Goal: Task Accomplishment & Management: Manage account settings

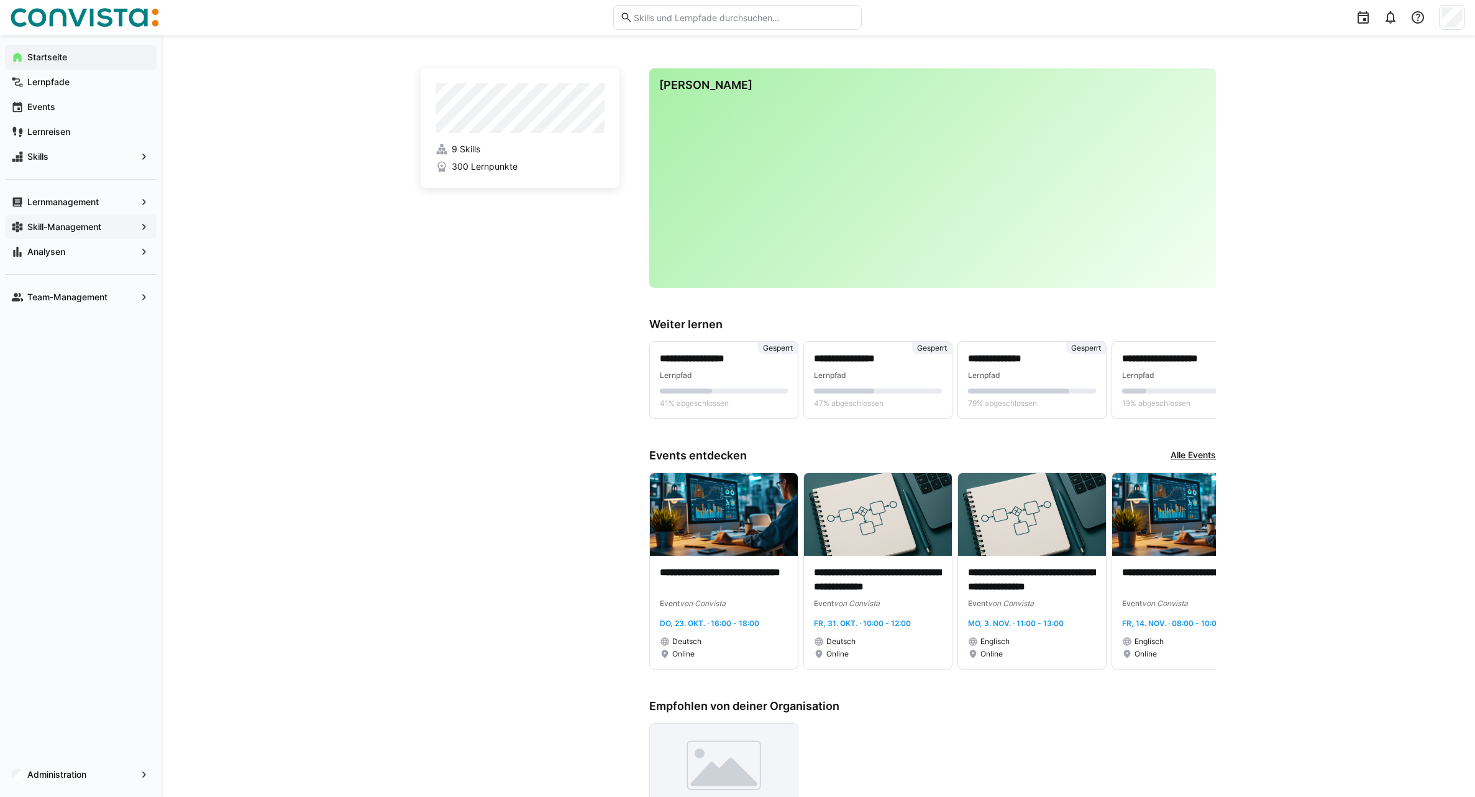
click at [0, 0] on app-navigation-label "Skill-Management" at bounding box center [0, 0] width 0 height 0
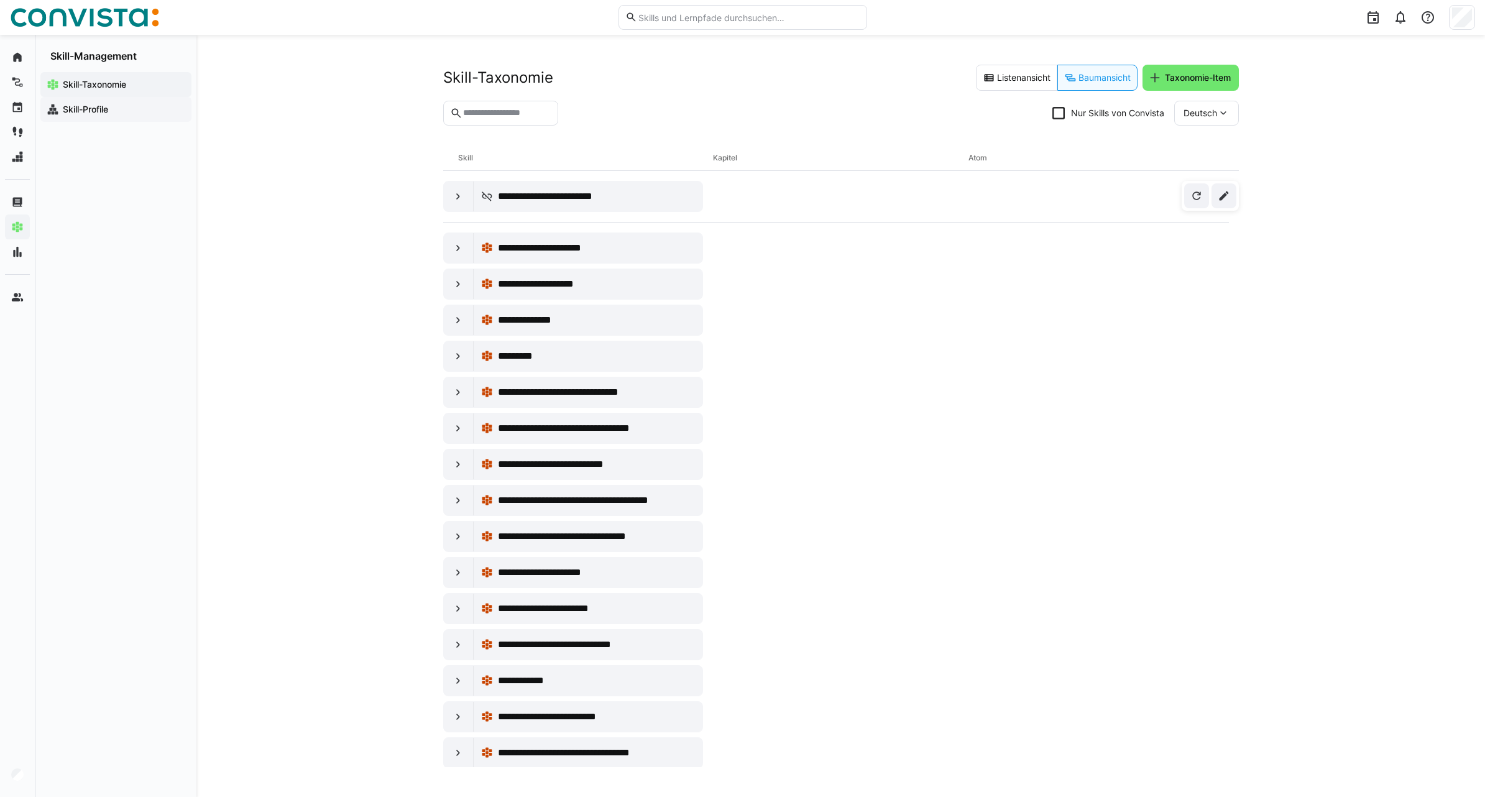
click at [0, 0] on app-navigation-label "Skill-Profile" at bounding box center [0, 0] width 0 height 0
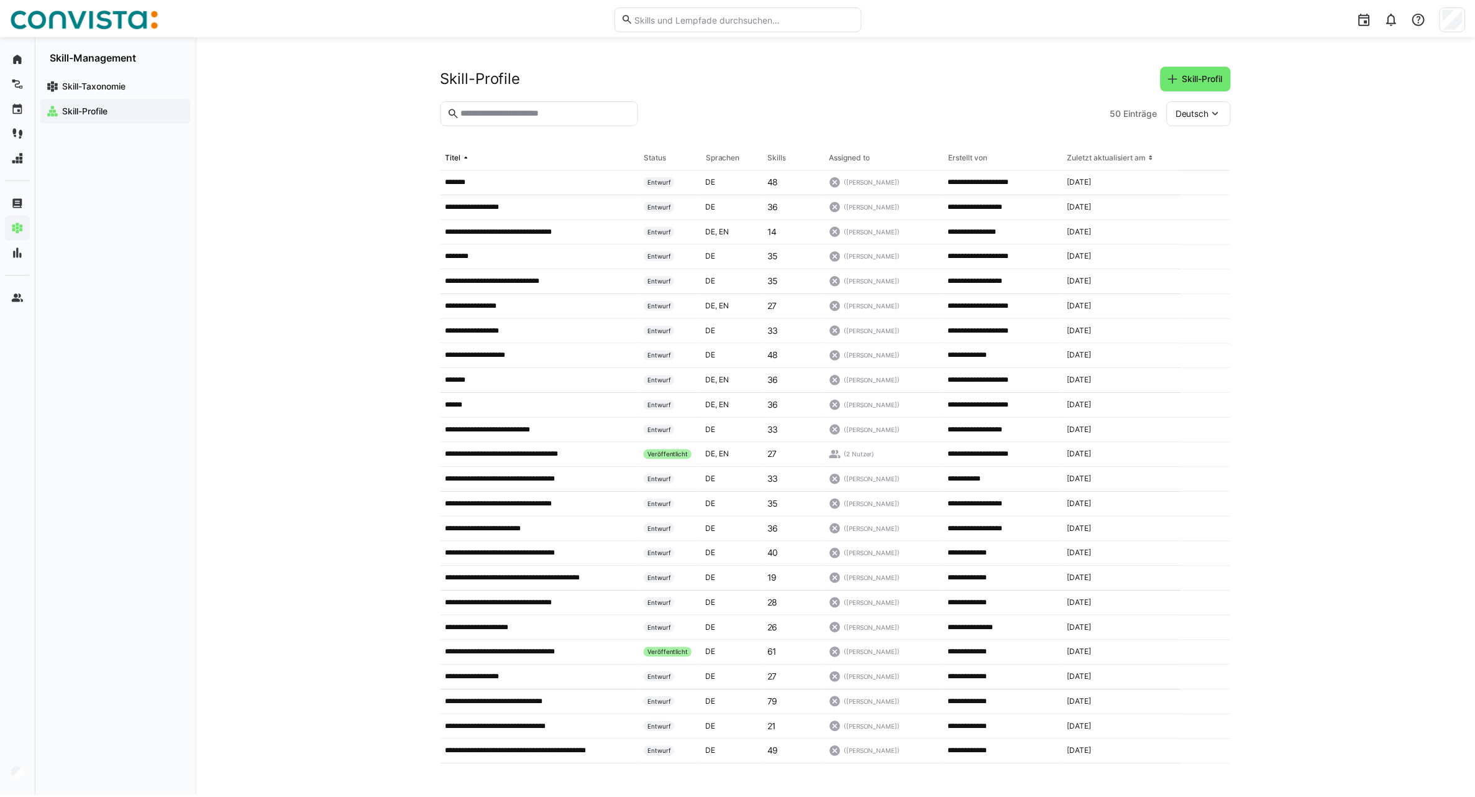
scroll to position [435, 0]
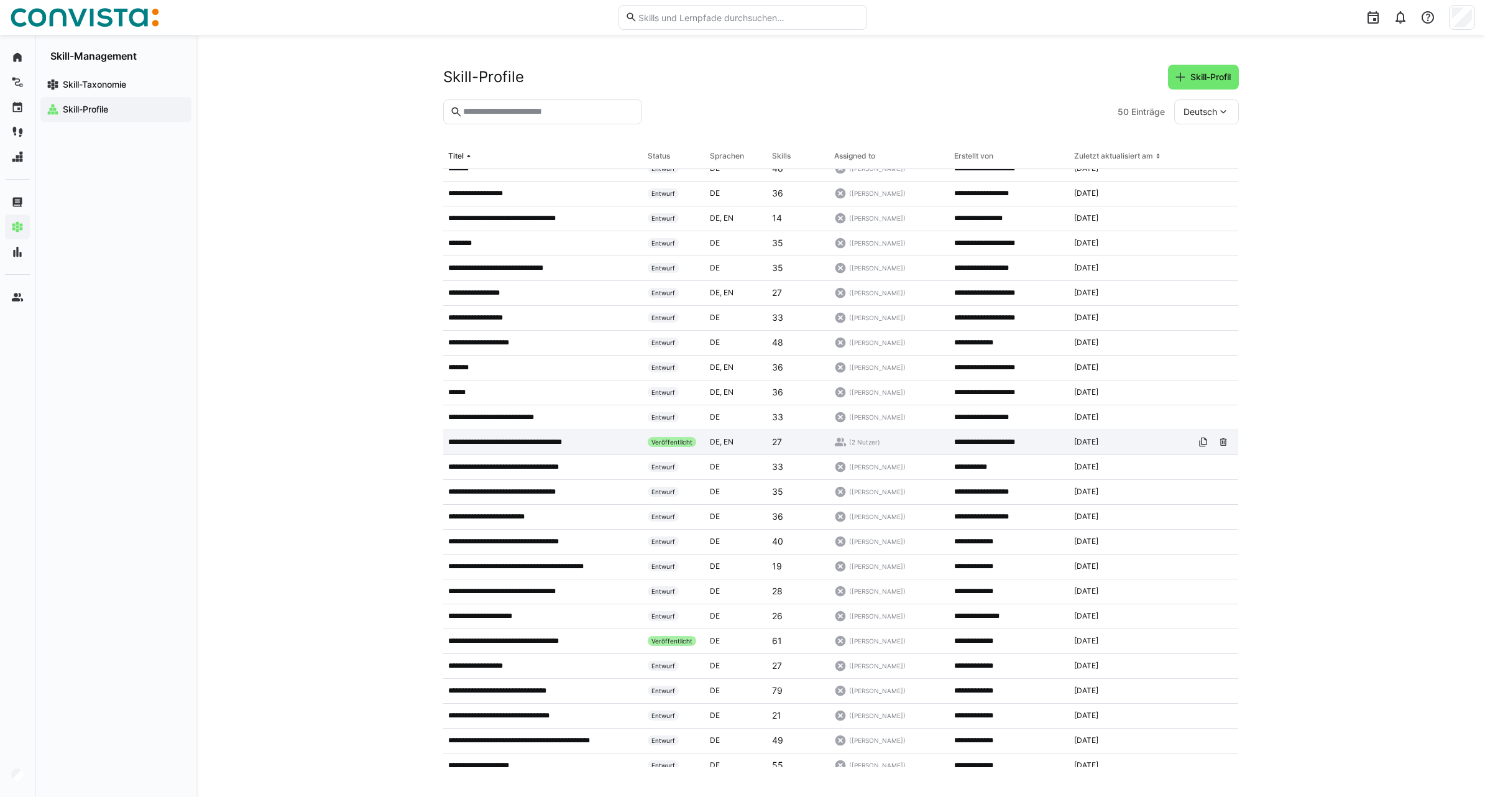
click at [588, 445] on p "**********" at bounding box center [521, 442] width 146 height 10
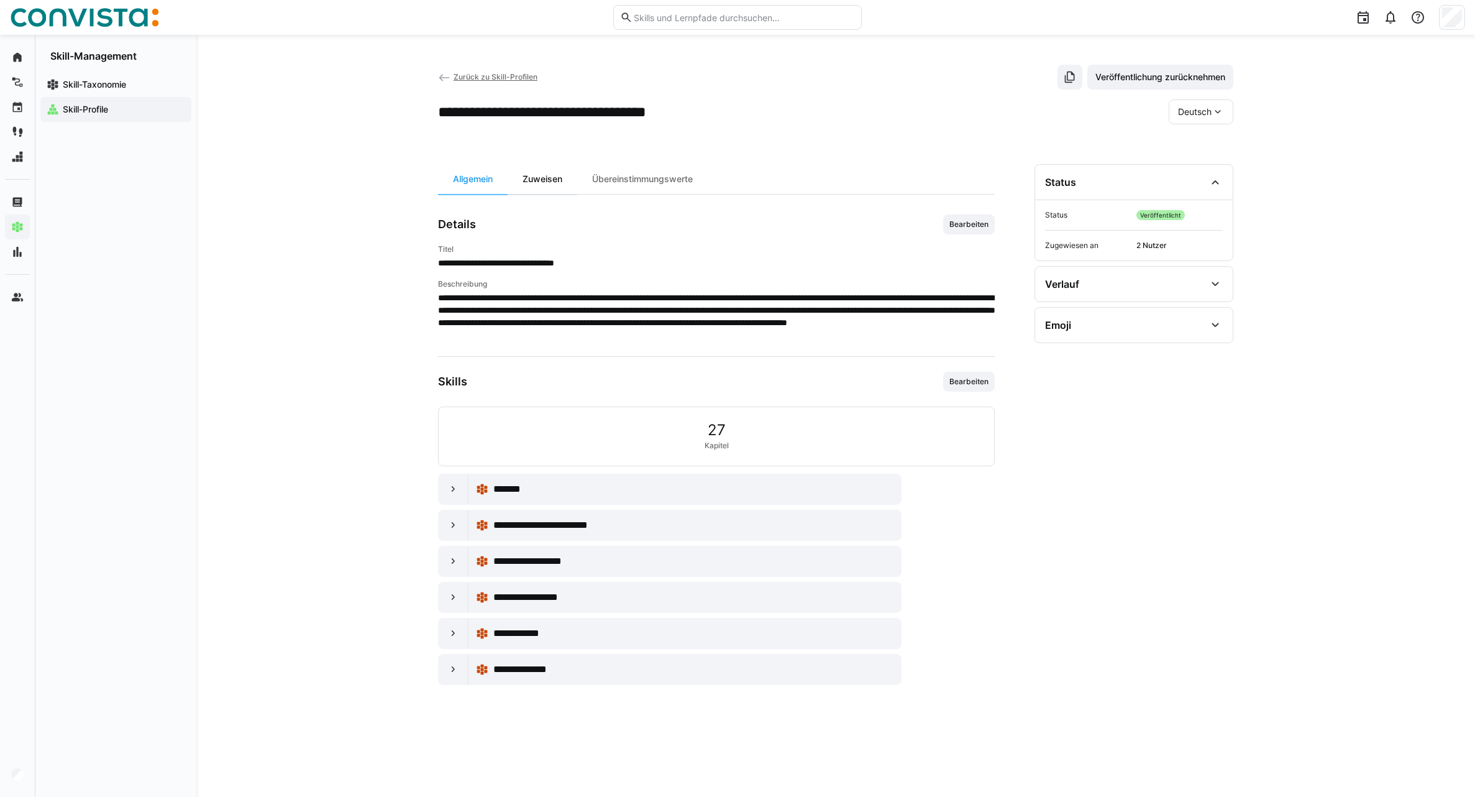
click at [545, 183] on div "Zuweisen" at bounding box center [543, 179] width 70 height 30
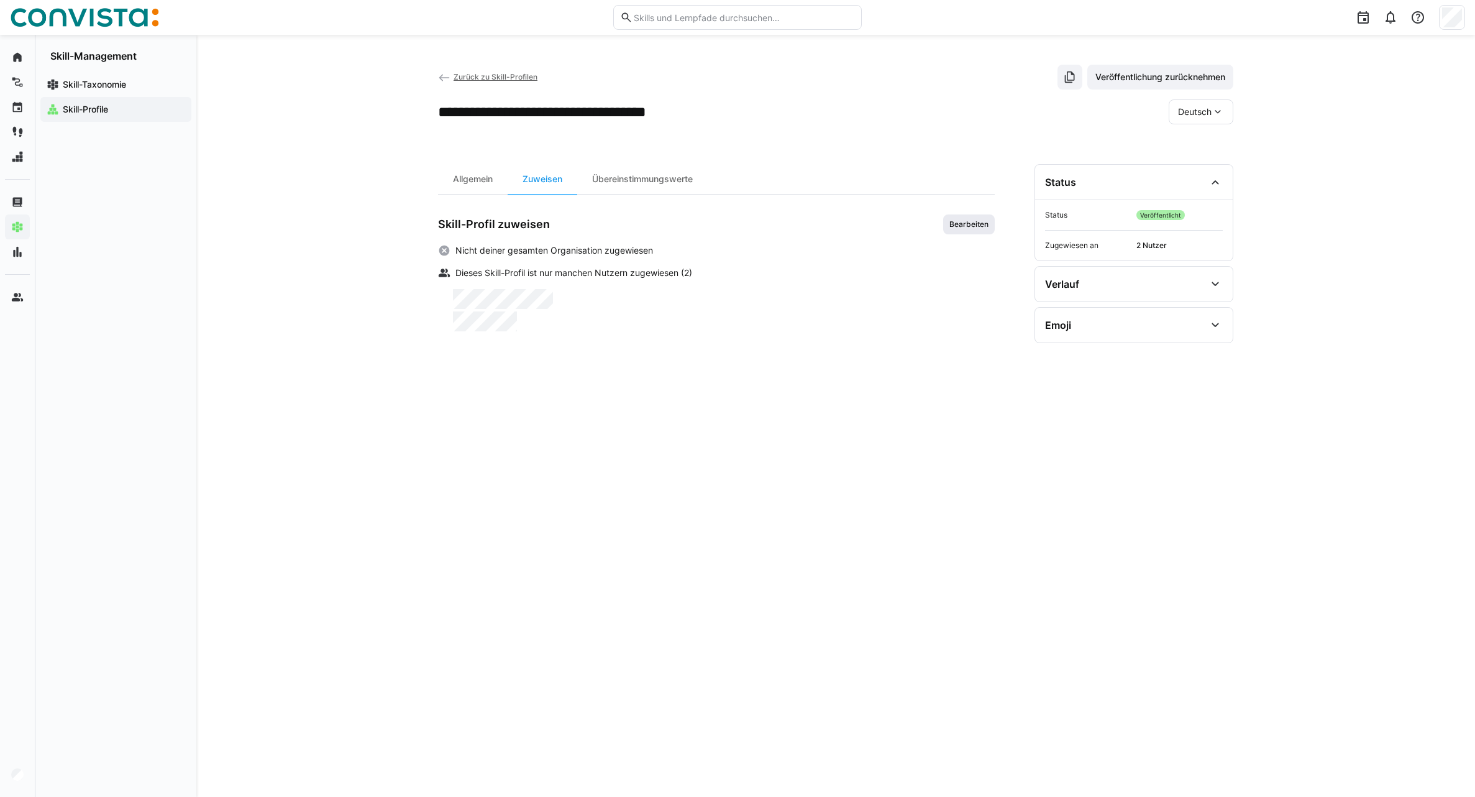
click at [956, 229] on span "Bearbeiten" at bounding box center [969, 224] width 42 height 10
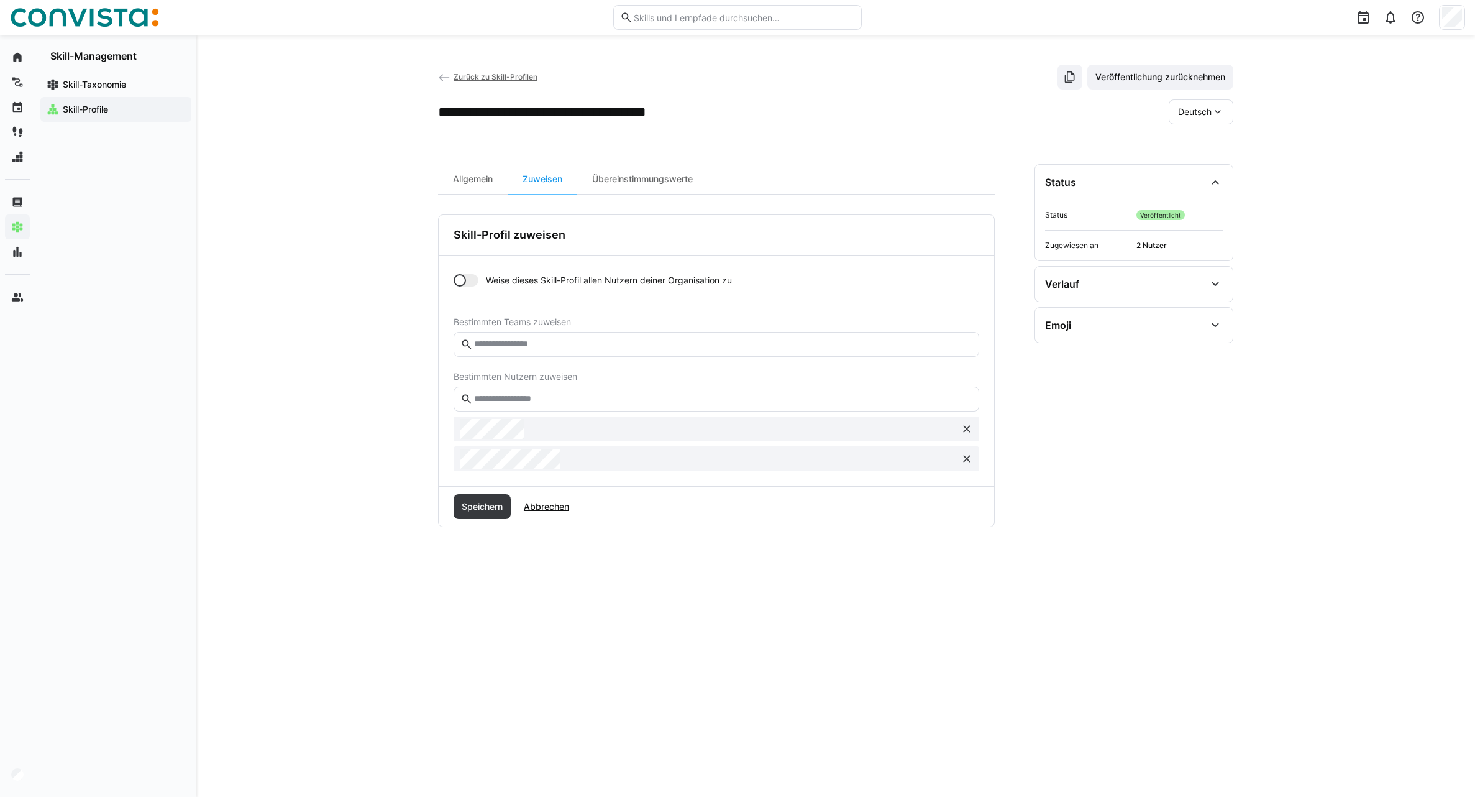
click at [519, 405] on eds-input at bounding box center [717, 399] width 526 height 25
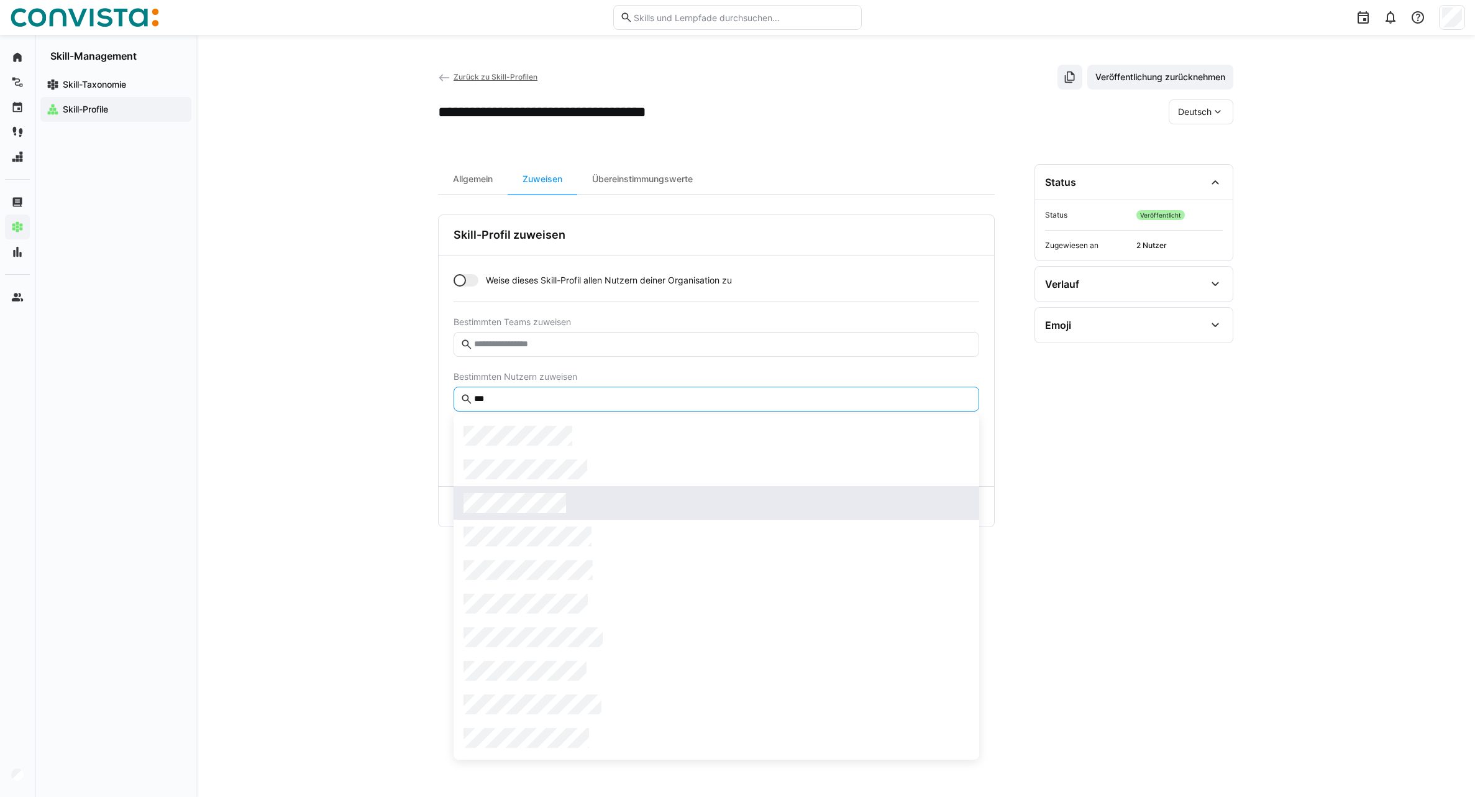
type input "***"
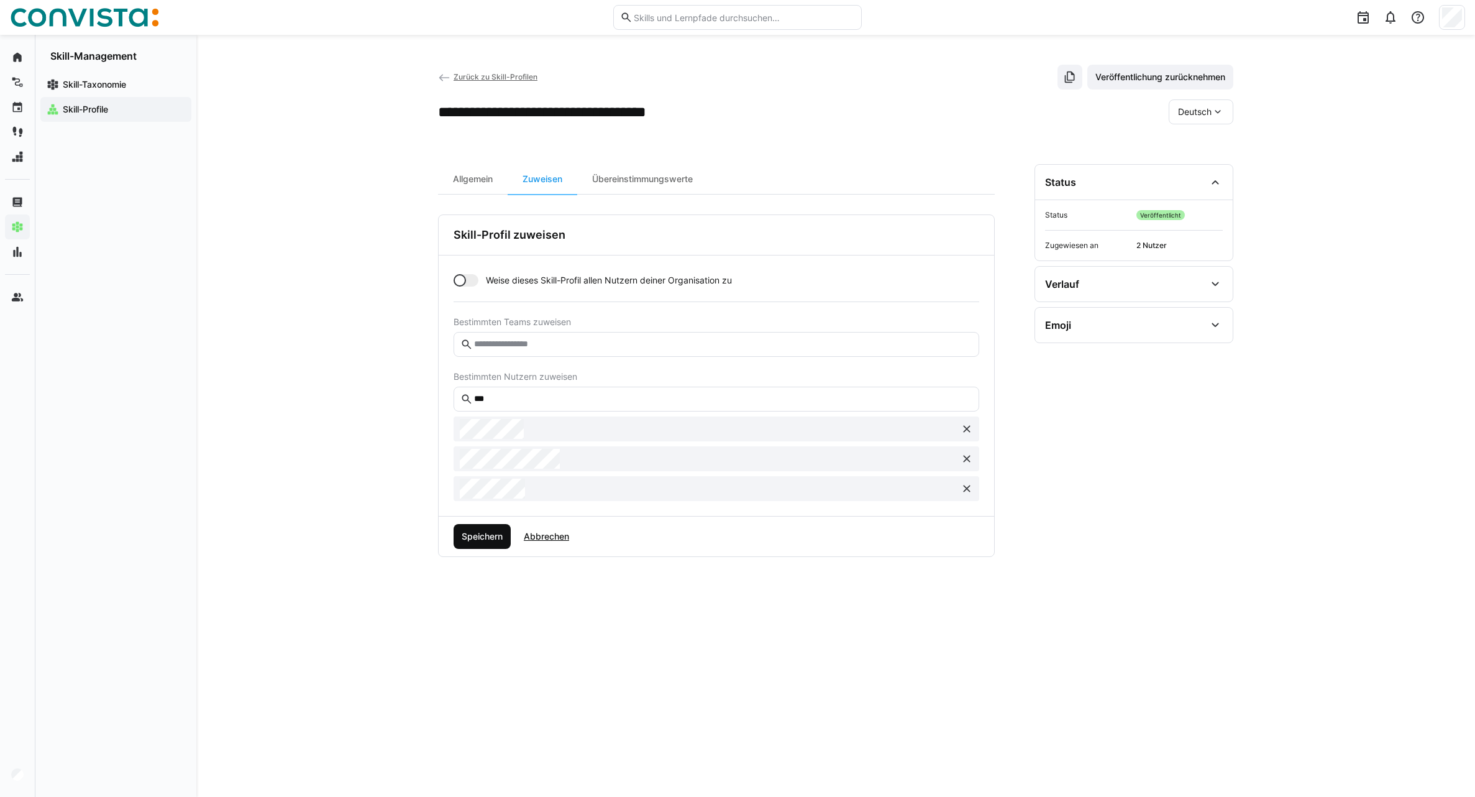
click at [483, 539] on span "Speichern" at bounding box center [482, 536] width 45 height 12
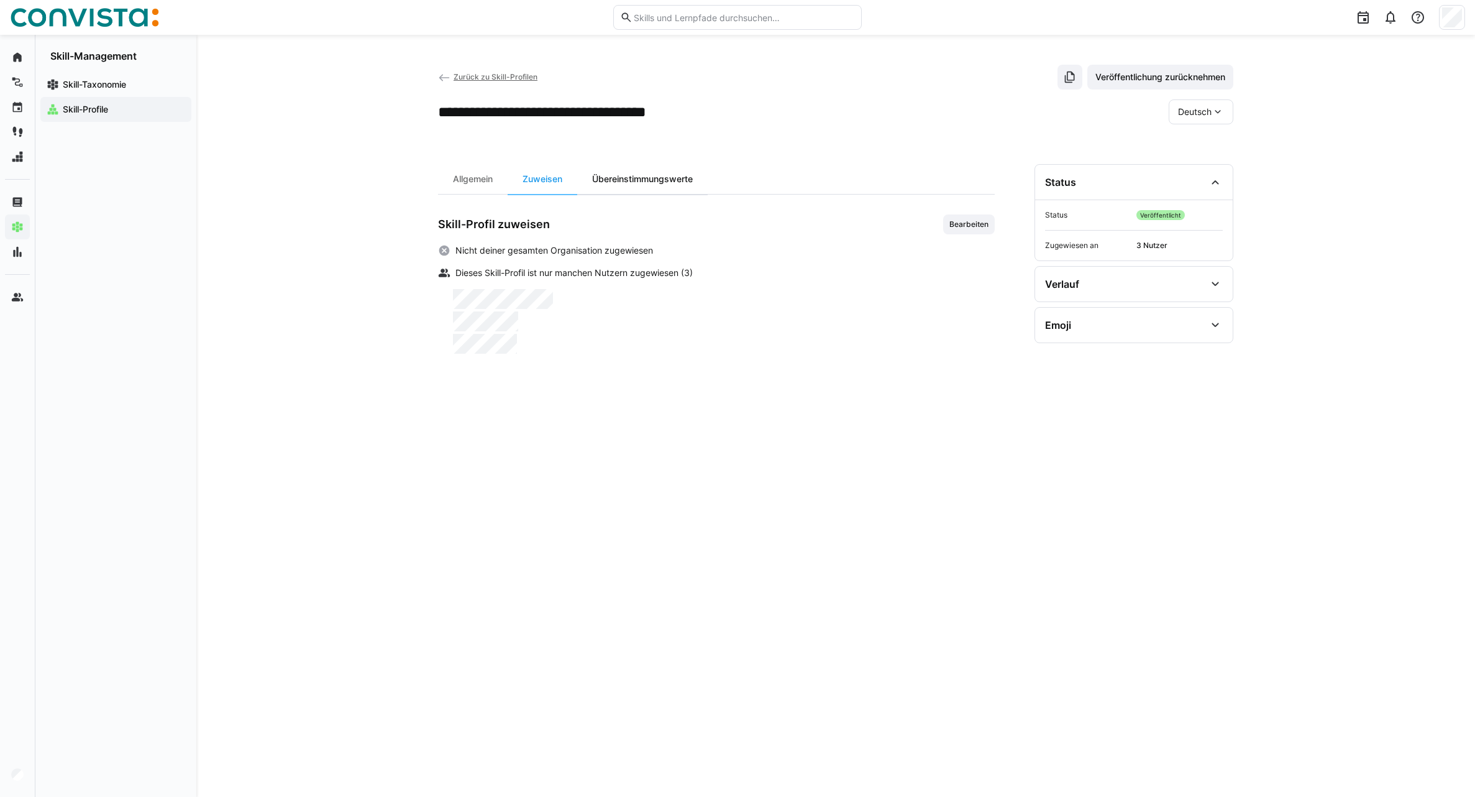
click at [658, 182] on div "Übereinstimmungswerte" at bounding box center [642, 179] width 130 height 30
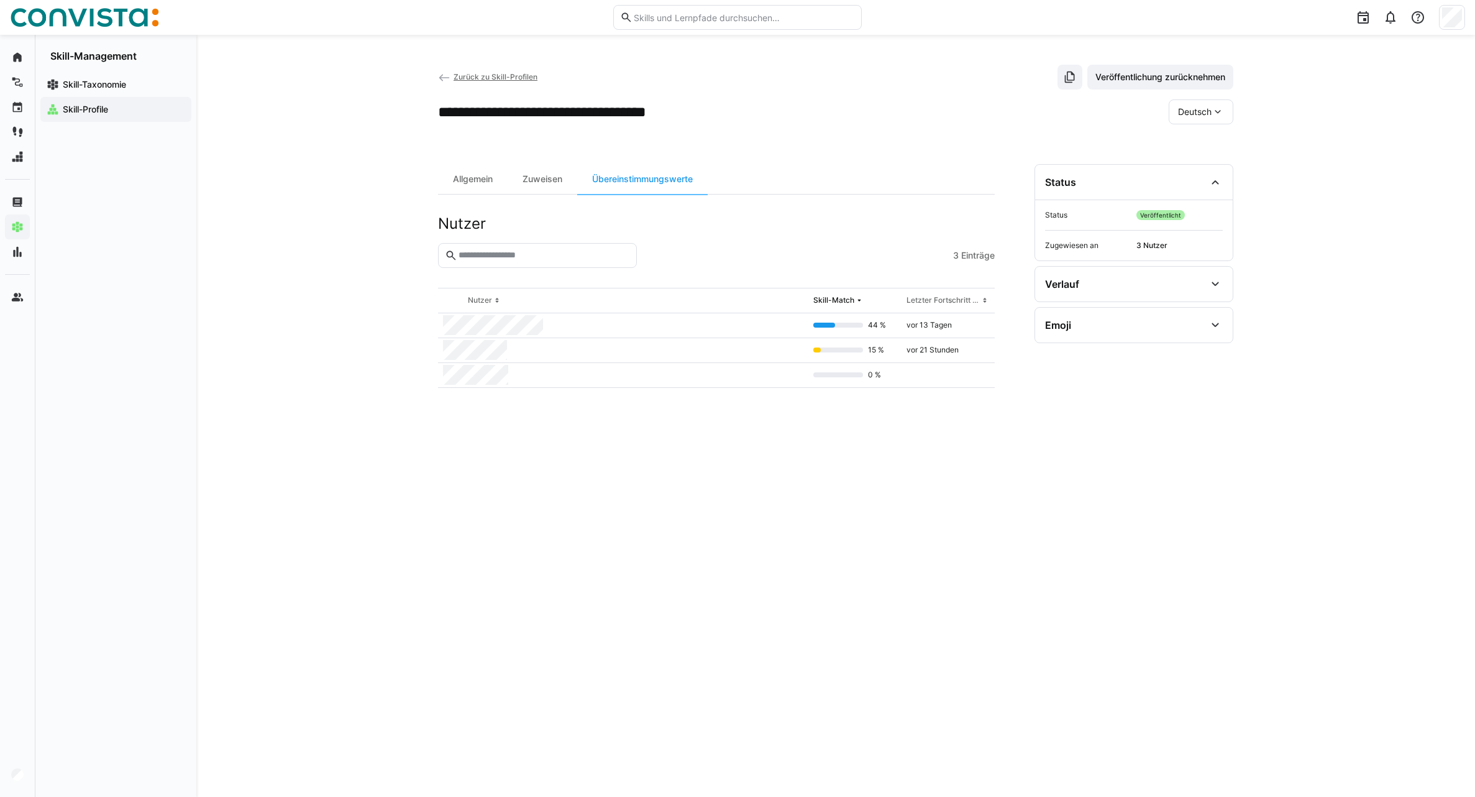
click at [487, 259] on input "text" at bounding box center [543, 255] width 173 height 11
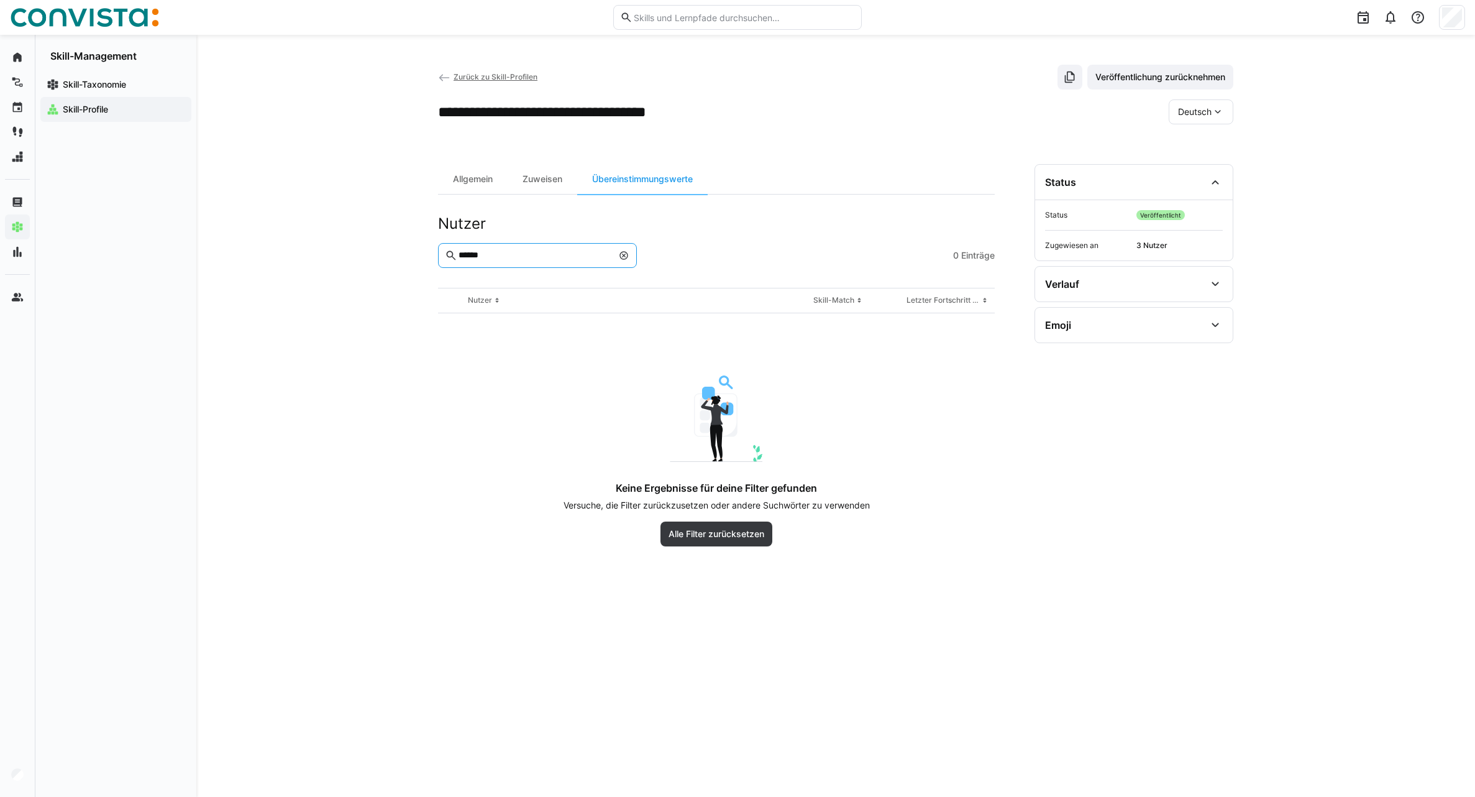
type input "******"
click at [625, 259] on eds-icon at bounding box center [624, 255] width 10 height 10
click at [547, 177] on div "Zuweisen" at bounding box center [543, 179] width 70 height 30
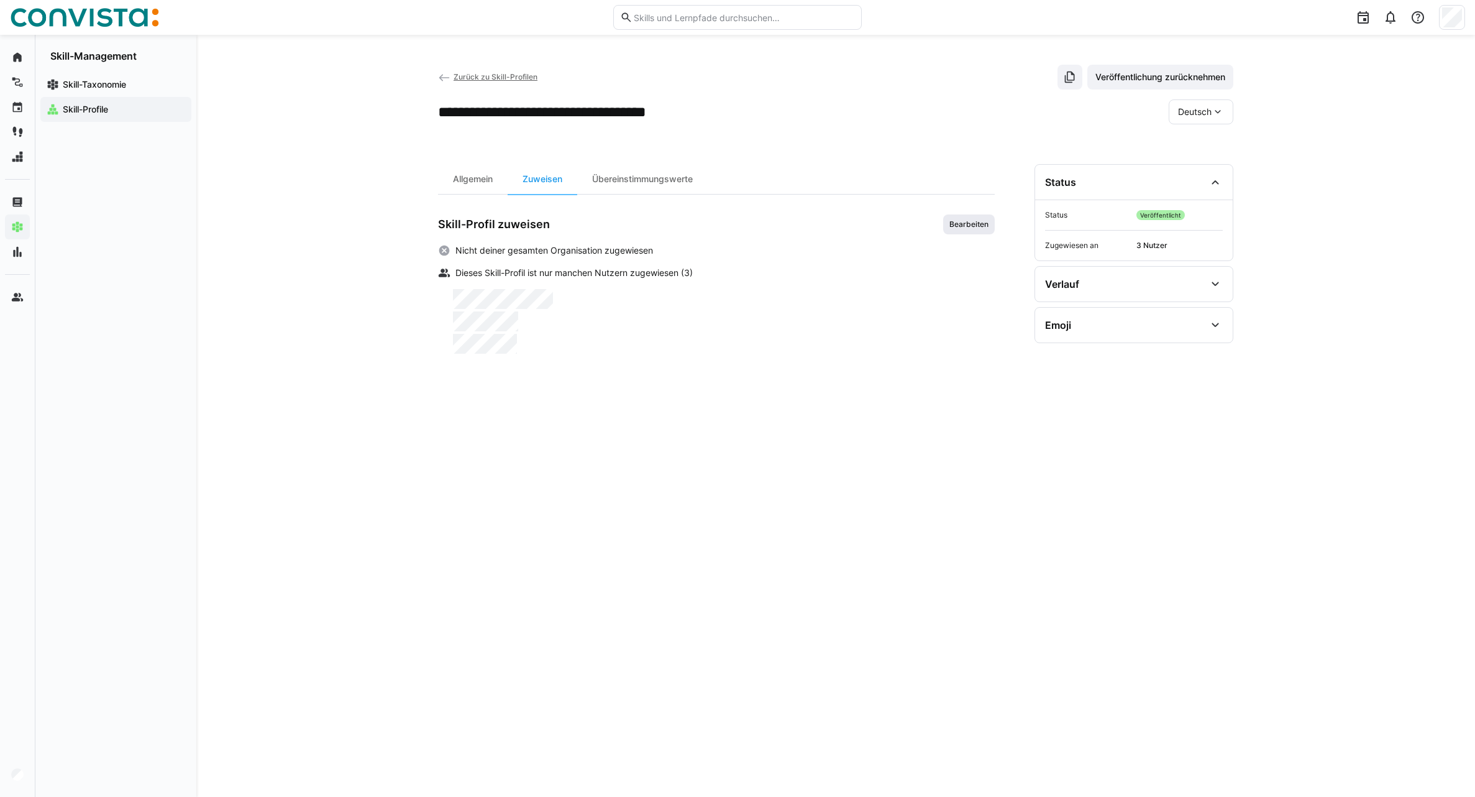
click at [962, 227] on span "Bearbeiten" at bounding box center [969, 224] width 42 height 10
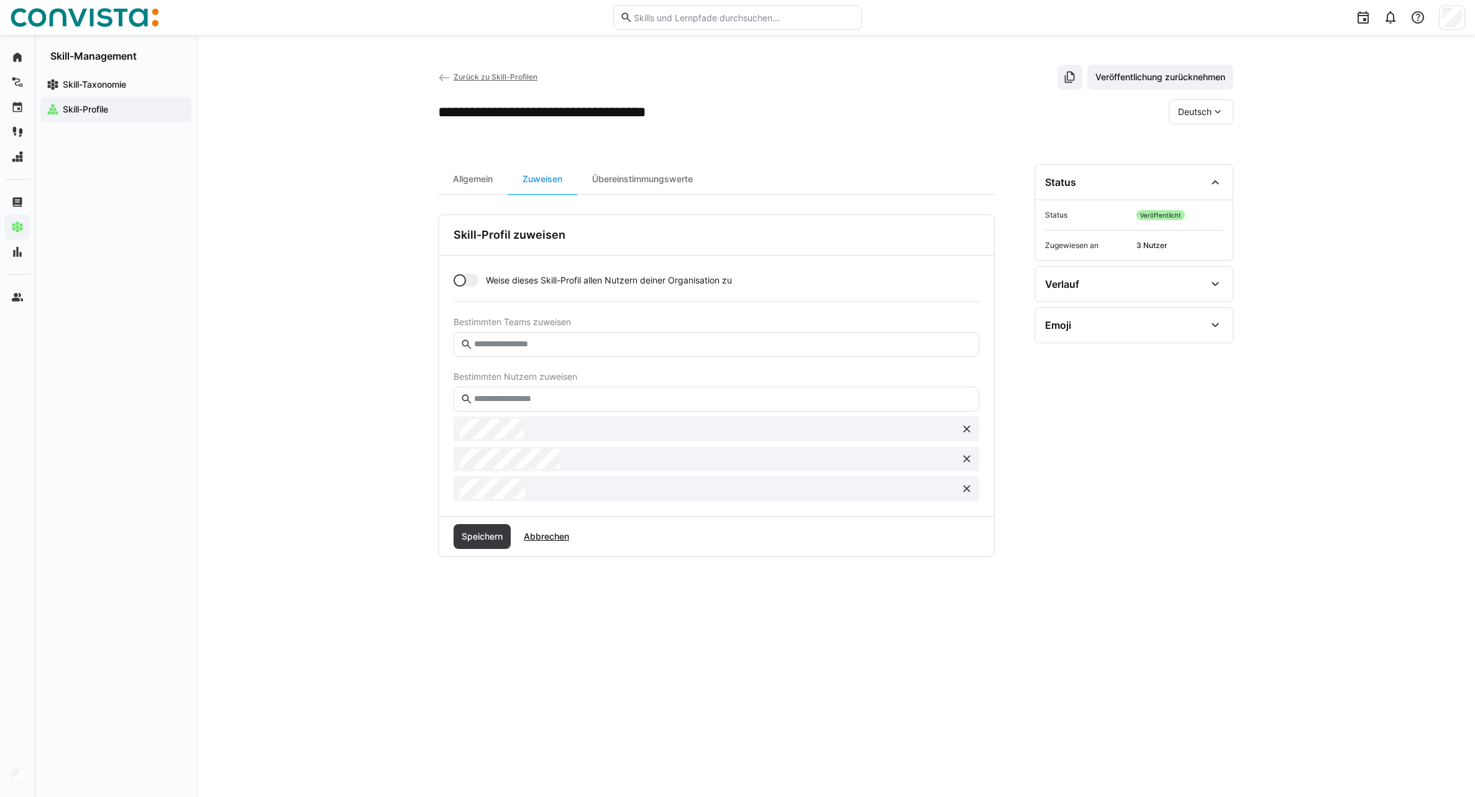
click at [533, 398] on input "text" at bounding box center [723, 398] width 500 height 11
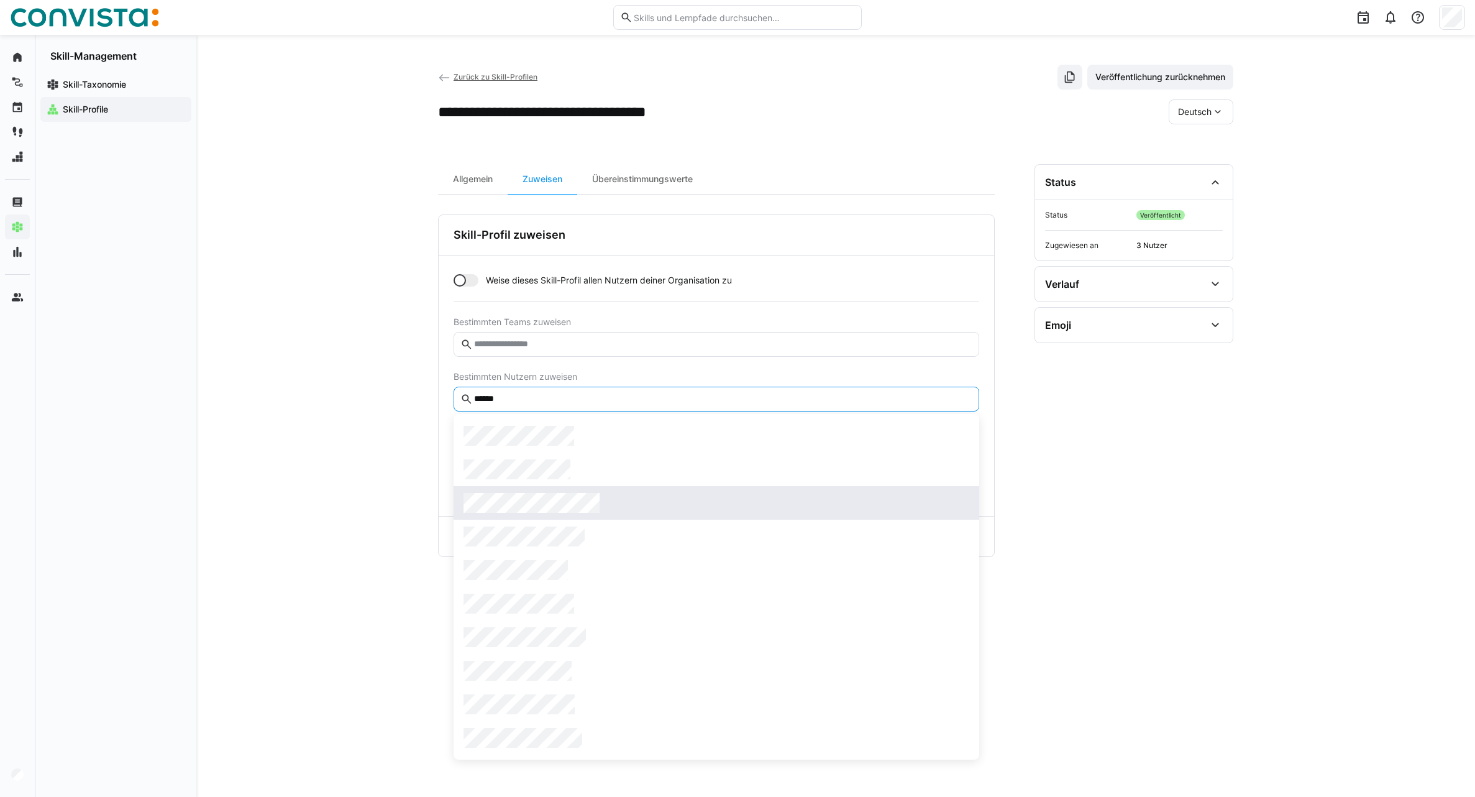
type input "******"
click at [559, 492] on span at bounding box center [717, 503] width 526 height 34
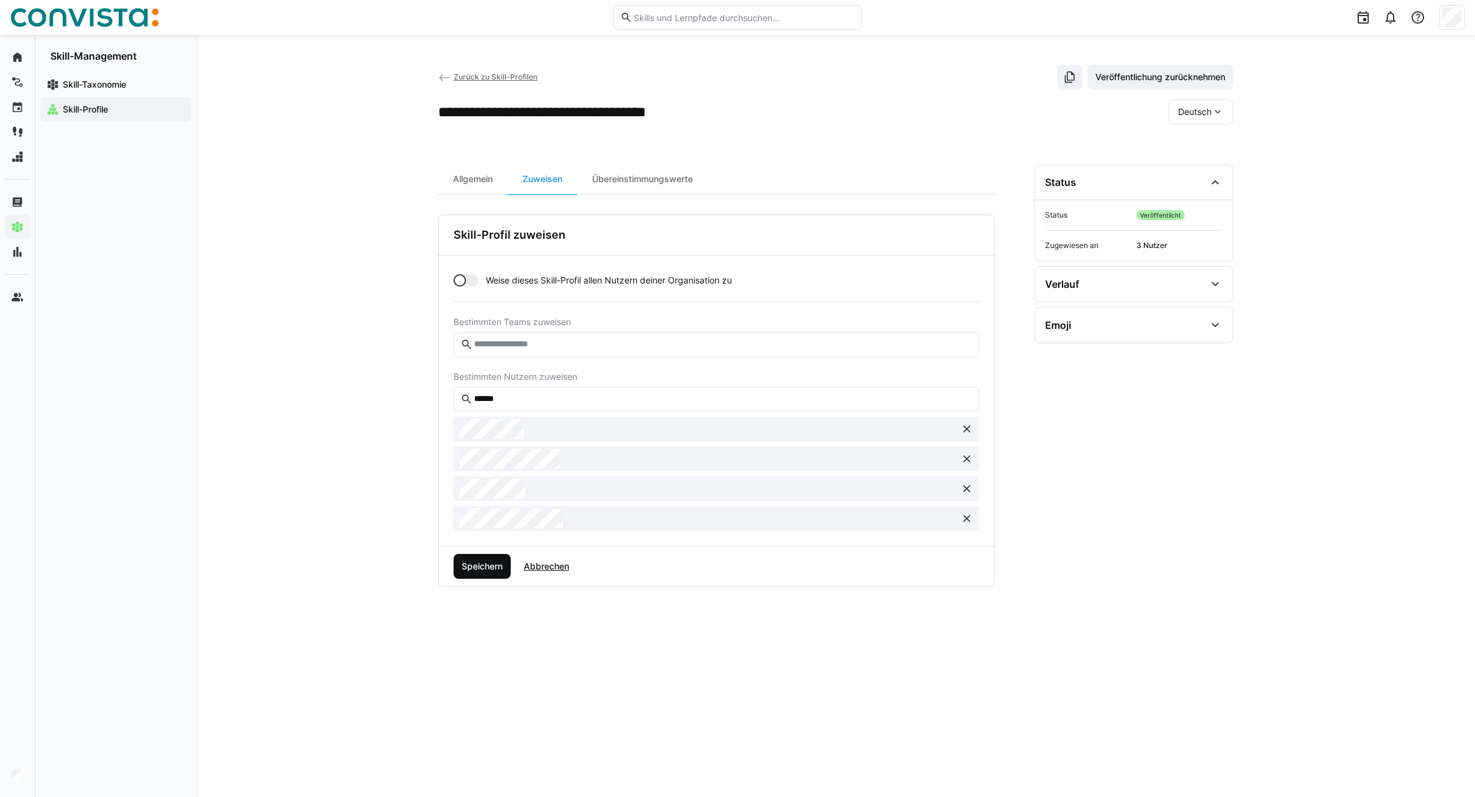
click at [484, 564] on span "Speichern" at bounding box center [482, 566] width 45 height 12
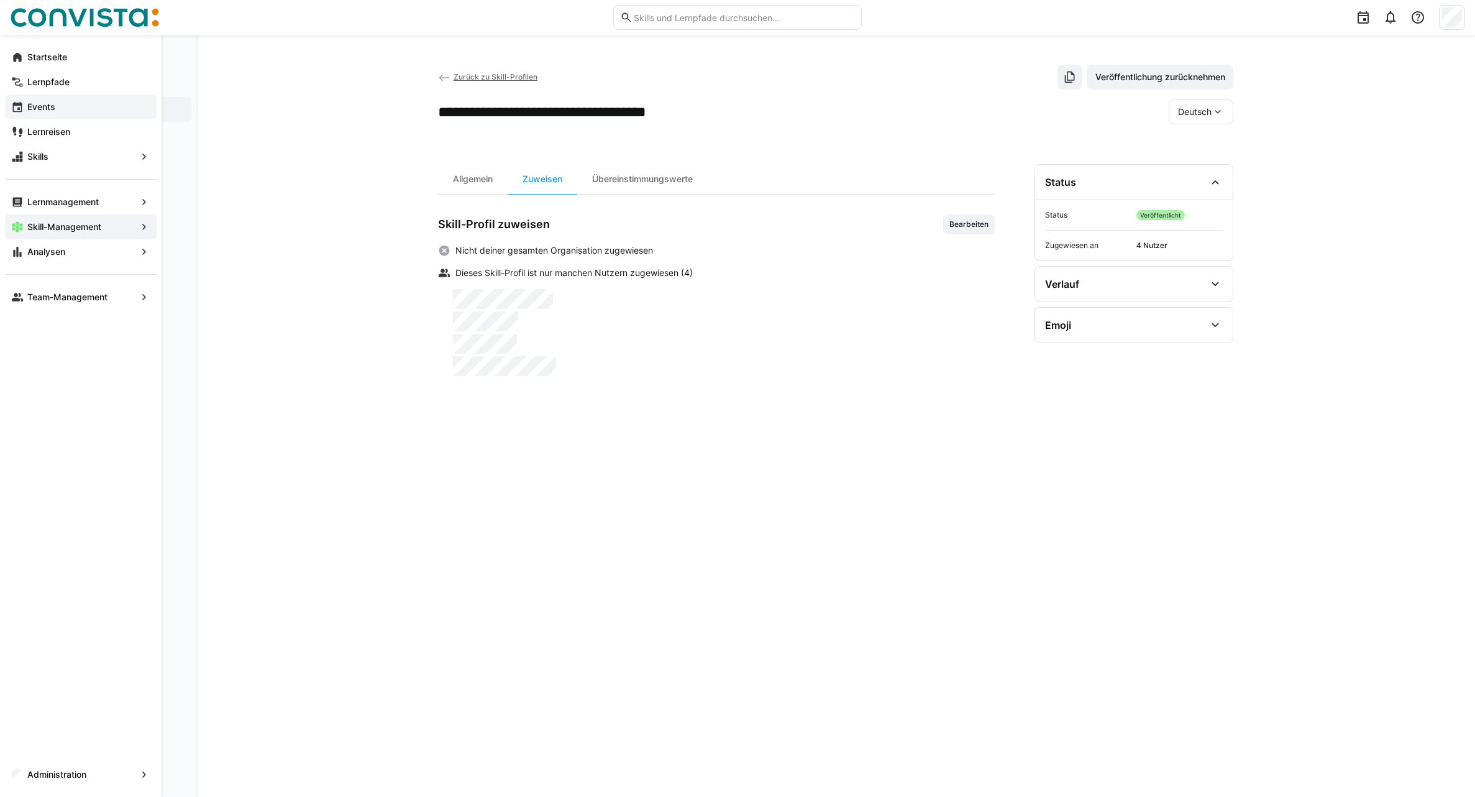
click at [89, 108] on span "Events" at bounding box center [87, 107] width 125 height 12
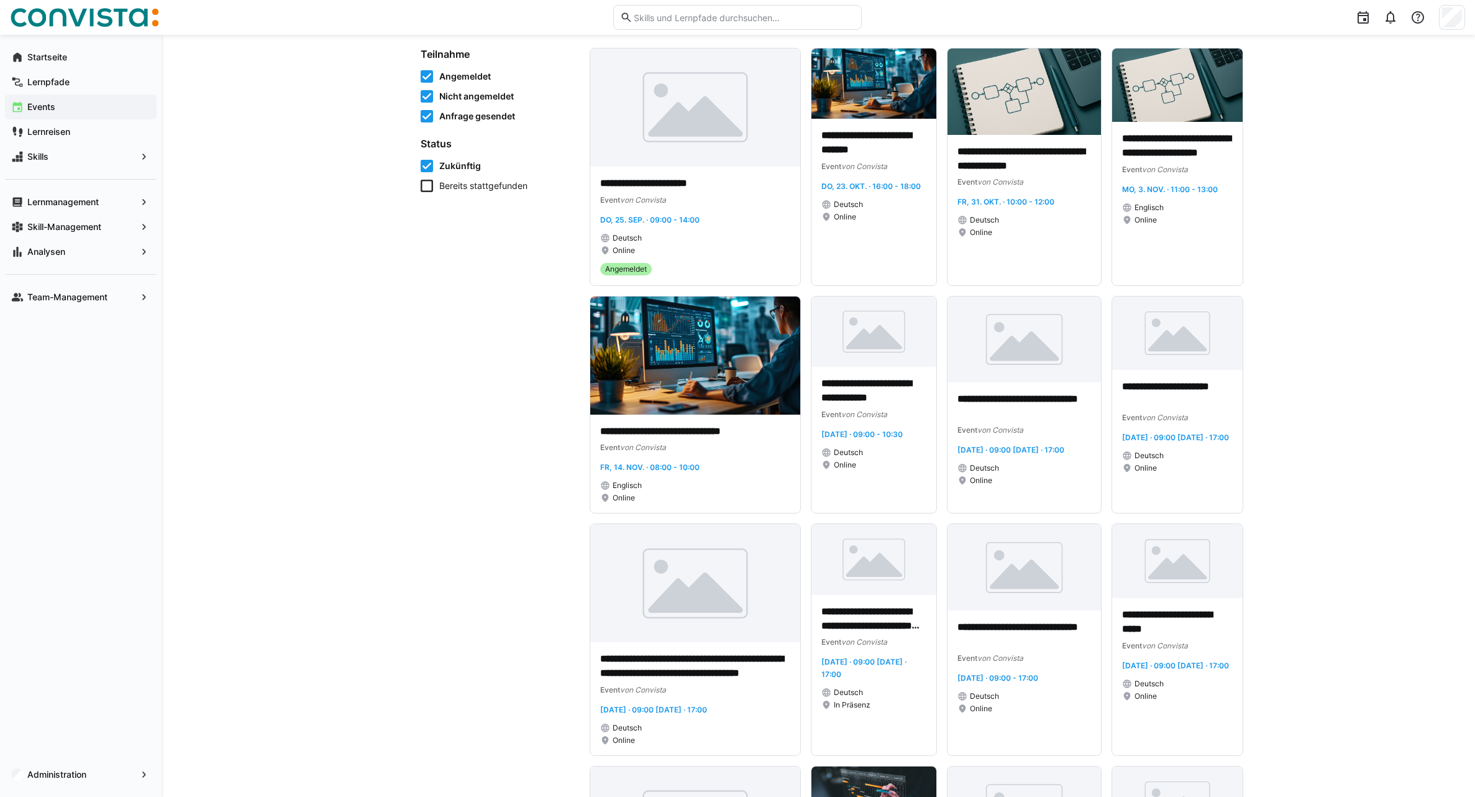
scroll to position [124, 0]
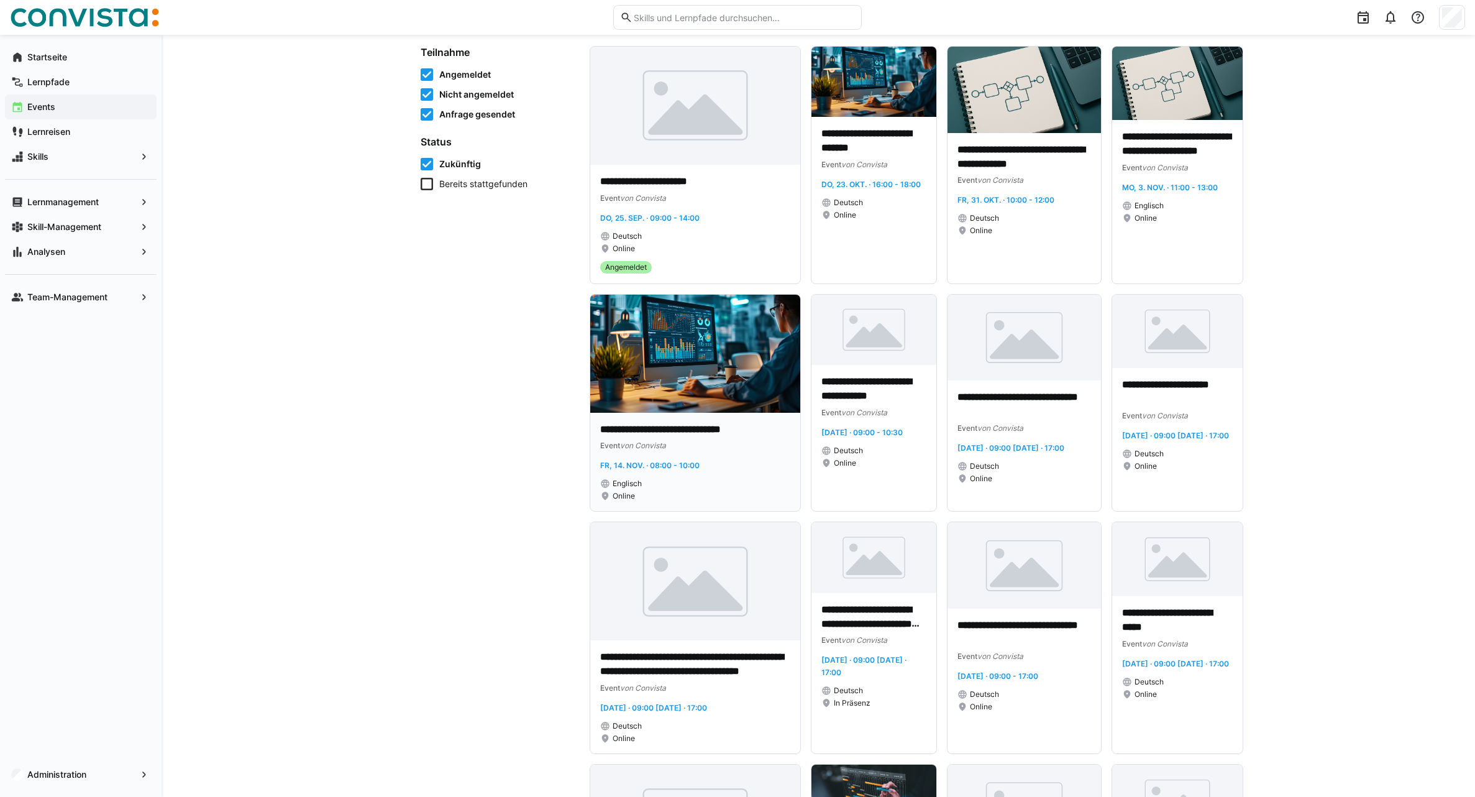
click at [712, 386] on img at bounding box center [695, 354] width 210 height 118
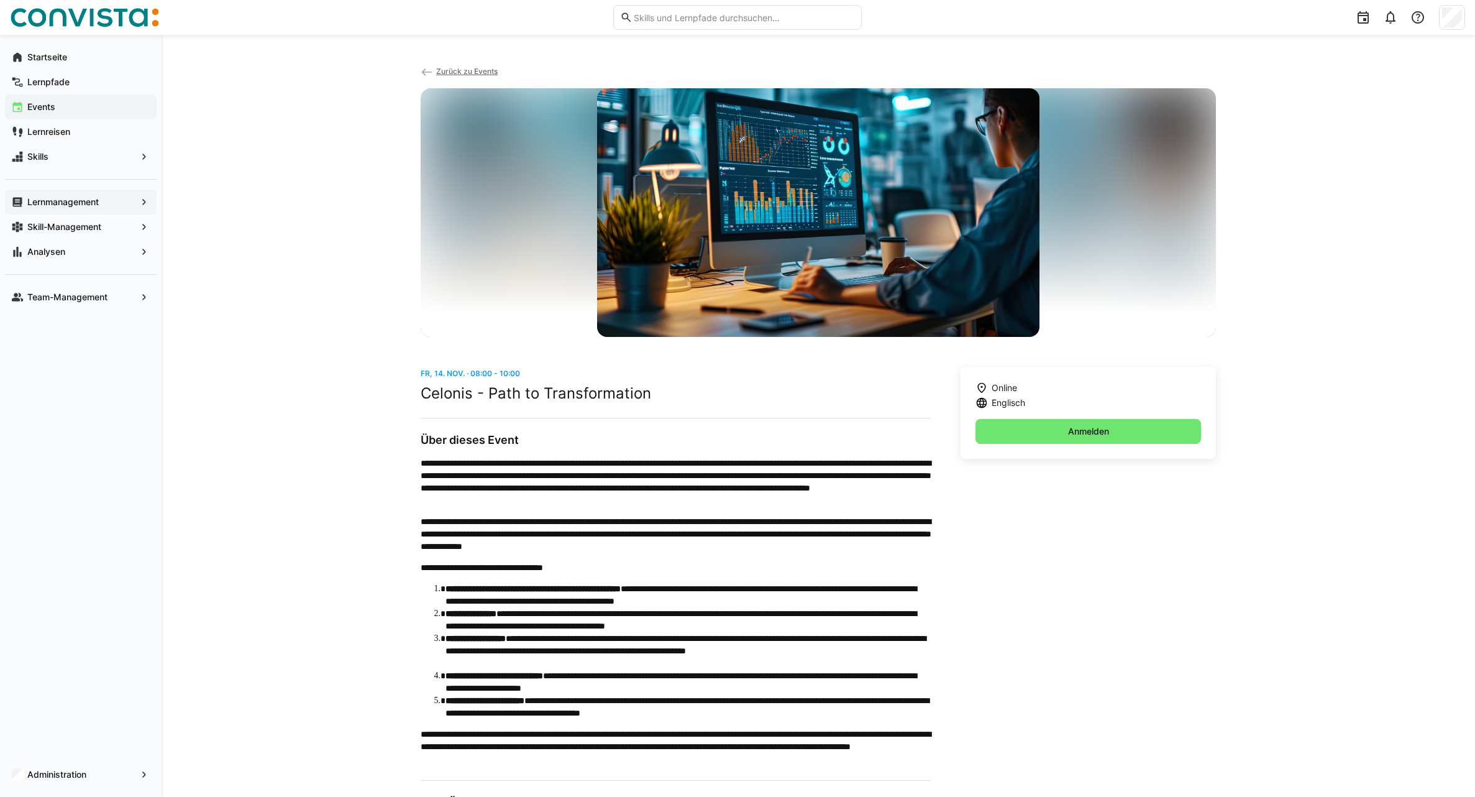
click at [55, 194] on div "Lernmanagement" at bounding box center [81, 202] width 152 height 25
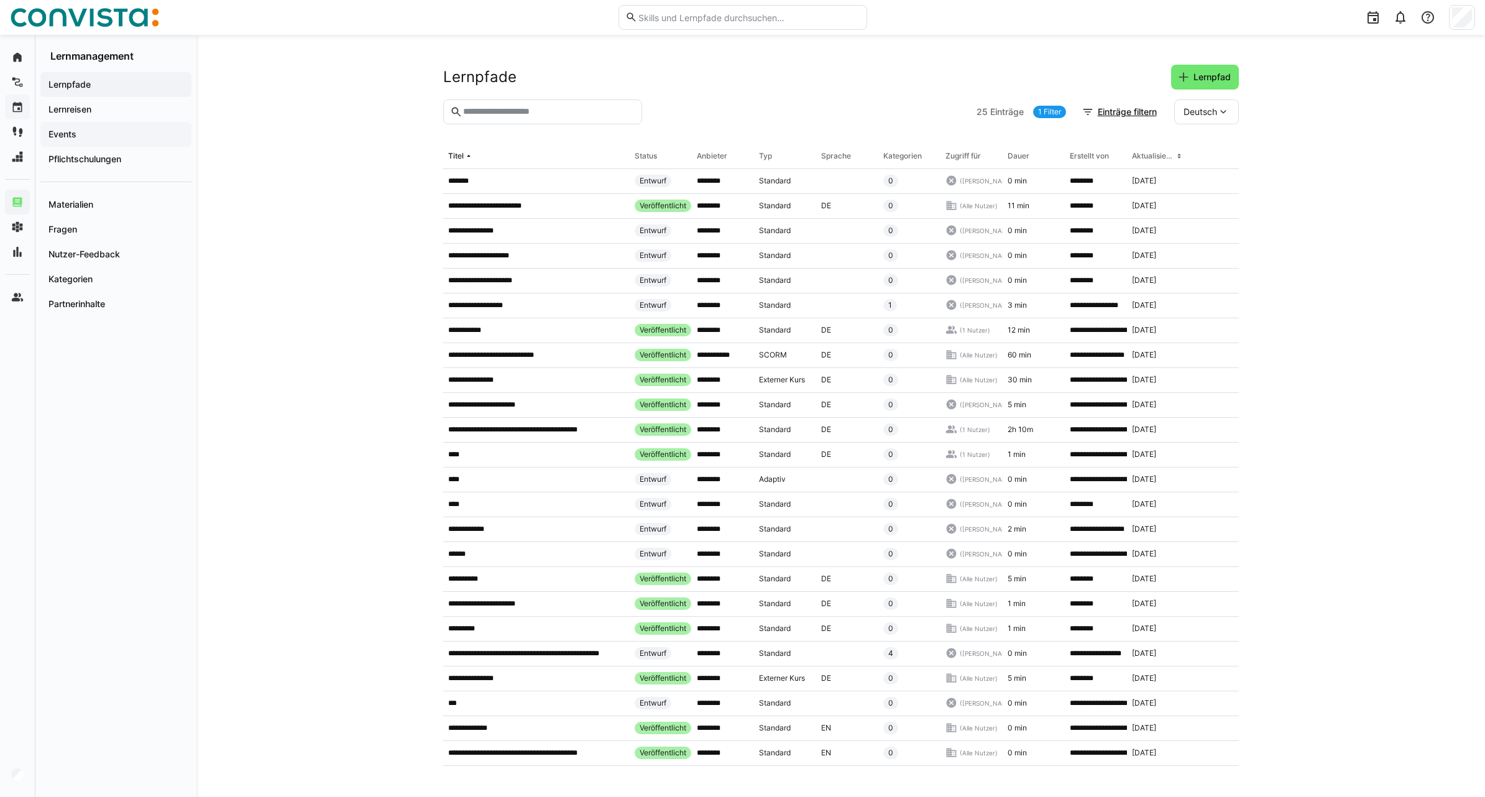
click at [87, 132] on span "Events" at bounding box center [116, 134] width 139 height 12
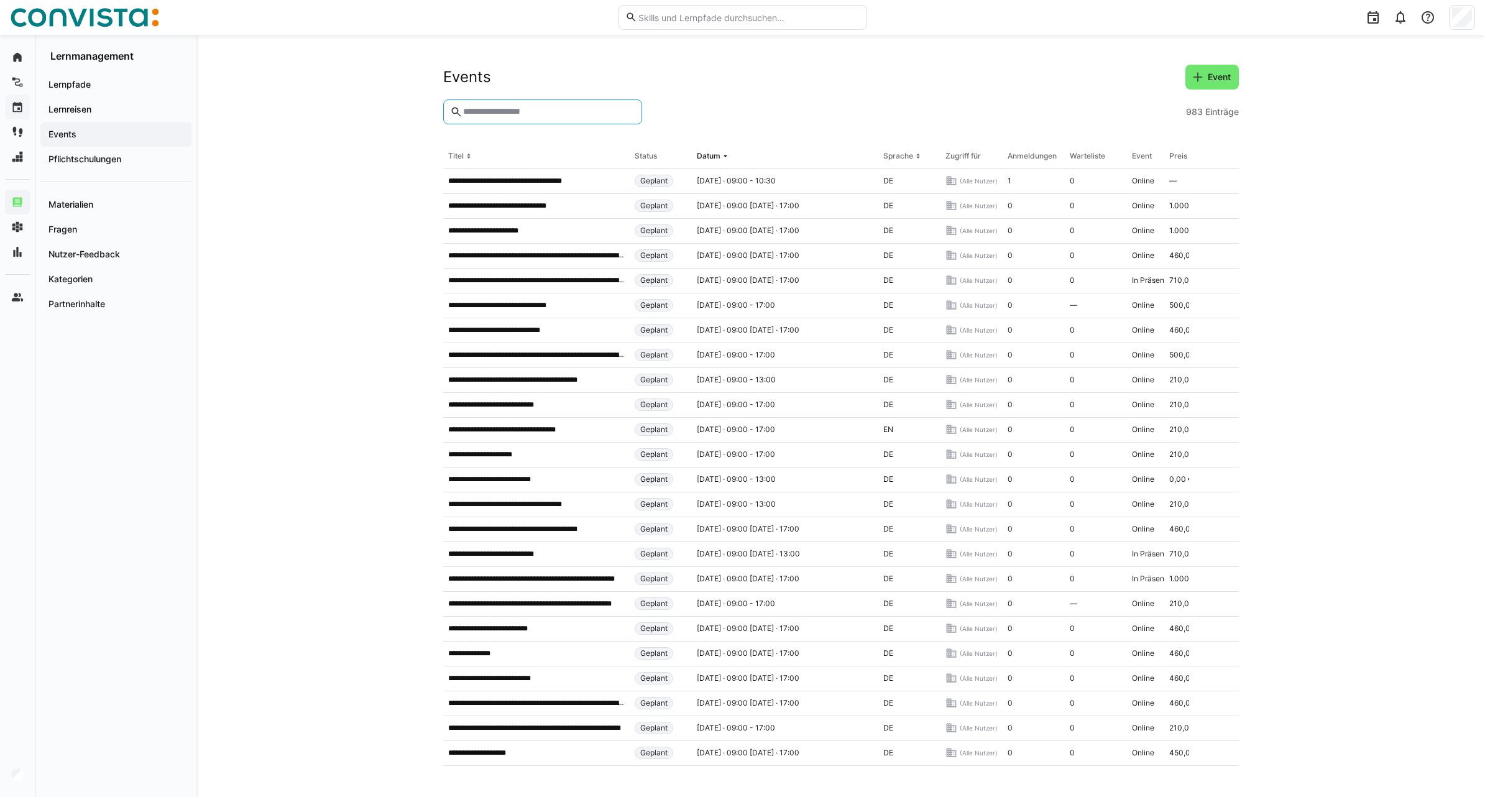
click at [485, 112] on input "text" at bounding box center [548, 111] width 173 height 11
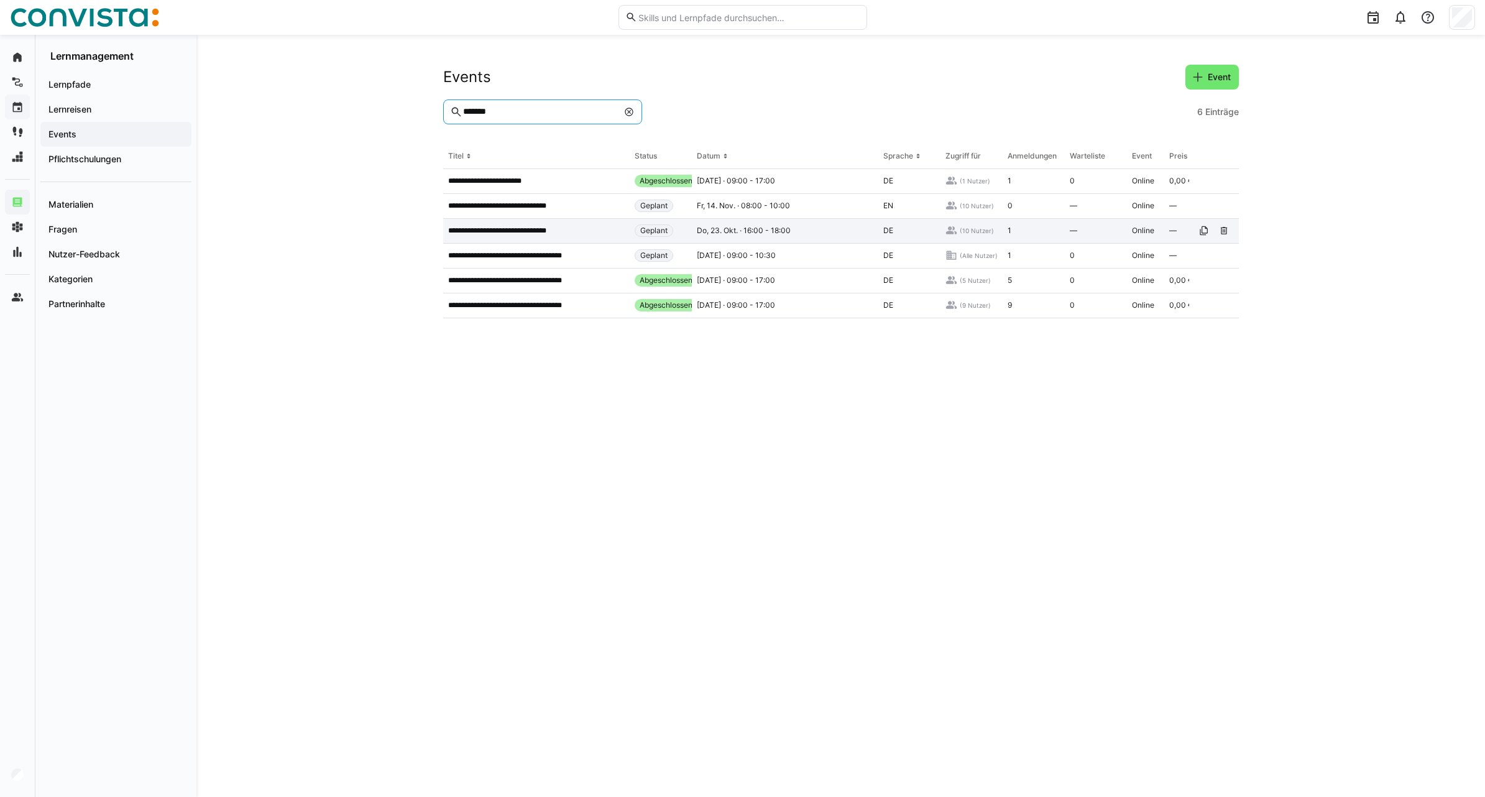
type input "*******"
click at [530, 234] on p "**********" at bounding box center [506, 231] width 116 height 10
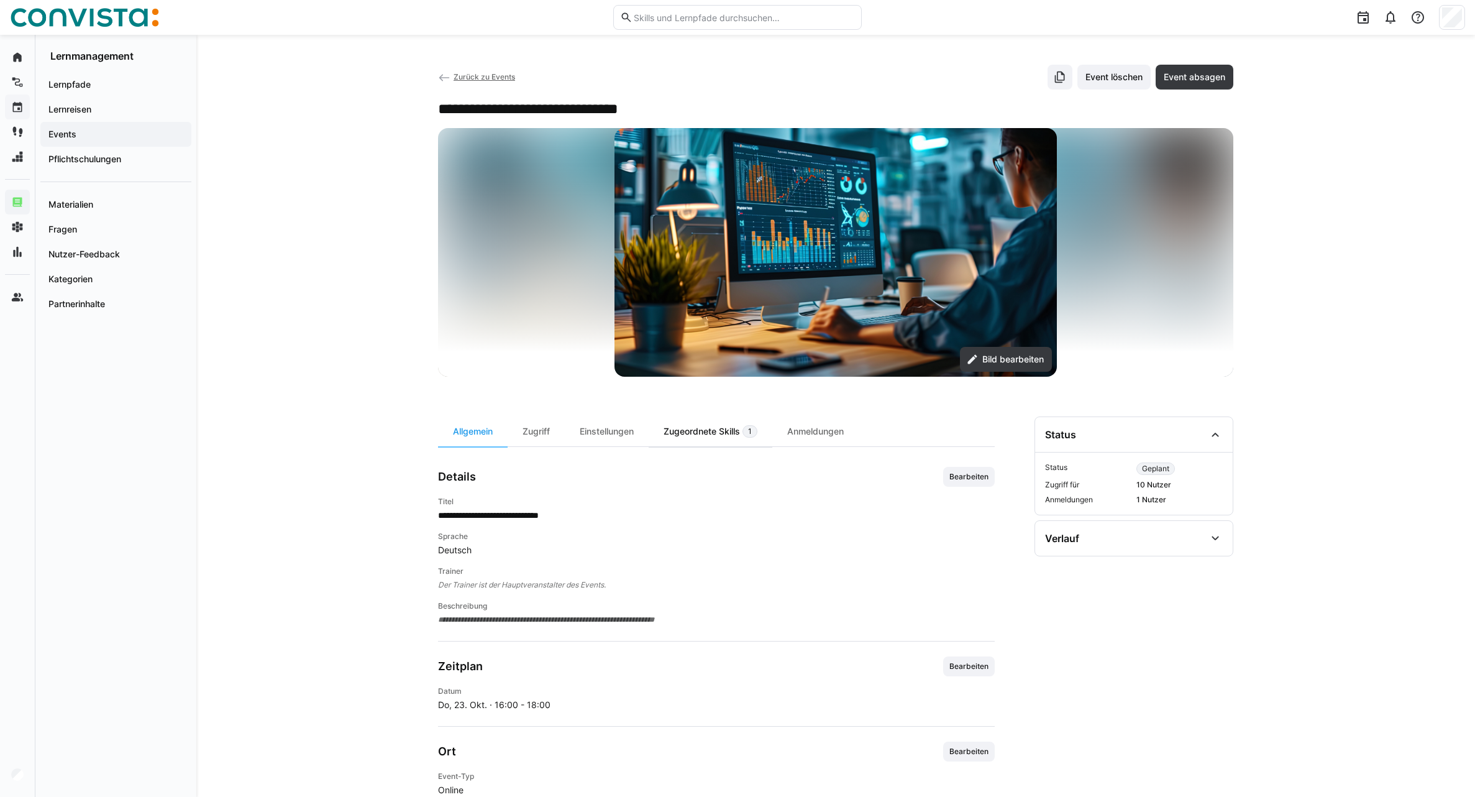
click at [733, 428] on div "Zugeordnete Skills 1" at bounding box center [711, 431] width 124 height 30
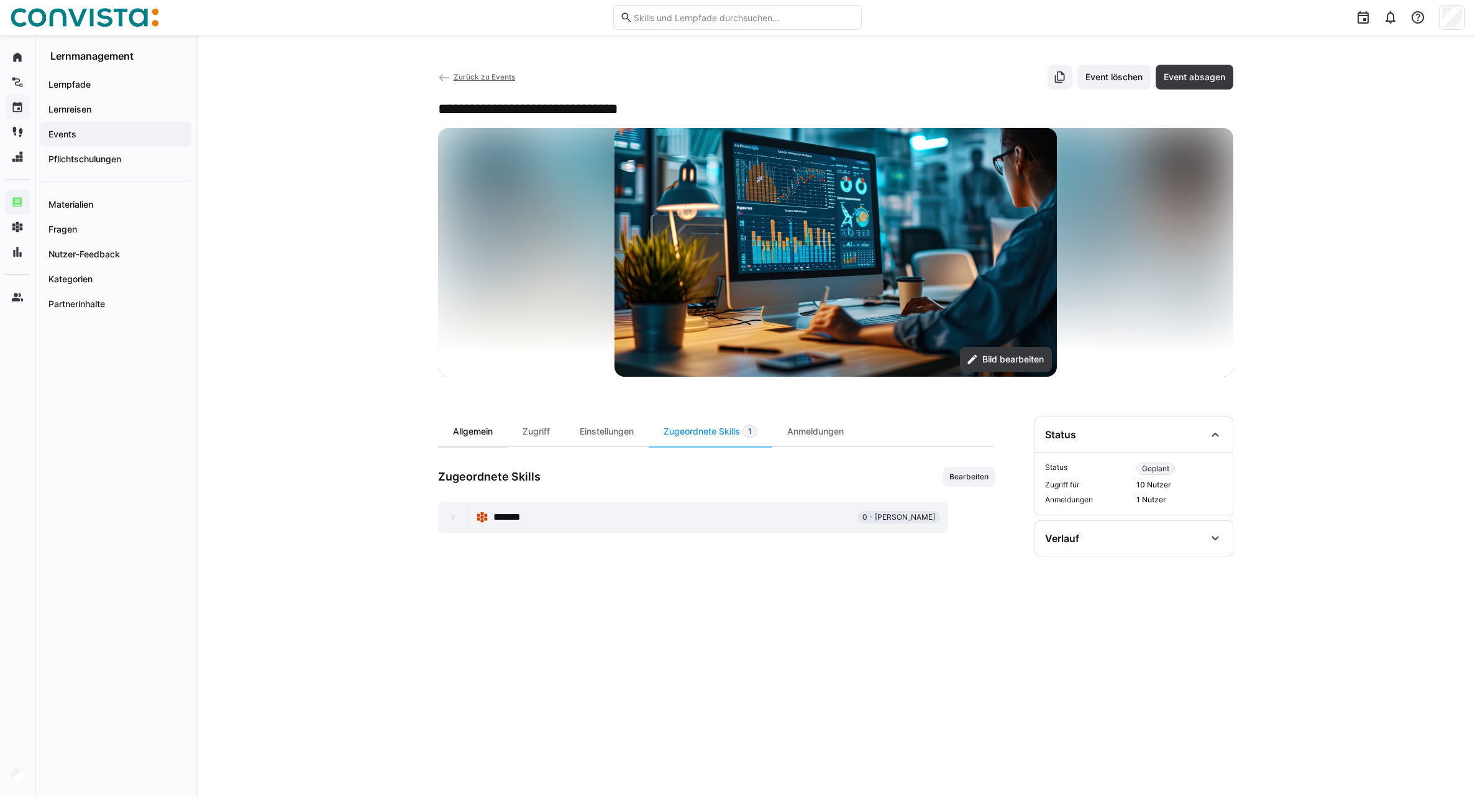
click at [481, 434] on div "Allgemein" at bounding box center [473, 431] width 70 height 30
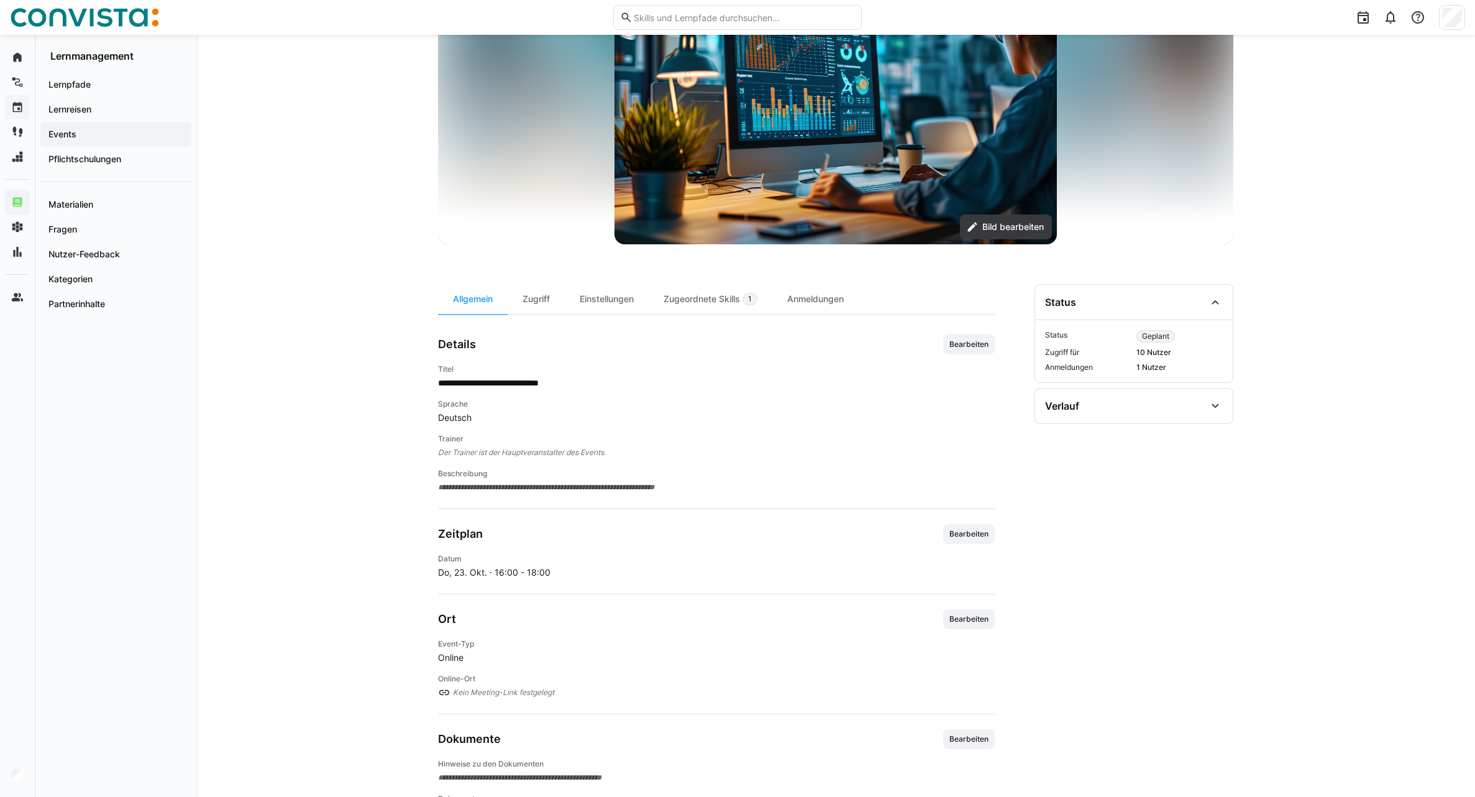
scroll to position [184, 0]
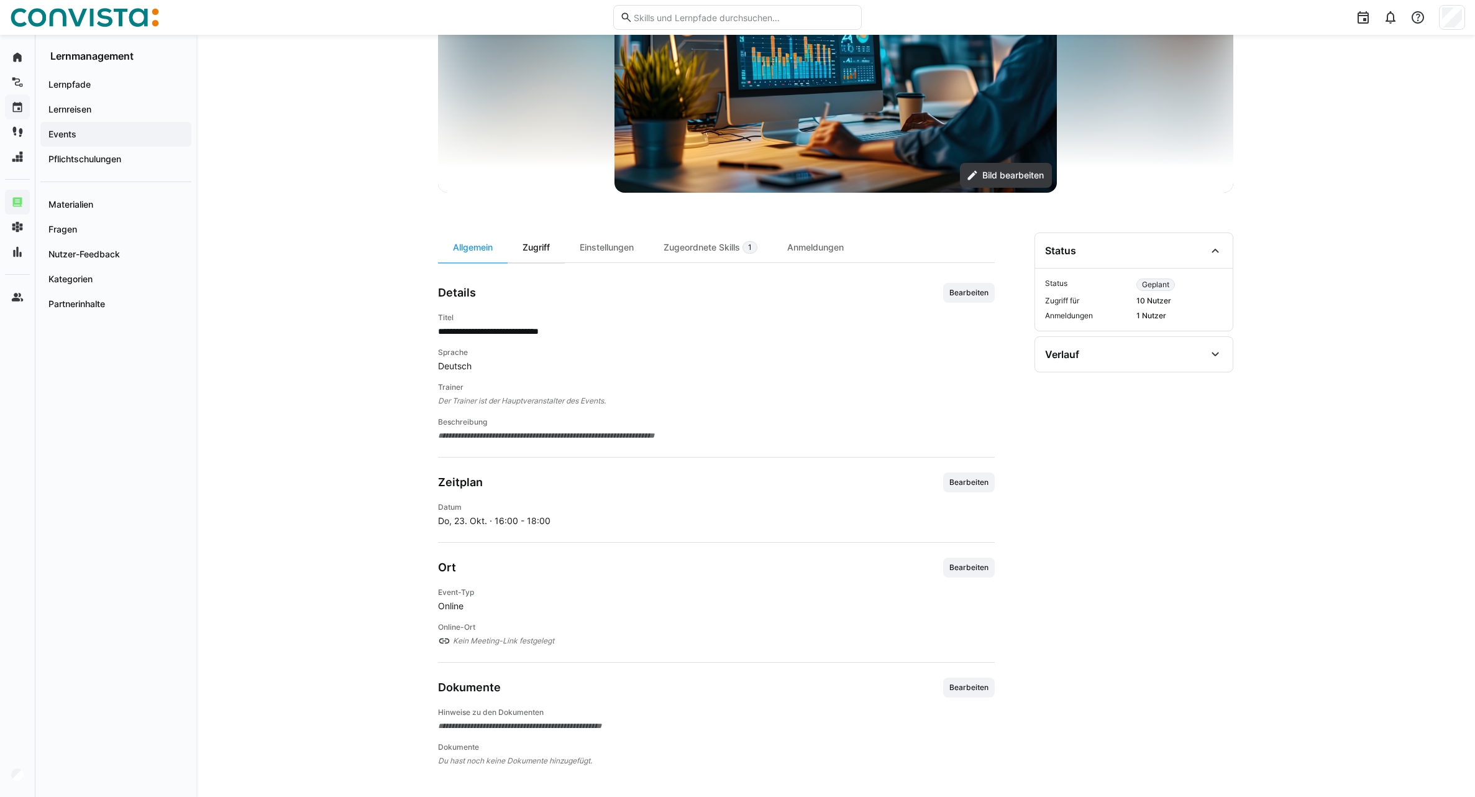
click at [541, 243] on div "Zugriff" at bounding box center [536, 247] width 57 height 30
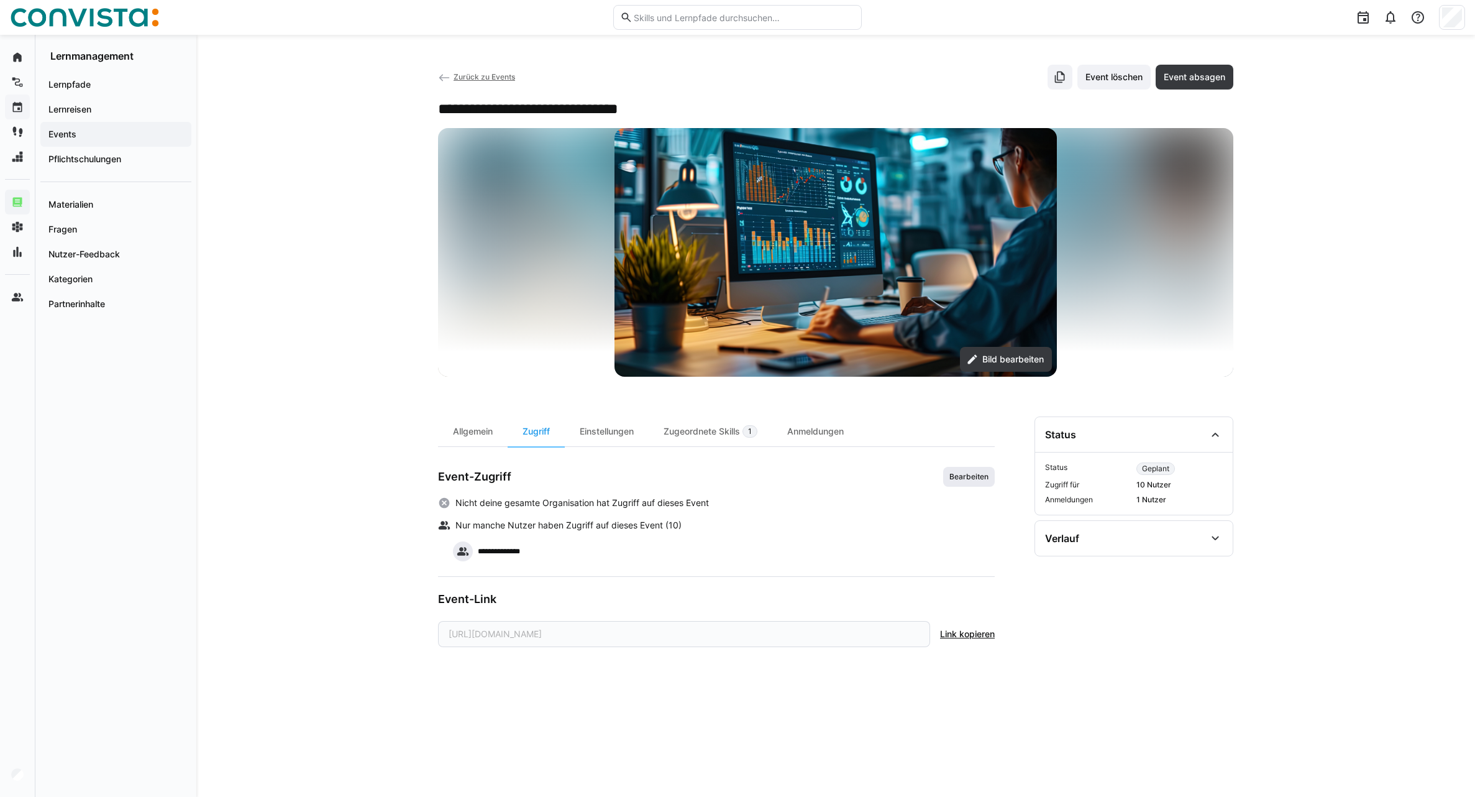
click at [961, 477] on span "Bearbeiten" at bounding box center [969, 477] width 42 height 10
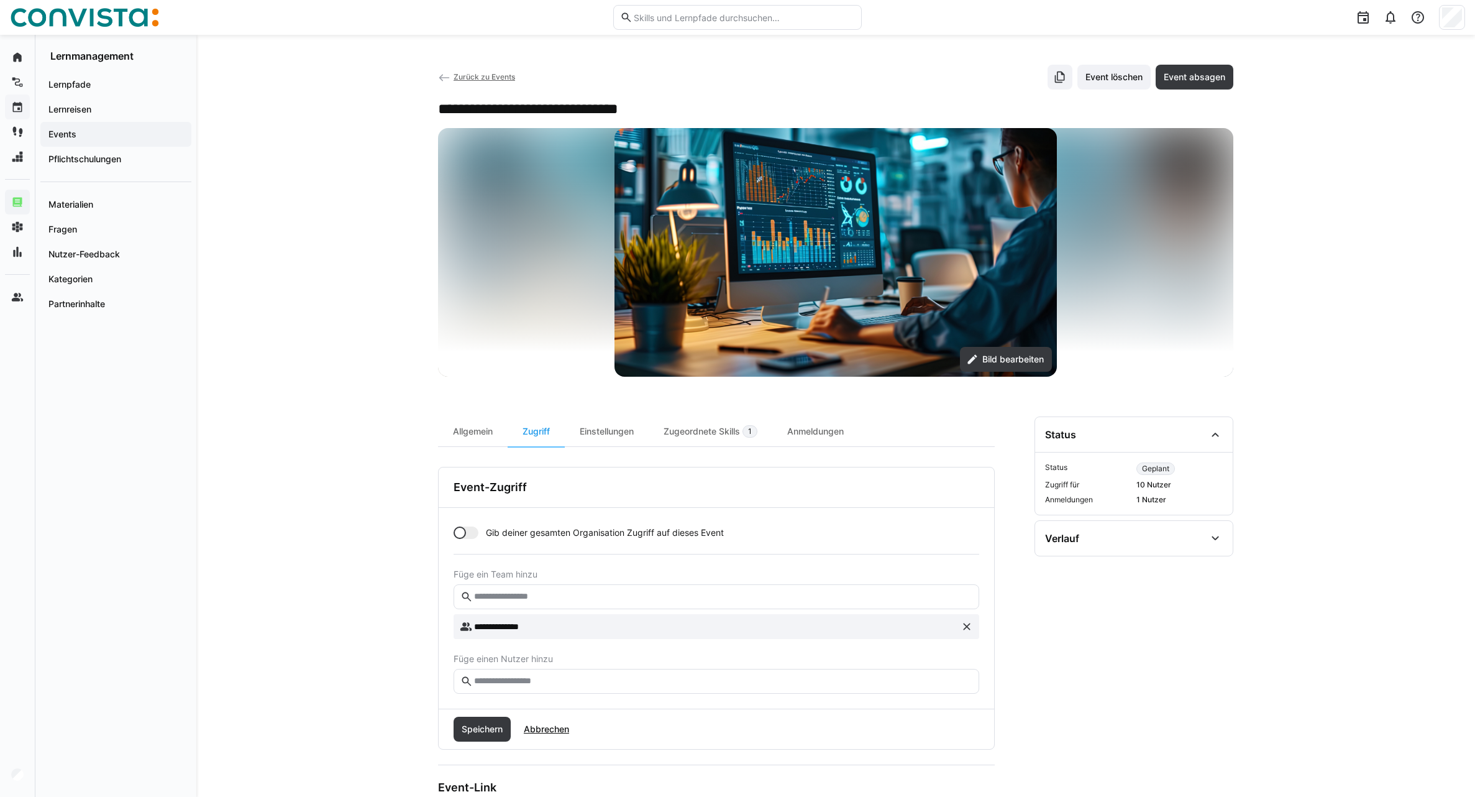
click at [542, 682] on input "text" at bounding box center [723, 680] width 500 height 11
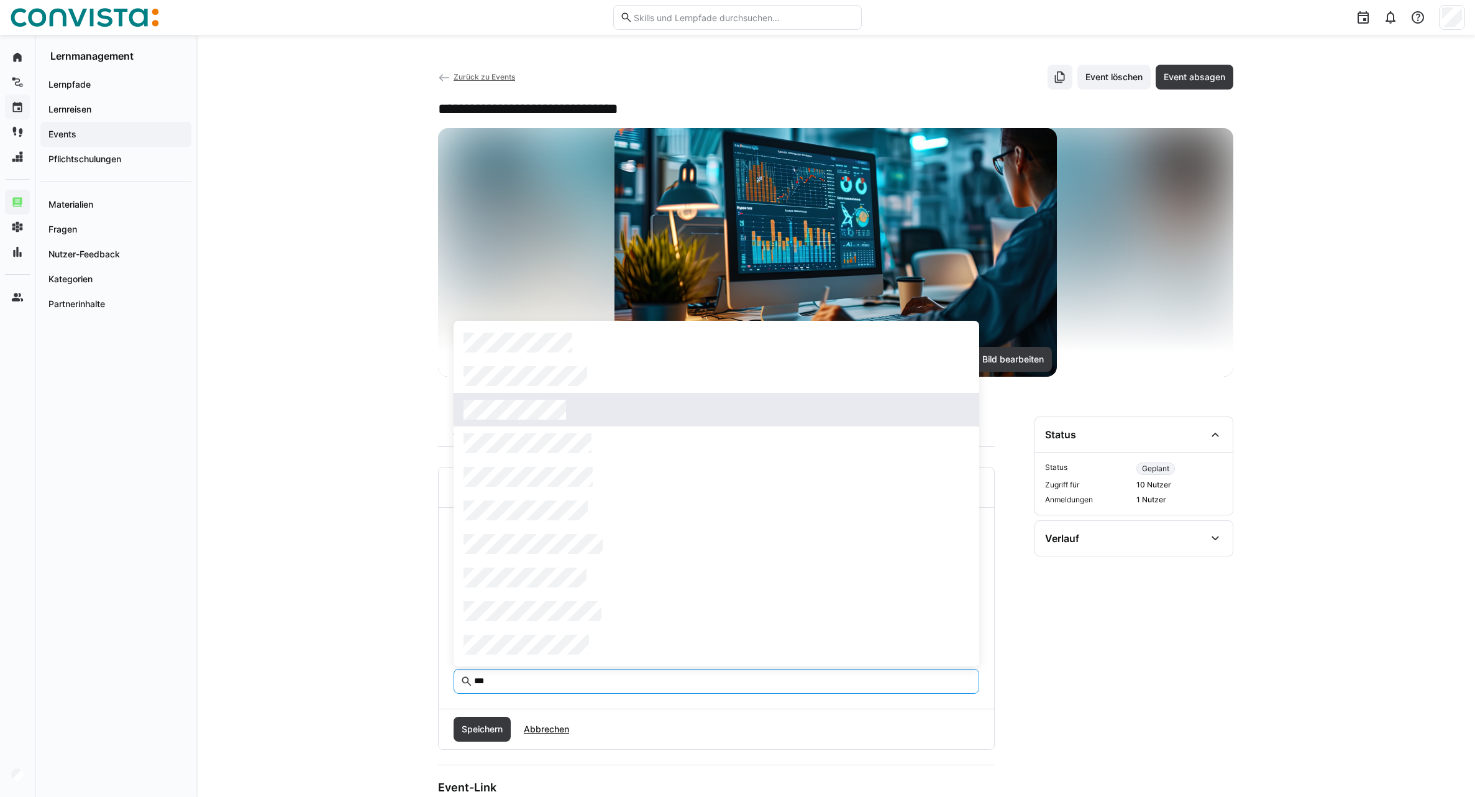
type input "***"
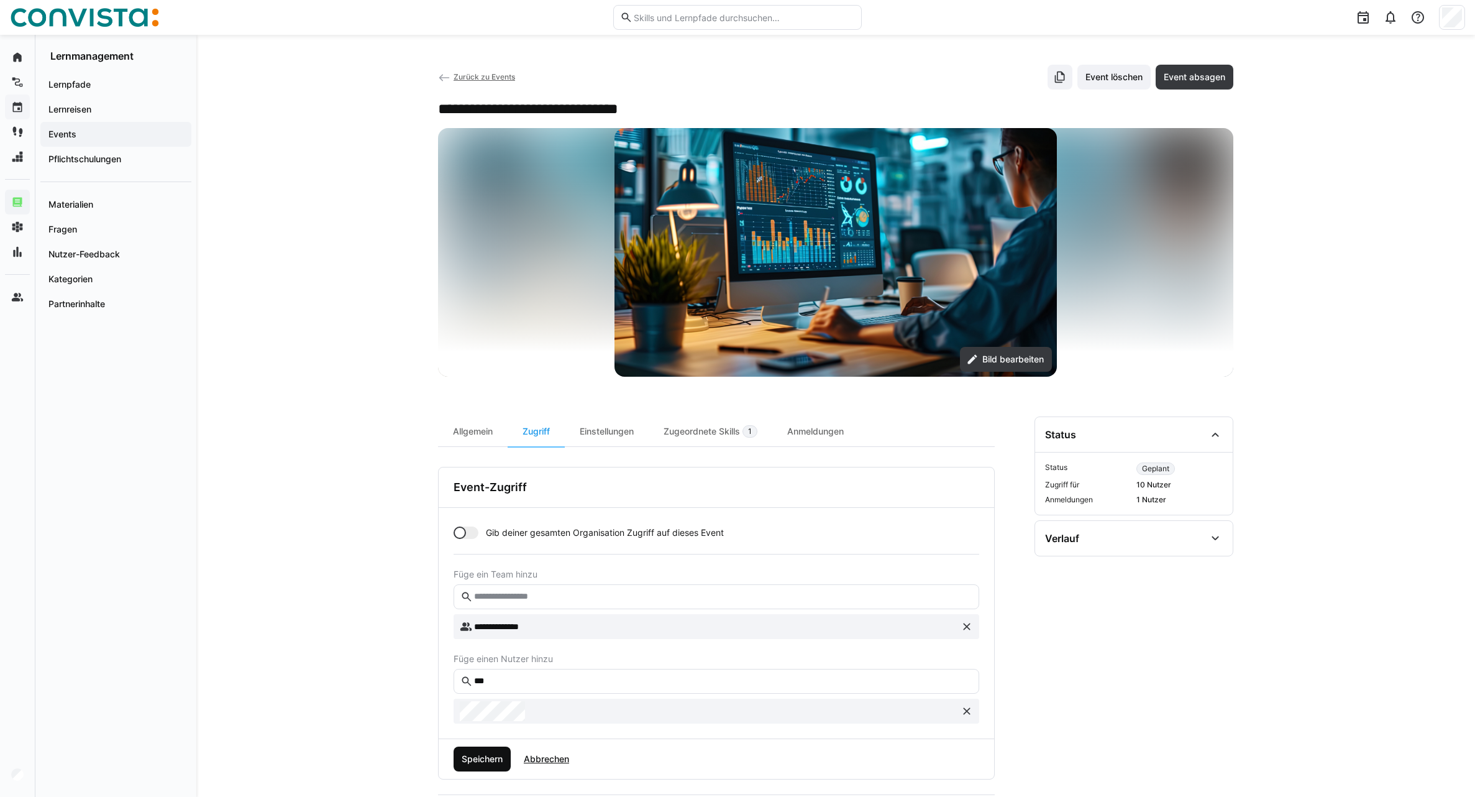
click at [490, 761] on span "Speichern" at bounding box center [482, 759] width 45 height 12
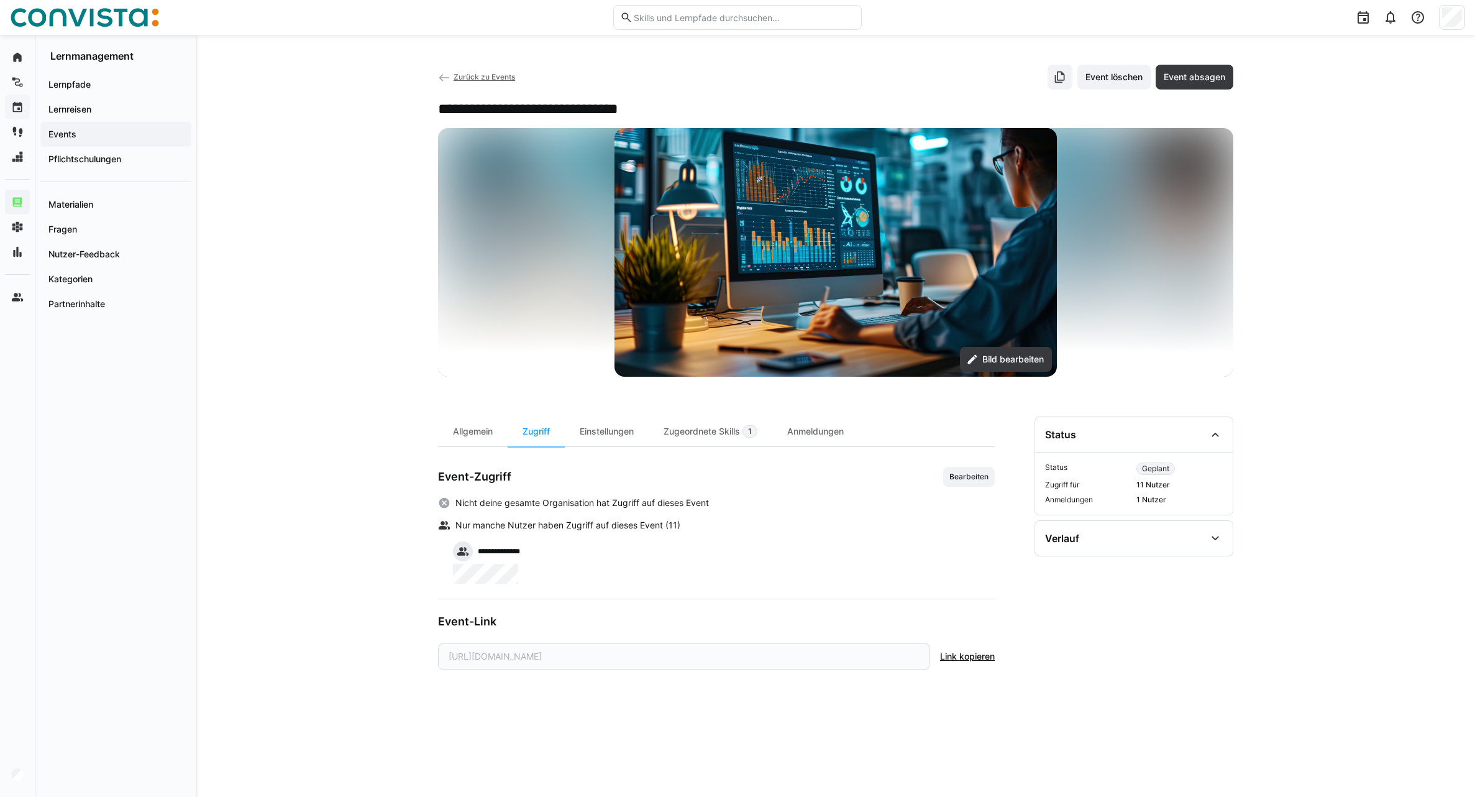
click at [489, 80] on span "Zurück zu Events" at bounding box center [485, 76] width 62 height 9
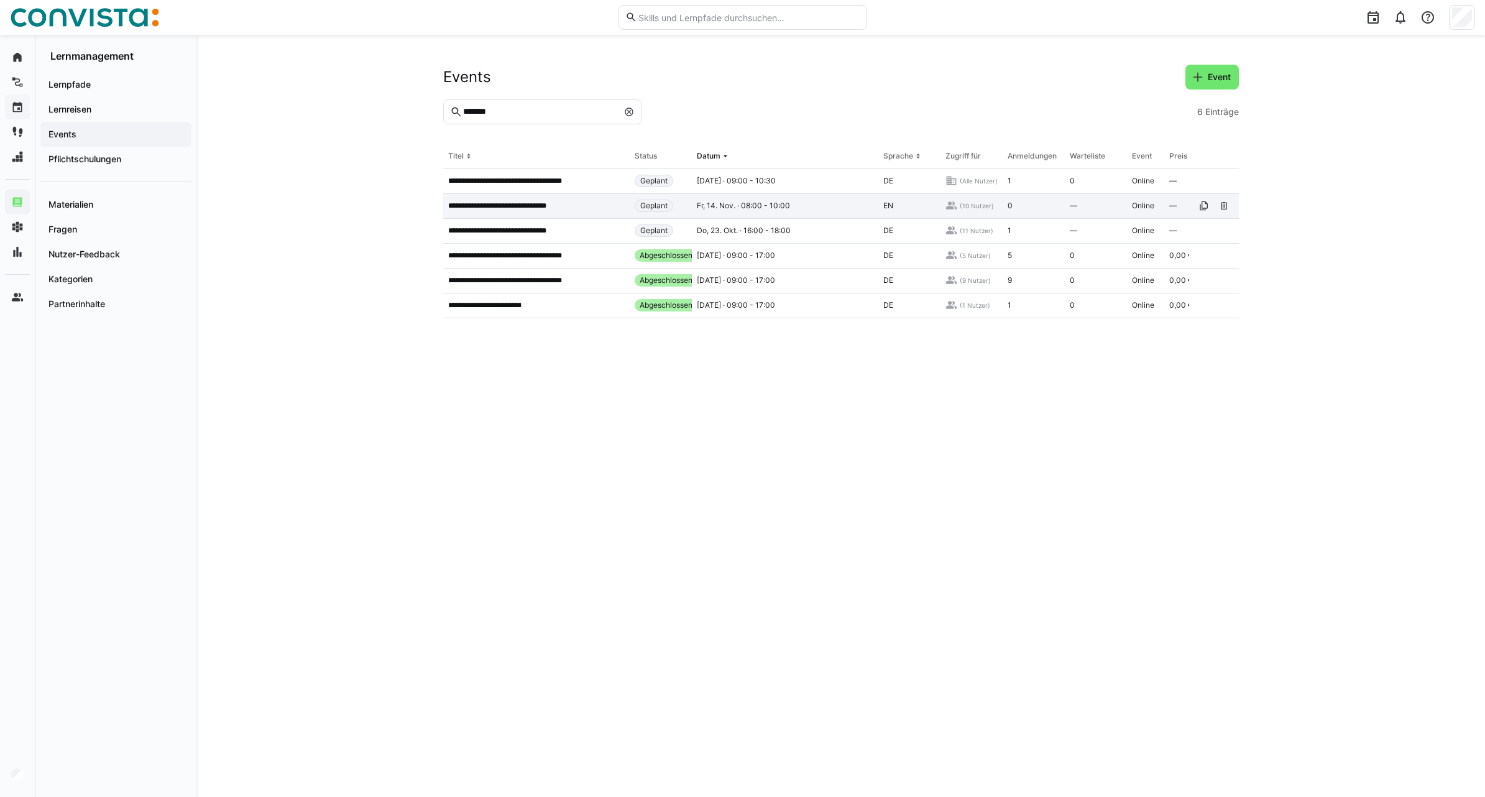
click at [540, 204] on p "**********" at bounding box center [506, 206] width 116 height 10
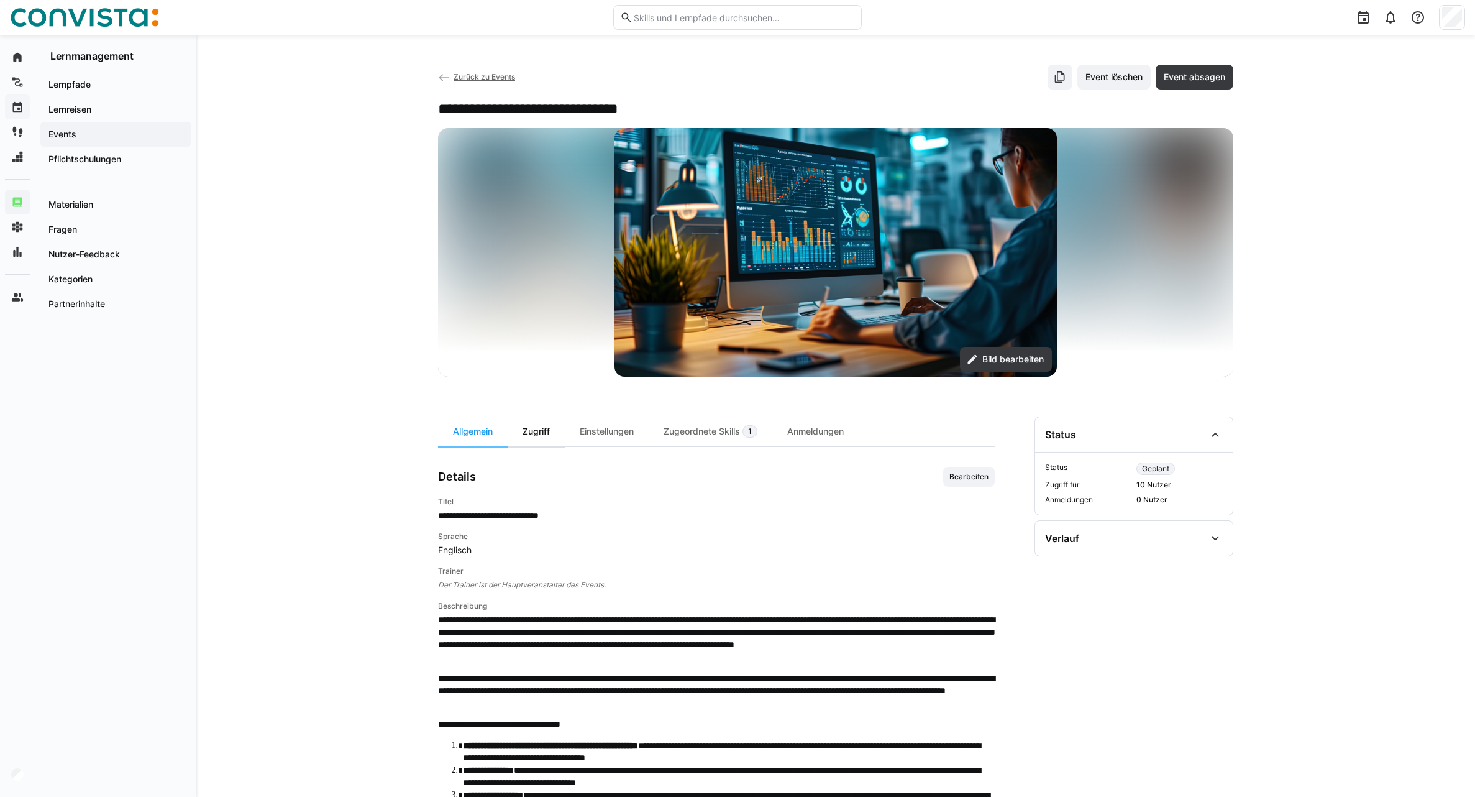
click at [527, 437] on div "Zugriff" at bounding box center [536, 431] width 57 height 30
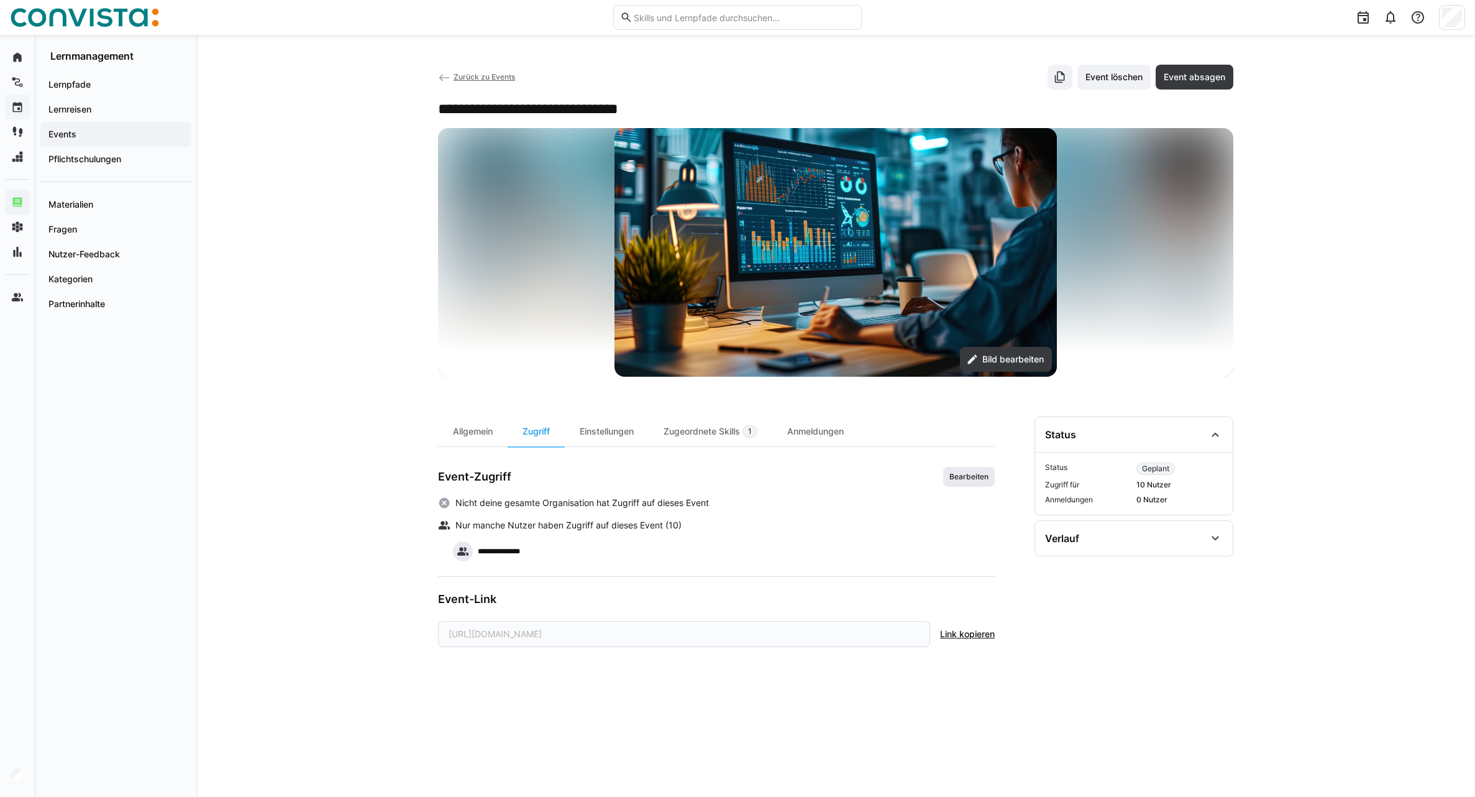
click at [955, 473] on span "Bearbeiten" at bounding box center [969, 477] width 42 height 10
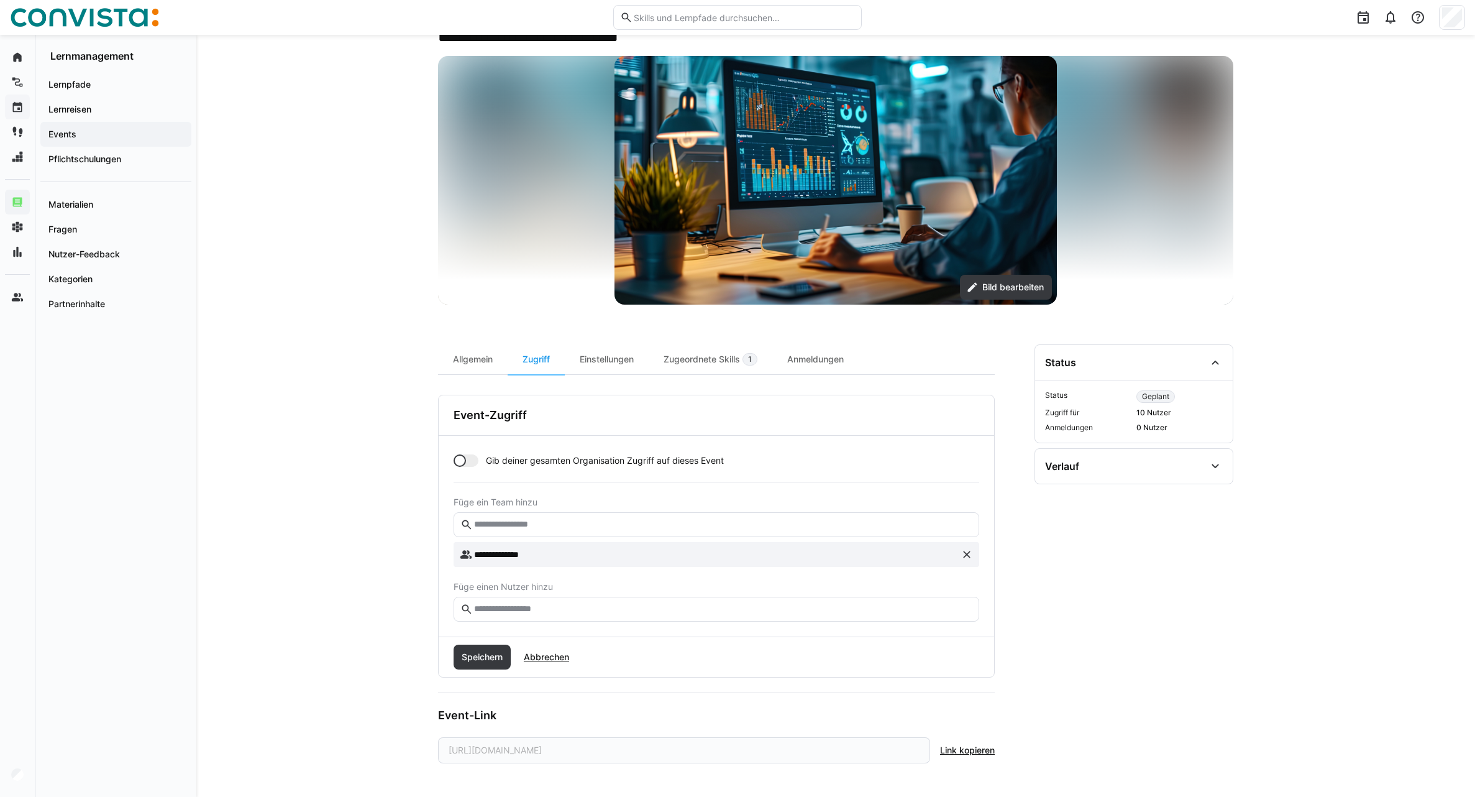
scroll to position [73, 0]
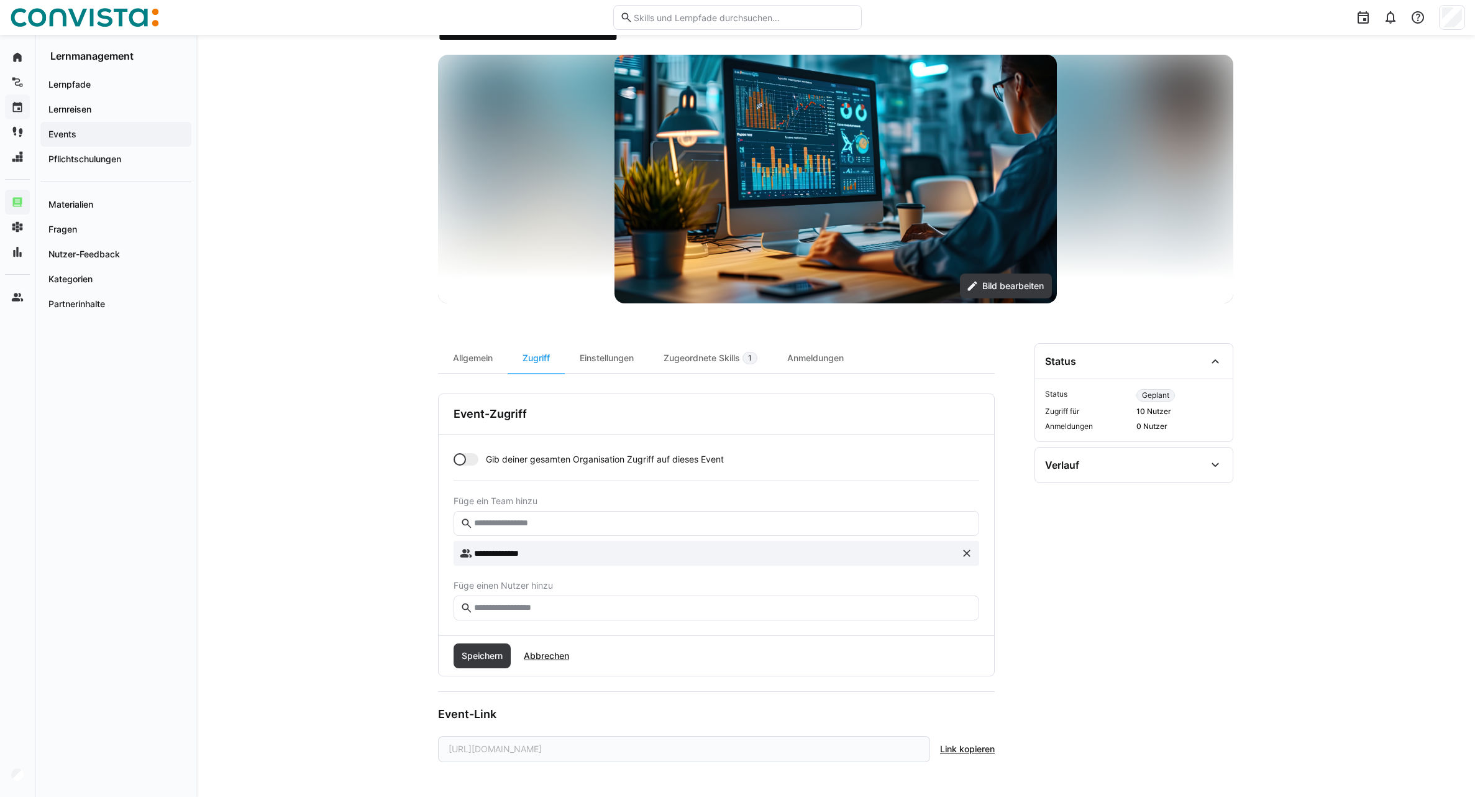
click at [528, 615] on eds-input at bounding box center [717, 607] width 526 height 25
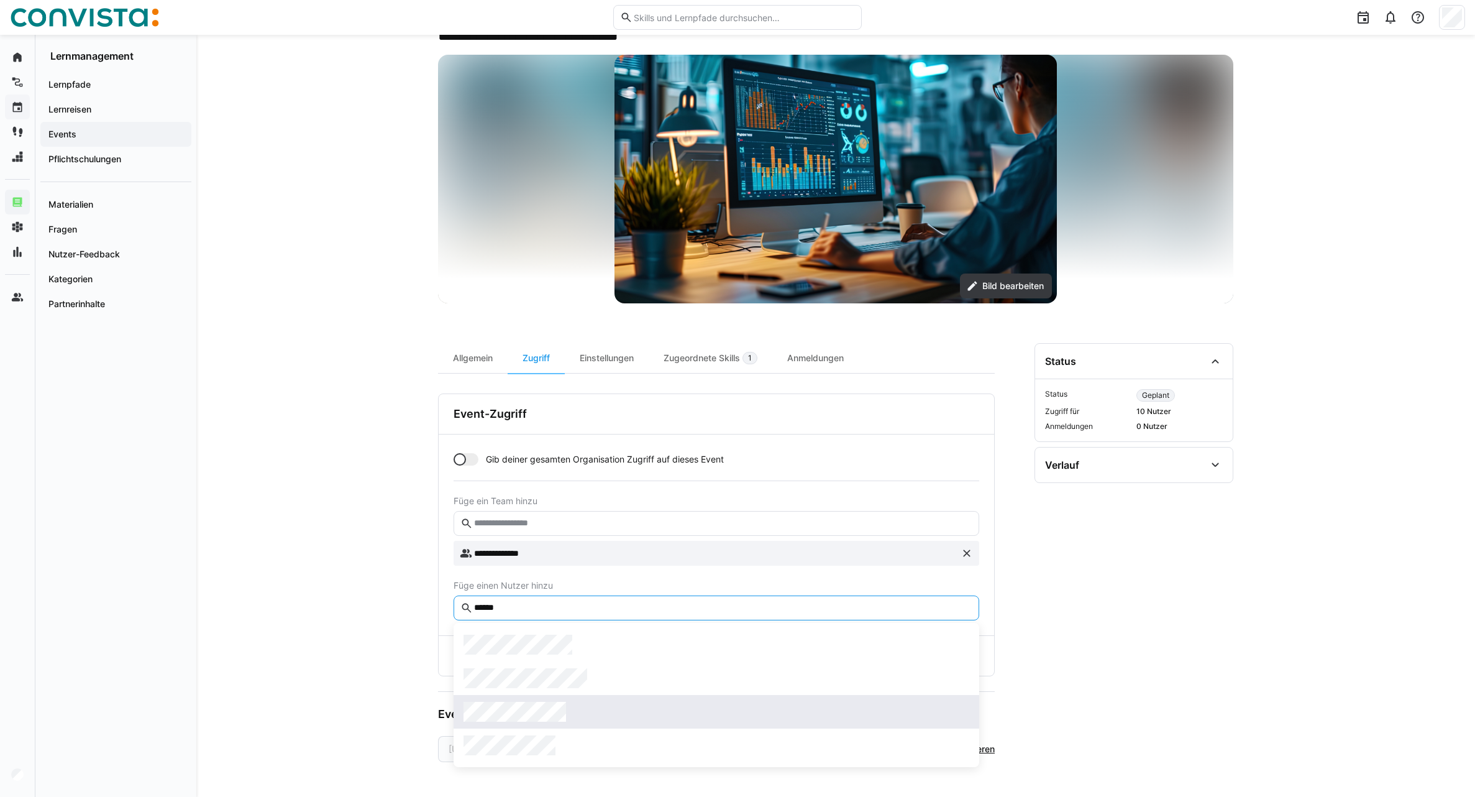
type input "******"
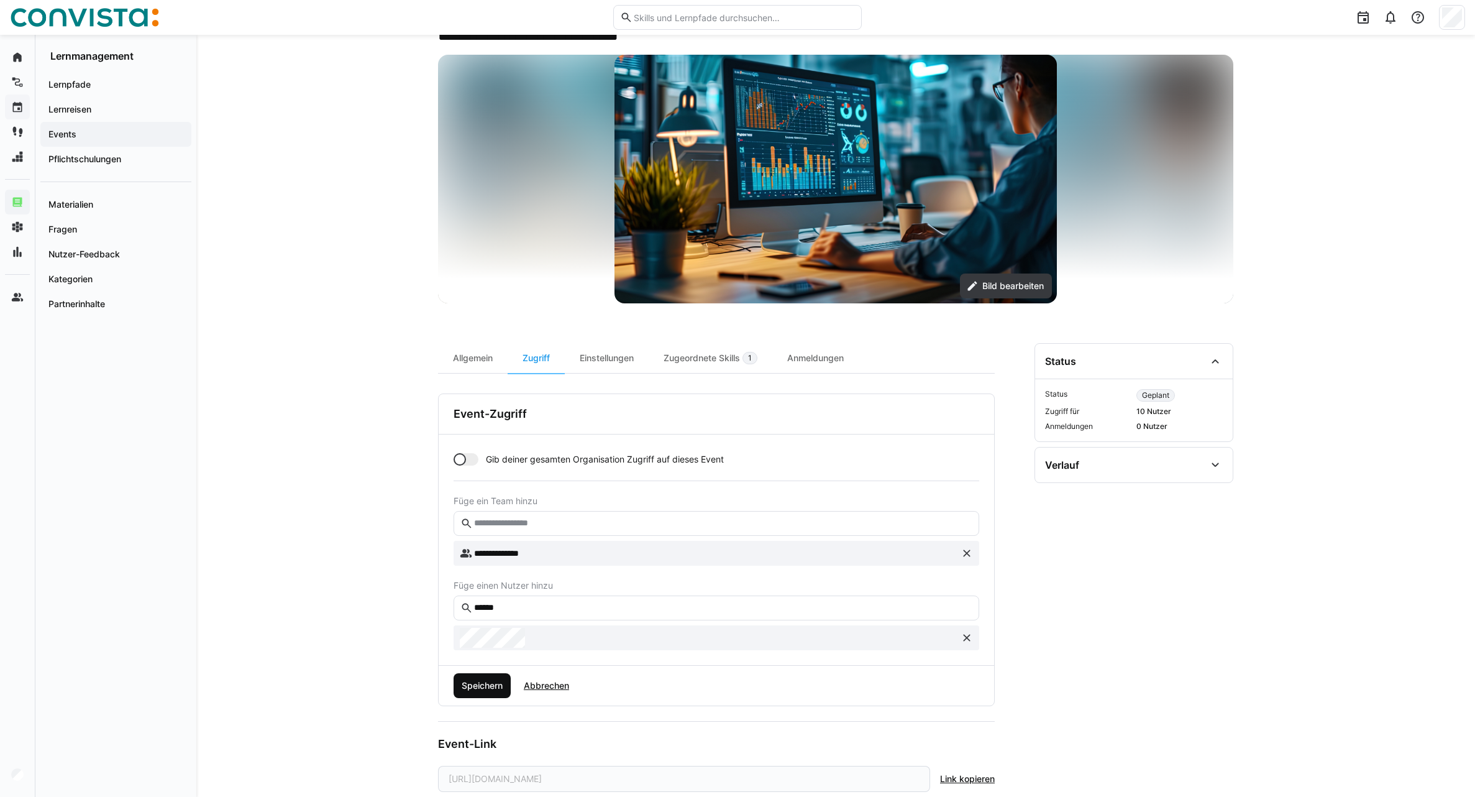
click at [484, 689] on span "Speichern" at bounding box center [482, 685] width 45 height 12
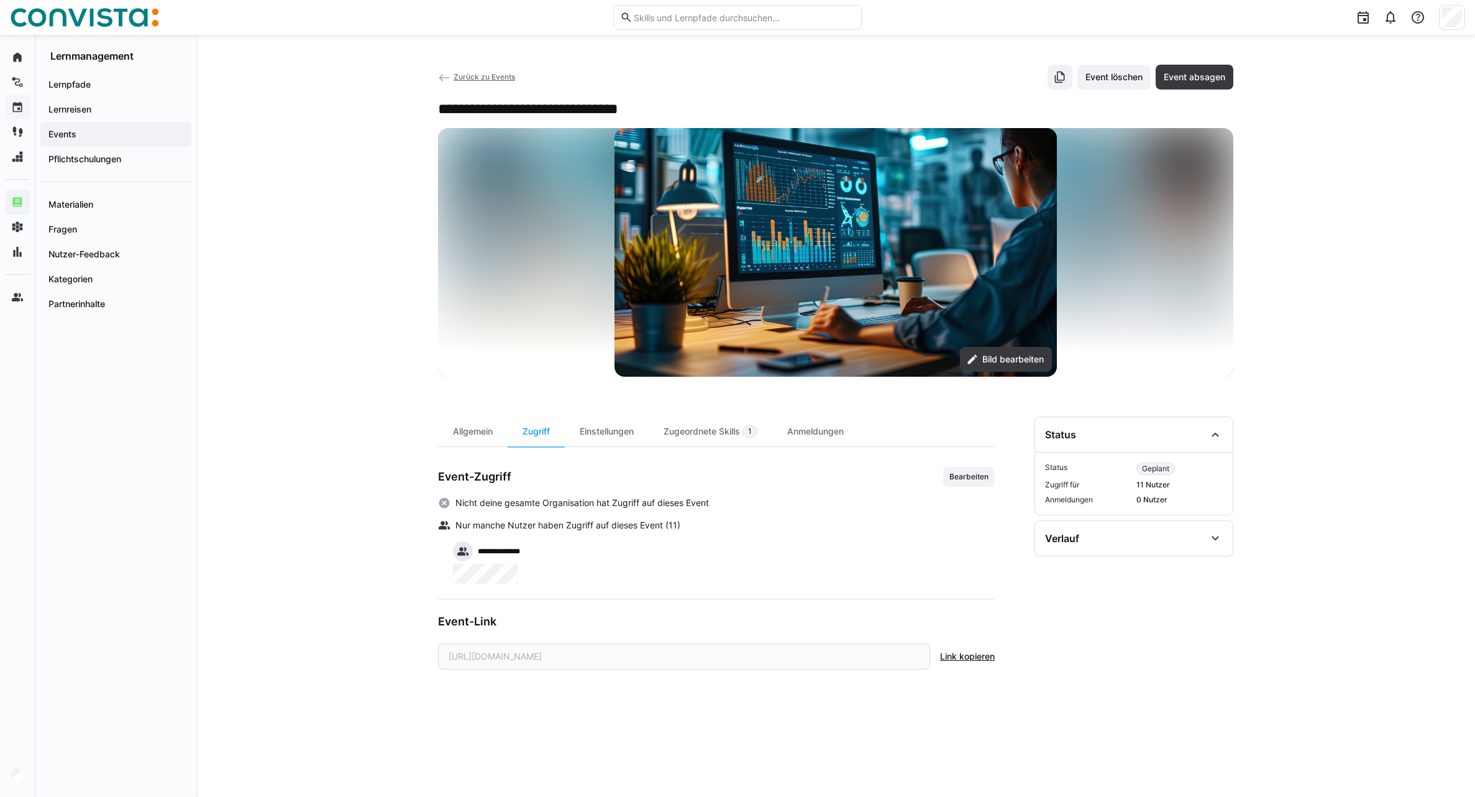
scroll to position [0, 0]
click at [467, 73] on span "Zurück zu Events" at bounding box center [485, 76] width 62 height 9
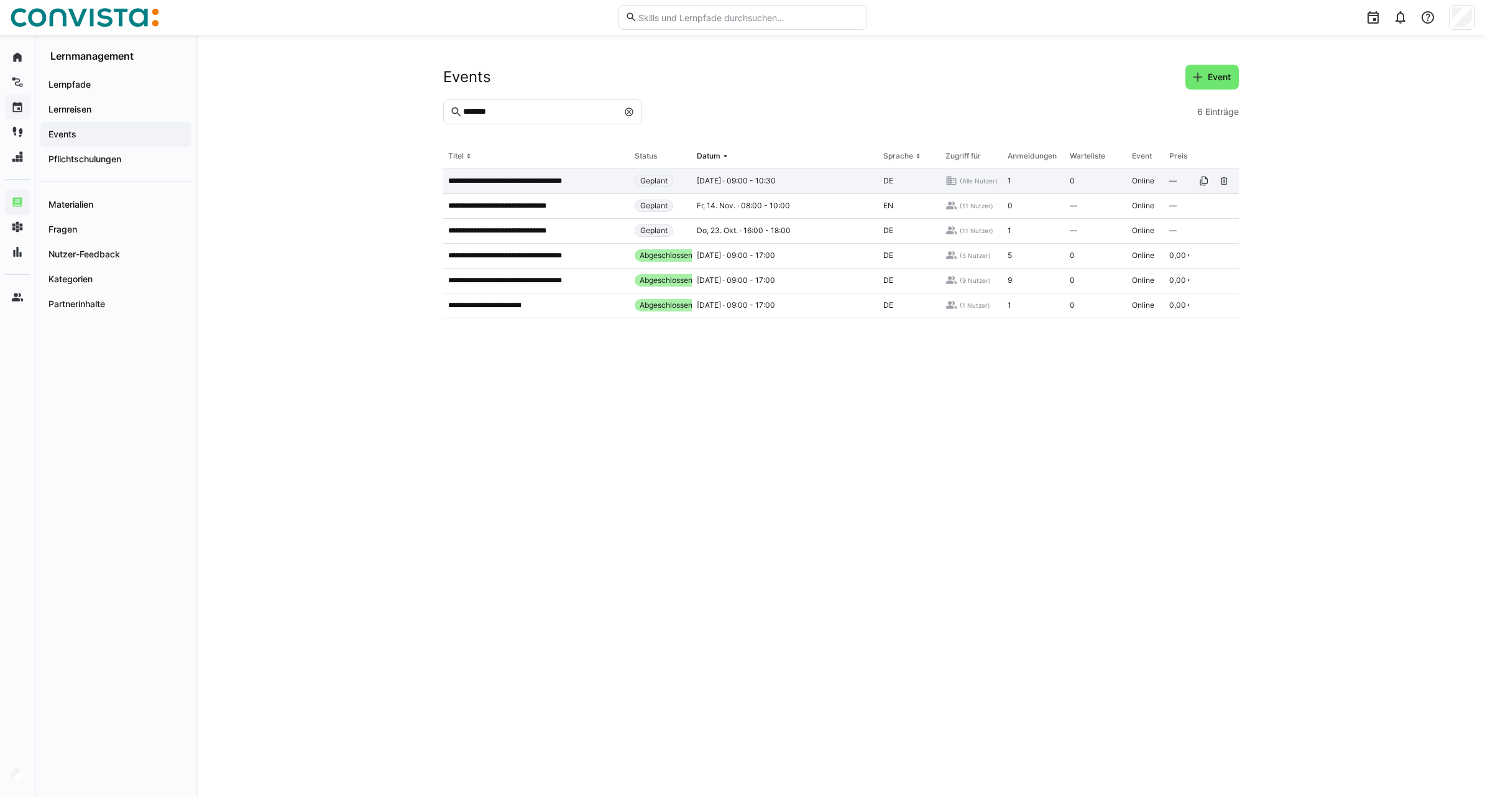
click at [564, 181] on p "**********" at bounding box center [515, 181] width 135 height 10
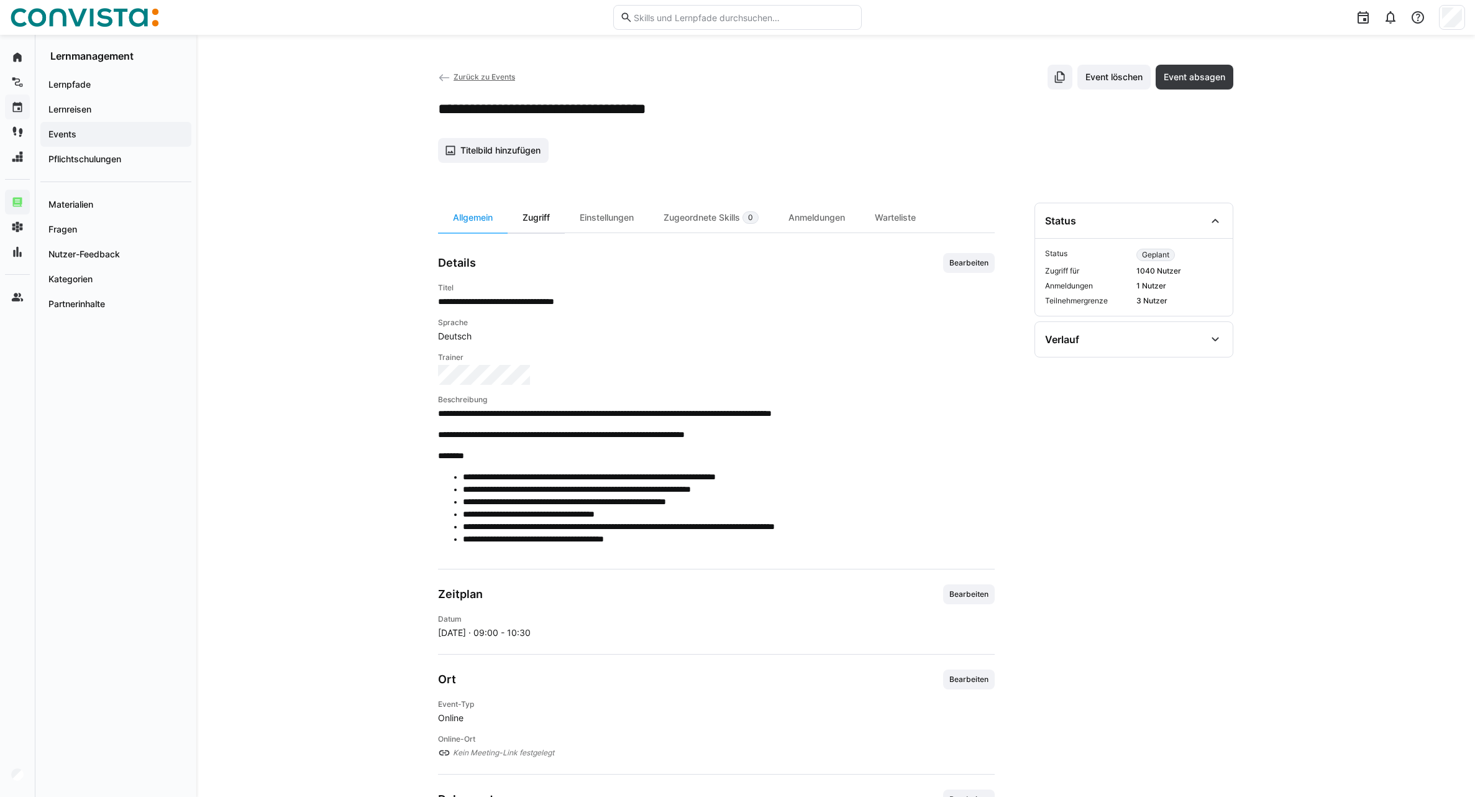
click at [538, 222] on div "Zugriff" at bounding box center [536, 218] width 57 height 30
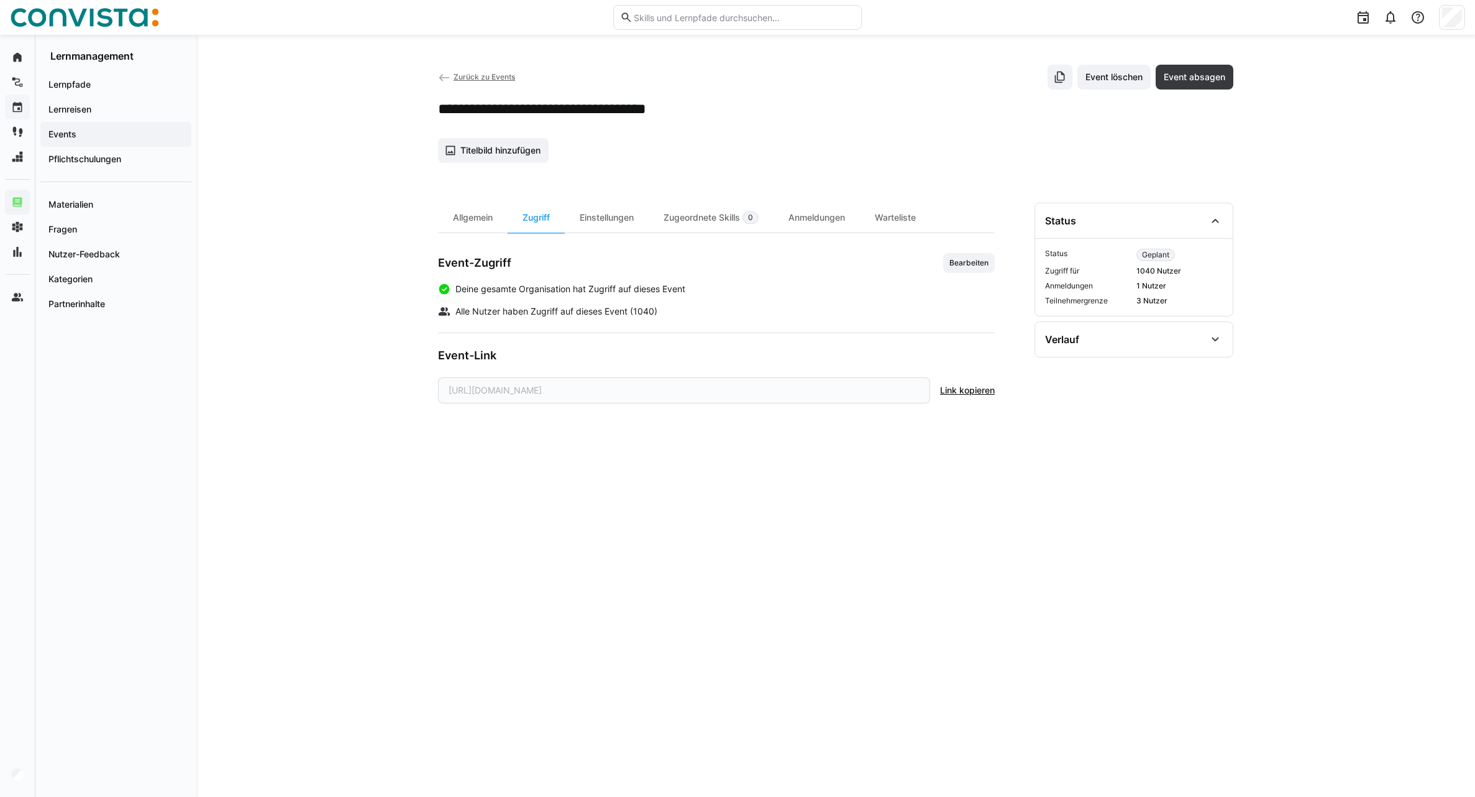
click at [463, 70] on div "Zurück zu Events Event löschen Event absagen" at bounding box center [835, 77] width 795 height 25
click at [466, 75] on span "Zurück zu Events" at bounding box center [485, 76] width 62 height 9
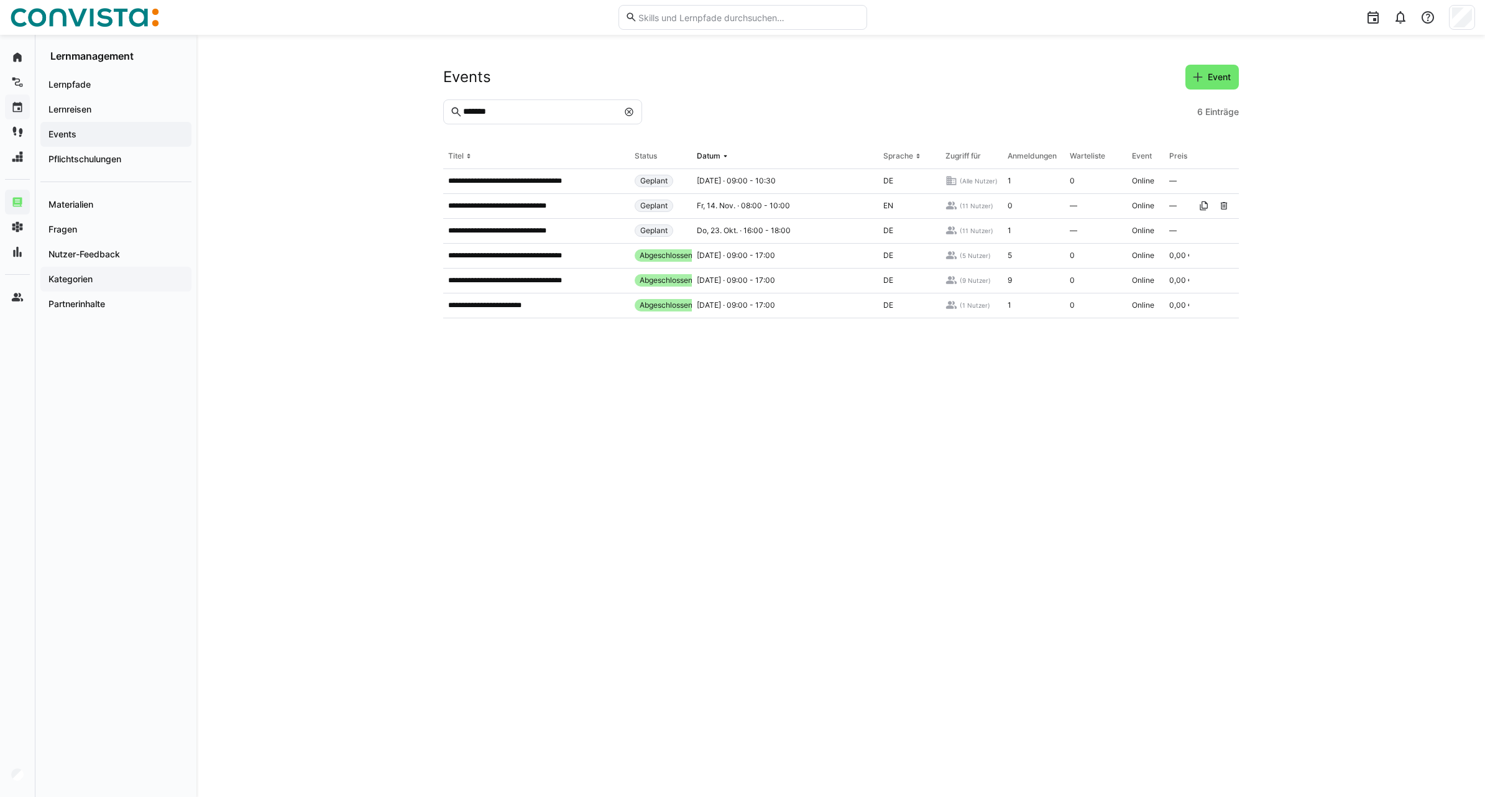
click at [0, 0] on app-navigation-label "Kategorien" at bounding box center [0, 0] width 0 height 0
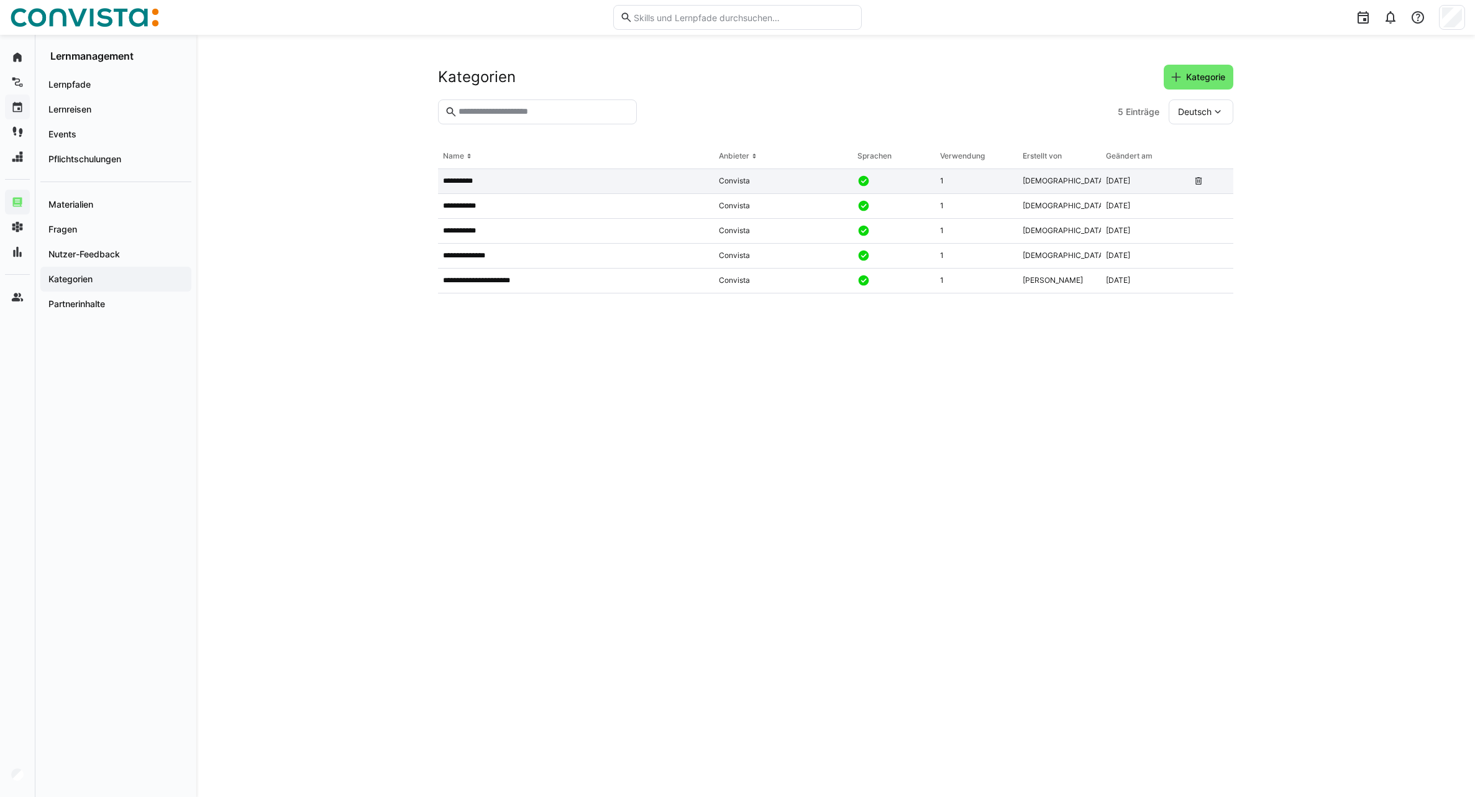
click at [475, 182] on p "**********" at bounding box center [465, 181] width 44 height 10
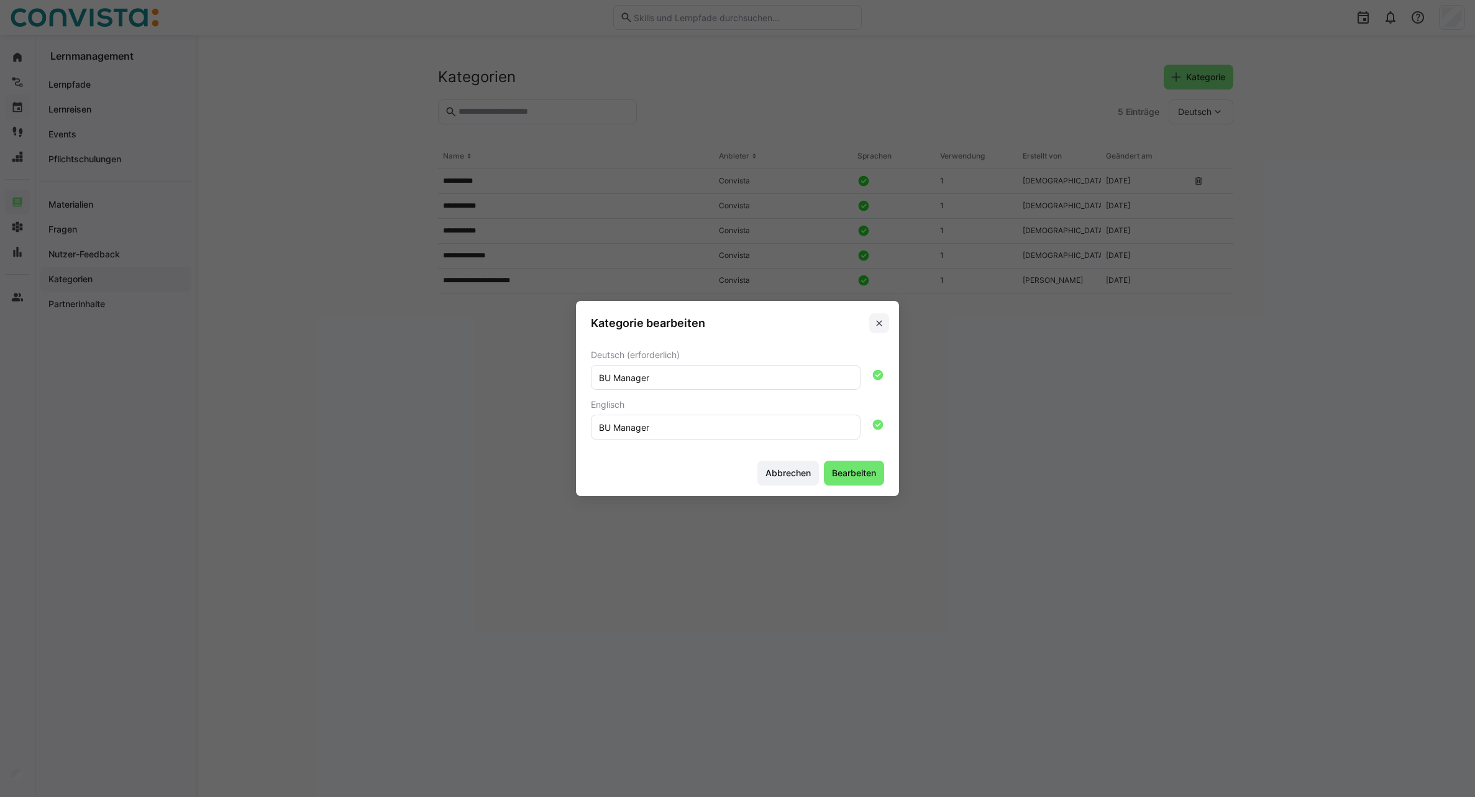
click at [884, 325] on eds-icon at bounding box center [879, 323] width 10 height 10
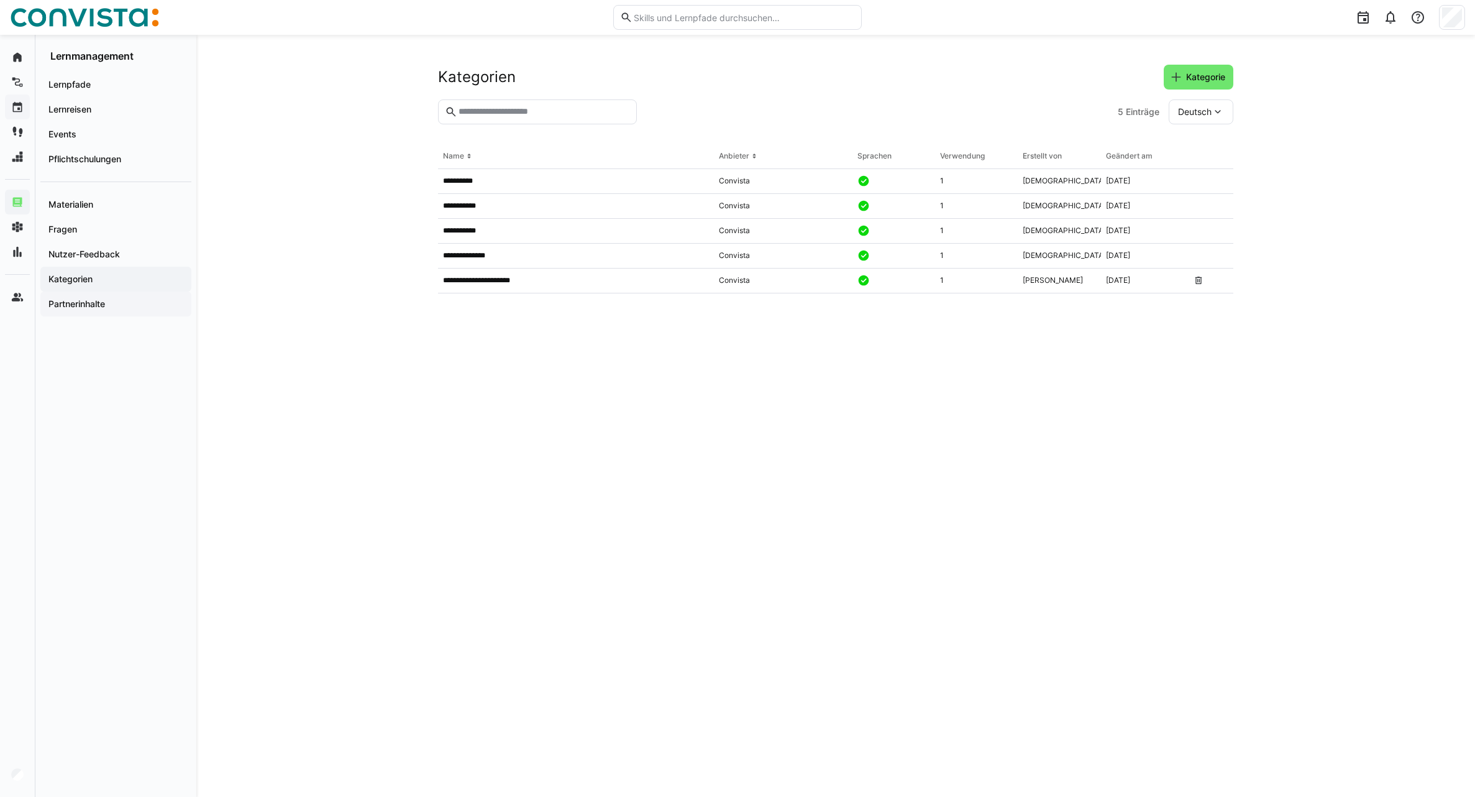
click at [112, 298] on span "Partnerinhalte" at bounding box center [116, 304] width 139 height 12
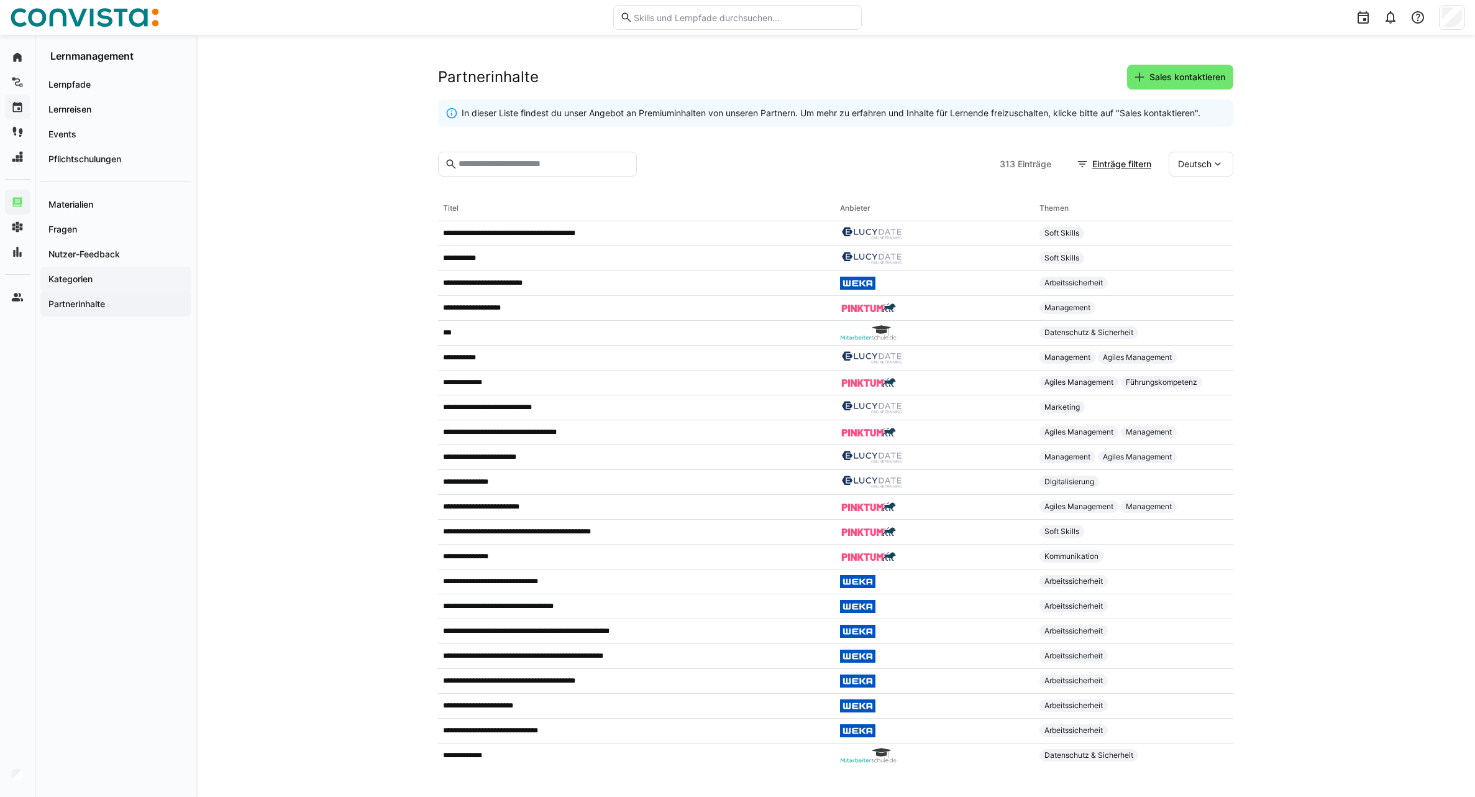
click at [73, 272] on div "Kategorien" at bounding box center [115, 279] width 151 height 25
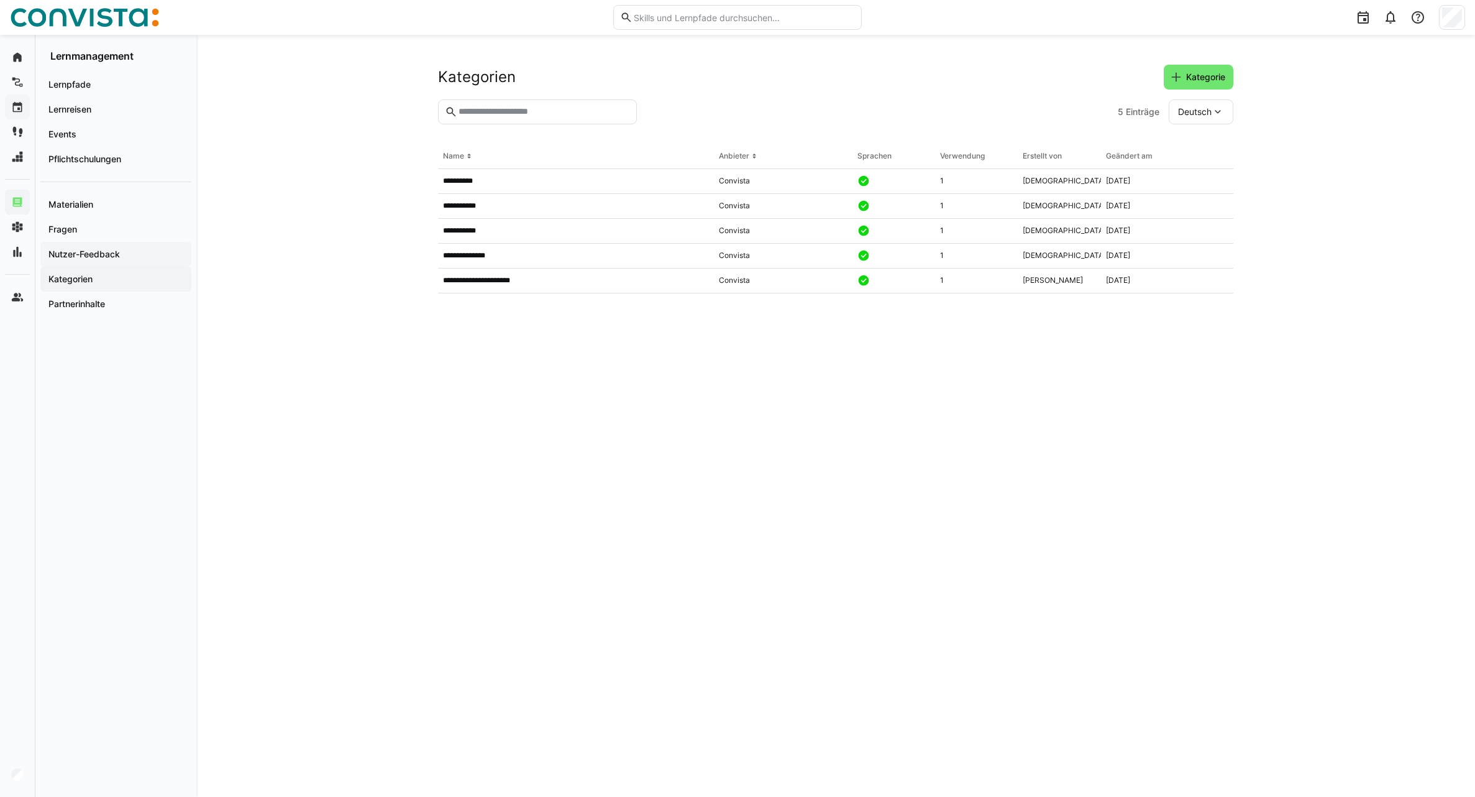
click at [0, 0] on app-navigation-label "Nutzer-Feedback" at bounding box center [0, 0] width 0 height 0
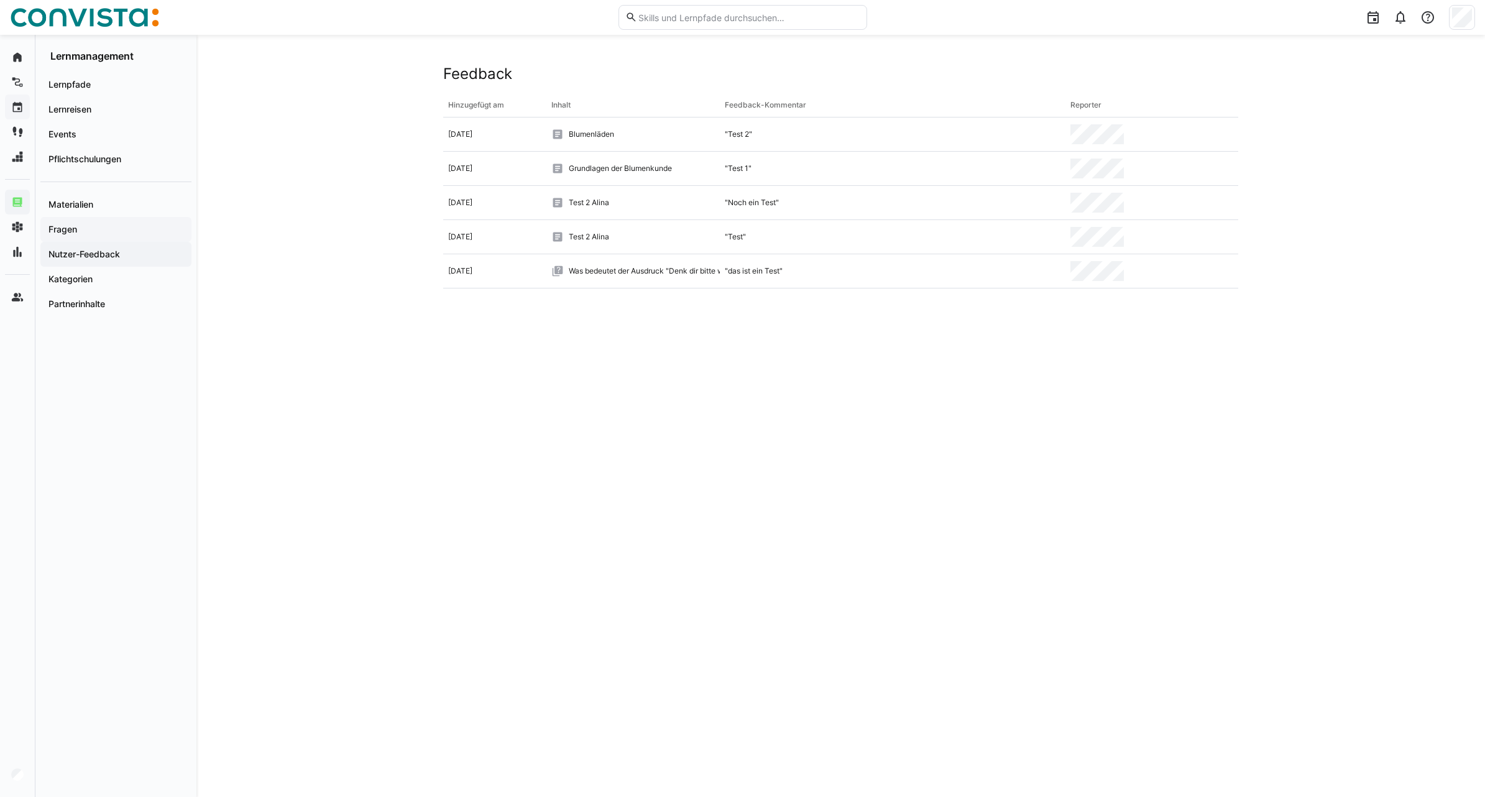
click at [83, 233] on span "Fragen" at bounding box center [116, 229] width 139 height 12
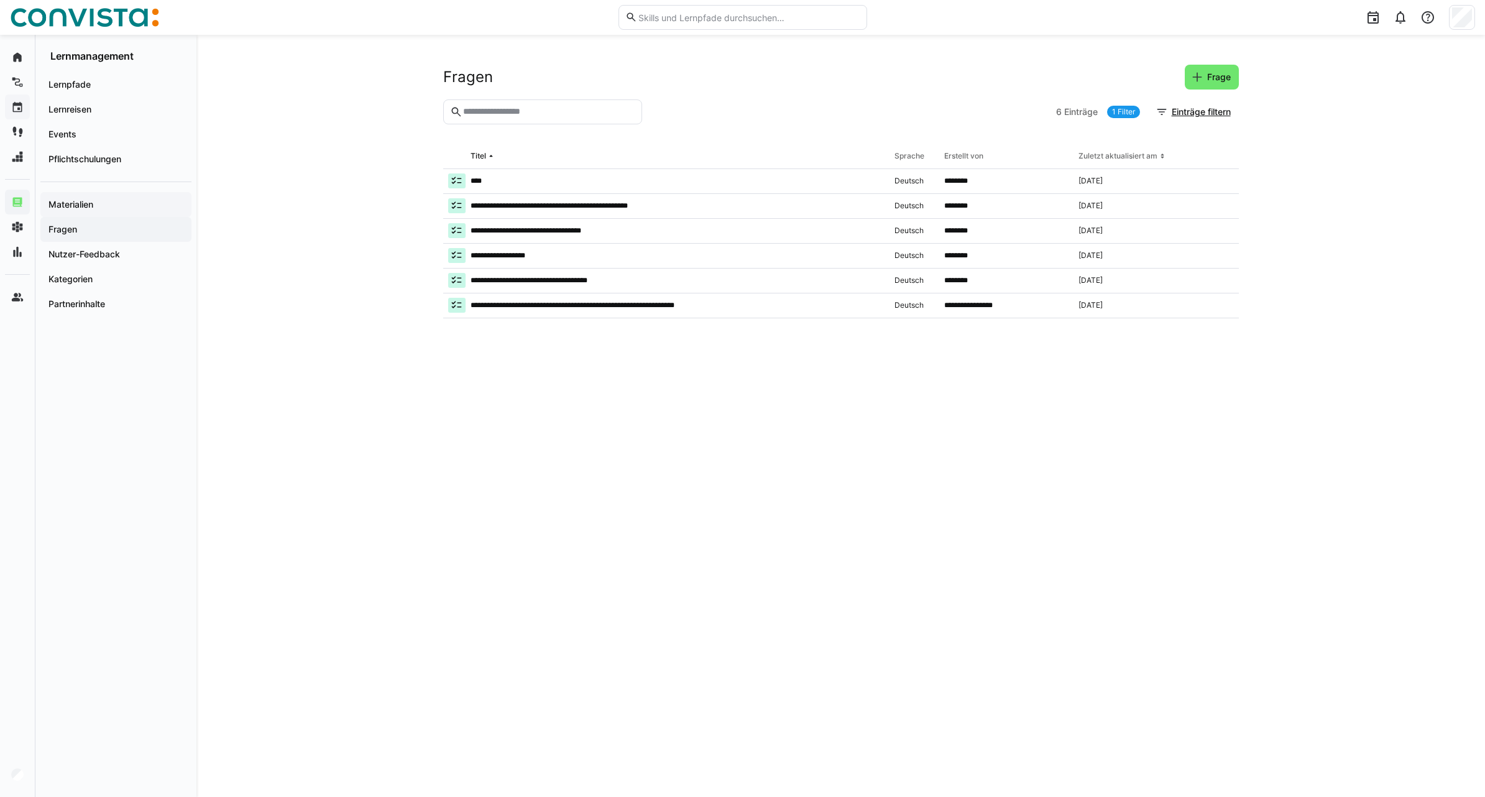
click at [0, 0] on app-navigation-label "Materialien" at bounding box center [0, 0] width 0 height 0
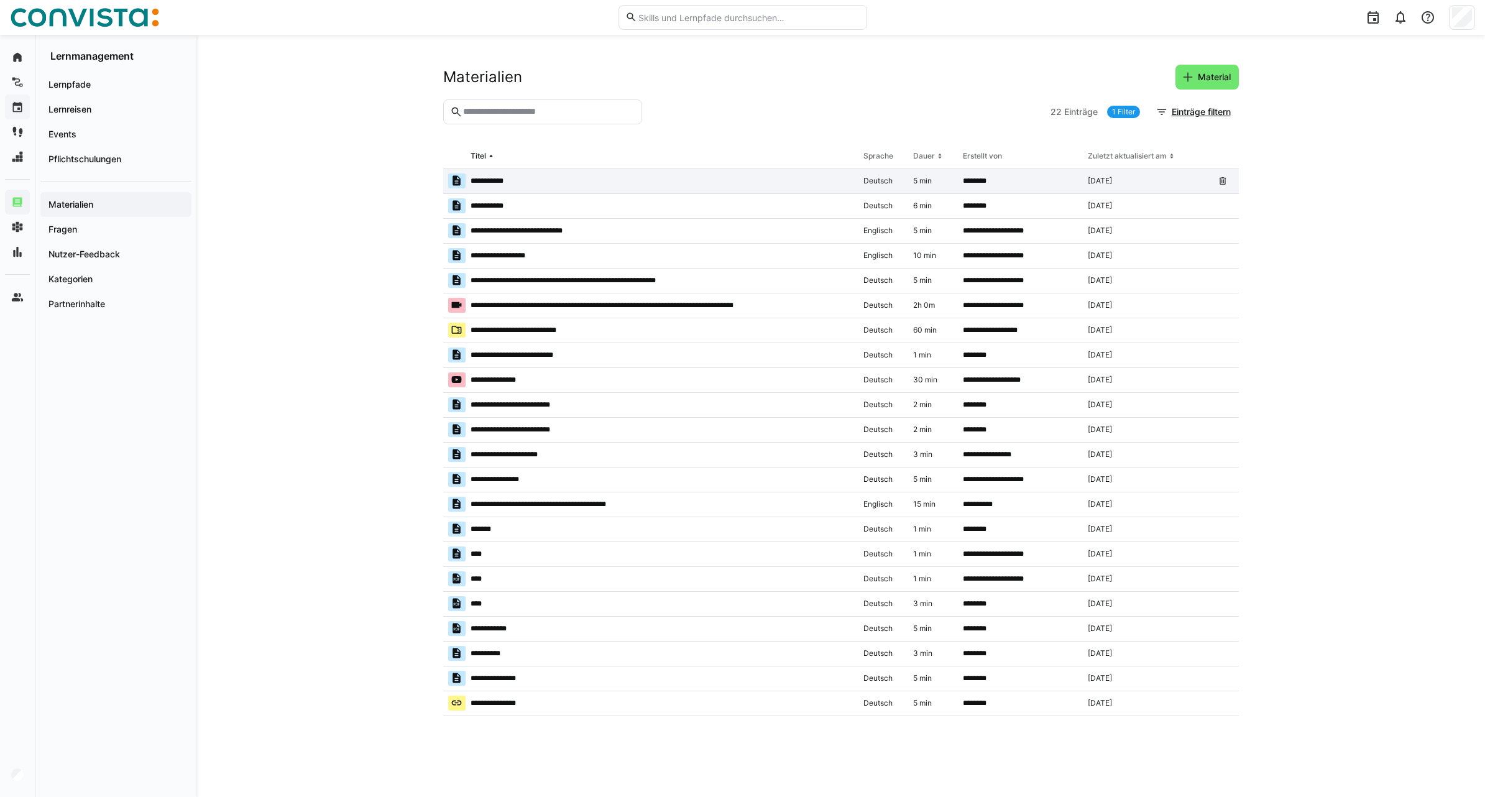
click at [483, 183] on p "**********" at bounding box center [493, 181] width 46 height 10
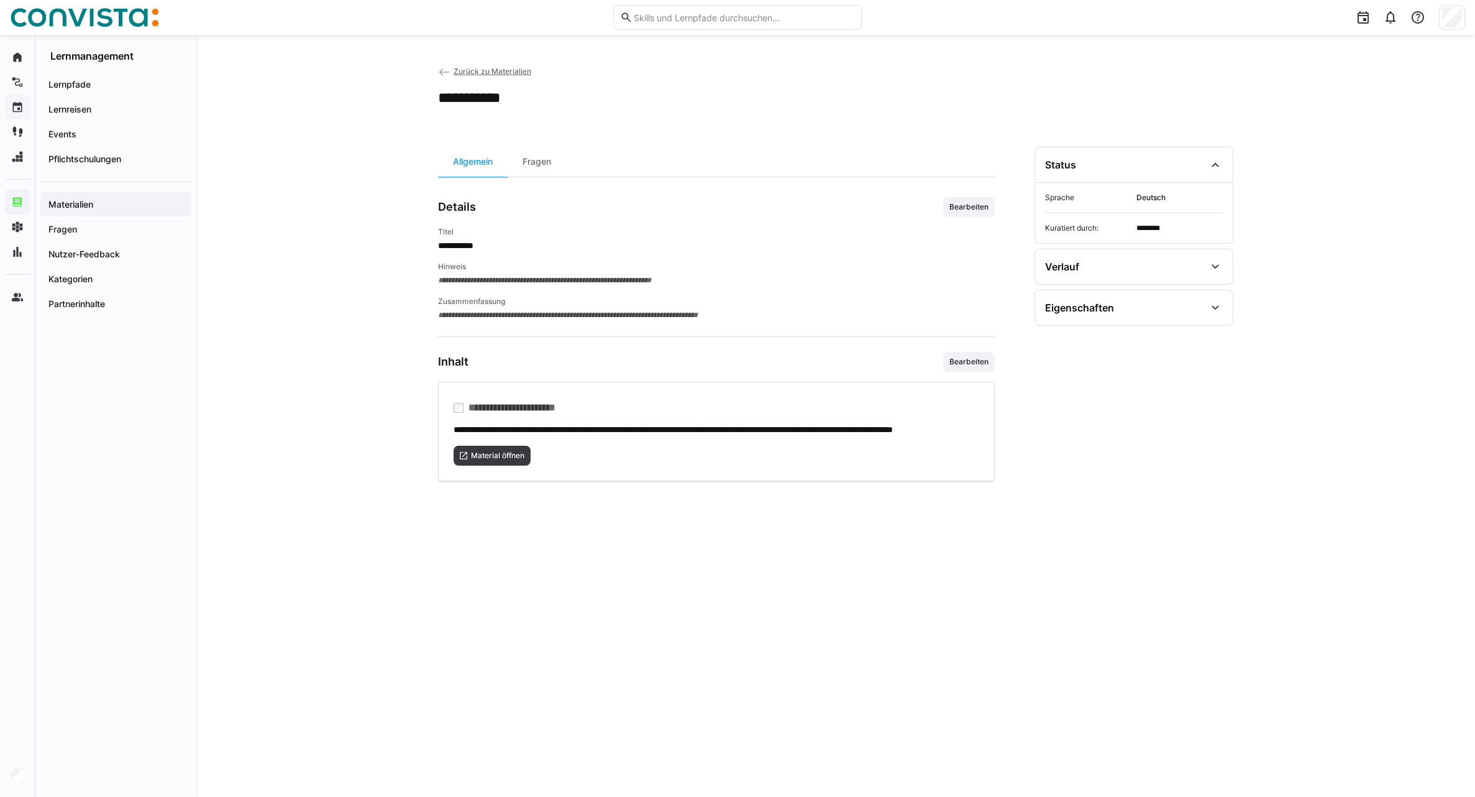
click at [469, 71] on span "Zurück zu Materialien" at bounding box center [493, 70] width 78 height 9
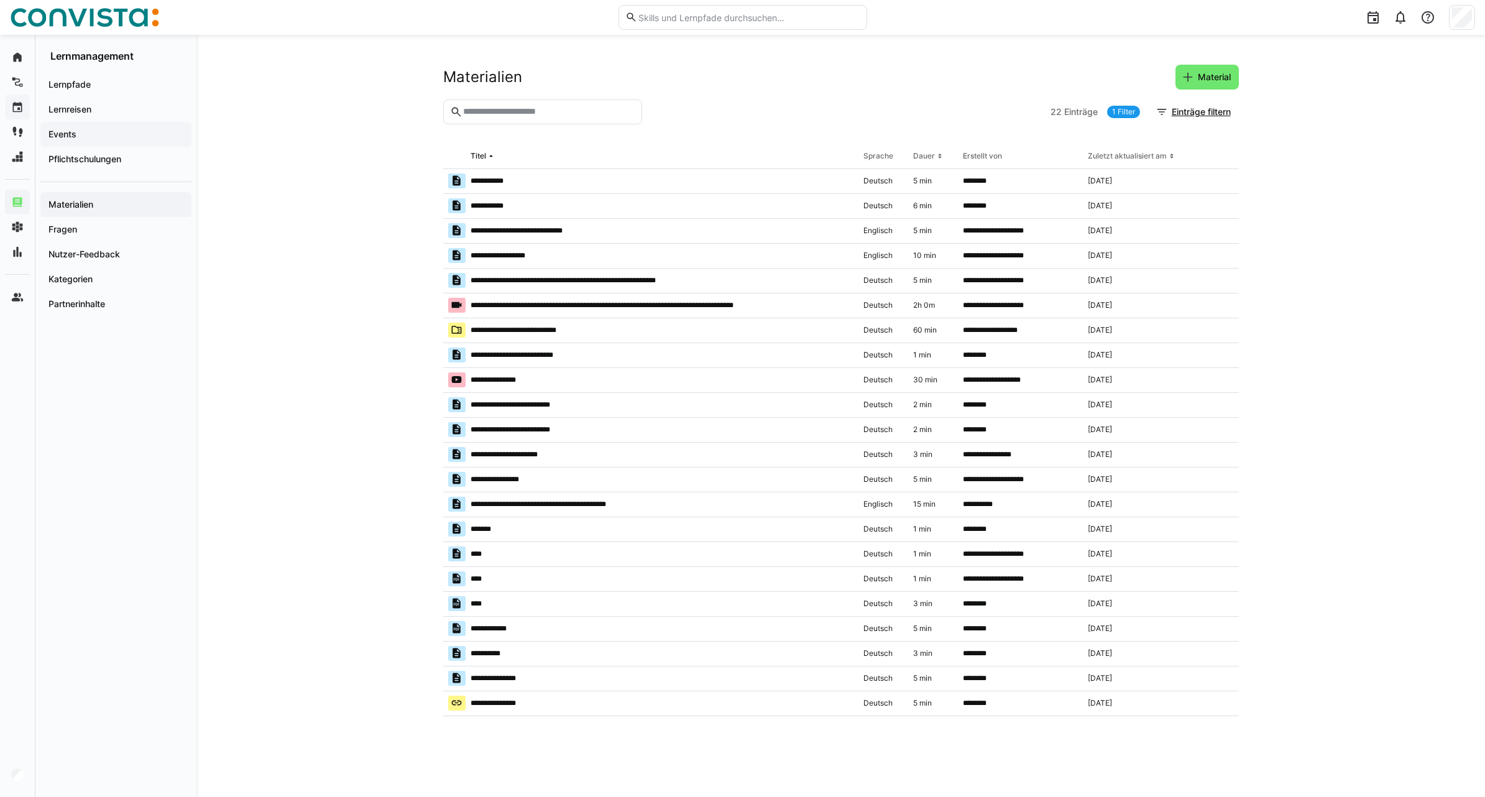
click at [87, 137] on span "Events" at bounding box center [116, 134] width 139 height 12
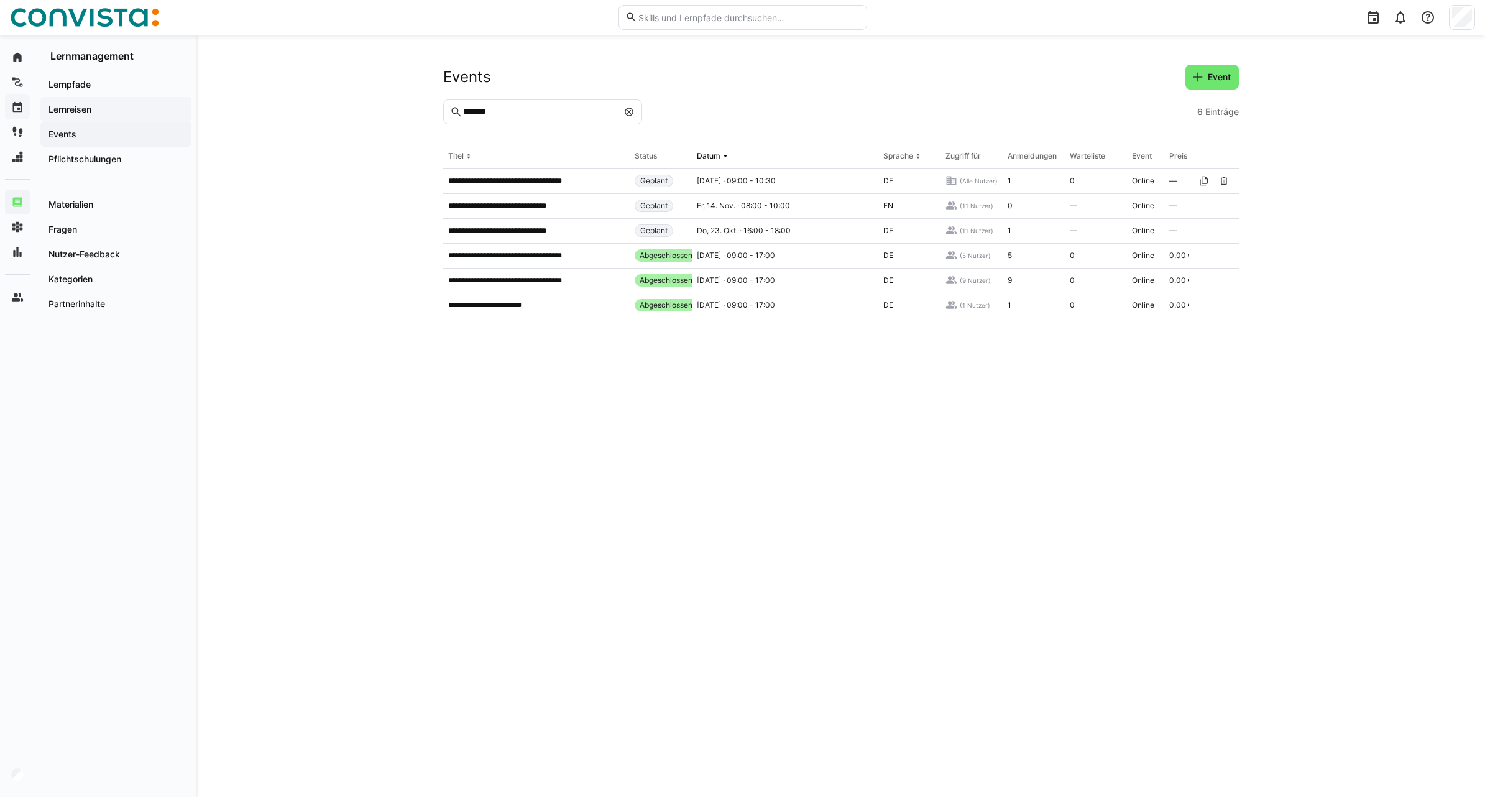
drag, startPoint x: 83, startPoint y: 91, endPoint x: 75, endPoint y: 117, distance: 26.7
click at [83, 91] on div "Lernpfade" at bounding box center [115, 84] width 151 height 25
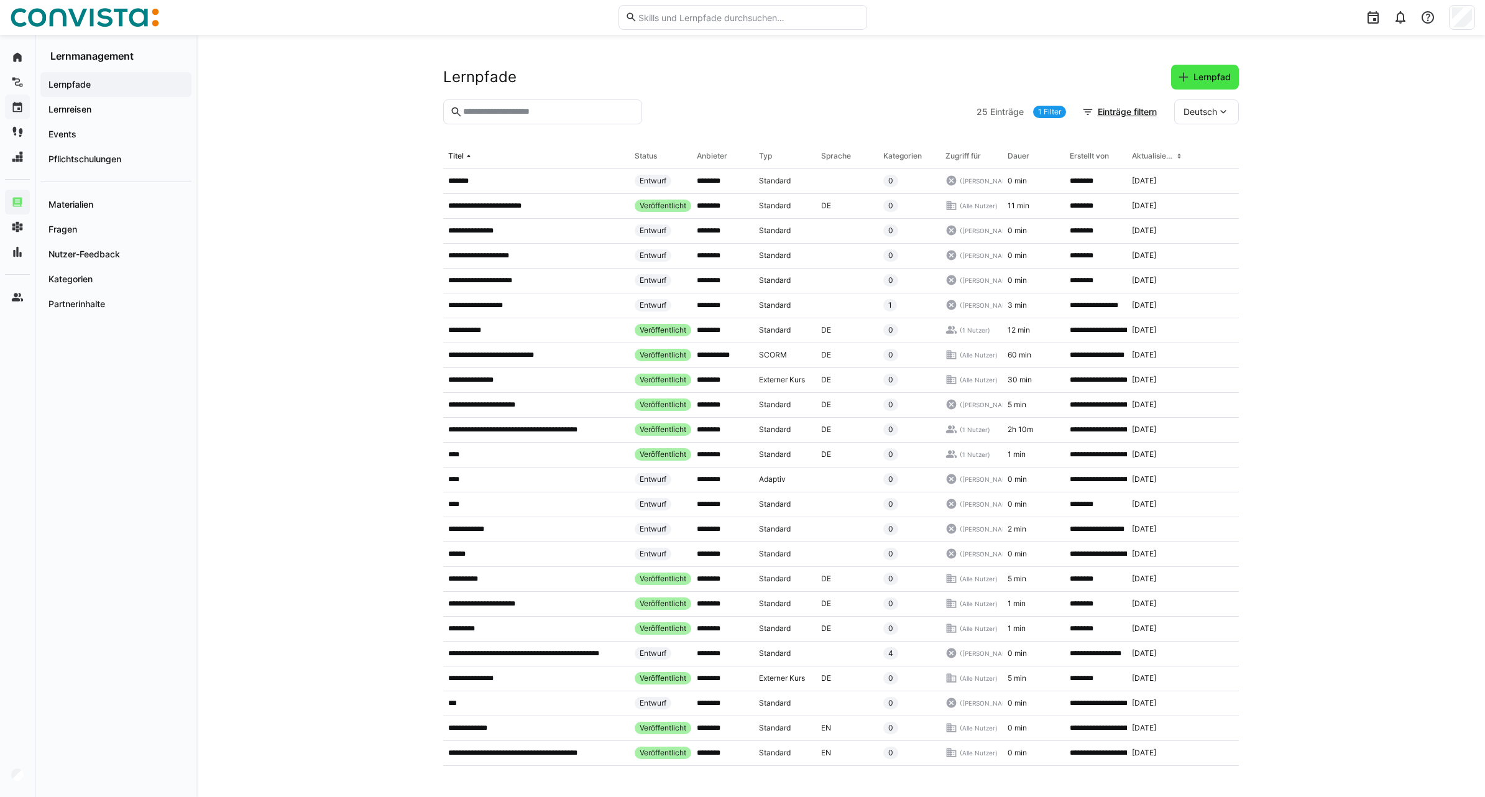
click at [1206, 78] on span "Lernpfad" at bounding box center [1211, 77] width 41 height 12
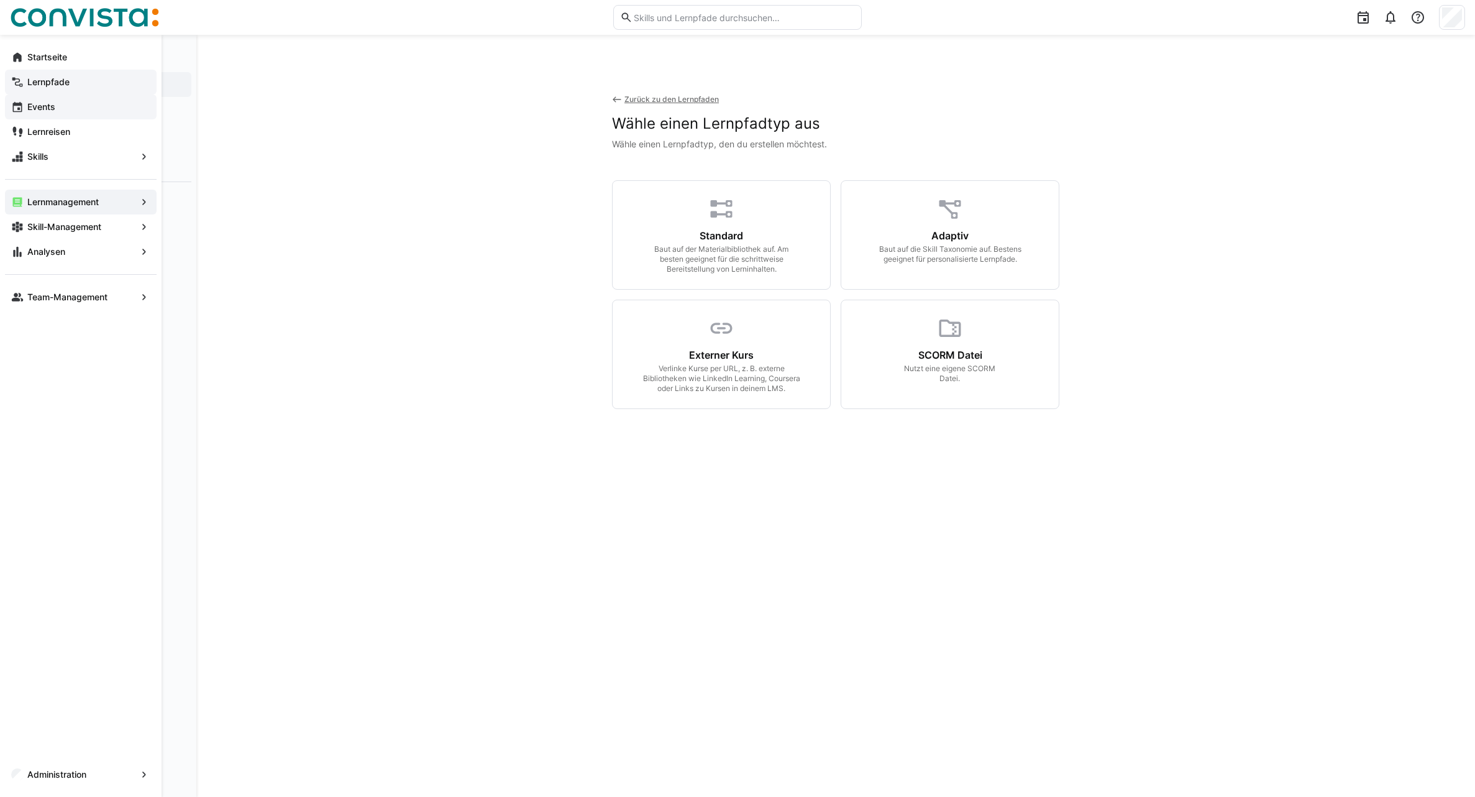
click at [0, 0] on app-navigation-label "Lernpfade" at bounding box center [0, 0] width 0 height 0
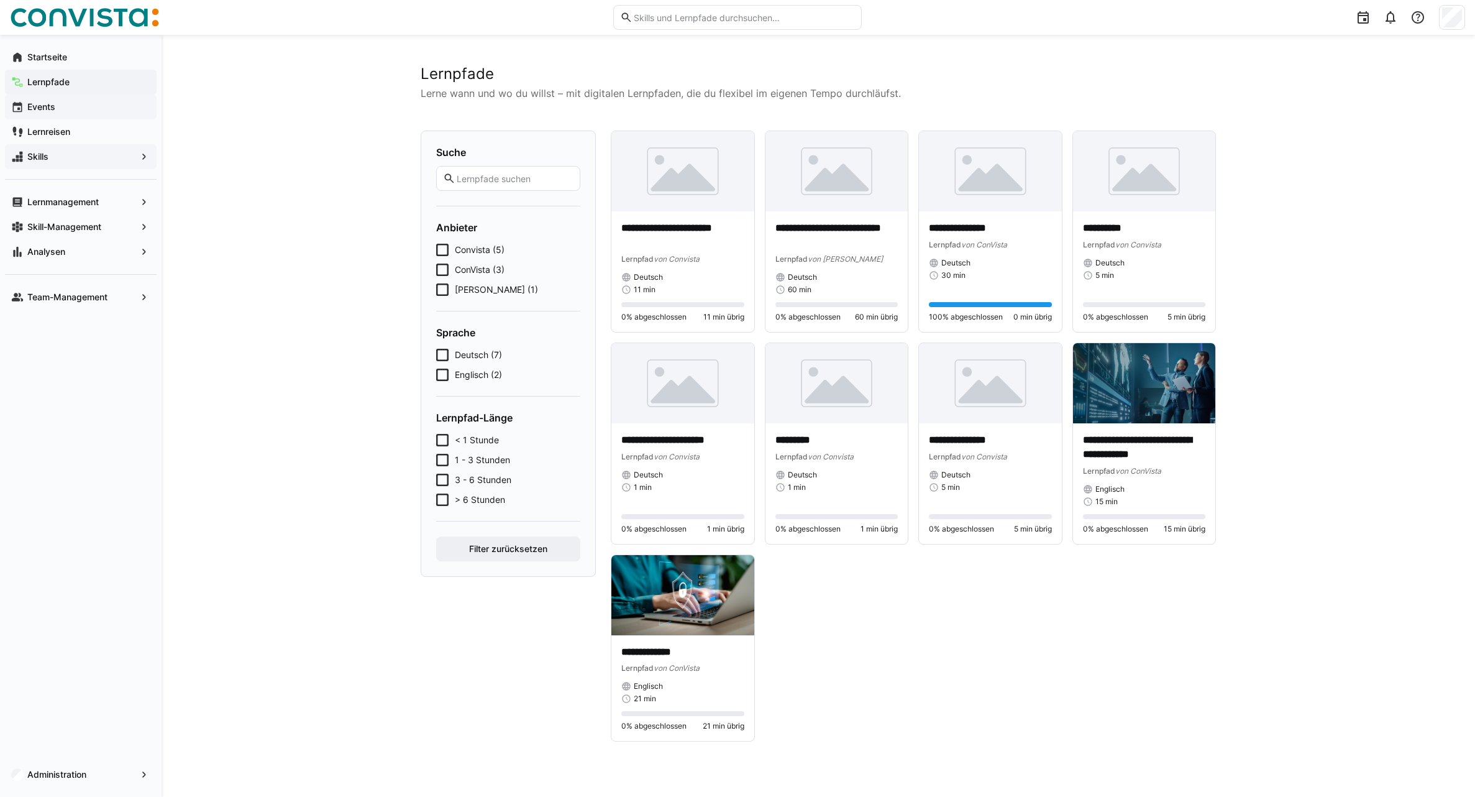
click at [81, 158] on span "Skills" at bounding box center [80, 156] width 111 height 12
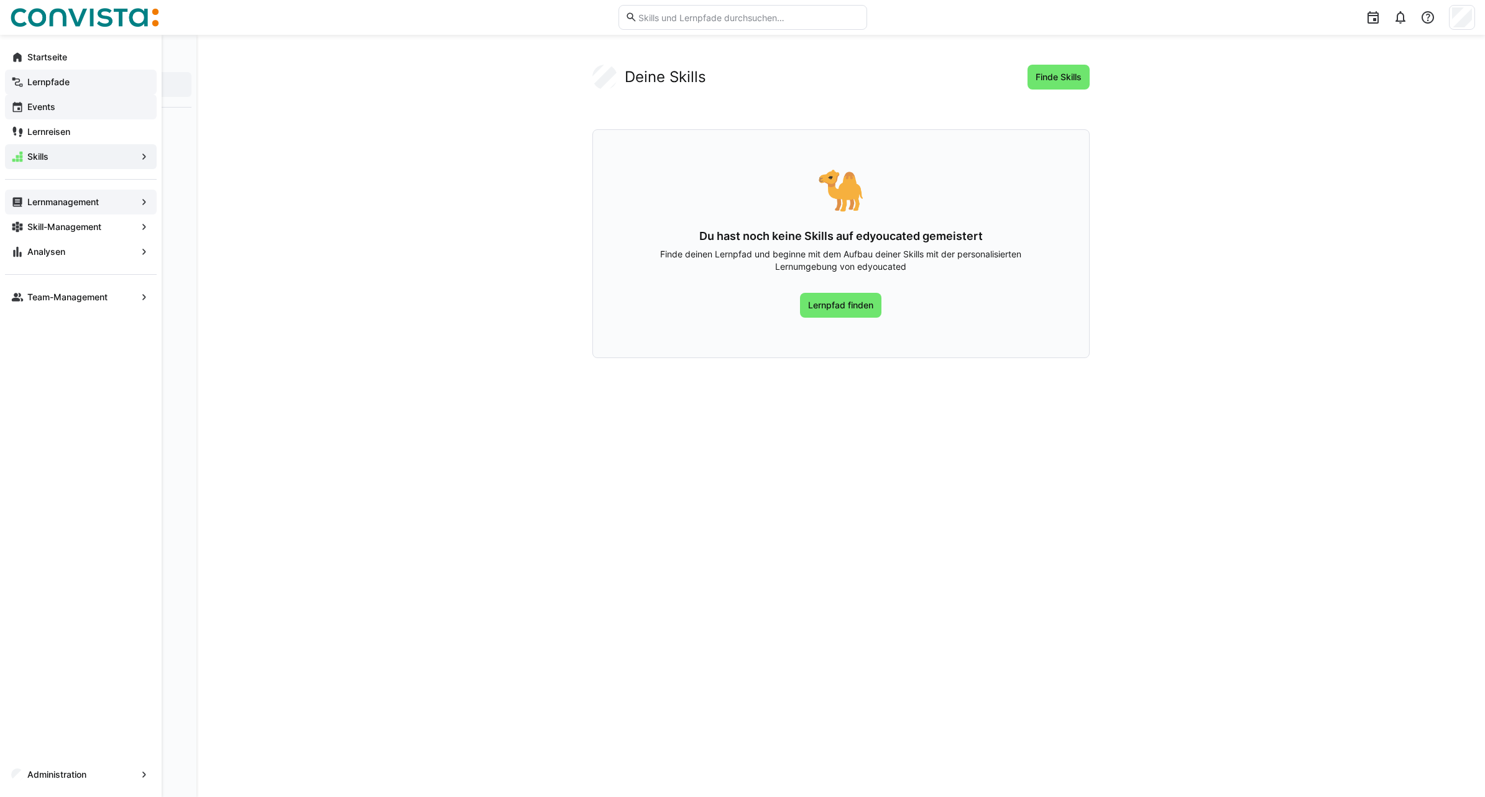
click at [0, 0] on app-navigation-label "Lernmanagement" at bounding box center [0, 0] width 0 height 0
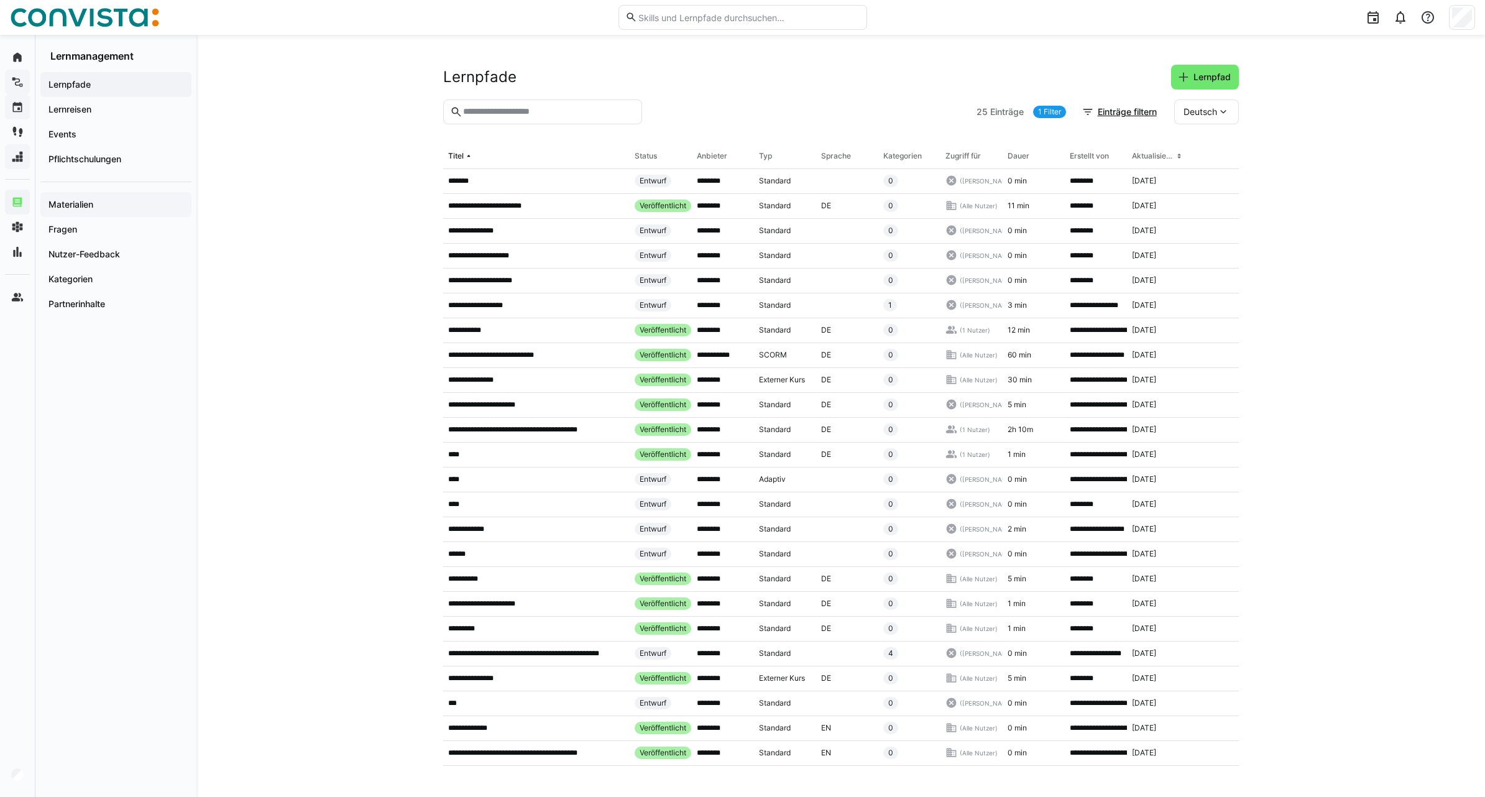
click at [91, 197] on div "Materialien" at bounding box center [115, 204] width 151 height 25
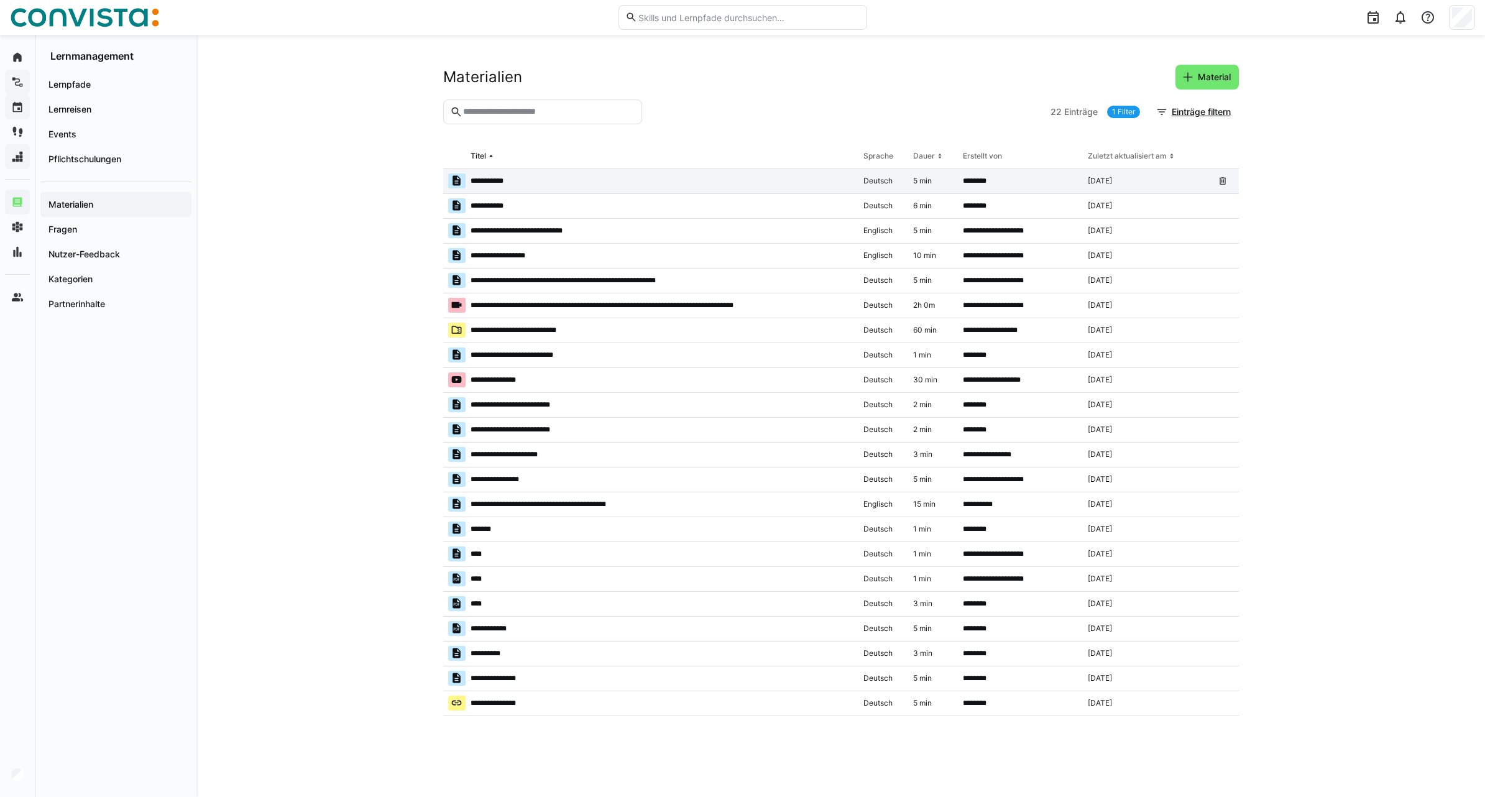
click at [539, 183] on app-table-first-column "**********" at bounding box center [650, 180] width 405 height 15
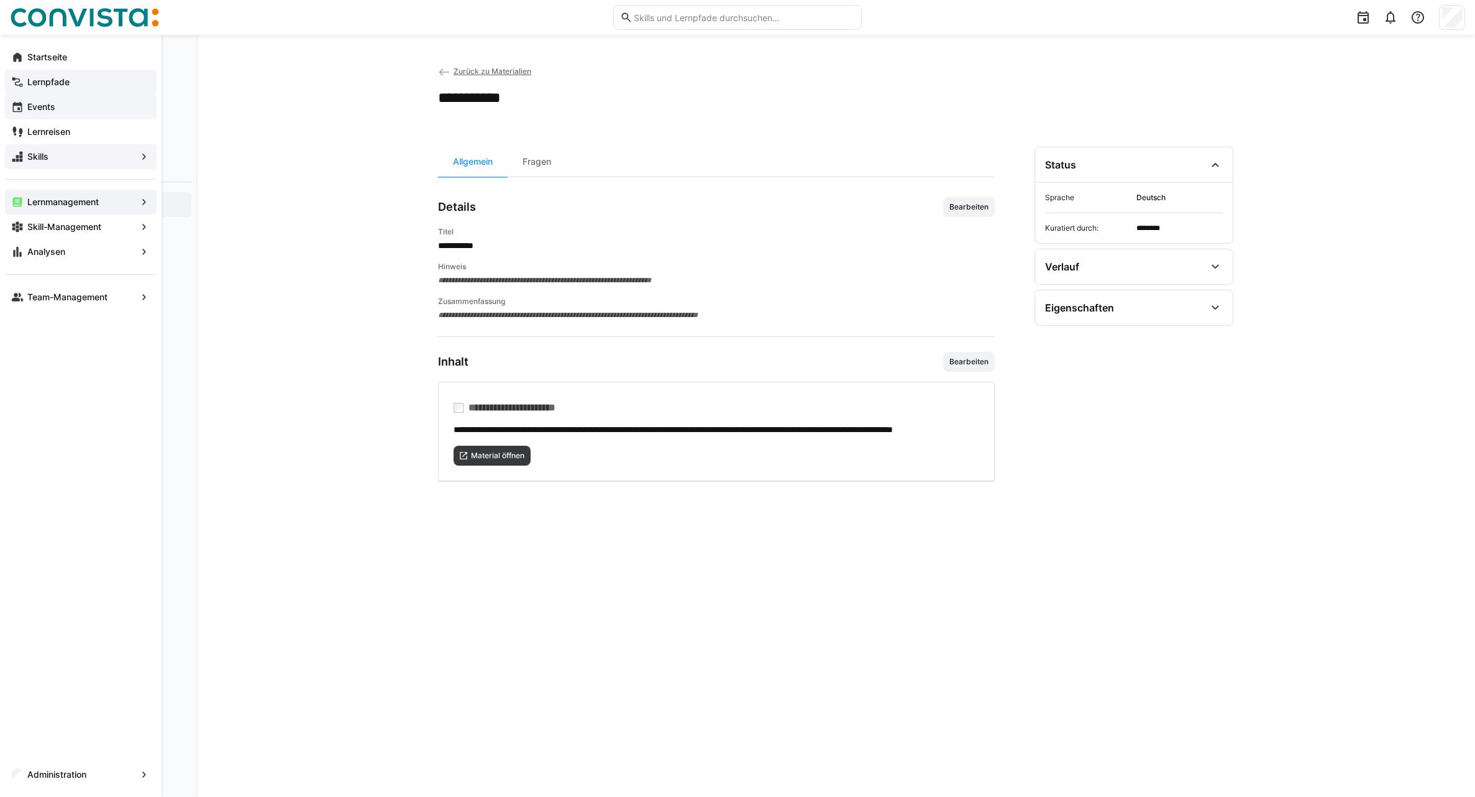
click at [0, 0] on app-navigation-label "Lernpfade" at bounding box center [0, 0] width 0 height 0
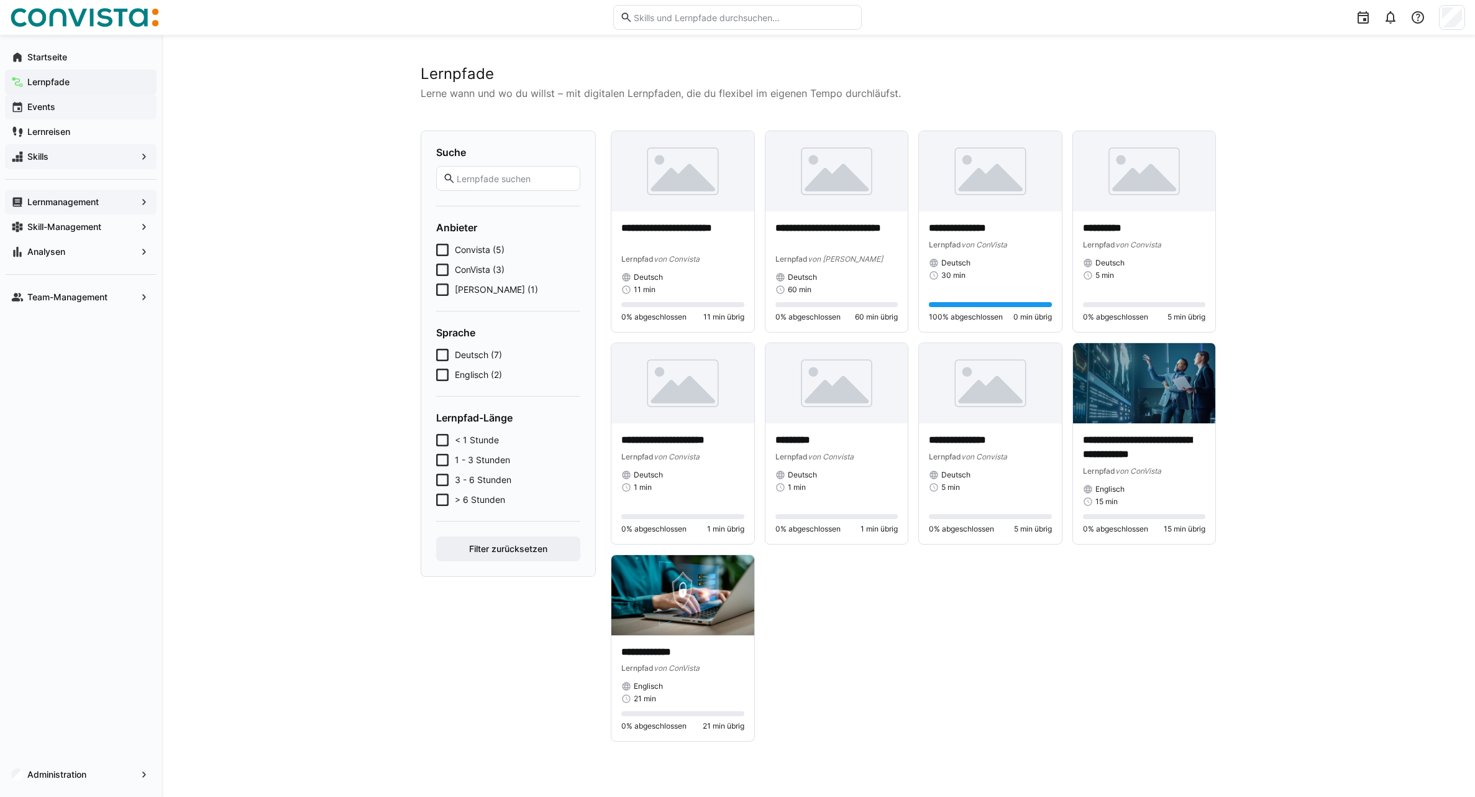
click at [465, 172] on eds-input at bounding box center [508, 178] width 144 height 25
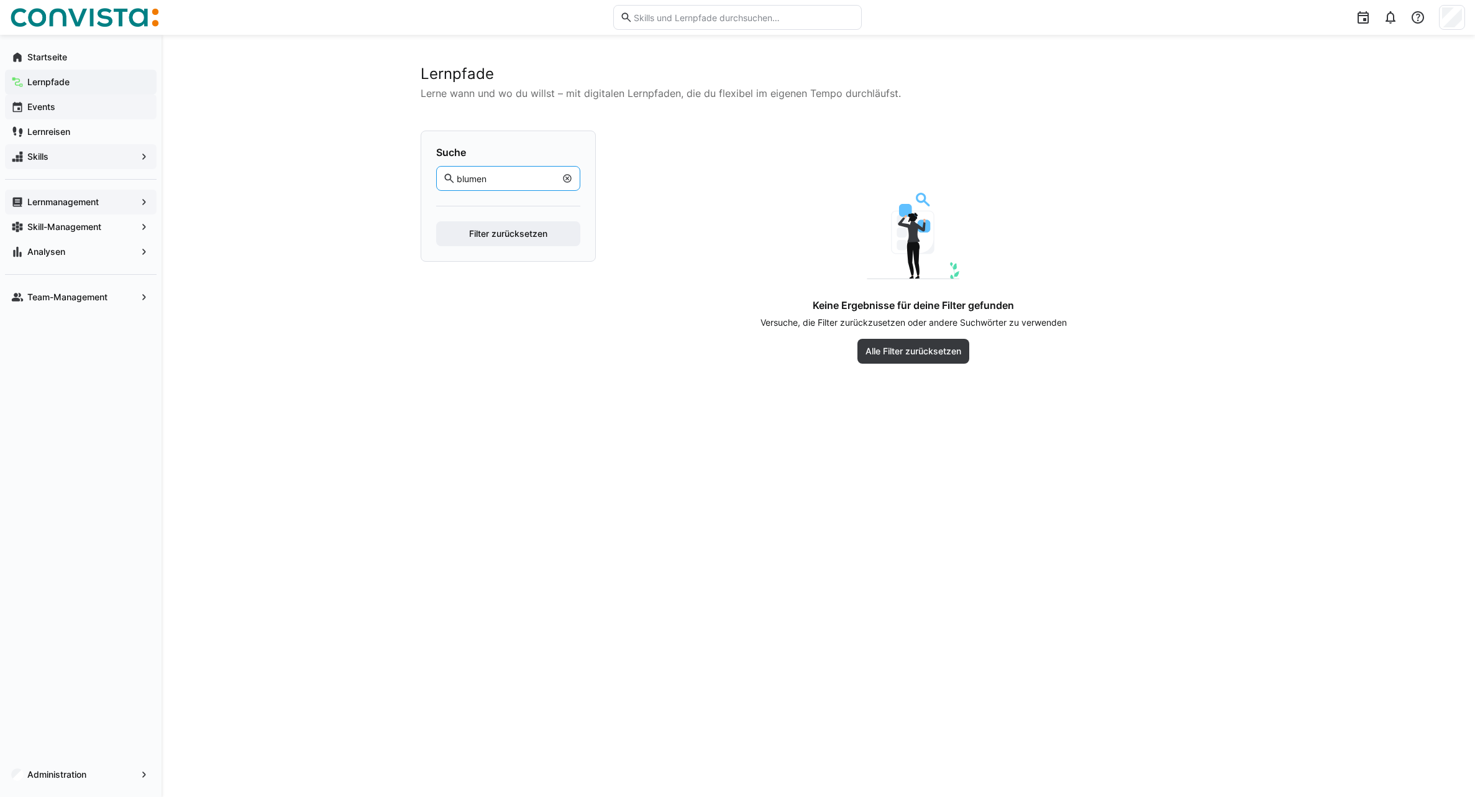
type input "blumen"
click at [572, 178] on eds-icon at bounding box center [567, 178] width 10 height 10
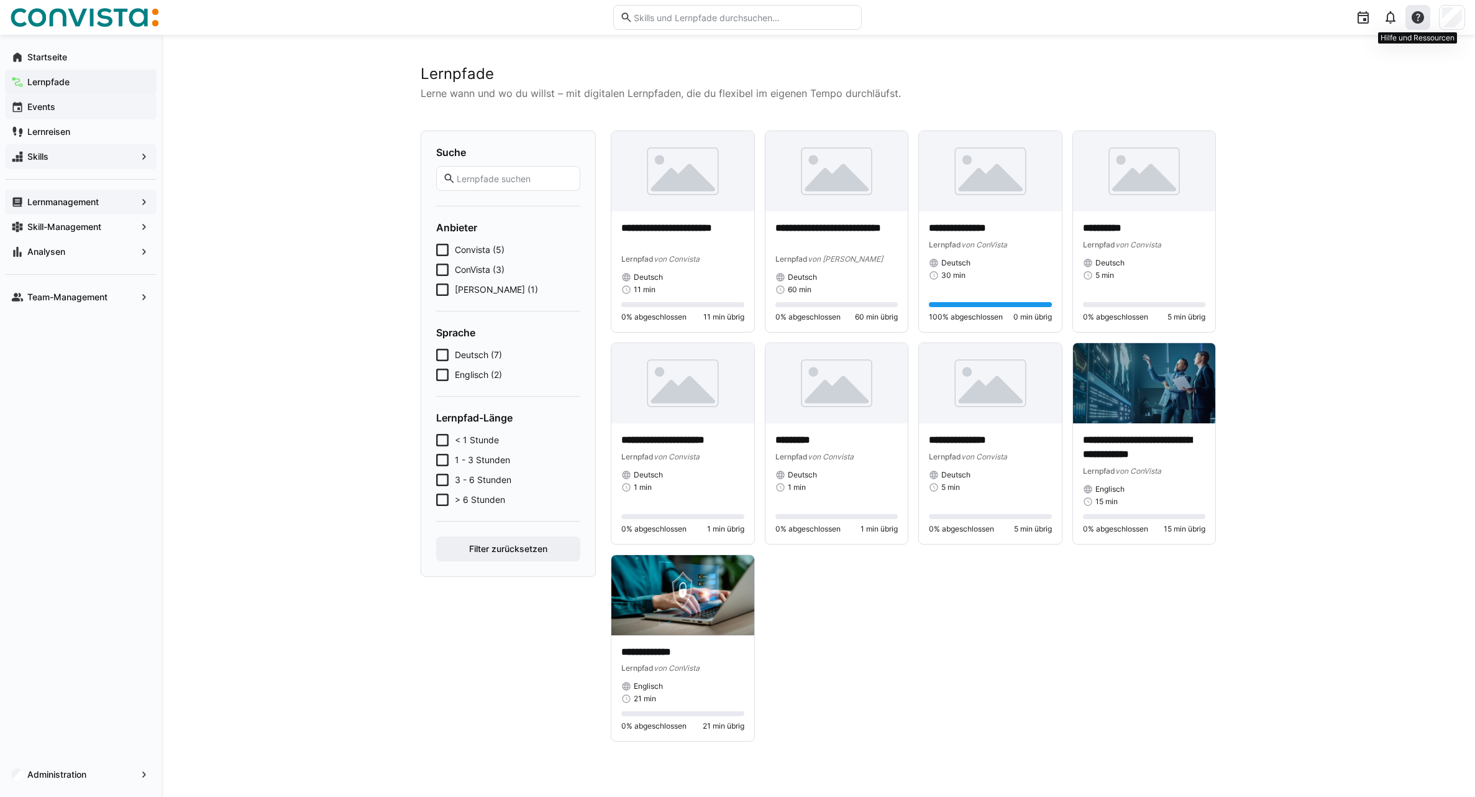
click at [1419, 22] on eds-icon at bounding box center [1418, 17] width 15 height 15
click at [1381, 49] on div "Hilfecenter besuchen" at bounding box center [1359, 50] width 86 height 12
click at [0, 0] on app-navigation-label "Lernmanagement" at bounding box center [0, 0] width 0 height 0
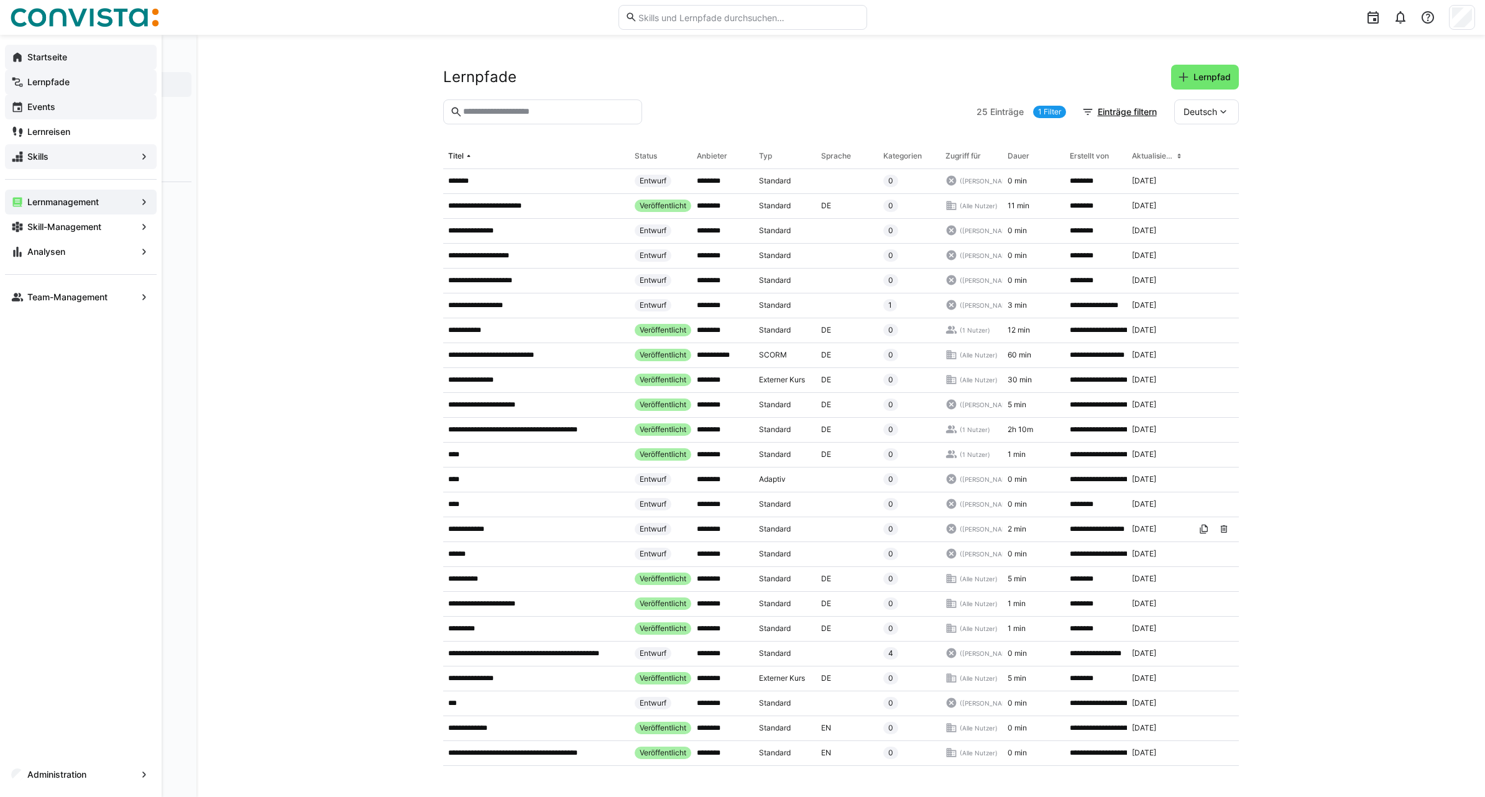
click at [55, 63] on div "Startseite" at bounding box center [81, 57] width 152 height 25
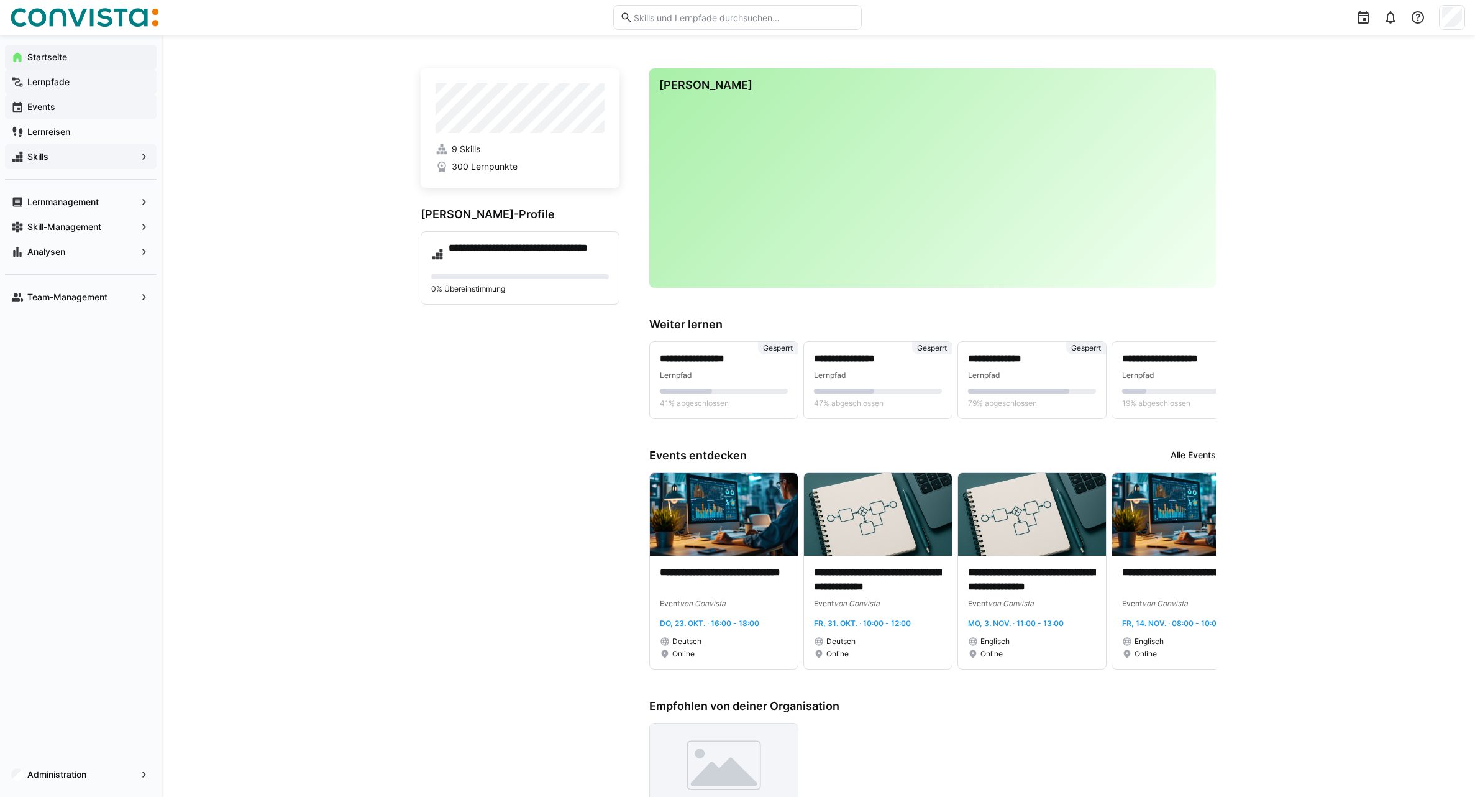
click at [57, 114] on div "Events" at bounding box center [81, 106] width 152 height 25
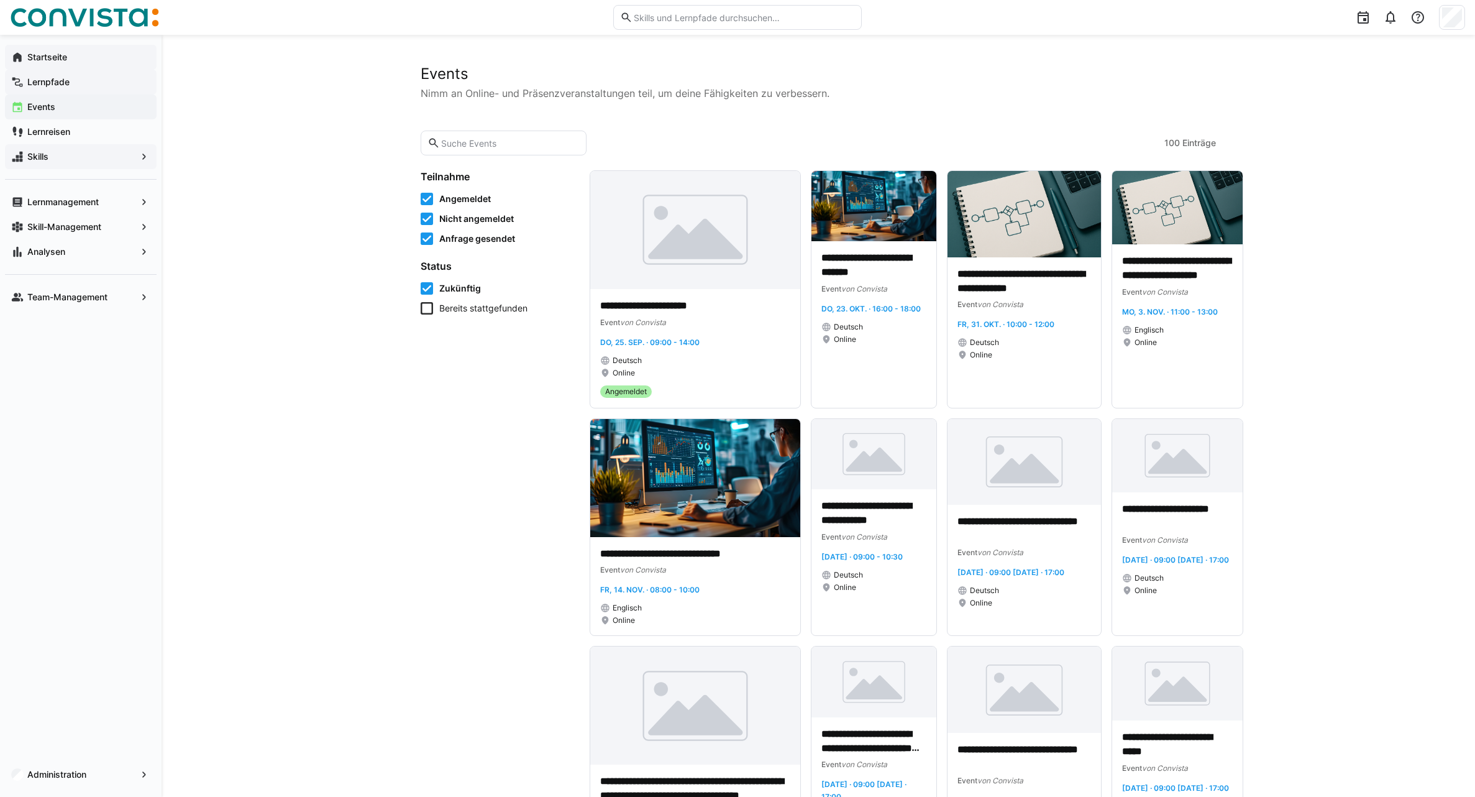
click at [466, 218] on span "Nicht angemeldet" at bounding box center [476, 219] width 75 height 12
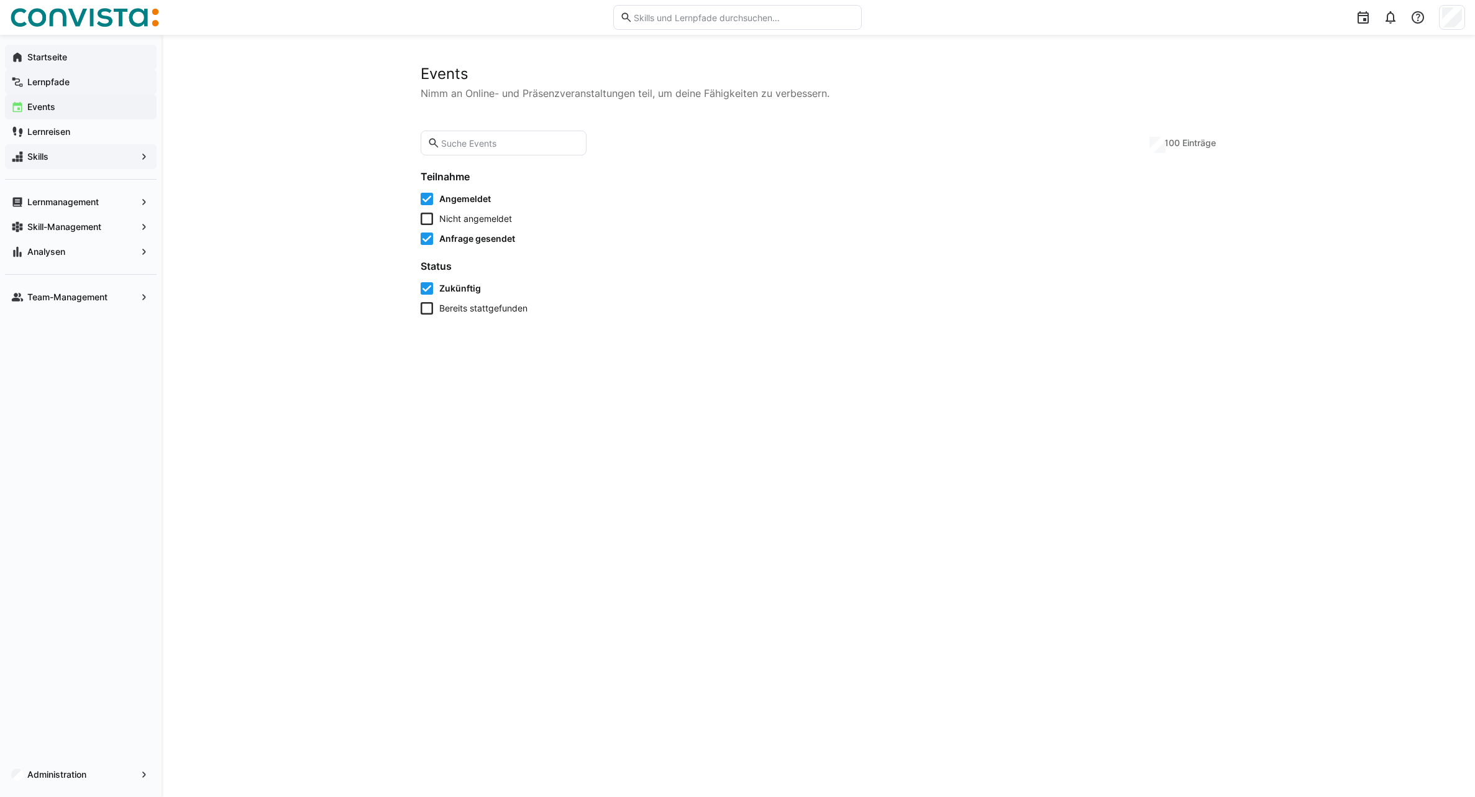
click at [465, 239] on span "Anfrage gesendet" at bounding box center [477, 238] width 76 height 12
click at [459, 292] on span "Zukünftig" at bounding box center [460, 288] width 42 height 12
click at [459, 292] on span "Zukünftig" at bounding box center [458, 288] width 39 height 12
click at [465, 238] on span "Anfrage gesendet" at bounding box center [475, 238] width 73 height 12
click at [463, 217] on span "Nicht angemeldet" at bounding box center [475, 219] width 73 height 12
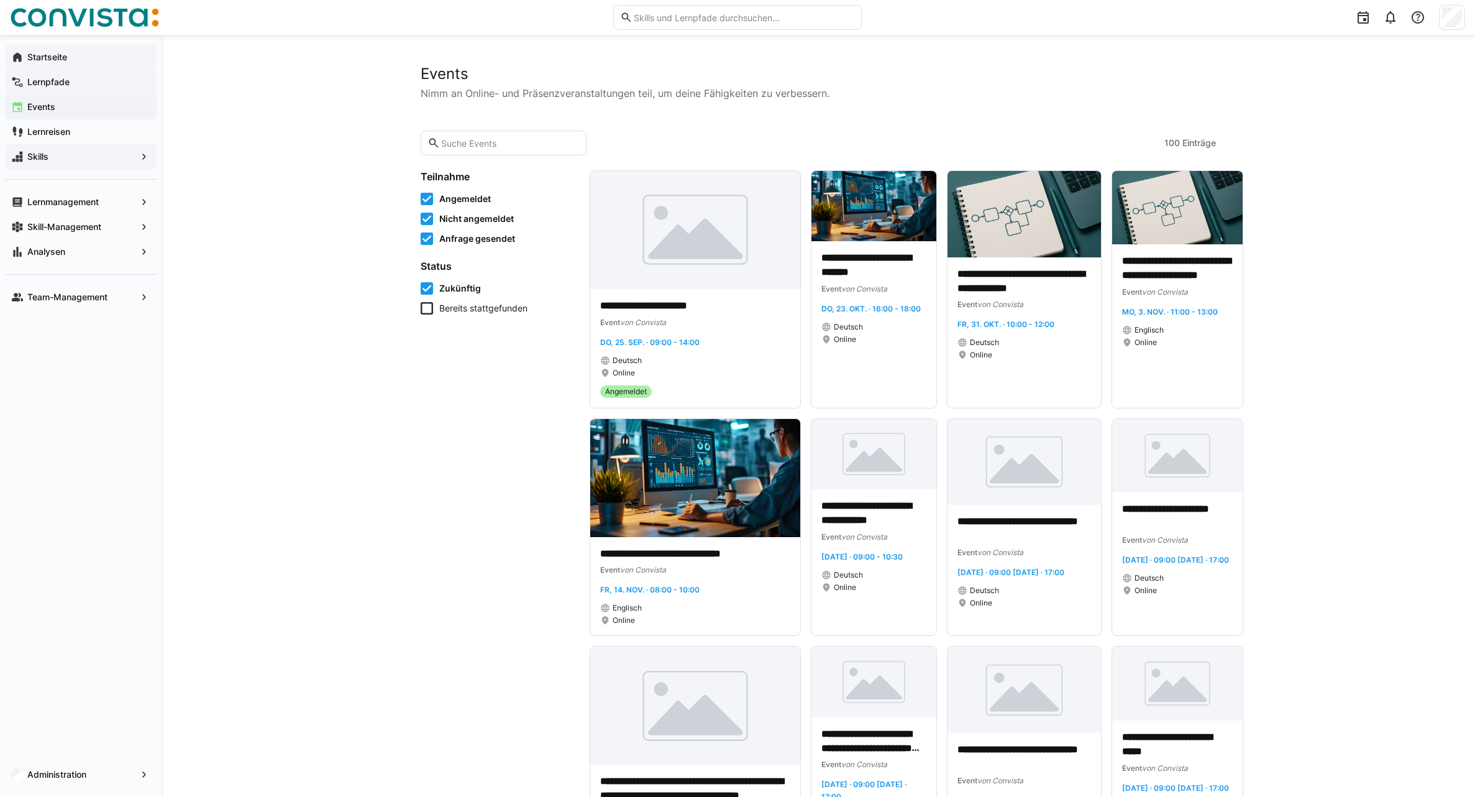
click at [459, 284] on span "Zukünftig" at bounding box center [460, 288] width 42 height 12
click at [451, 202] on span "Angemeldet" at bounding box center [465, 199] width 52 height 12
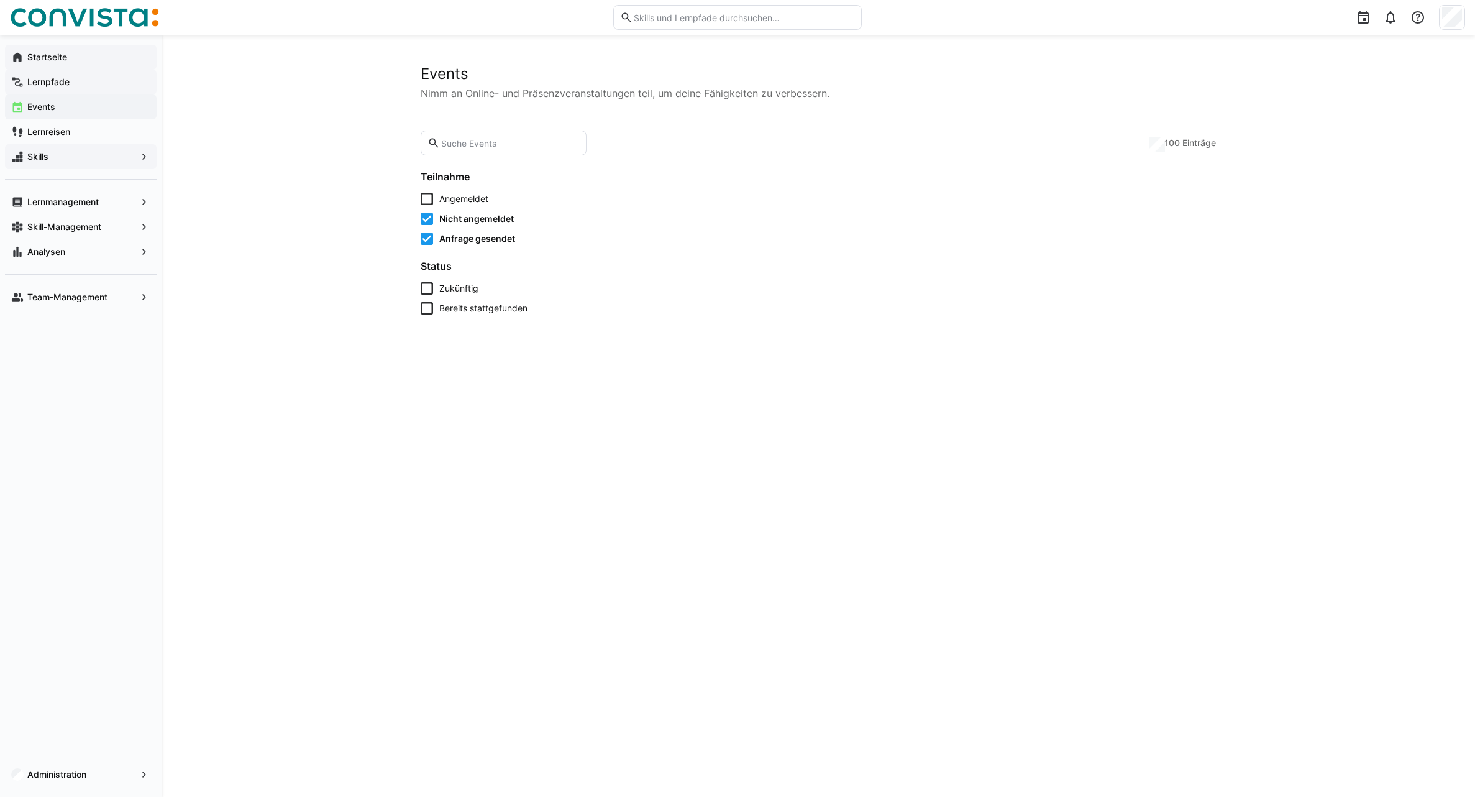
click at [452, 218] on span "Nicht angemeldet" at bounding box center [476, 219] width 75 height 12
click at [452, 237] on span "Anfrage gesendet" at bounding box center [477, 238] width 76 height 12
click at [448, 202] on span "Angemeldet" at bounding box center [463, 199] width 49 height 12
click at [448, 224] on span "Nicht angemeldet" at bounding box center [475, 219] width 73 height 12
click at [450, 239] on span "Anfrage gesendet" at bounding box center [475, 238] width 73 height 12
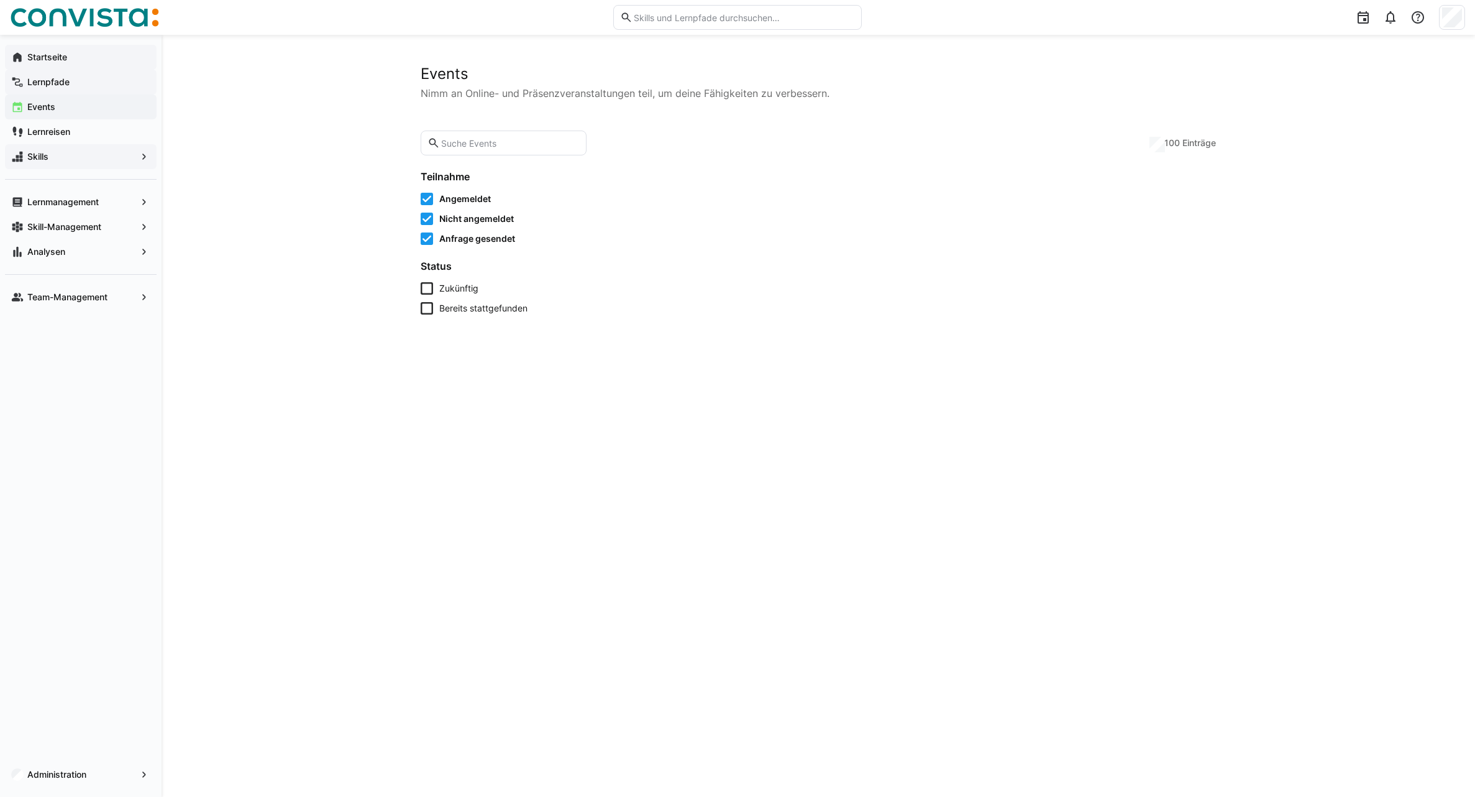
click at [451, 291] on span "Zukünftig" at bounding box center [458, 288] width 39 height 12
click at [451, 310] on span "Bereits stattgefunden" at bounding box center [483, 308] width 88 height 12
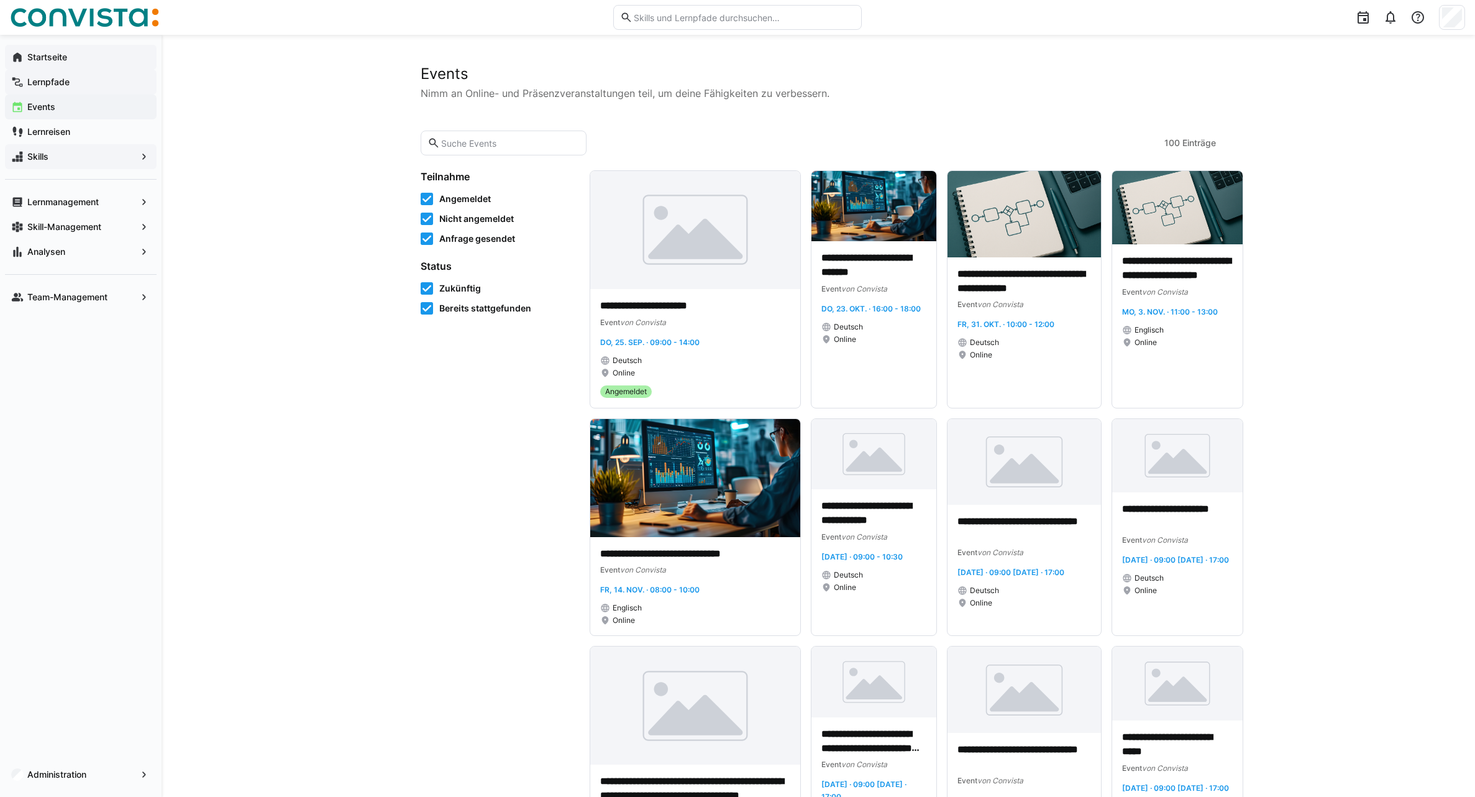
drag, startPoint x: 65, startPoint y: 55, endPoint x: 170, endPoint y: 293, distance: 260.4
click at [0, 0] on app-navigation-label "Startseite" at bounding box center [0, 0] width 0 height 0
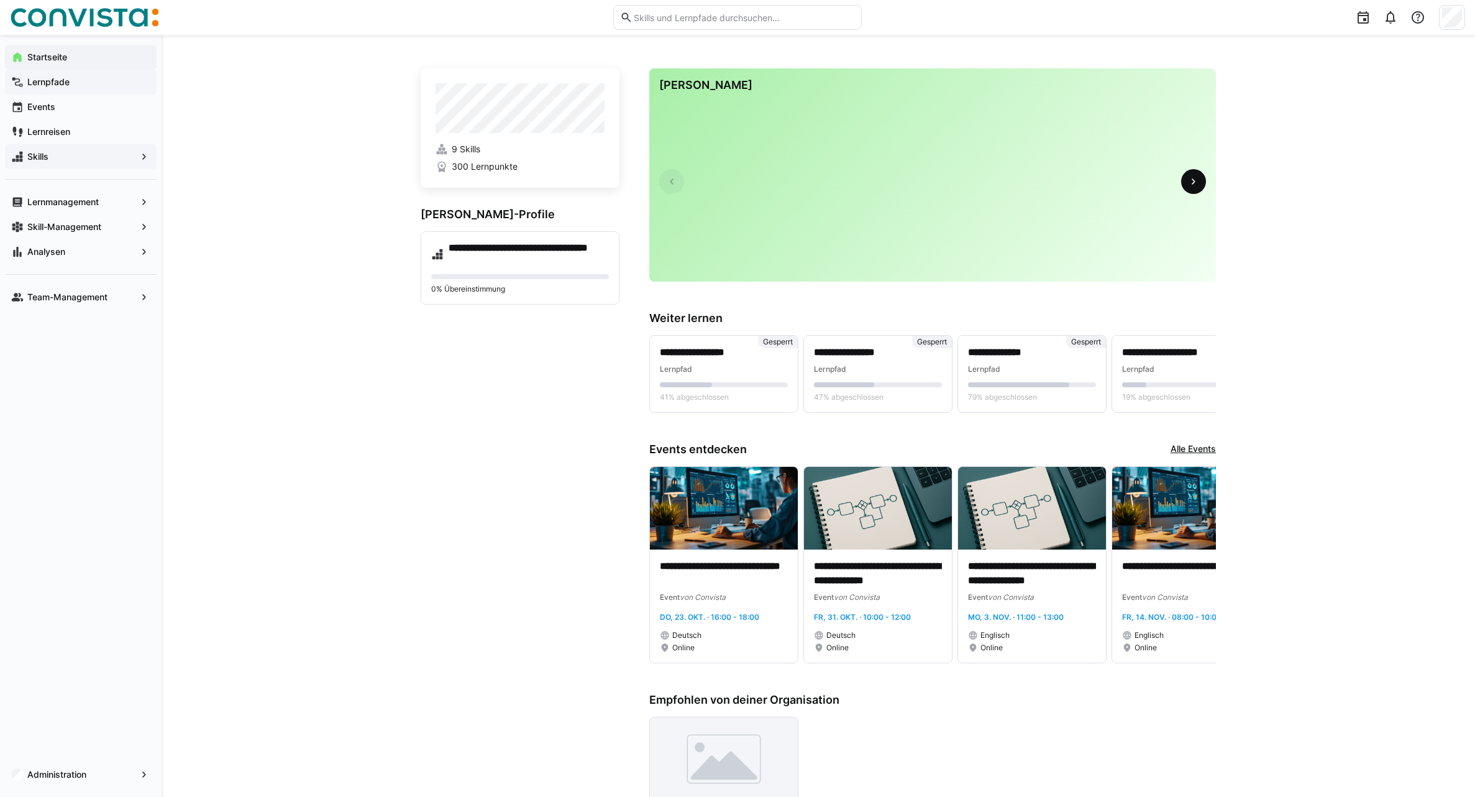
click at [1191, 188] on eds-icon at bounding box center [1193, 181] width 12 height 12
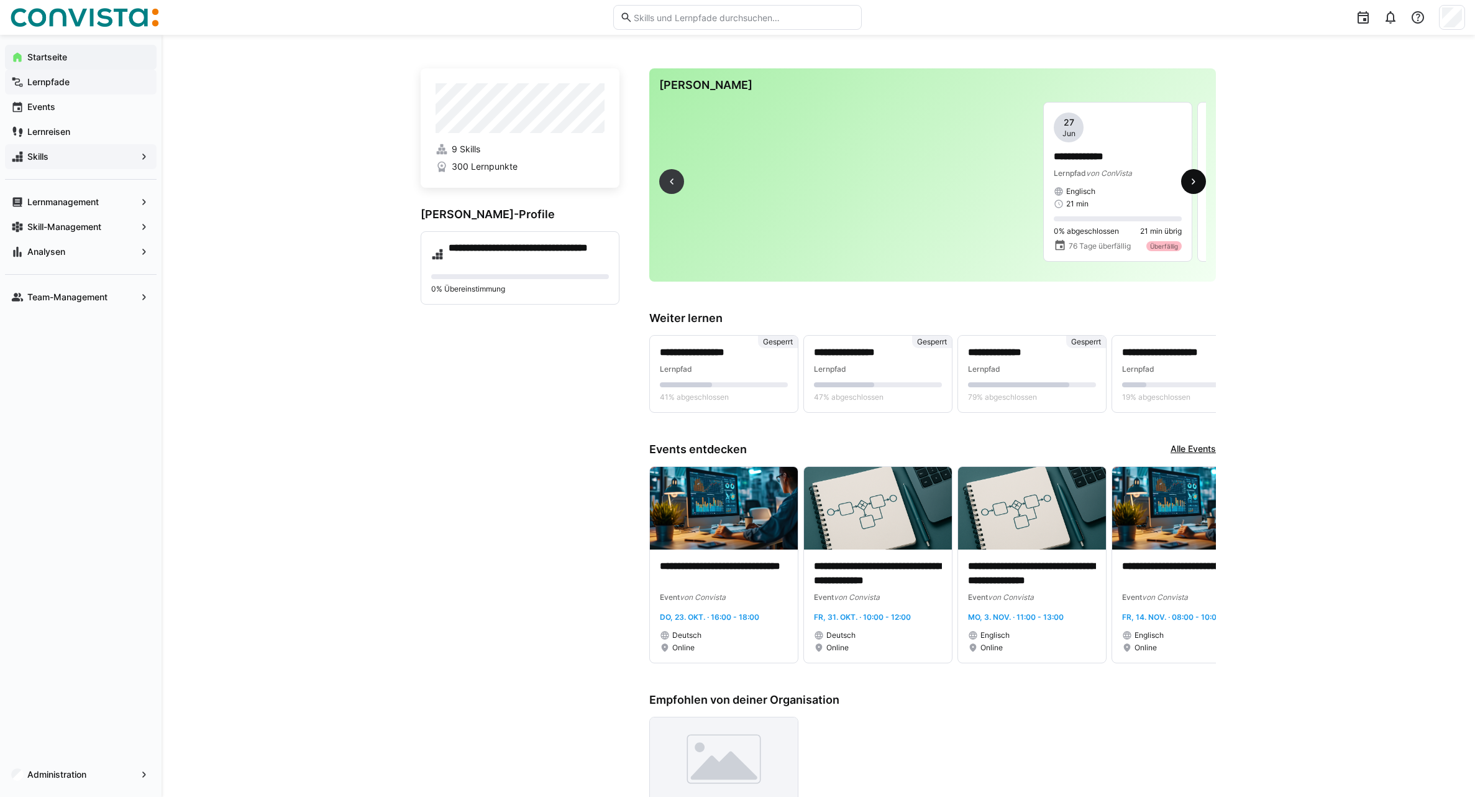
scroll to position [0, 373]
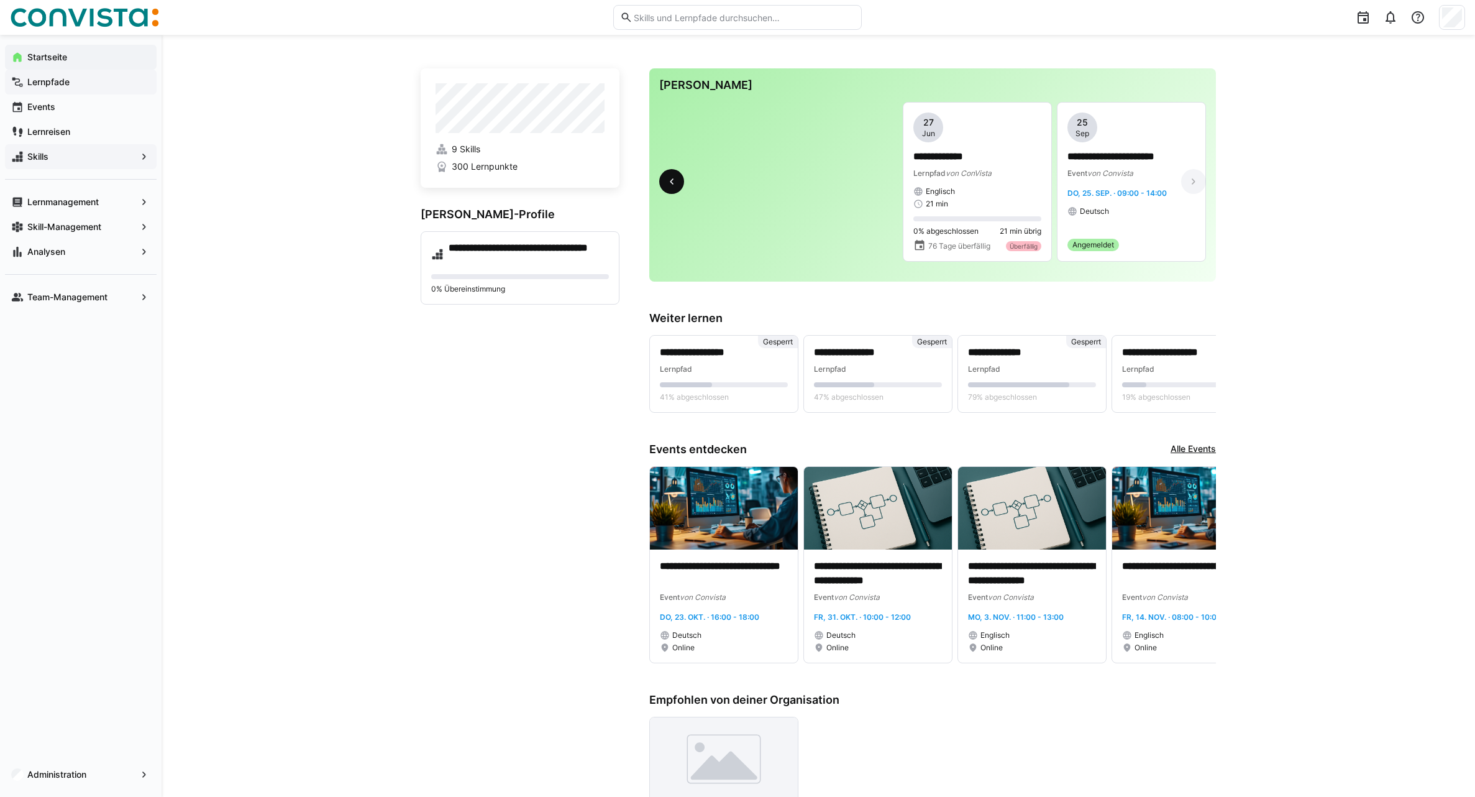
click at [670, 188] on eds-icon at bounding box center [672, 181] width 12 height 12
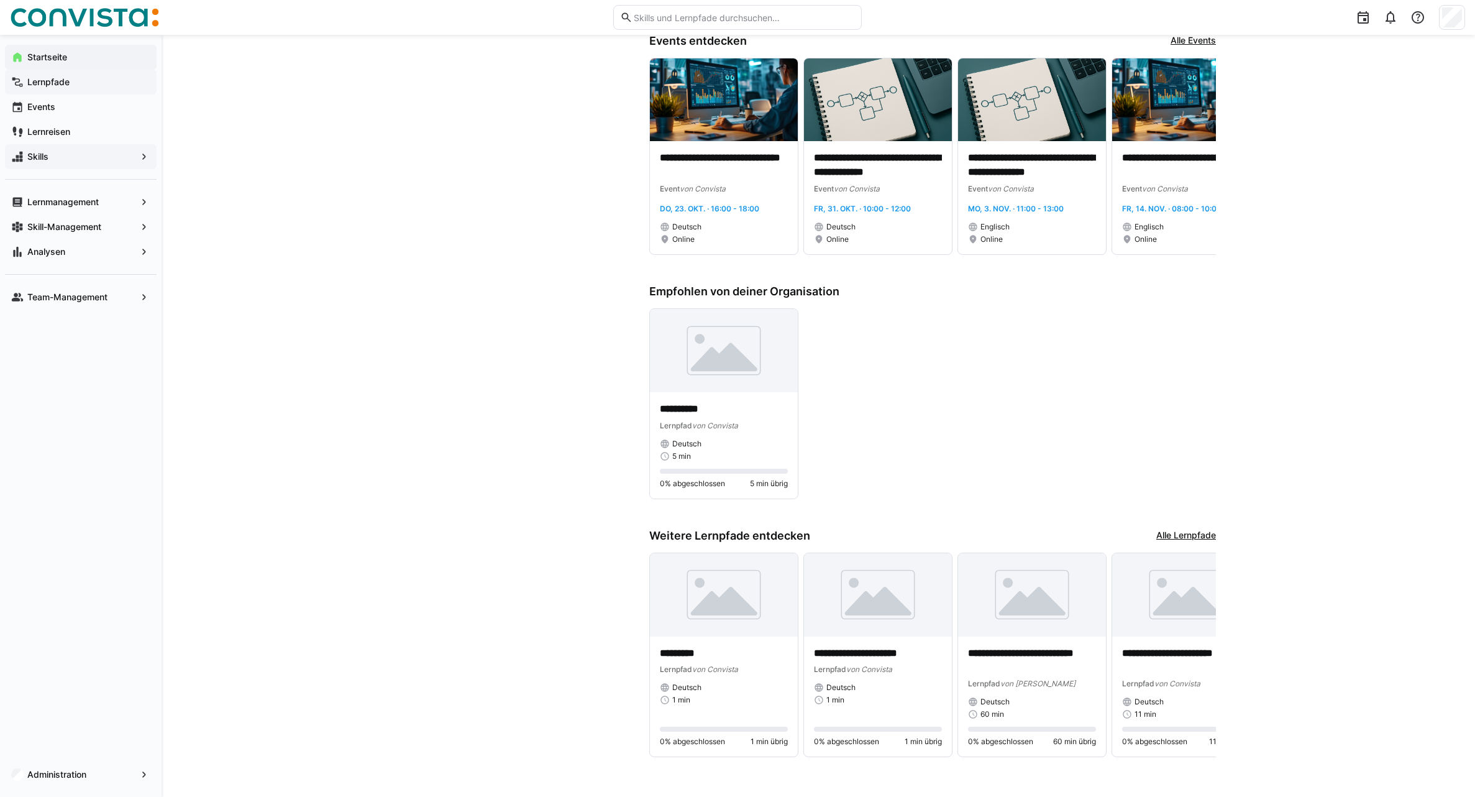
scroll to position [434, 0]
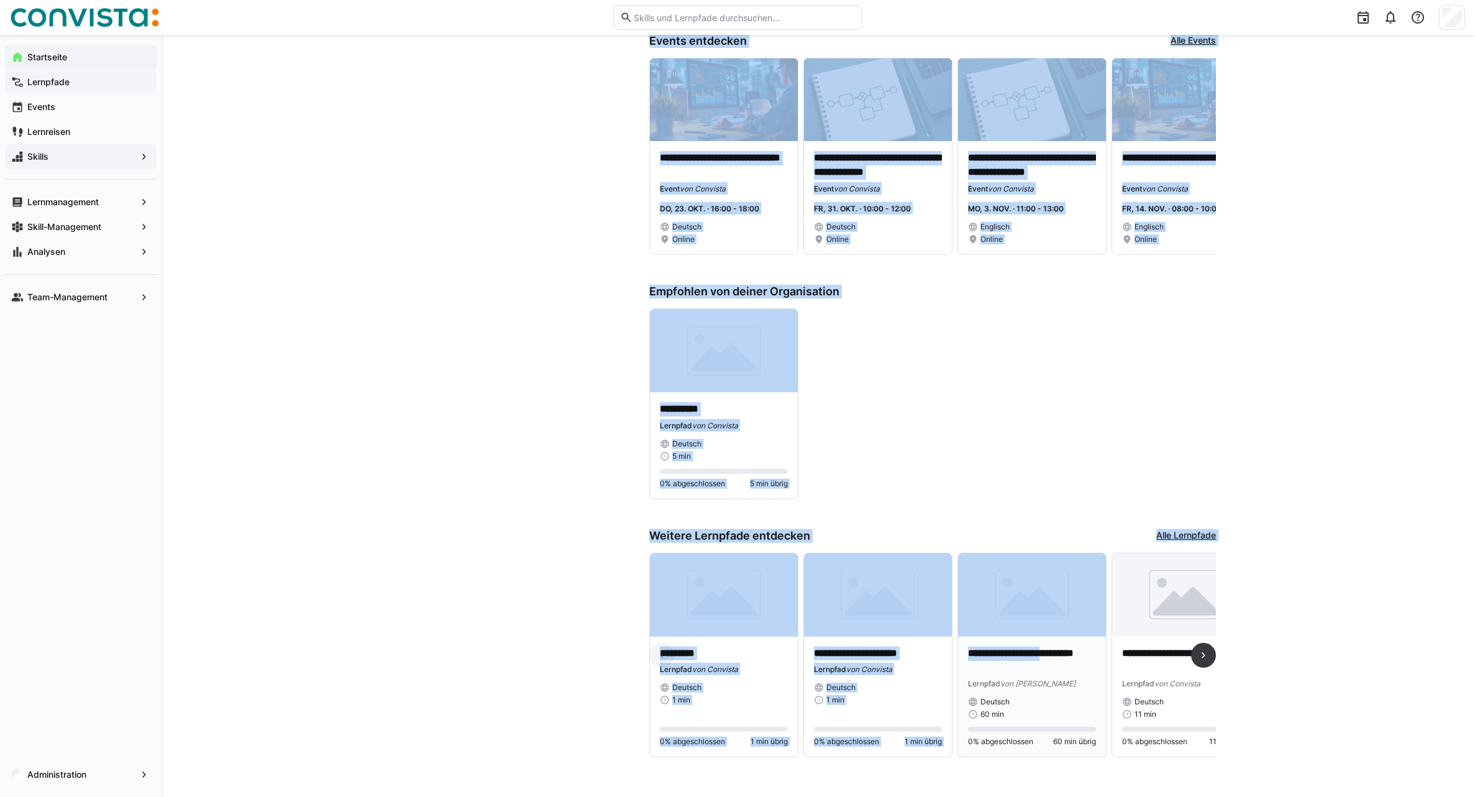
drag, startPoint x: 620, startPoint y: 519, endPoint x: 1061, endPoint y: 635, distance: 456.2
click at [1061, 635] on app-home-component "**********" at bounding box center [818, 210] width 795 height 1113
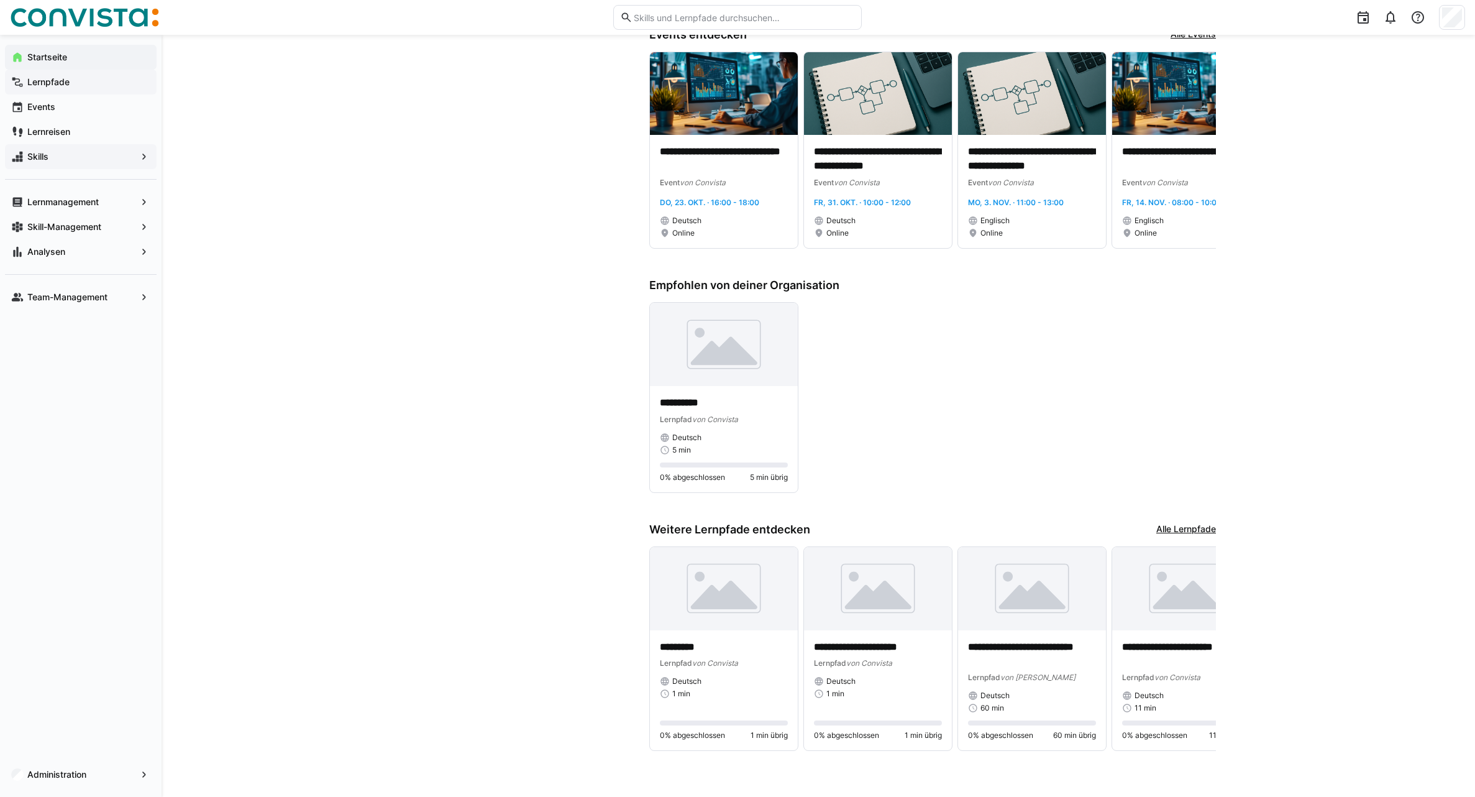
click at [1256, 618] on div "**********" at bounding box center [819, 205] width 1314 height 1183
click at [730, 363] on img at bounding box center [724, 344] width 148 height 83
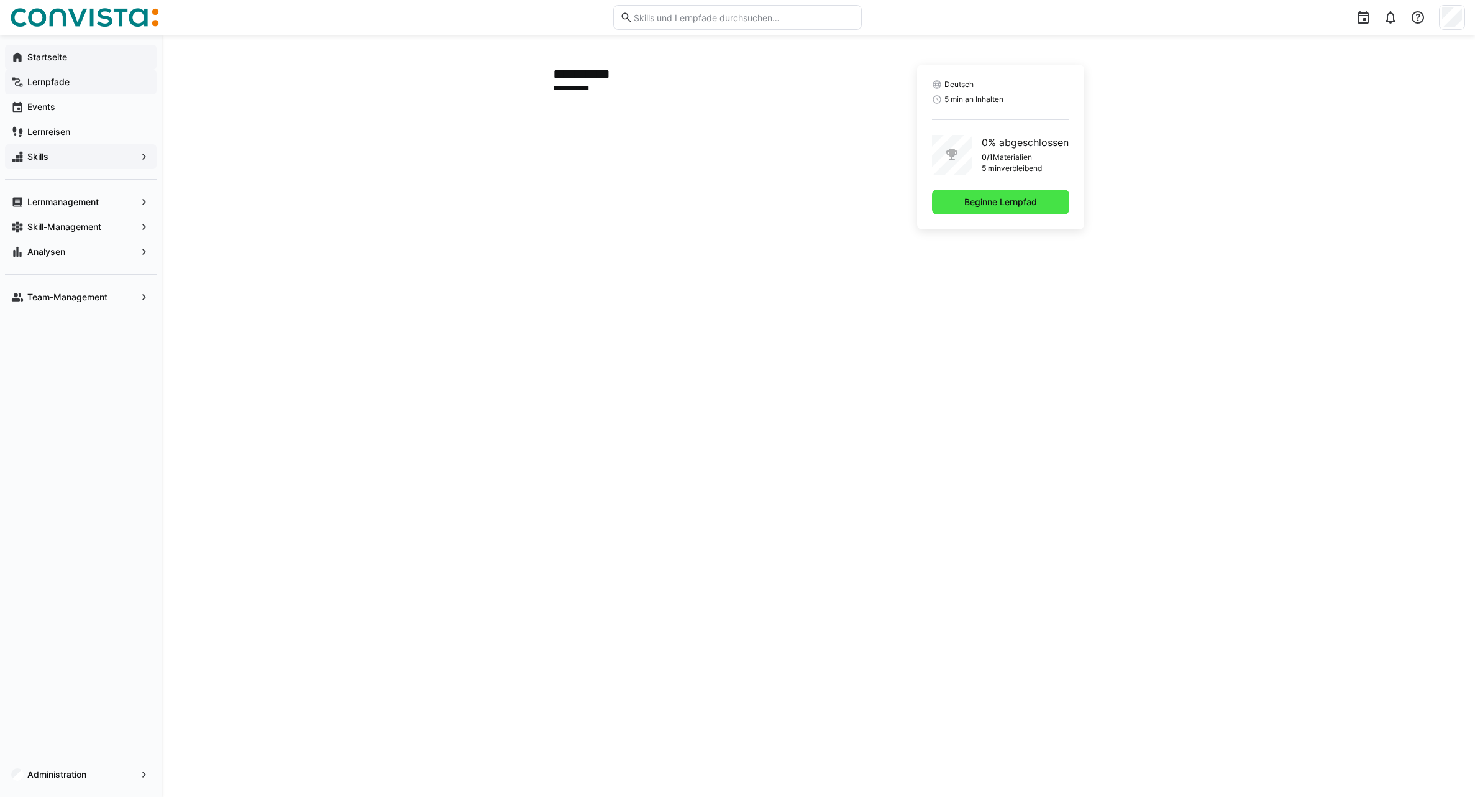
click at [962, 211] on span "Beginne Lernpfad" at bounding box center [1000, 202] width 137 height 25
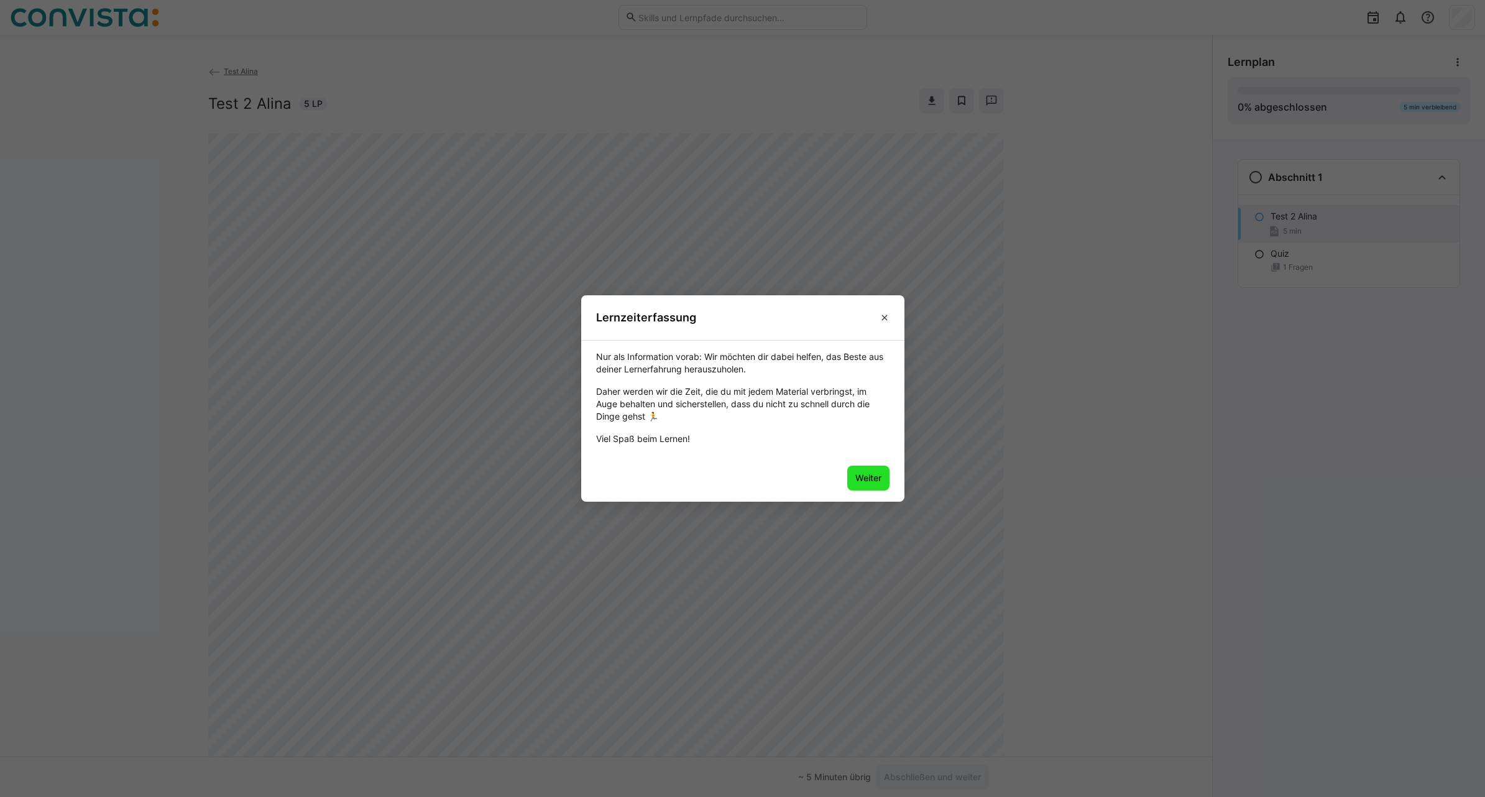
click at [861, 478] on span "Weiter" at bounding box center [868, 478] width 30 height 12
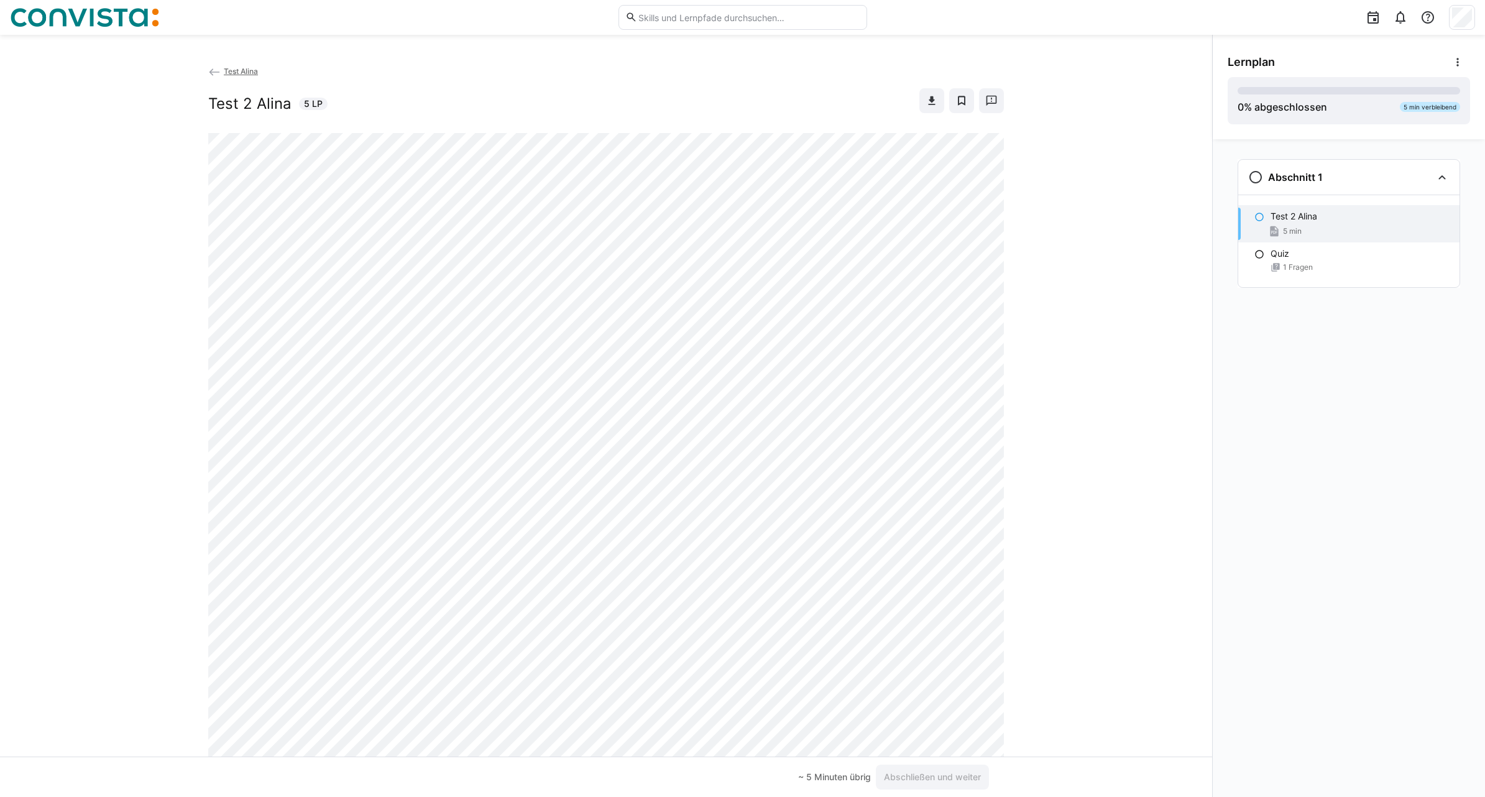
click at [231, 70] on span "Test Alina" at bounding box center [241, 70] width 34 height 9
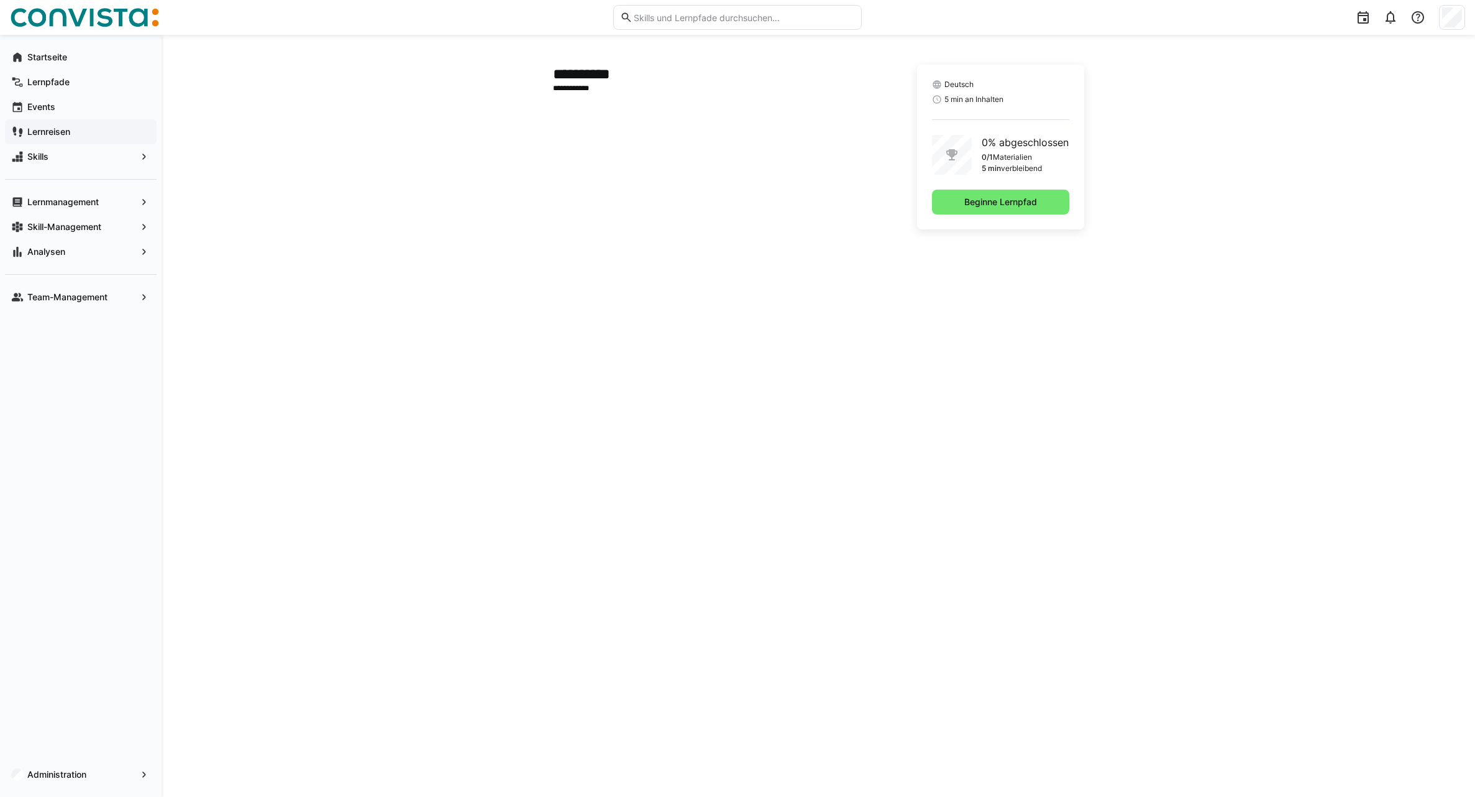
click at [0, 0] on app-navigation-label "Lernreisen" at bounding box center [0, 0] width 0 height 0
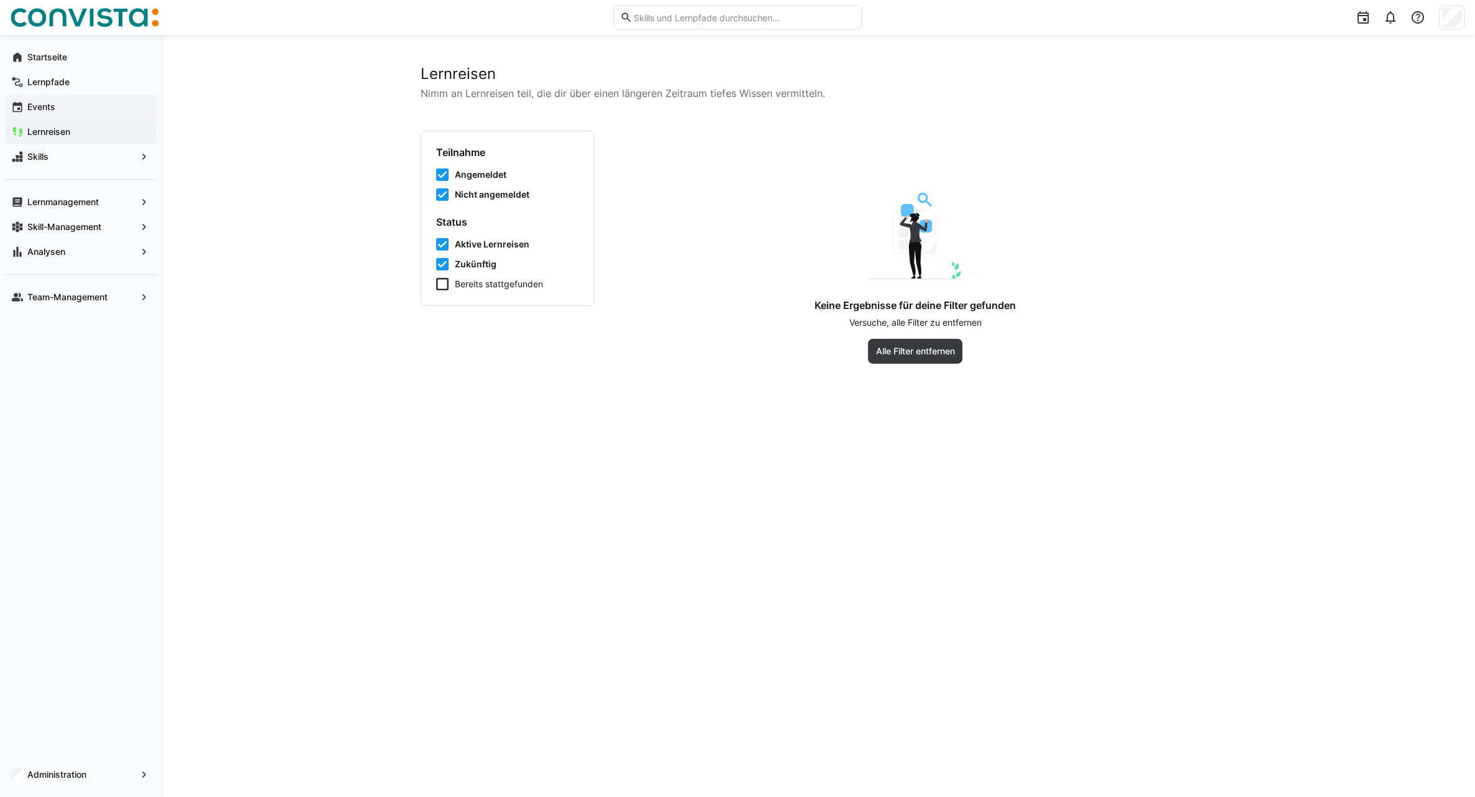
click at [67, 108] on span "Events" at bounding box center [87, 107] width 125 height 12
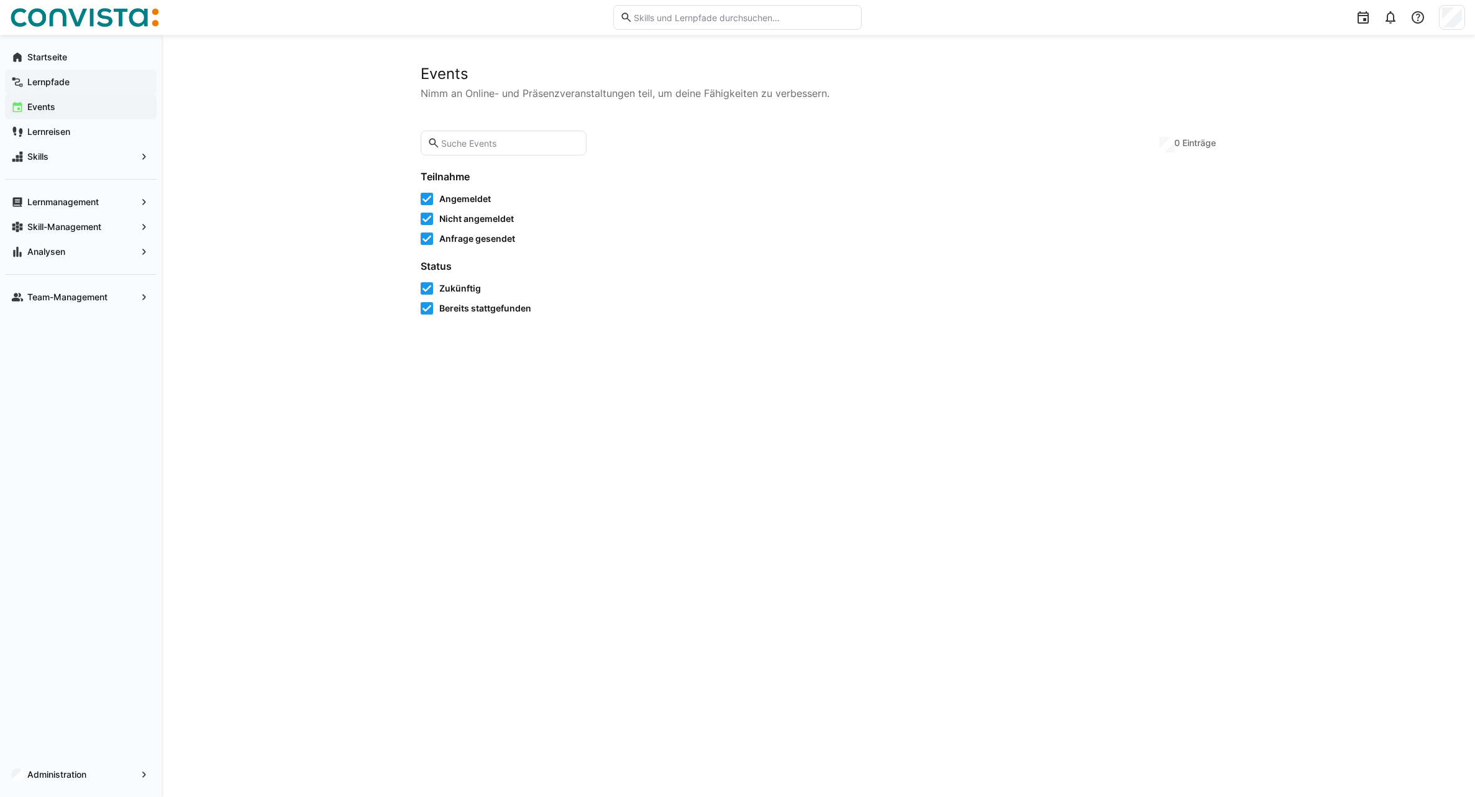
click at [65, 88] on div "Lernpfade" at bounding box center [81, 82] width 152 height 25
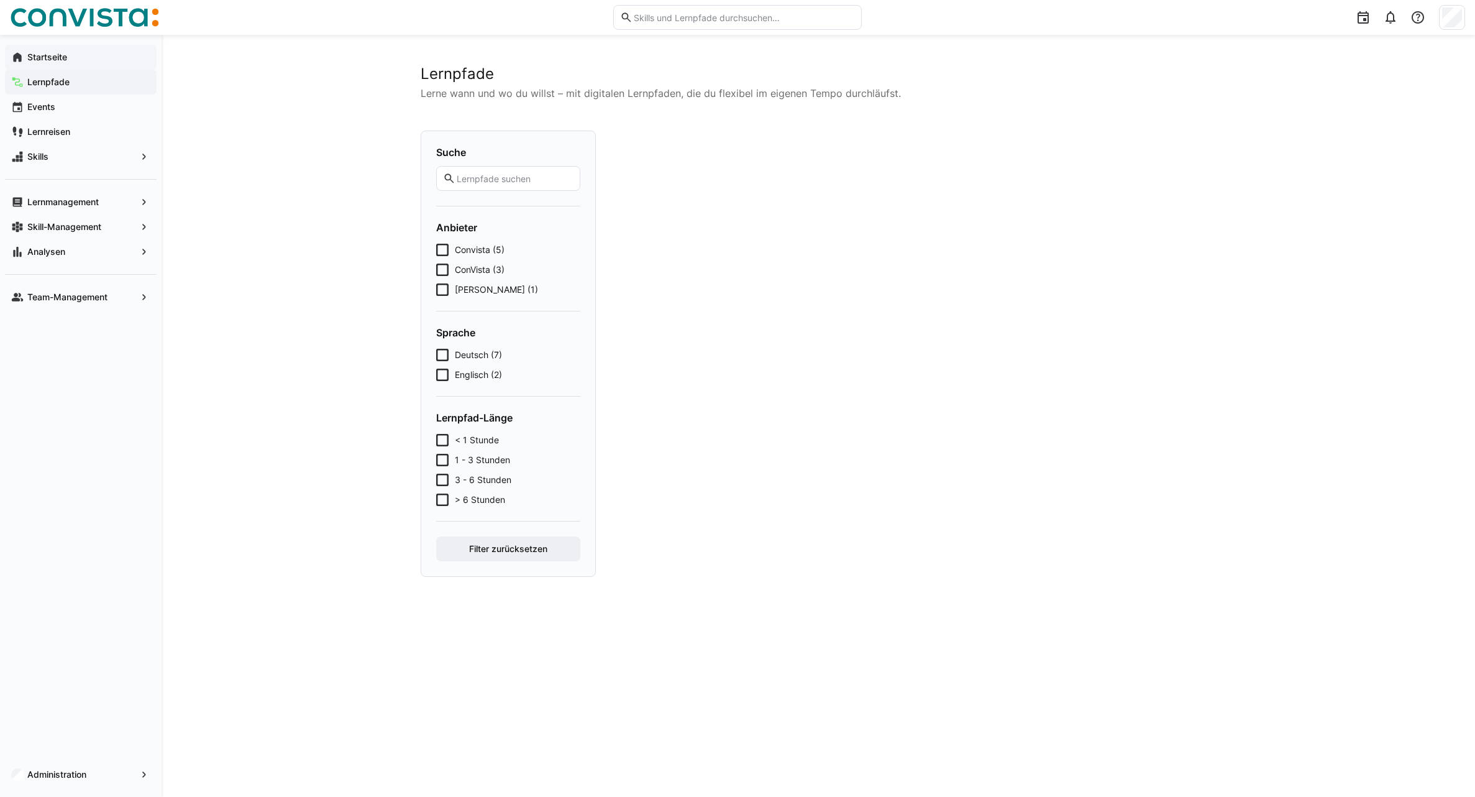
click at [0, 0] on app-navigation-label "Startseite" at bounding box center [0, 0] width 0 height 0
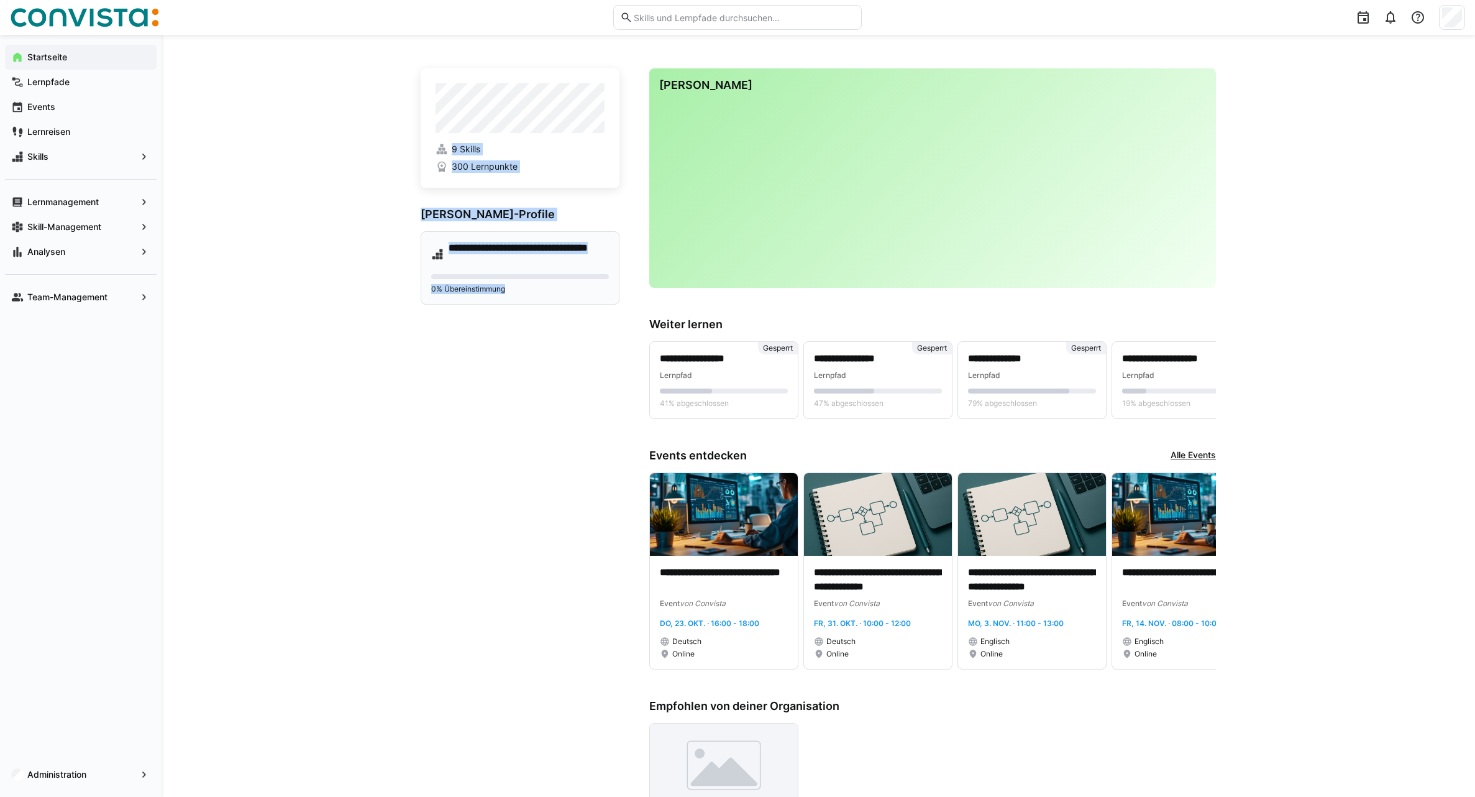
drag, startPoint x: 410, startPoint y: 213, endPoint x: 602, endPoint y: 302, distance: 211.3
click at [602, 302] on div "**********" at bounding box center [819, 626] width 1314 height 1183
drag, startPoint x: 602, startPoint y: 302, endPoint x: 600, endPoint y: 352, distance: 49.7
click at [600, 352] on app-home-left "**********" at bounding box center [520, 627] width 199 height 1119
click at [521, 258] on h4 "**********" at bounding box center [529, 254] width 160 height 25
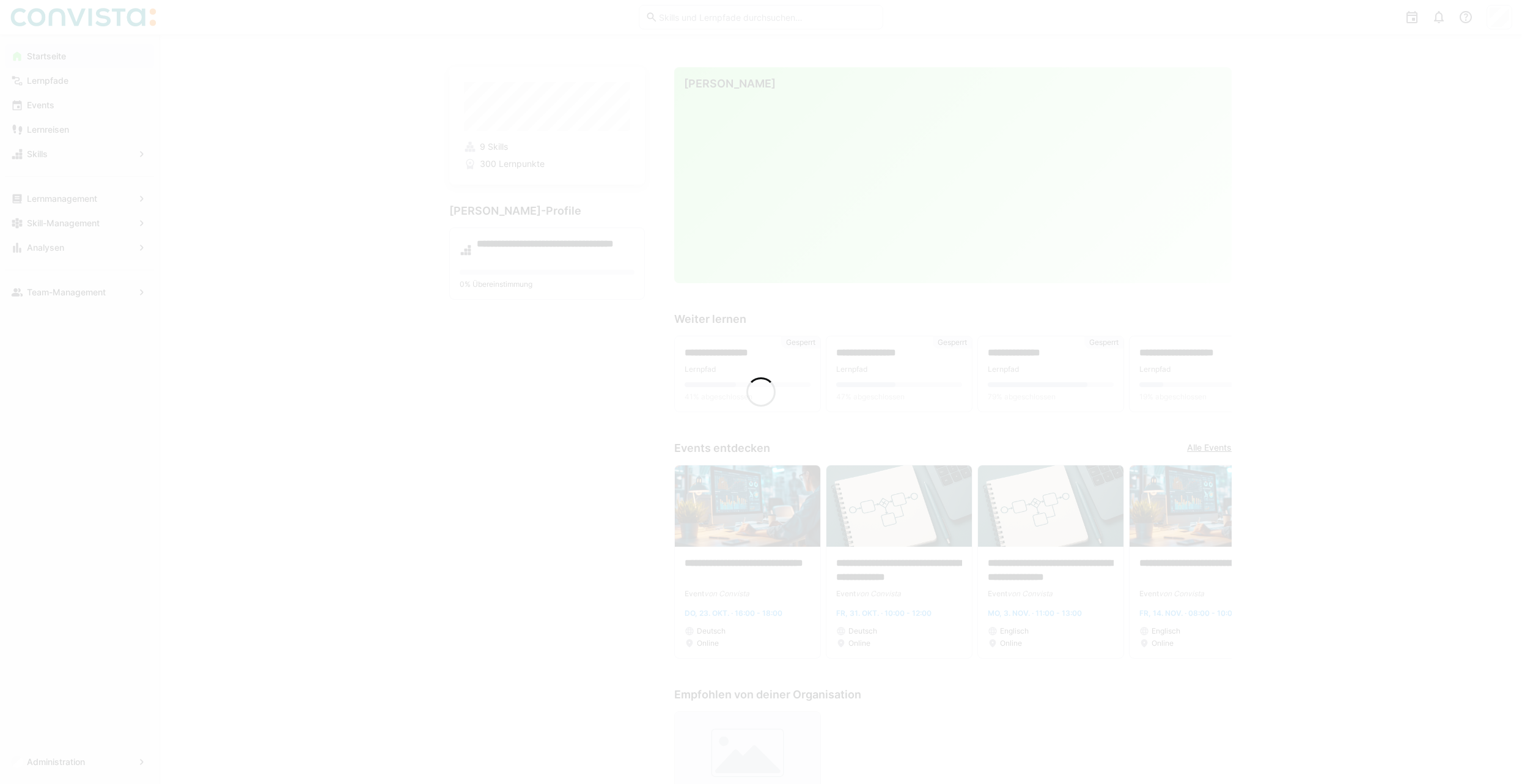
click at [386, 129] on div at bounding box center [761, 392] width 1522 height 784
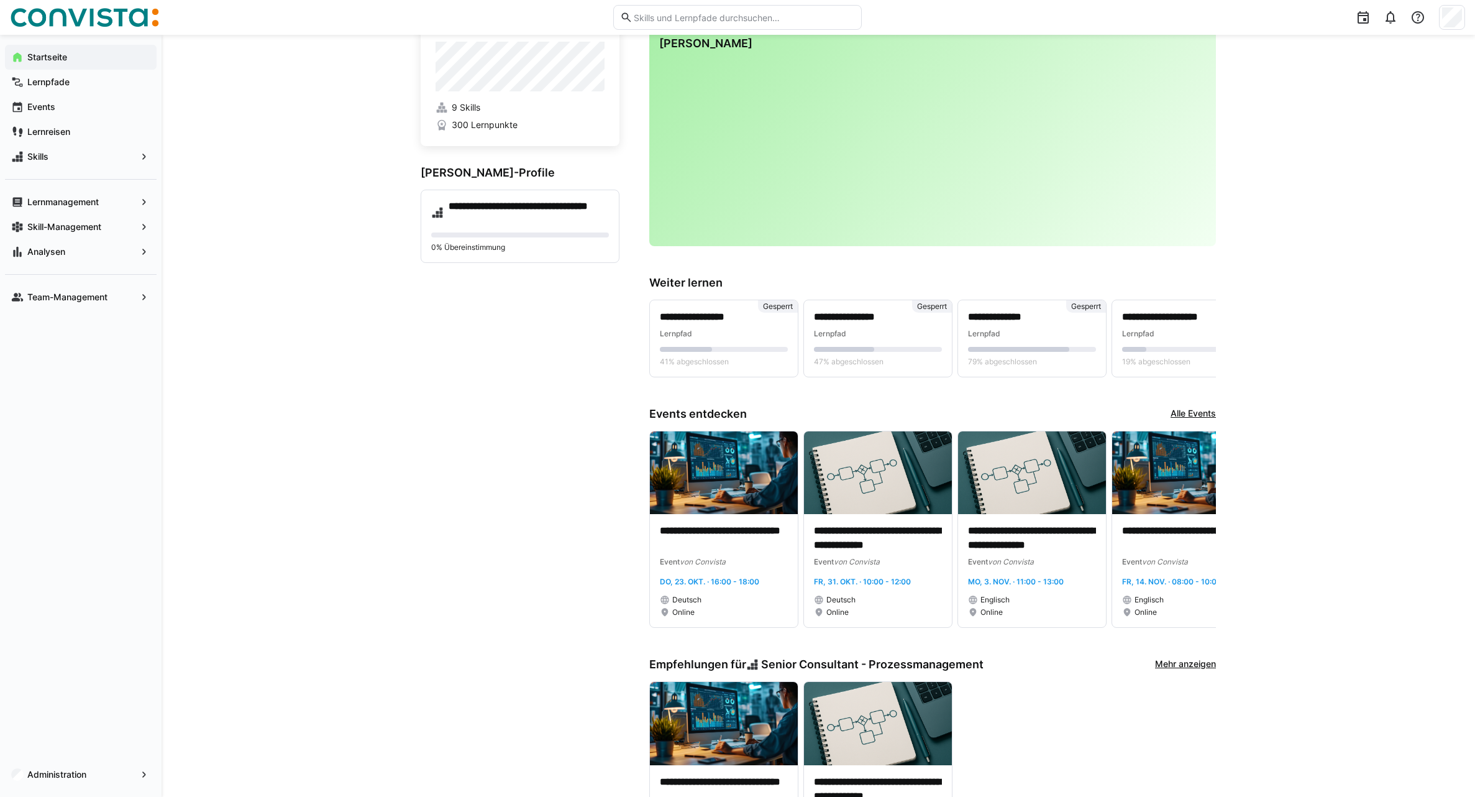
scroll to position [62, 0]
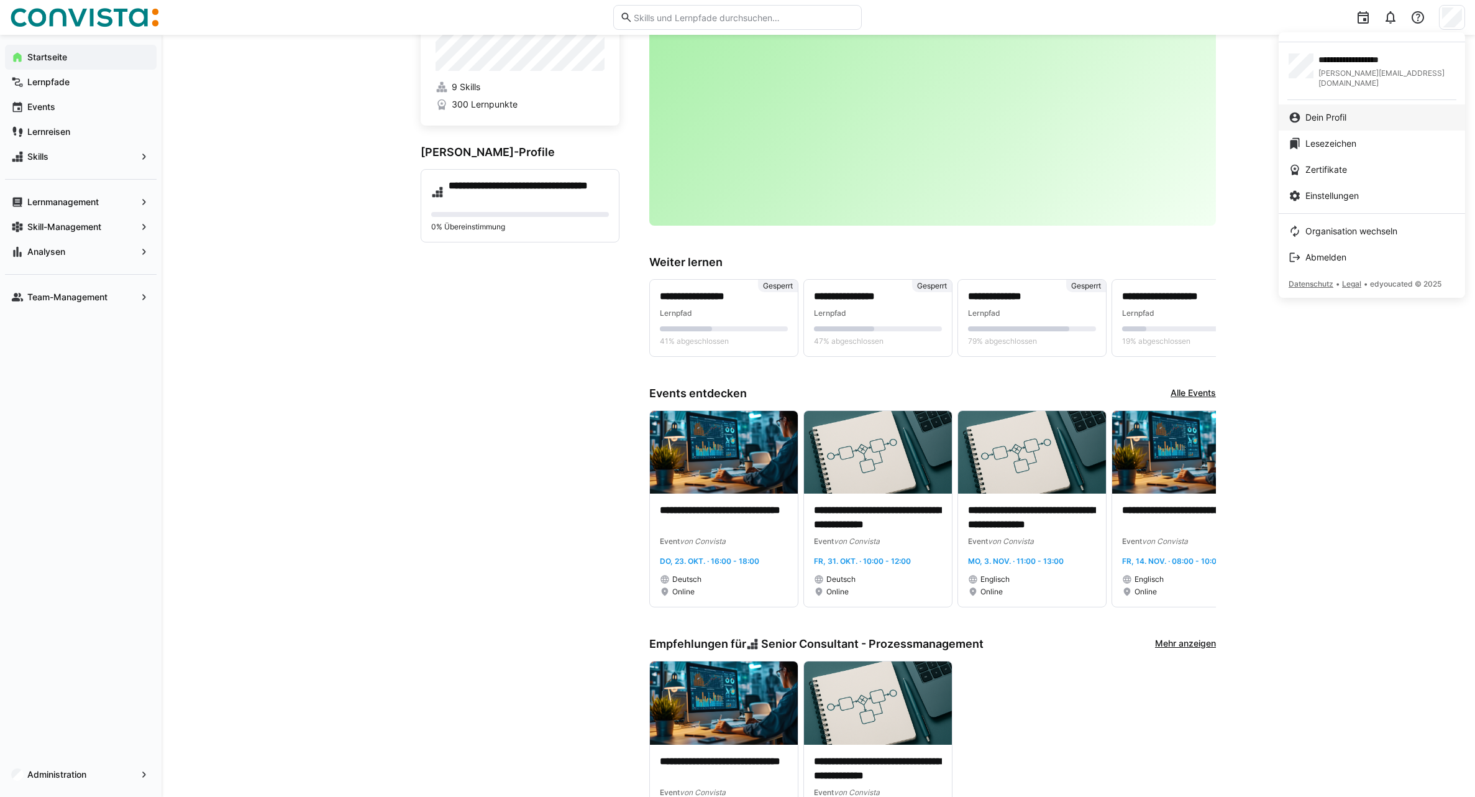
click at [1330, 111] on span "Dein Profil" at bounding box center [1326, 117] width 41 height 12
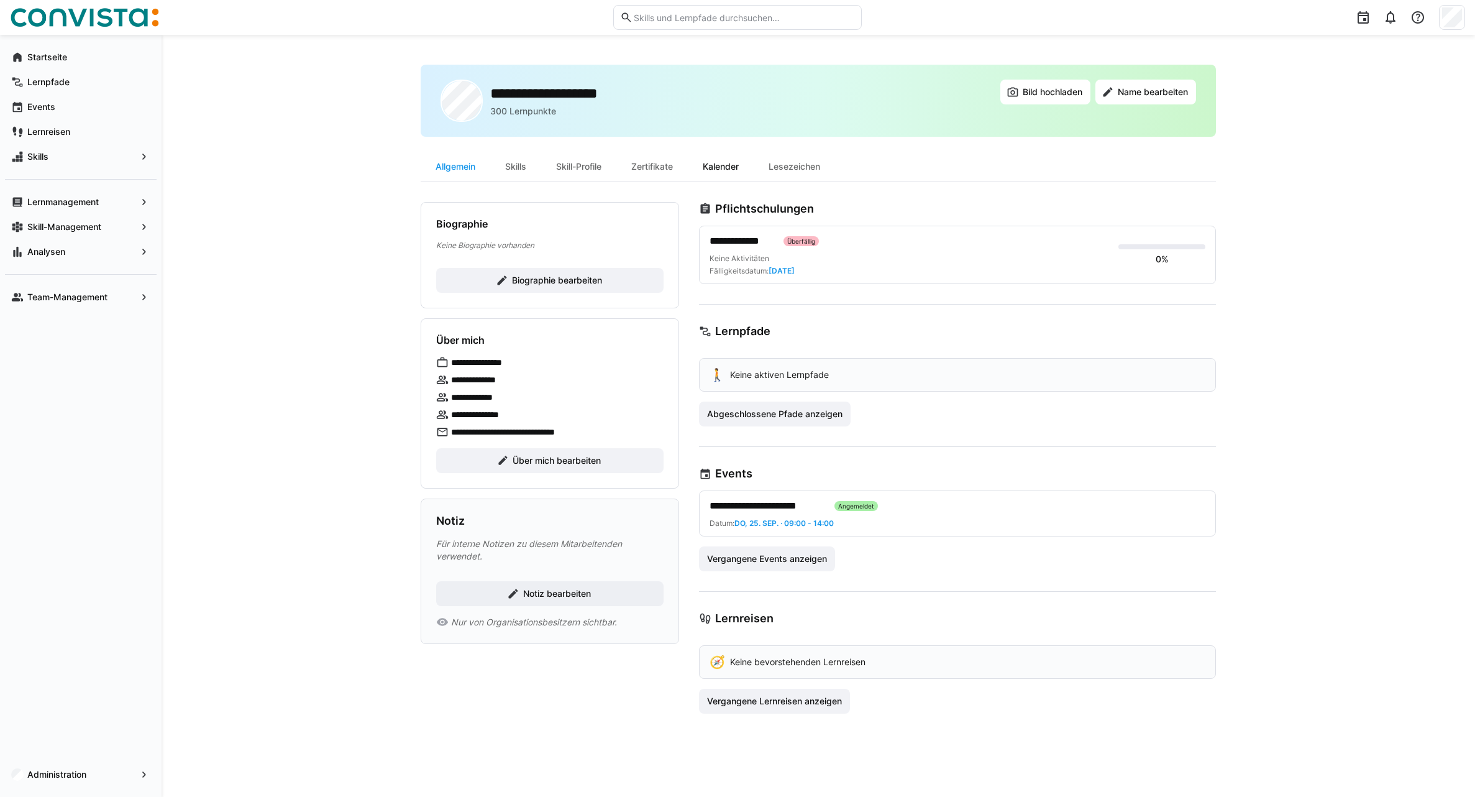
click at [728, 172] on div "Kalender" at bounding box center [721, 167] width 66 height 30
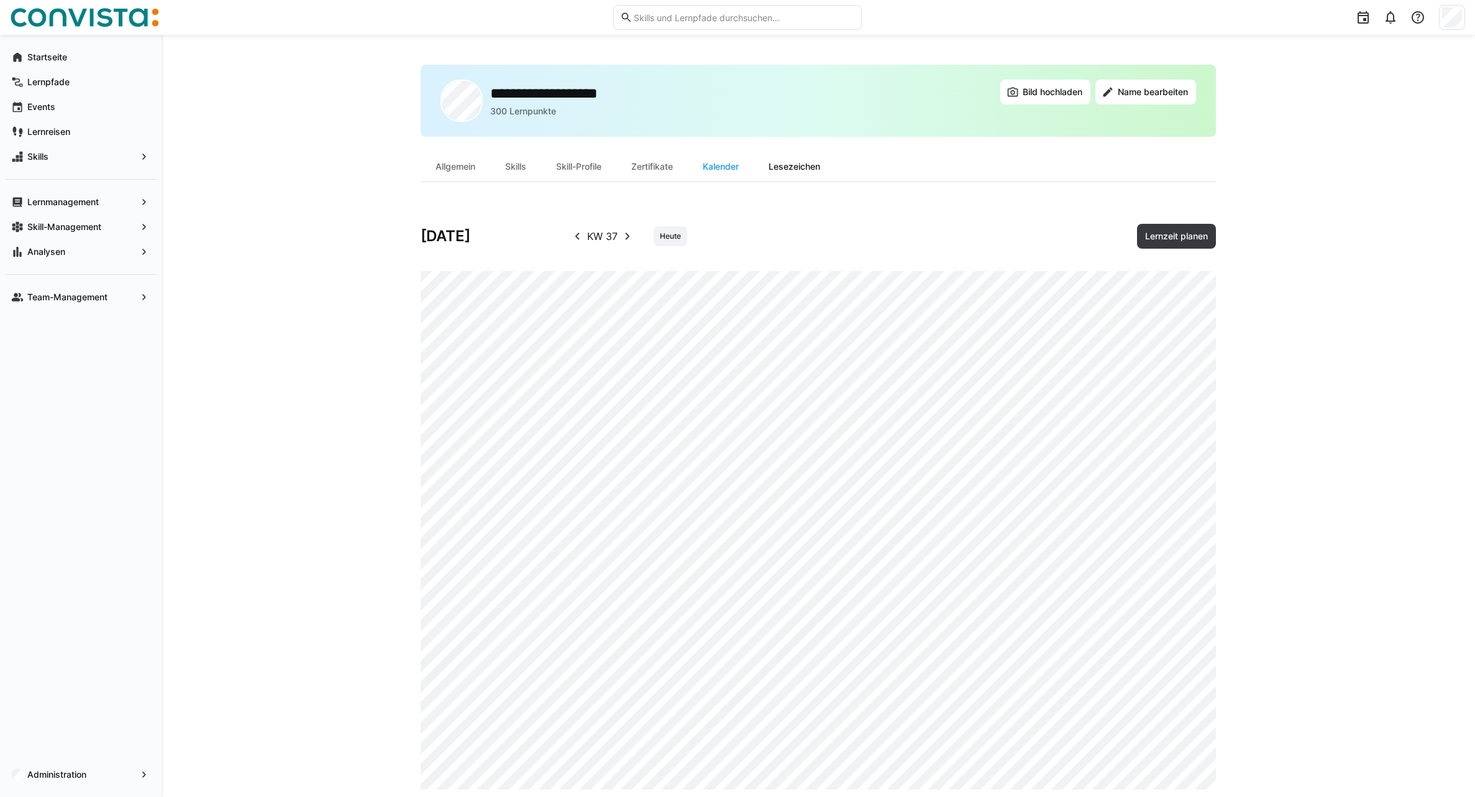
click at [799, 170] on div "Lesezeichen" at bounding box center [794, 167] width 81 height 30
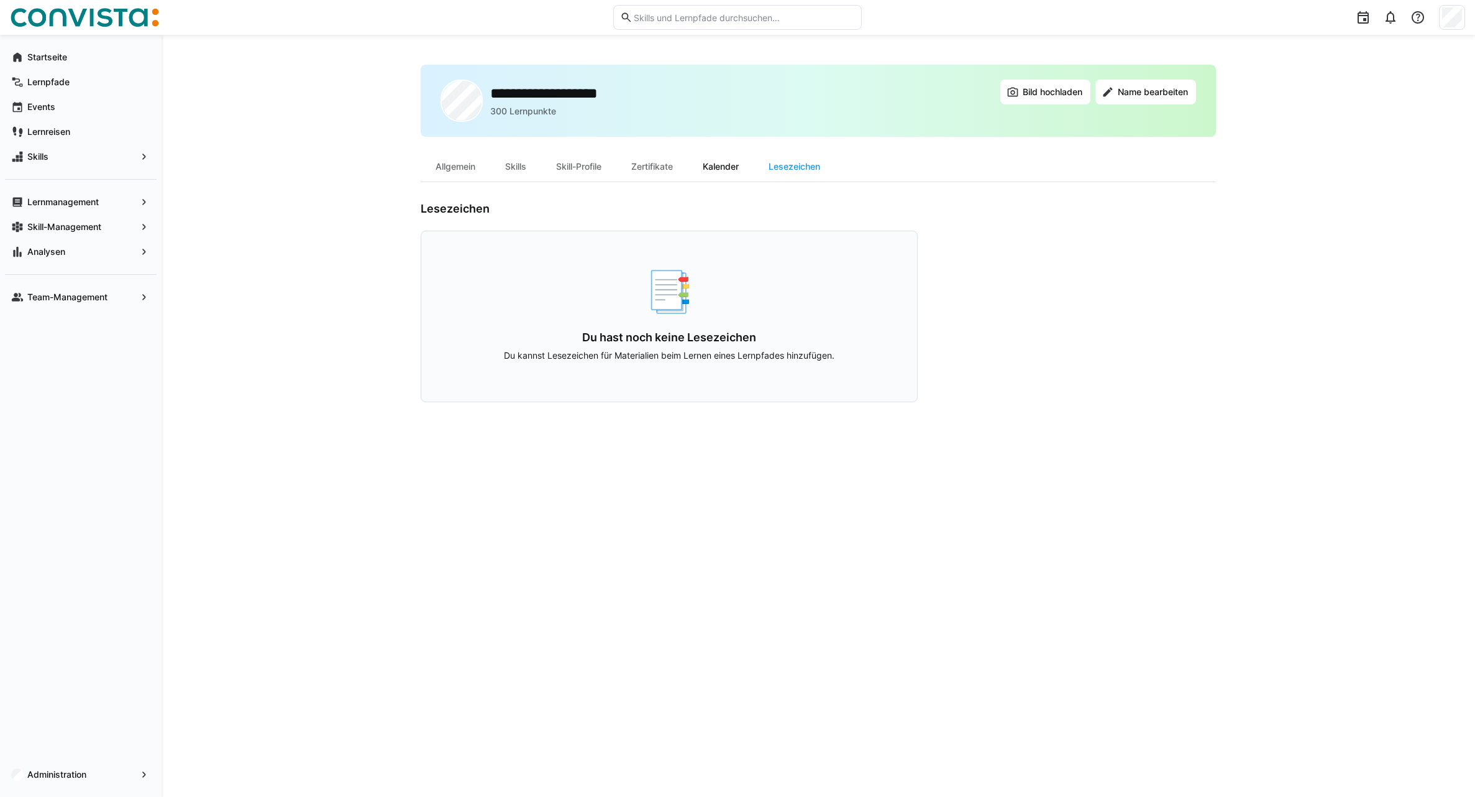
click at [728, 167] on div "Kalender" at bounding box center [721, 167] width 66 height 30
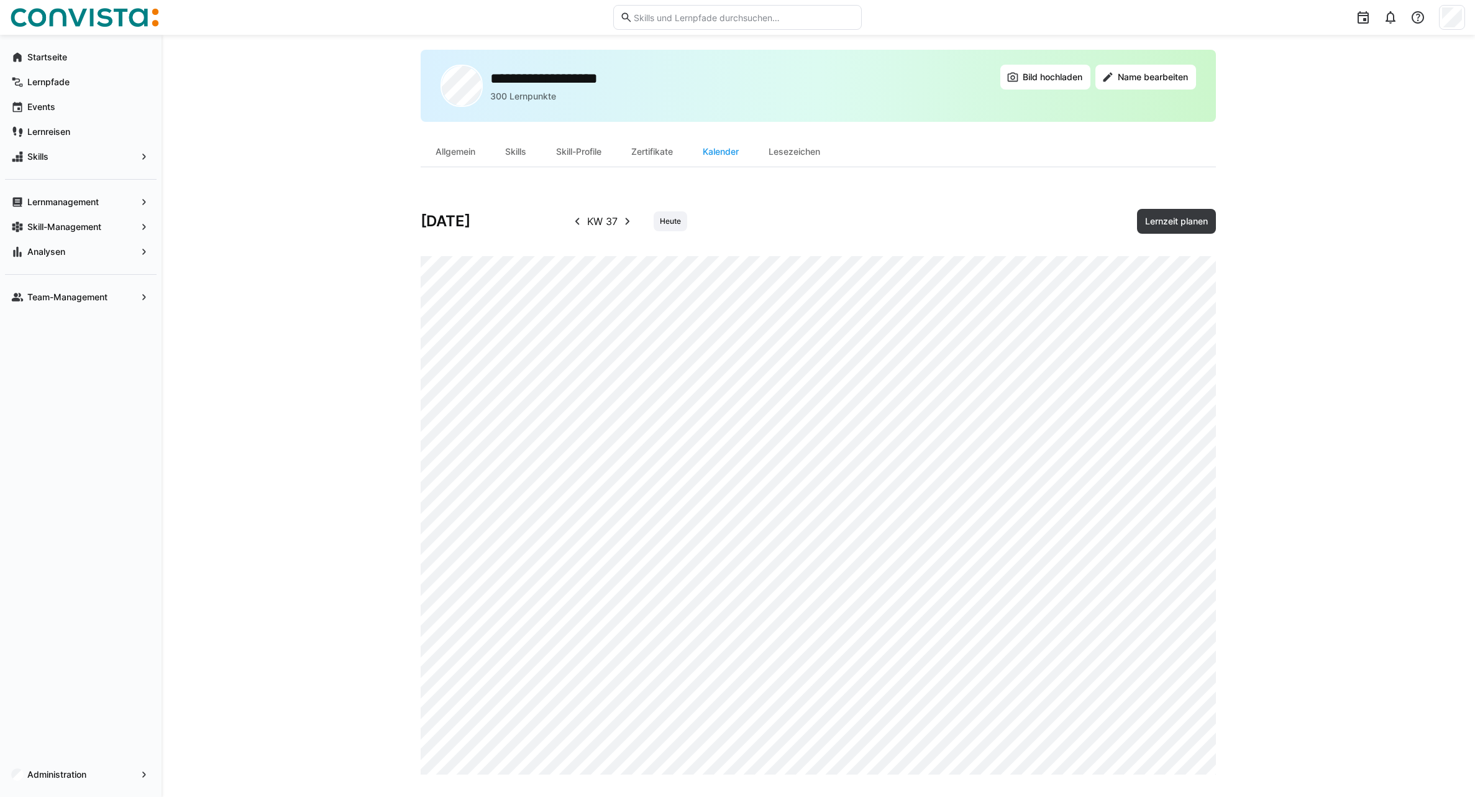
scroll to position [22, 0]
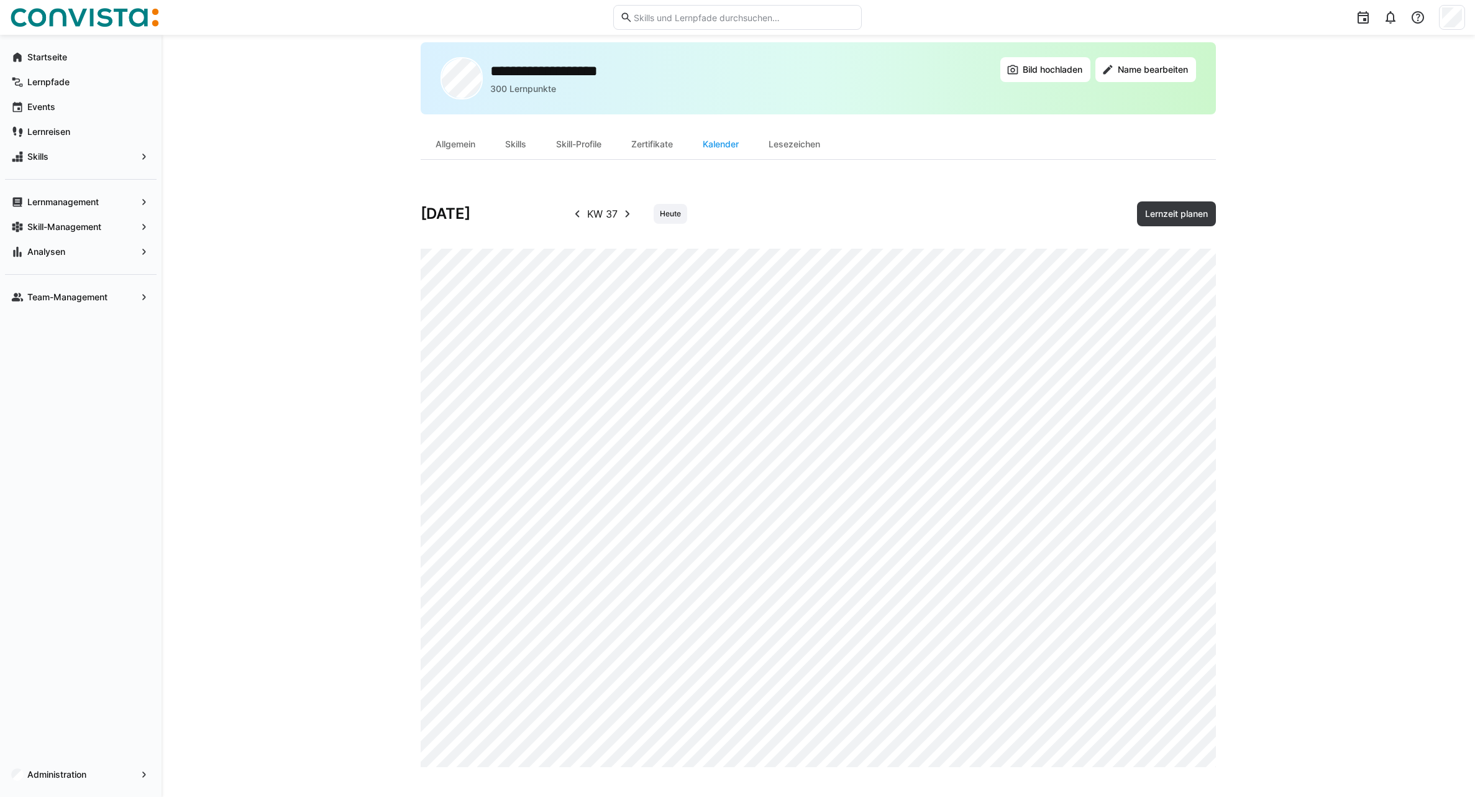
click at [625, 218] on eds-icon at bounding box center [627, 213] width 15 height 15
click at [625, 217] on eds-icon at bounding box center [628, 213] width 15 height 15
click at [628, 216] on eds-icon at bounding box center [628, 213] width 15 height 15
click at [575, 216] on eds-icon at bounding box center [577, 213] width 15 height 15
click at [1177, 216] on span "Lernzeit planen" at bounding box center [1176, 214] width 66 height 12
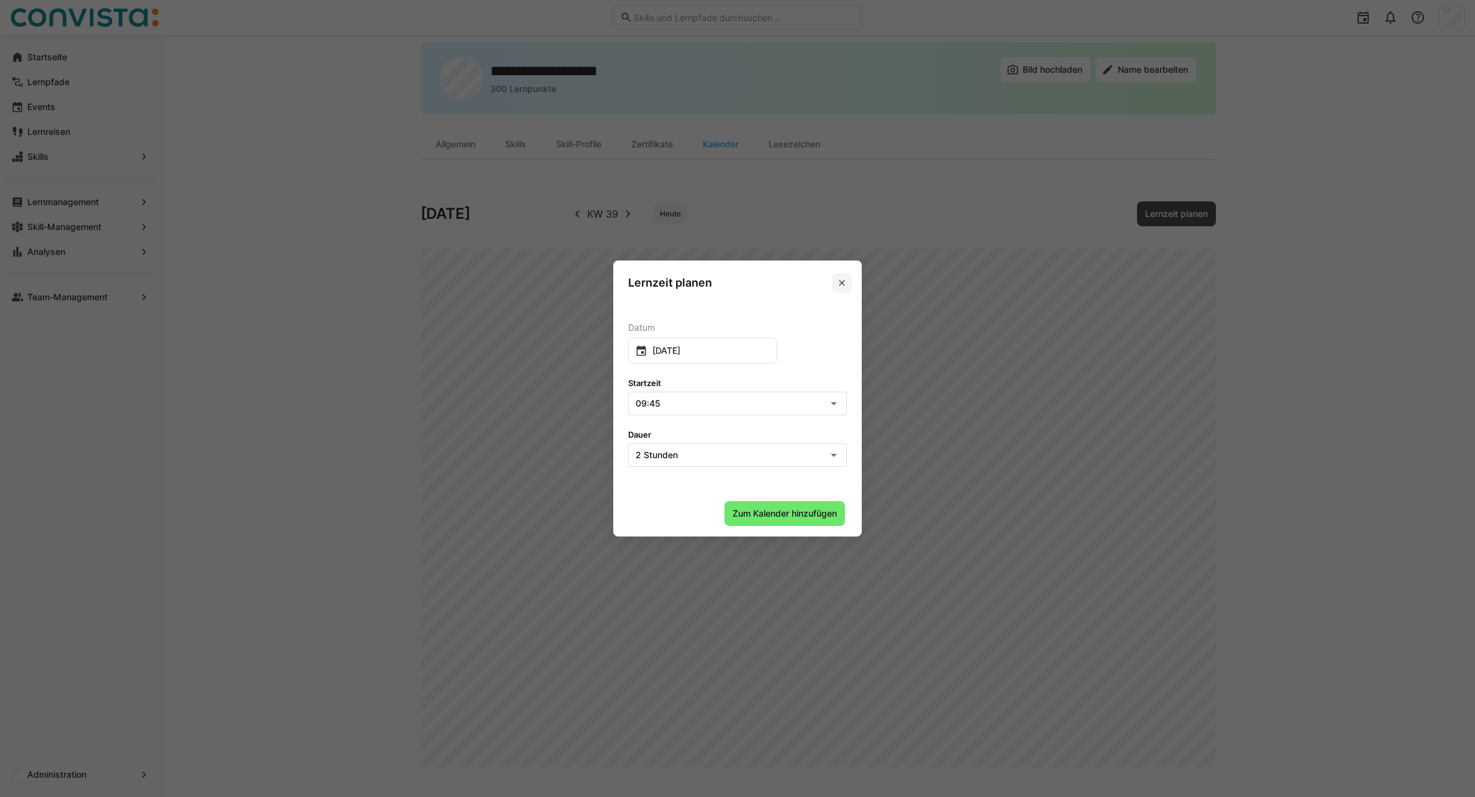
click at [846, 285] on eds-icon at bounding box center [842, 283] width 10 height 10
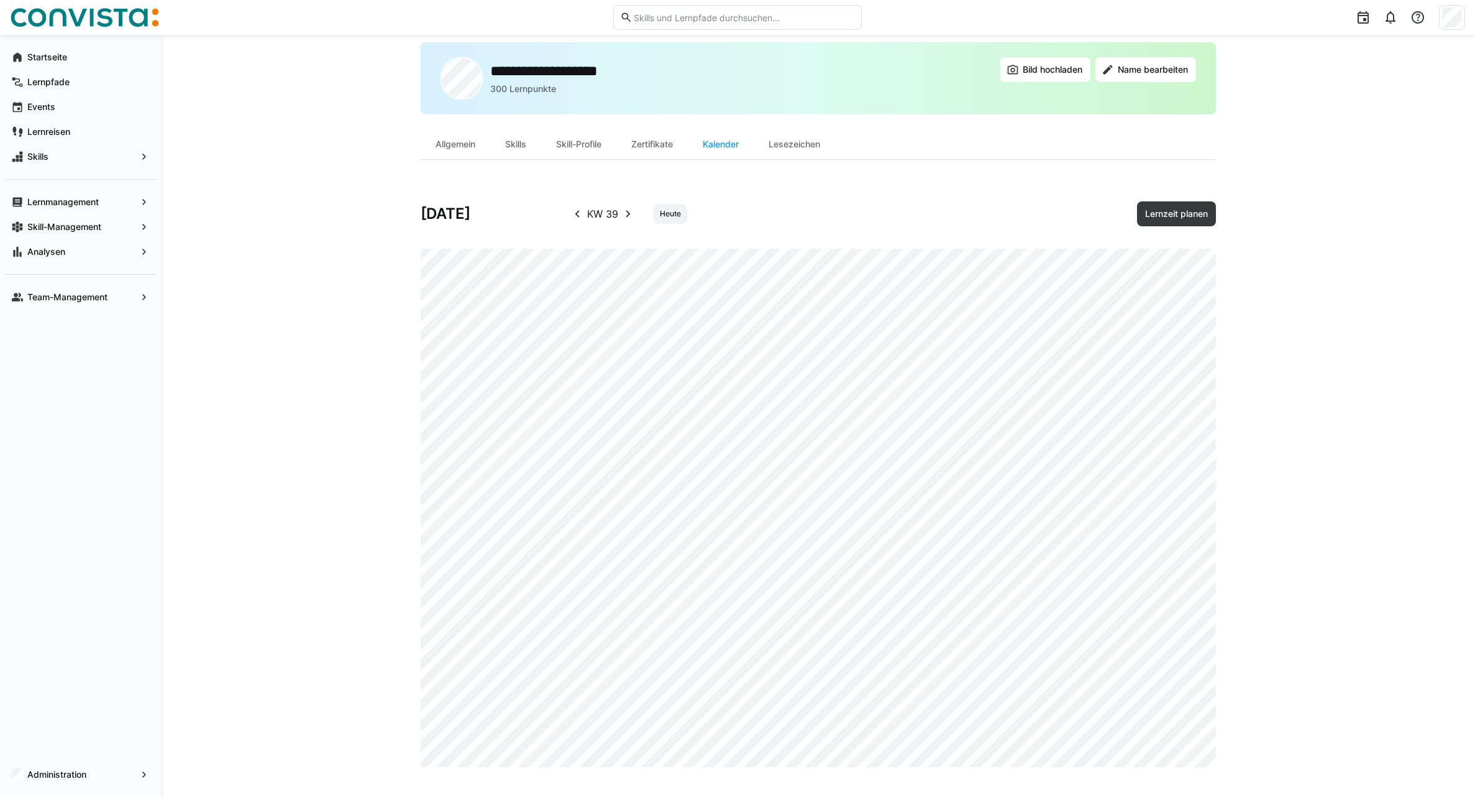
click at [625, 215] on eds-icon at bounding box center [628, 213] width 15 height 15
click at [579, 209] on eds-icon at bounding box center [577, 213] width 15 height 15
click at [801, 146] on div "Lesezeichen" at bounding box center [794, 144] width 81 height 30
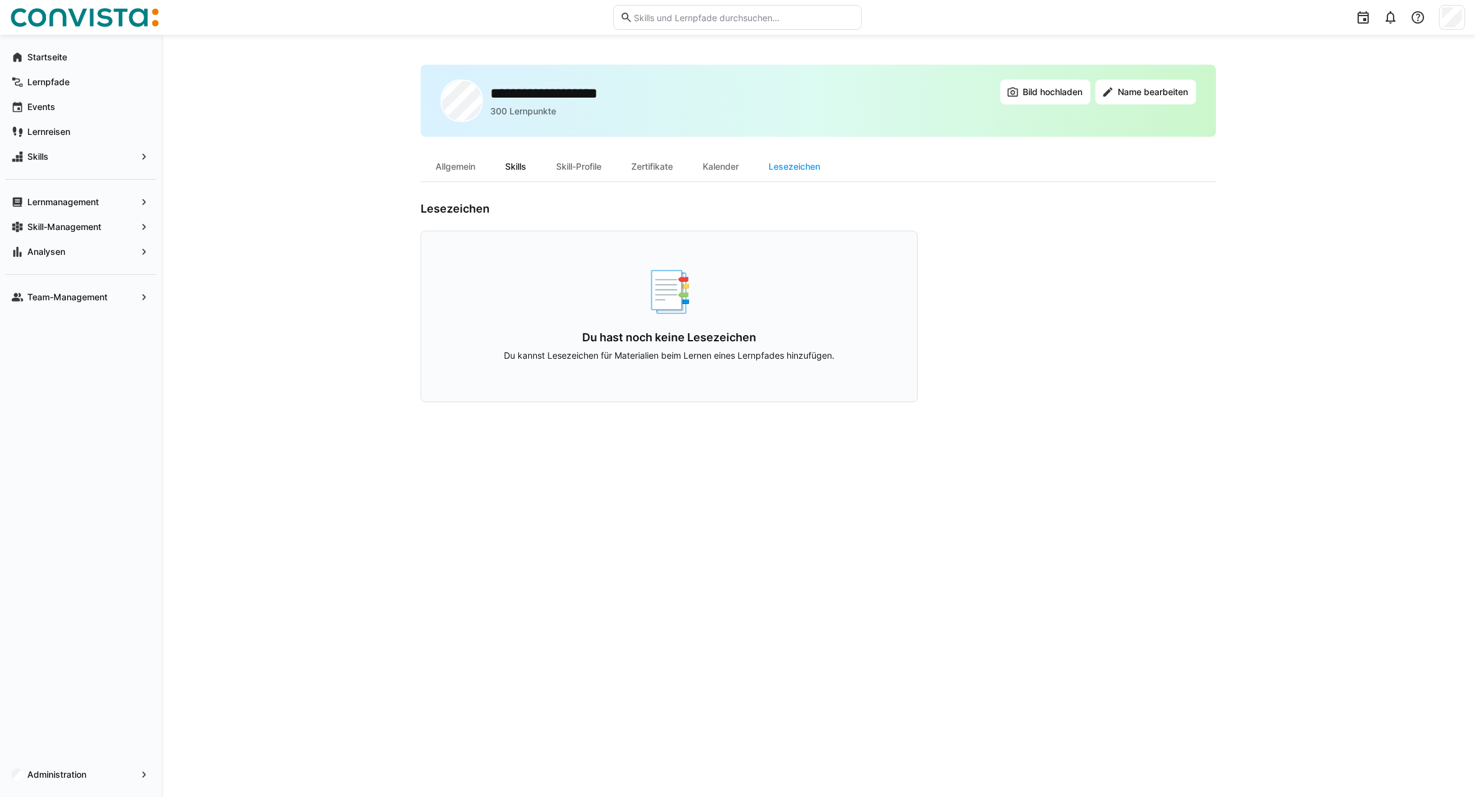
click at [521, 168] on div "Skills" at bounding box center [515, 167] width 51 height 30
click at [1024, 95] on span "Bild hochladen" at bounding box center [1052, 92] width 63 height 12
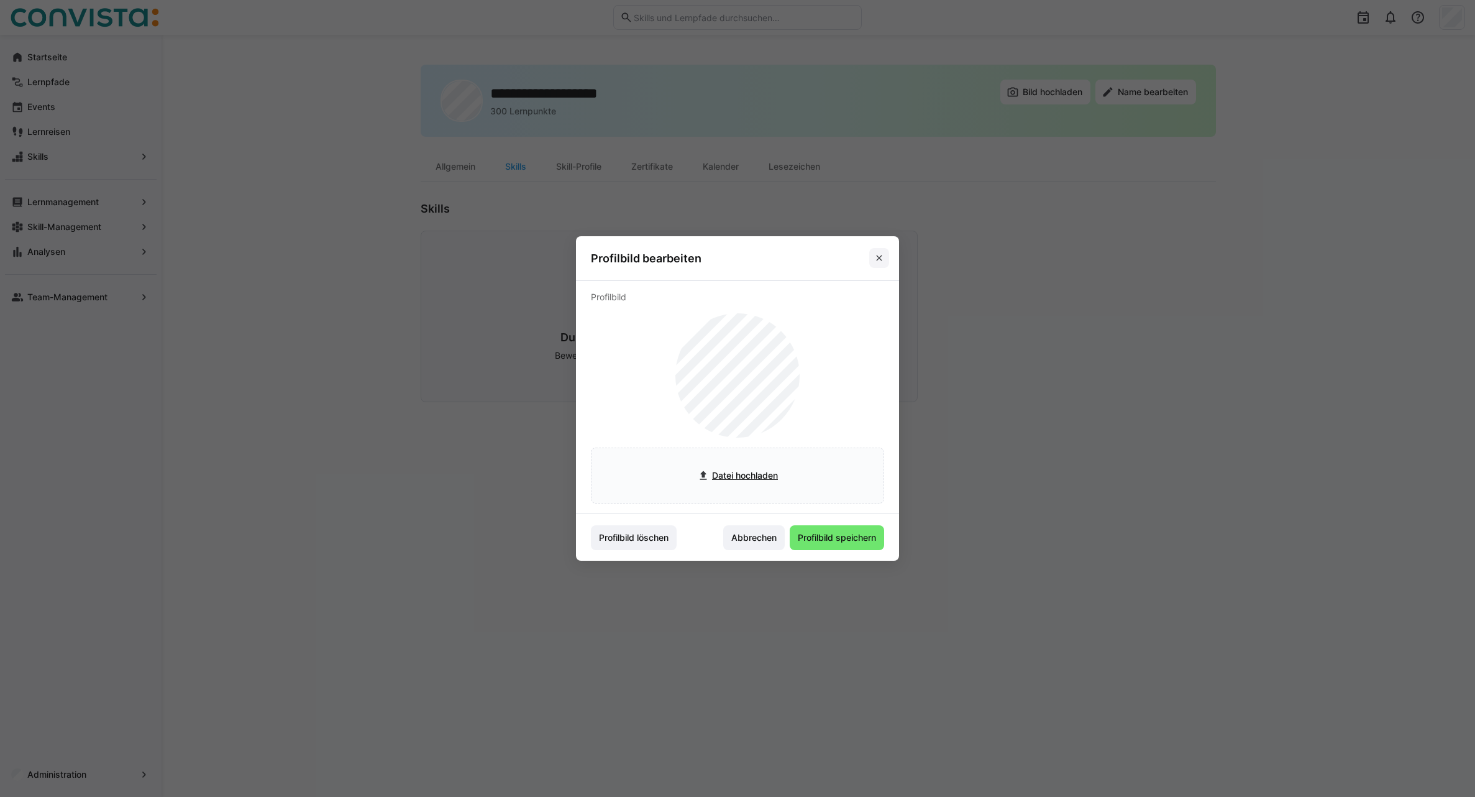
click at [882, 260] on eds-icon at bounding box center [879, 258] width 10 height 10
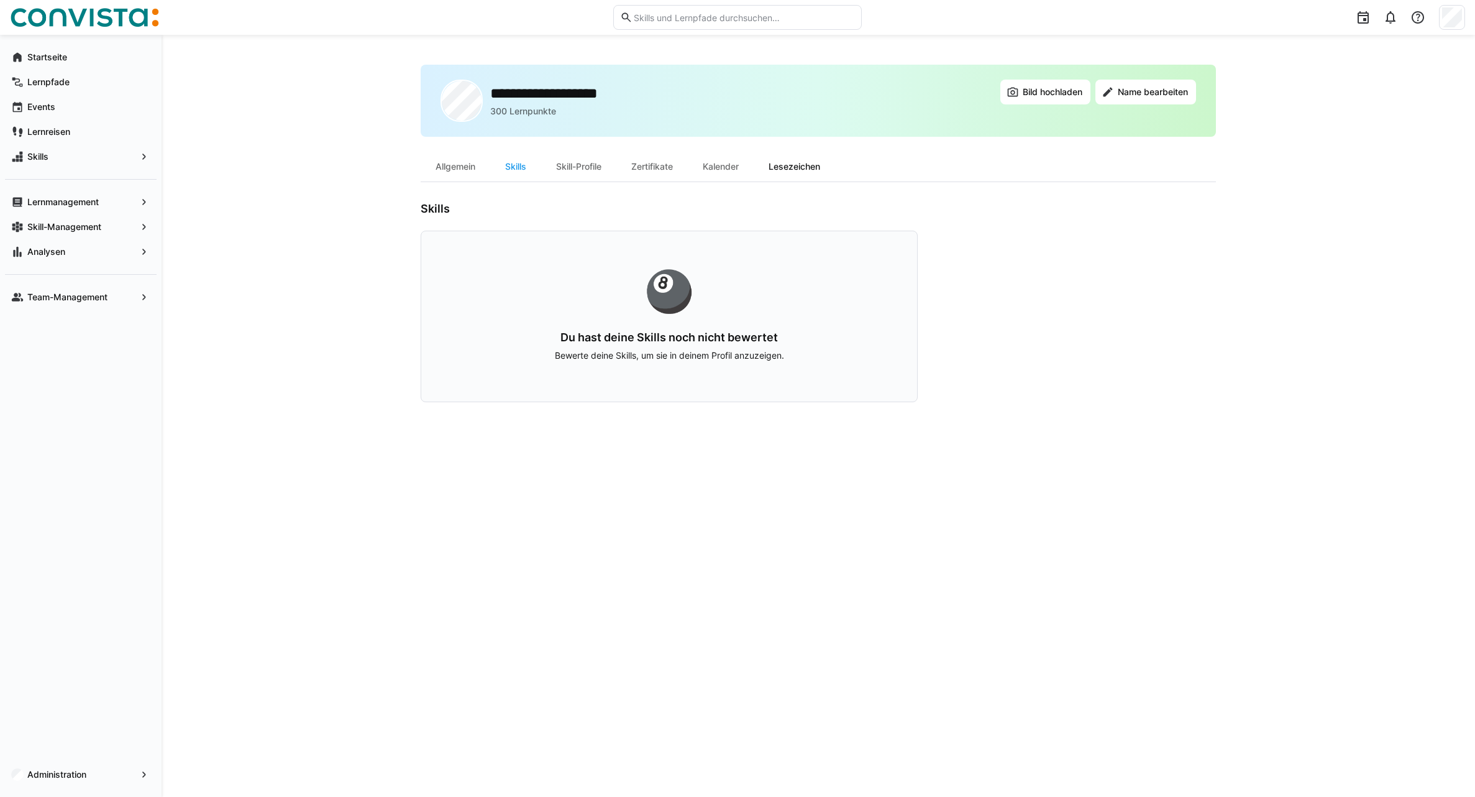
click at [803, 170] on div "Lesezeichen" at bounding box center [794, 167] width 81 height 30
click at [452, 164] on div "Allgemein" at bounding box center [456, 167] width 70 height 30
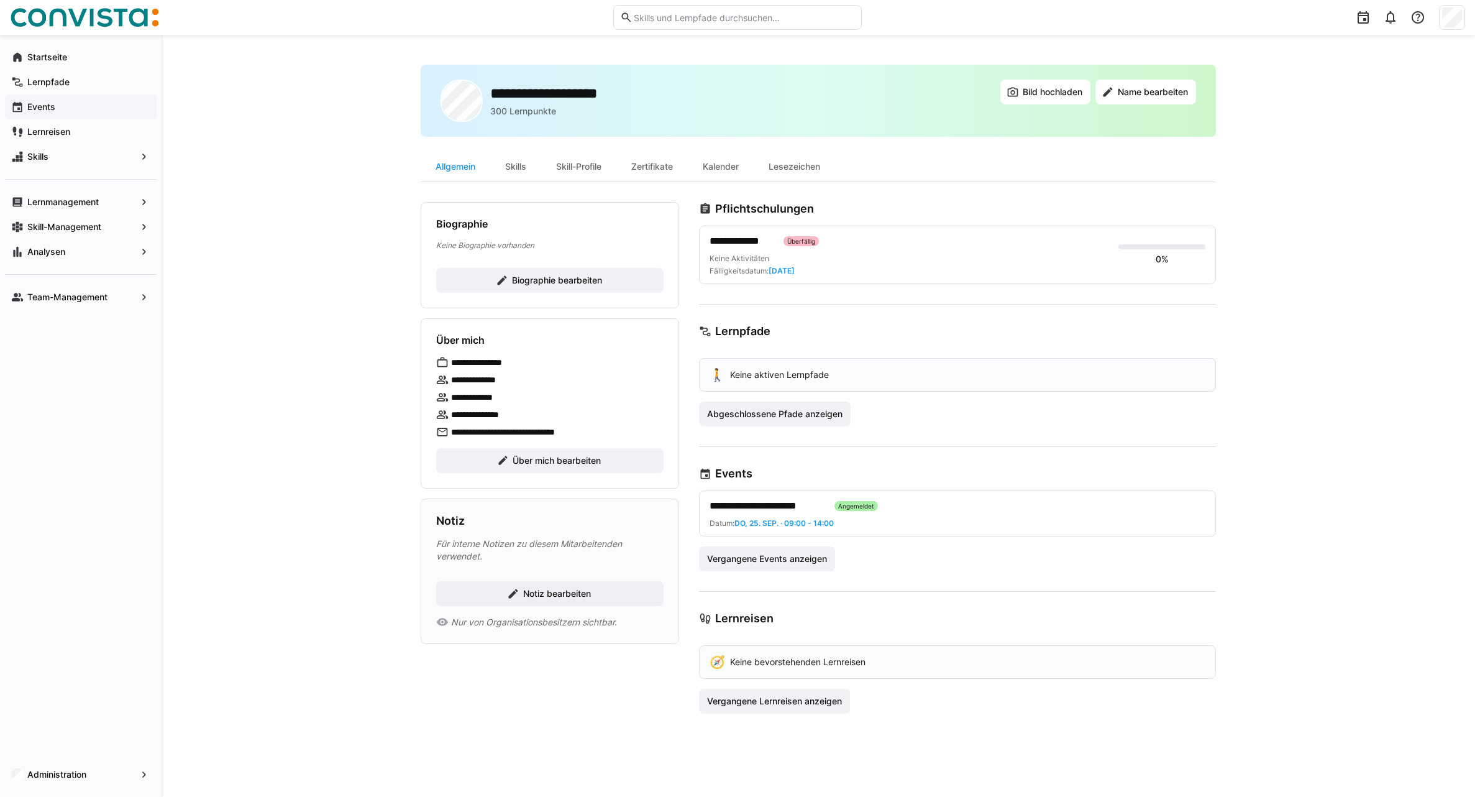
click at [0, 0] on app-navigation-label "Events" at bounding box center [0, 0] width 0 height 0
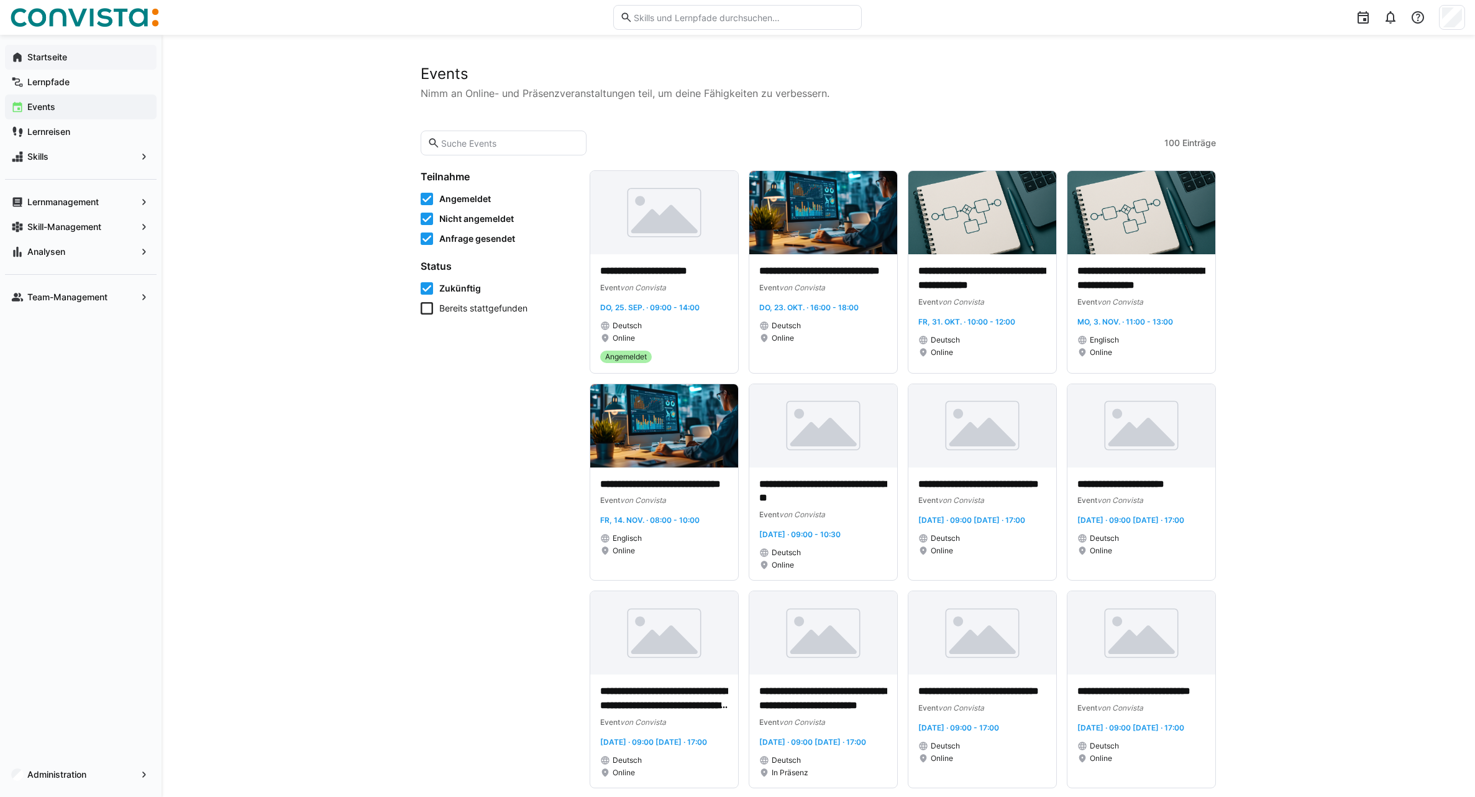
click at [0, 0] on app-navigation-label "Startseite" at bounding box center [0, 0] width 0 height 0
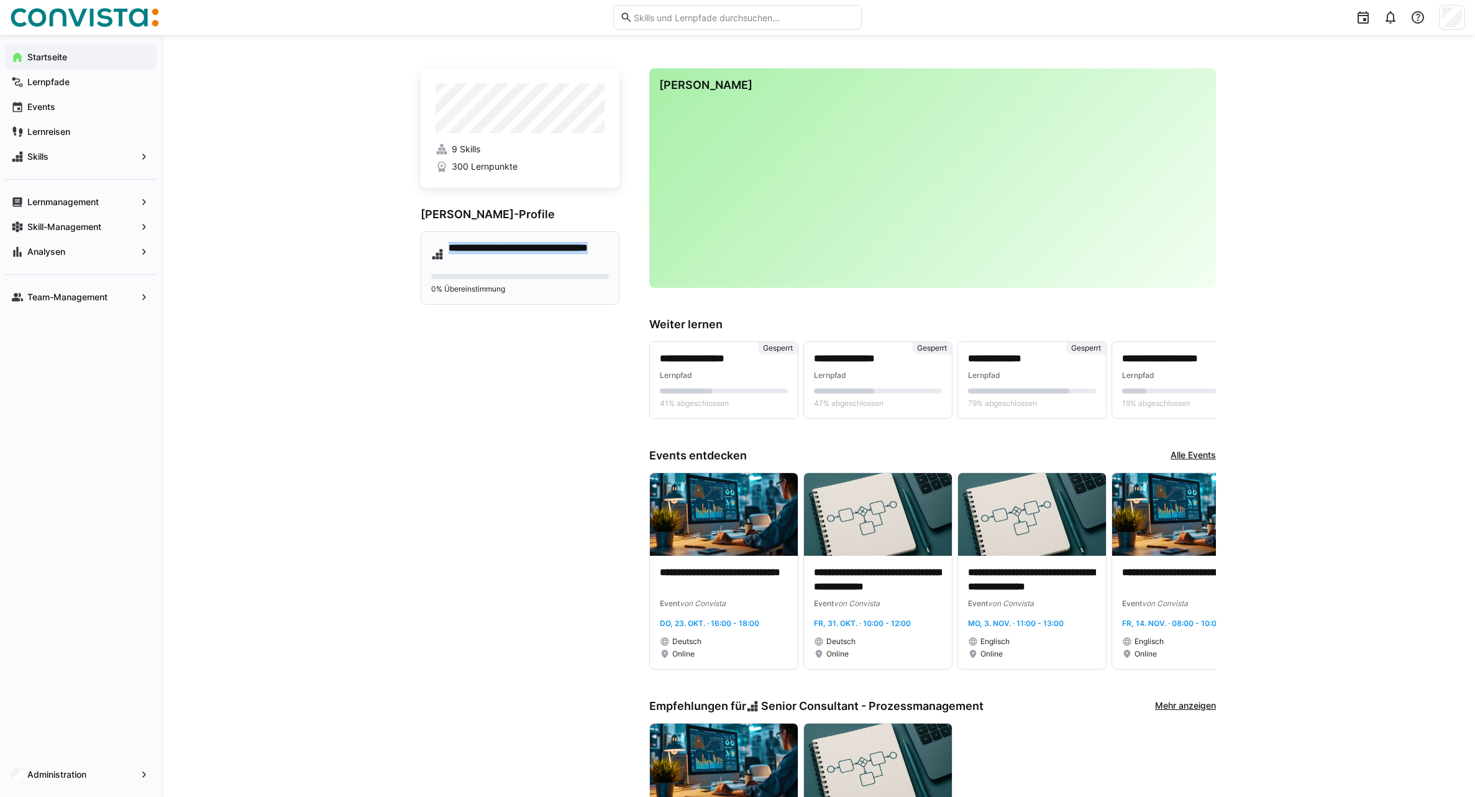
drag, startPoint x: 450, startPoint y: 247, endPoint x: 559, endPoint y: 263, distance: 109.9
click at [559, 263] on h4 "**********" at bounding box center [529, 254] width 160 height 25
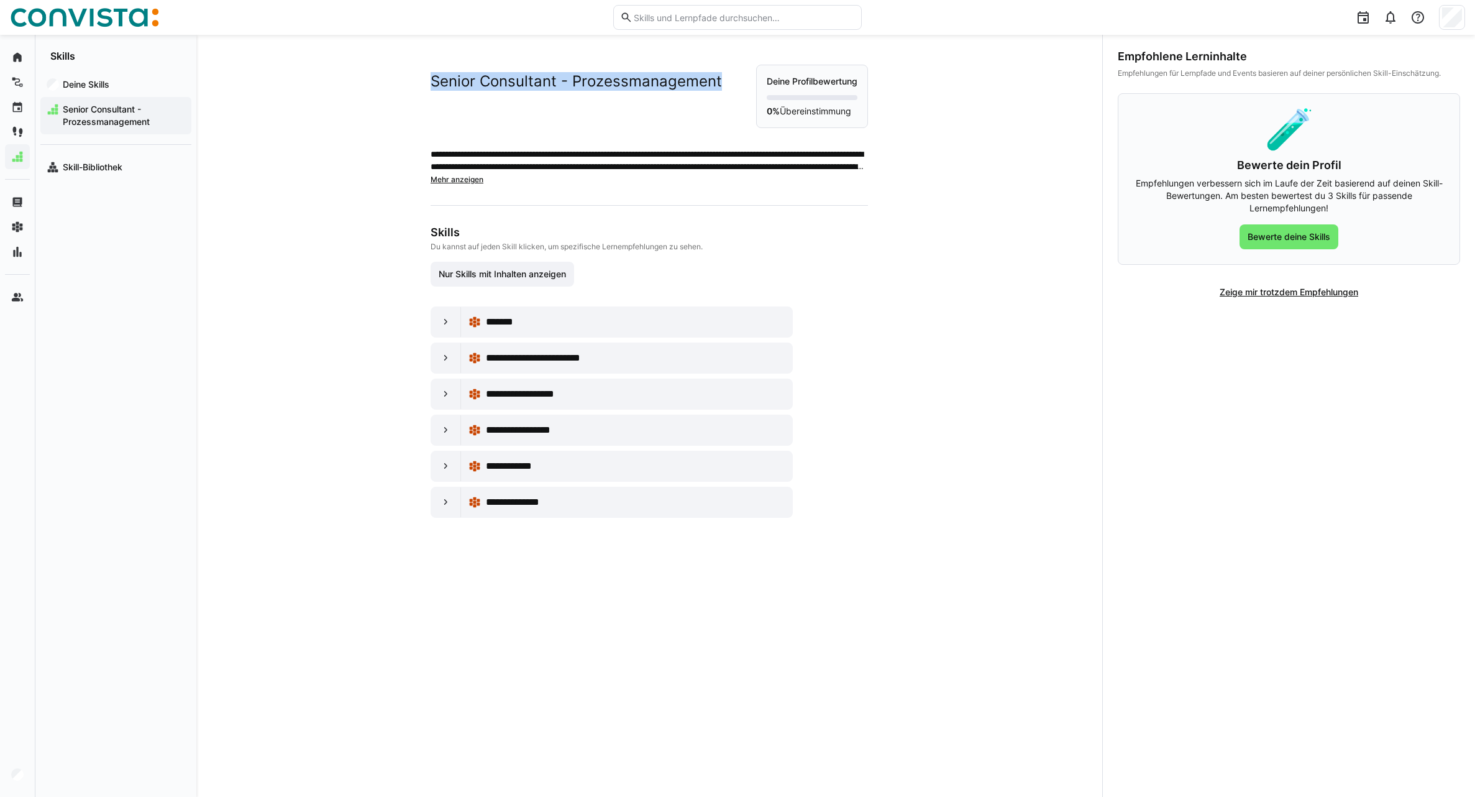
drag, startPoint x: 431, startPoint y: 85, endPoint x: 715, endPoint y: 96, distance: 284.2
click at [715, 96] on div "Senior Consultant - Prozessmanagement" at bounding box center [594, 96] width 326 height 63
copy h2 "Senior Consultant - Prozessmanagement"
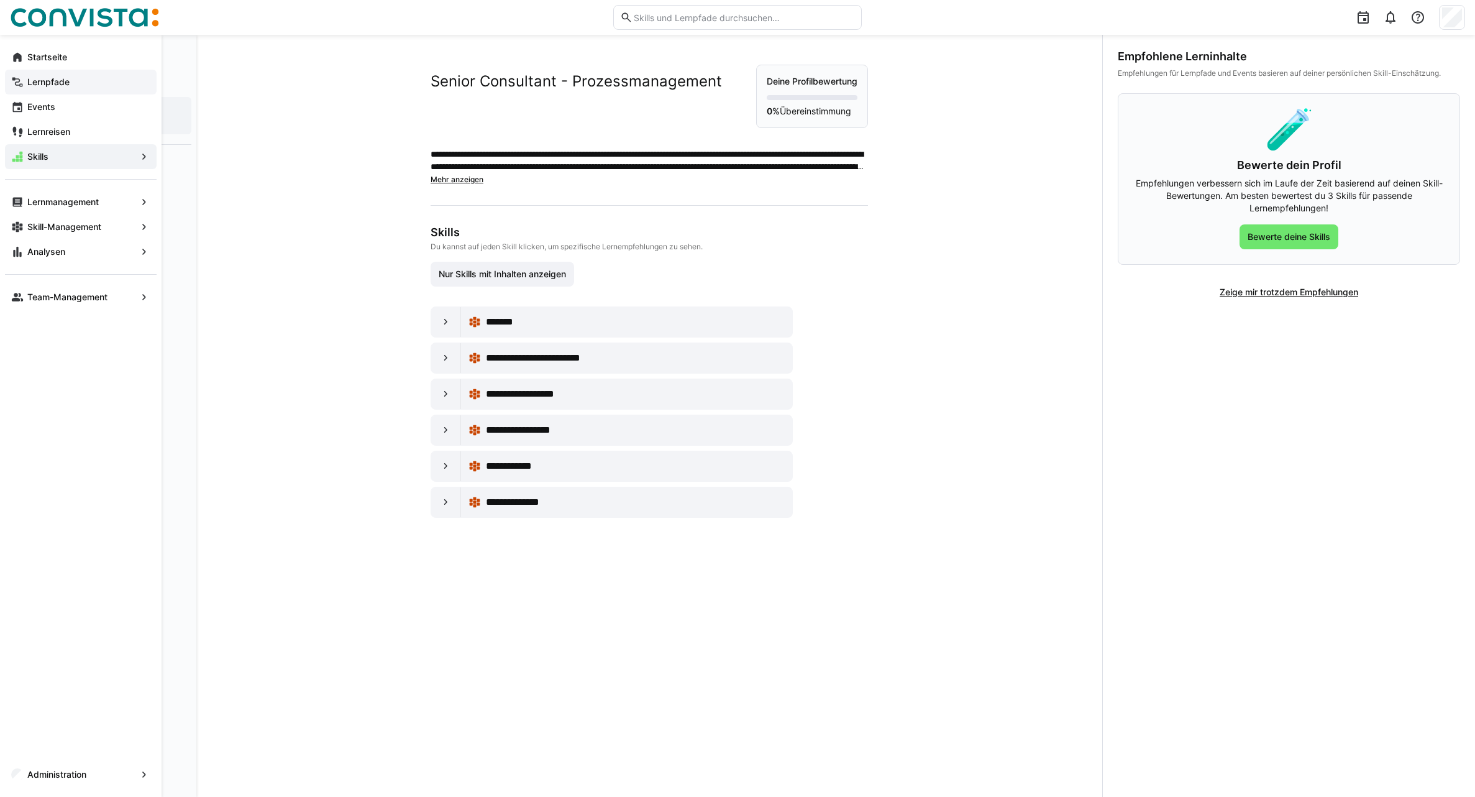
drag, startPoint x: 45, startPoint y: 56, endPoint x: 22, endPoint y: 86, distance: 38.0
click at [0, 0] on app-navigation-label "Startseite" at bounding box center [0, 0] width 0 height 0
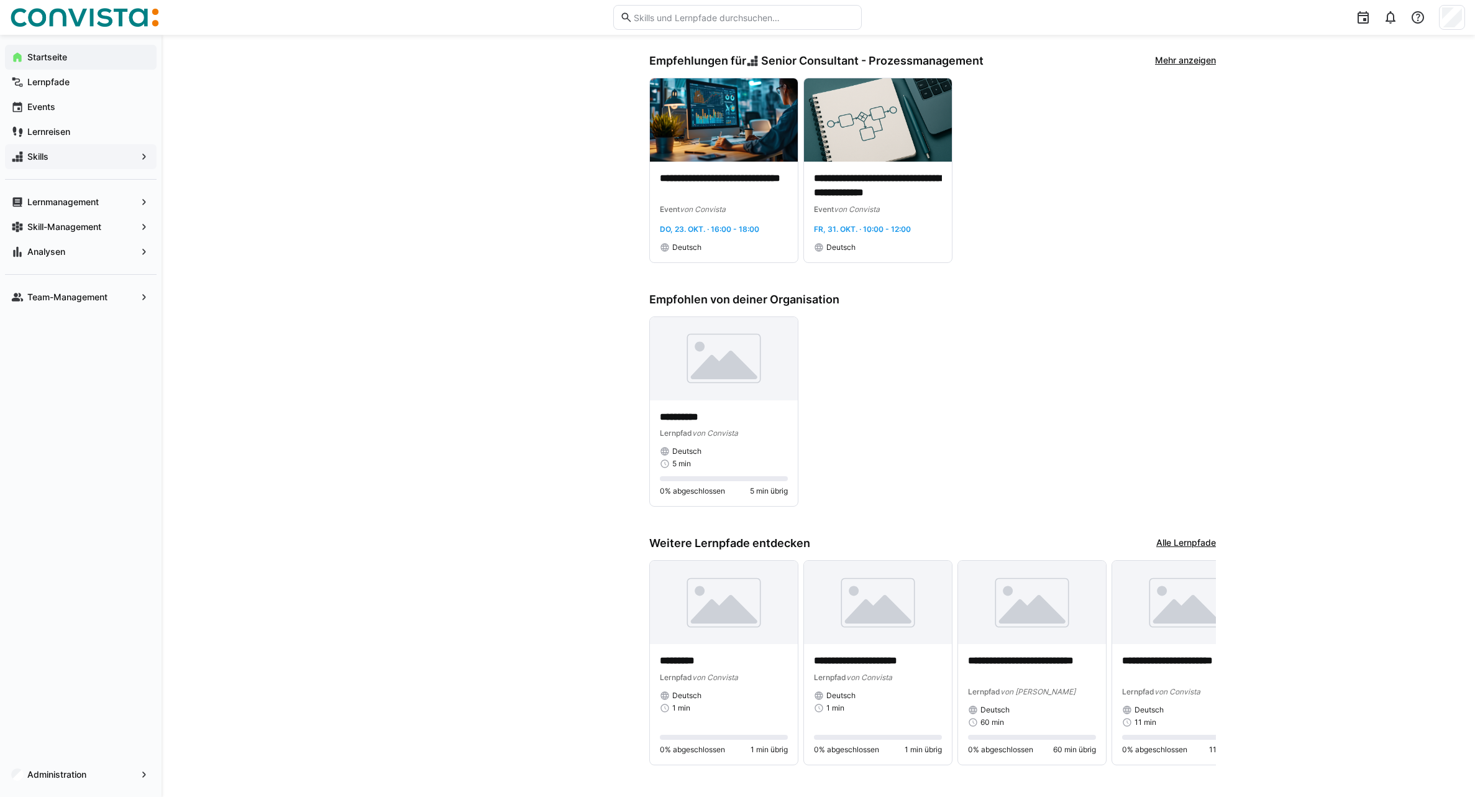
scroll to position [672, 0]
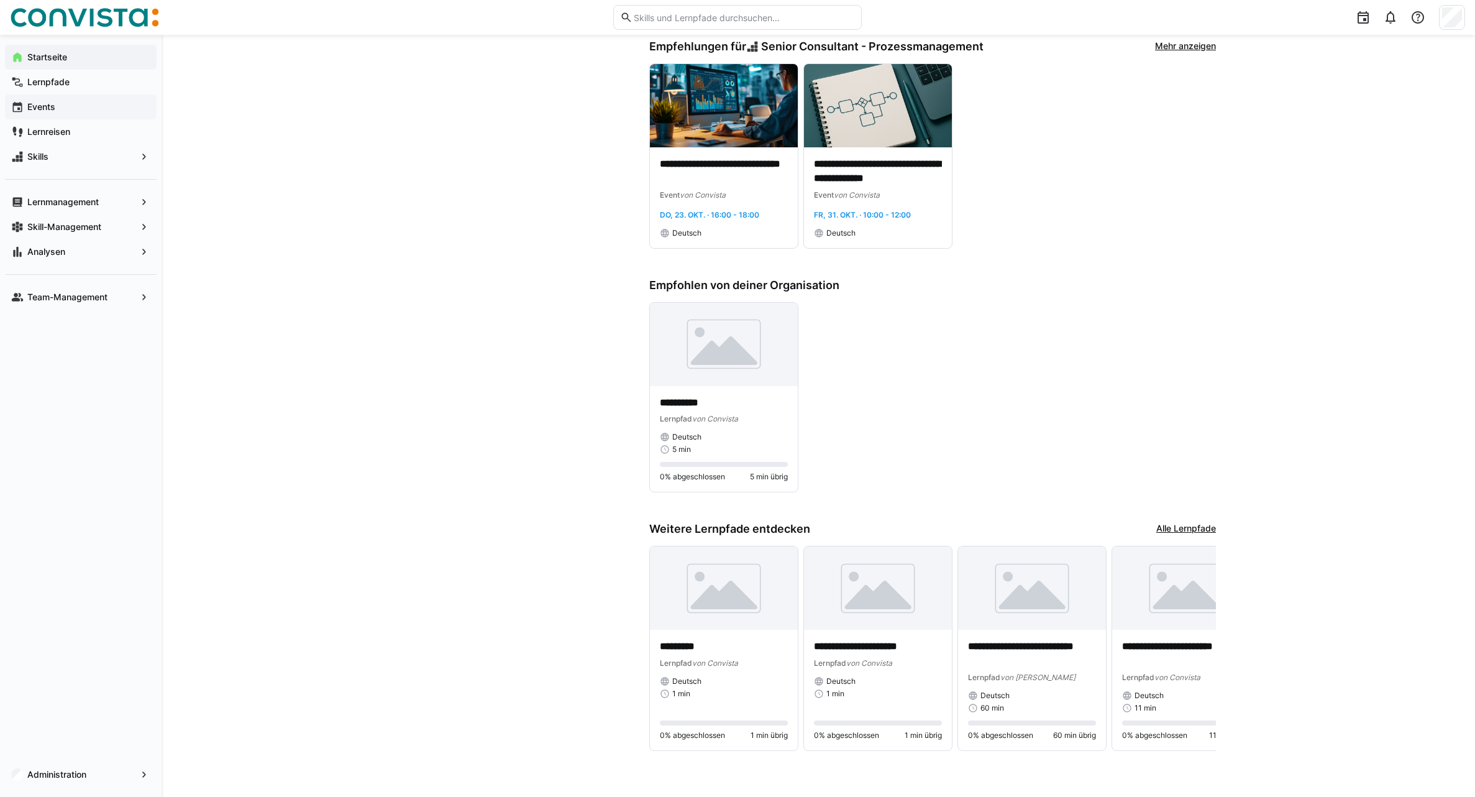
click at [57, 107] on span "Events" at bounding box center [87, 107] width 125 height 12
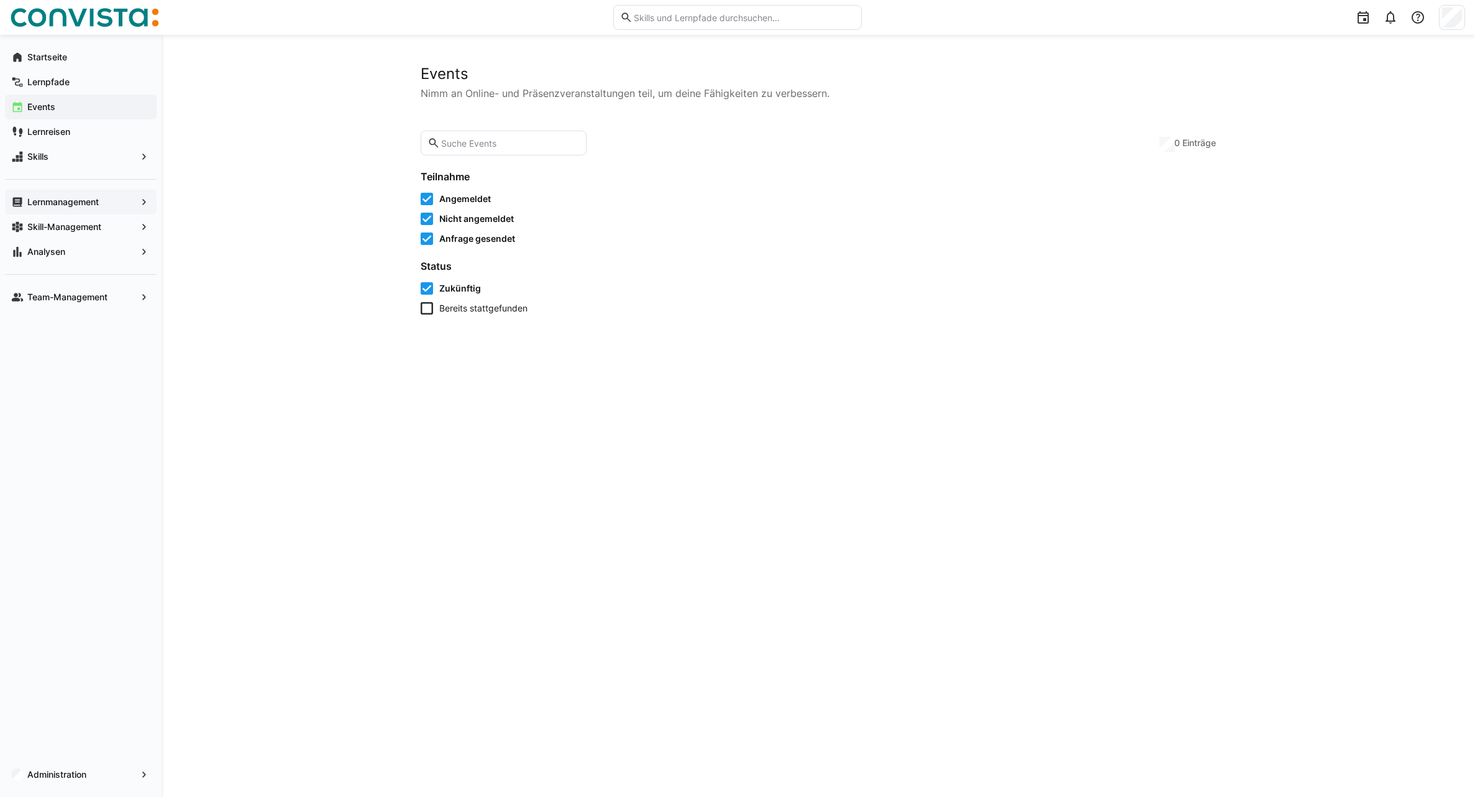
click at [0, 0] on app-navigation-label "Lernmanagement" at bounding box center [0, 0] width 0 height 0
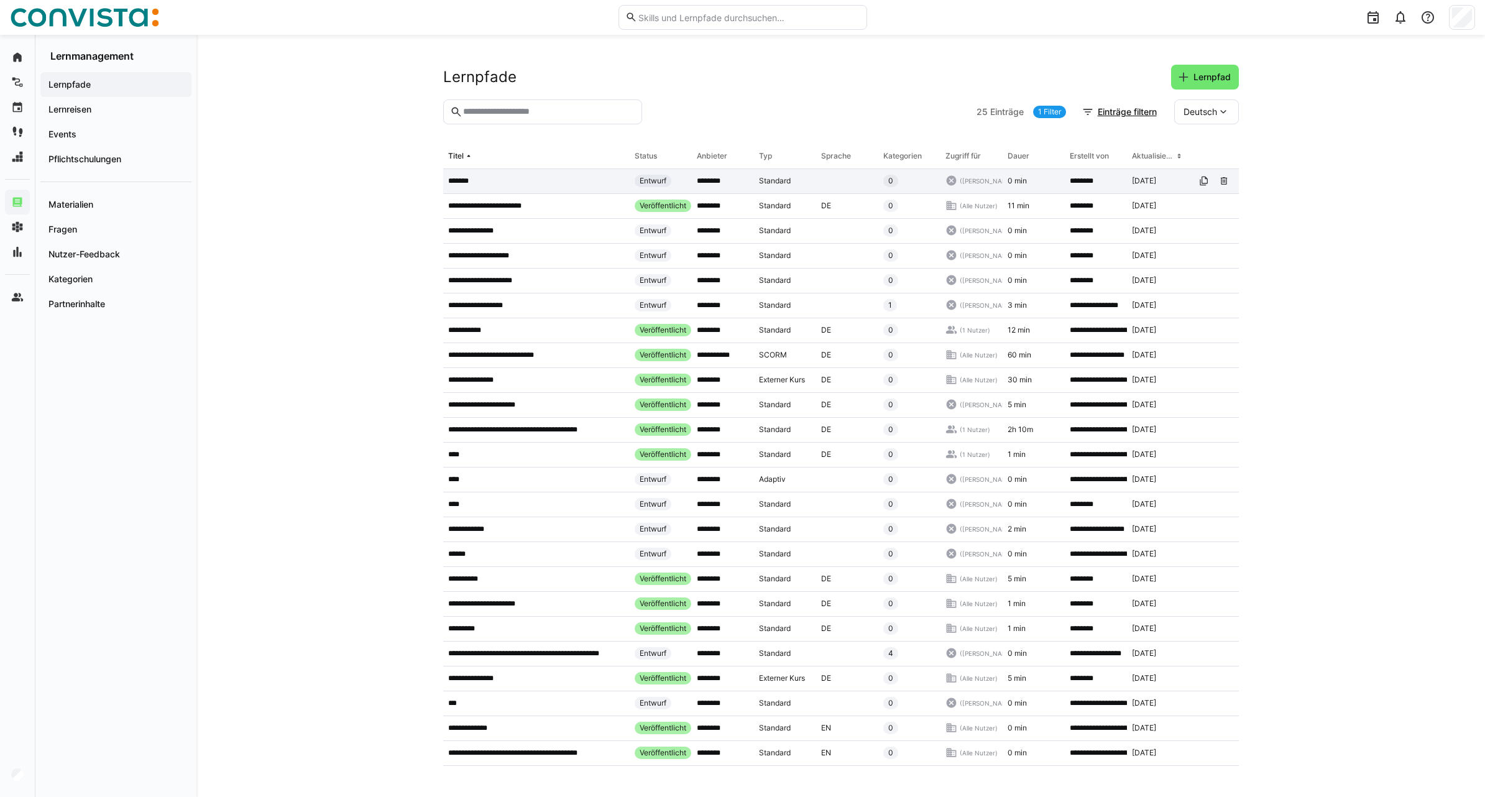
click at [492, 186] on app-table-first-column "*******" at bounding box center [536, 181] width 176 height 10
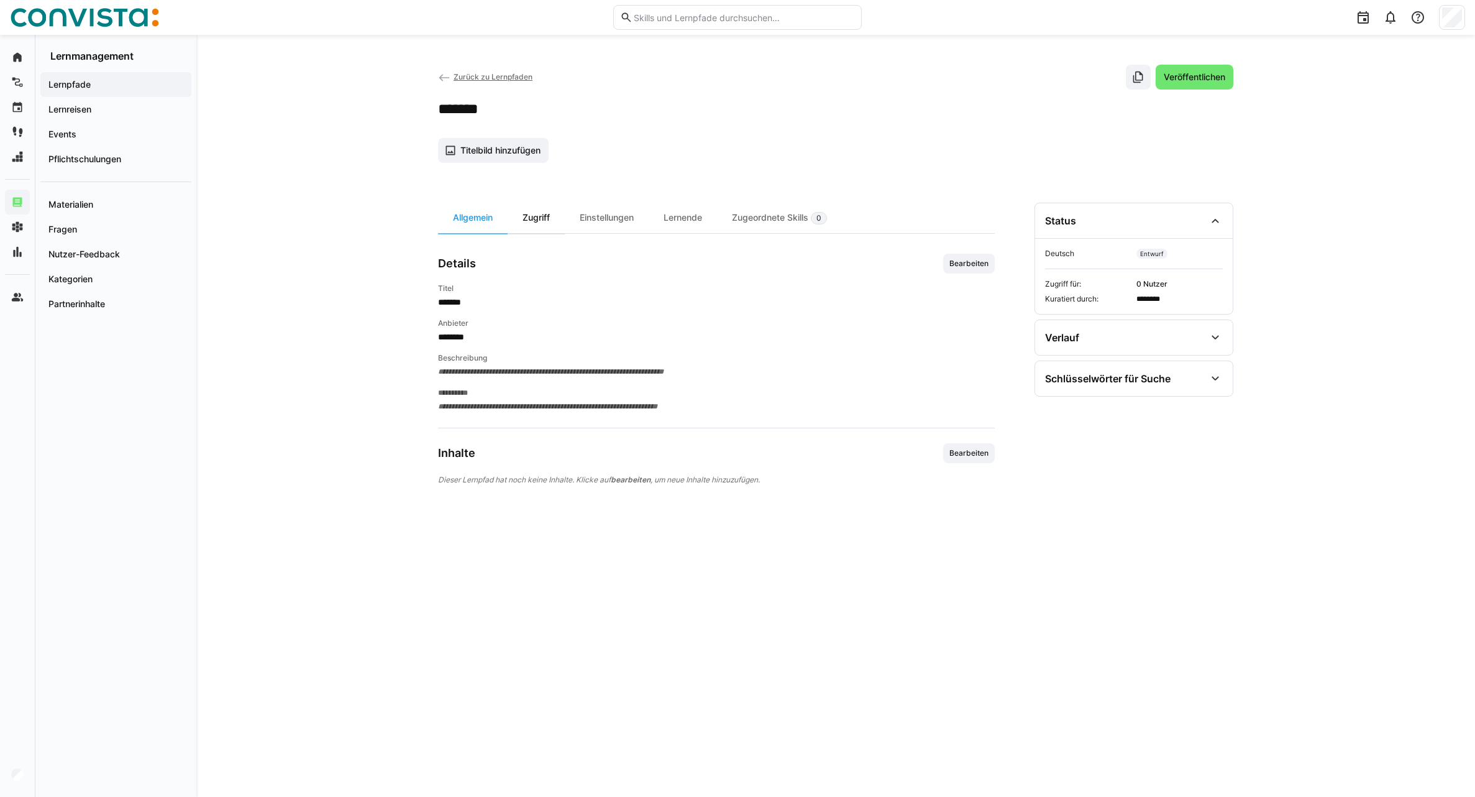
click at [547, 221] on div "Zugriff" at bounding box center [536, 218] width 57 height 30
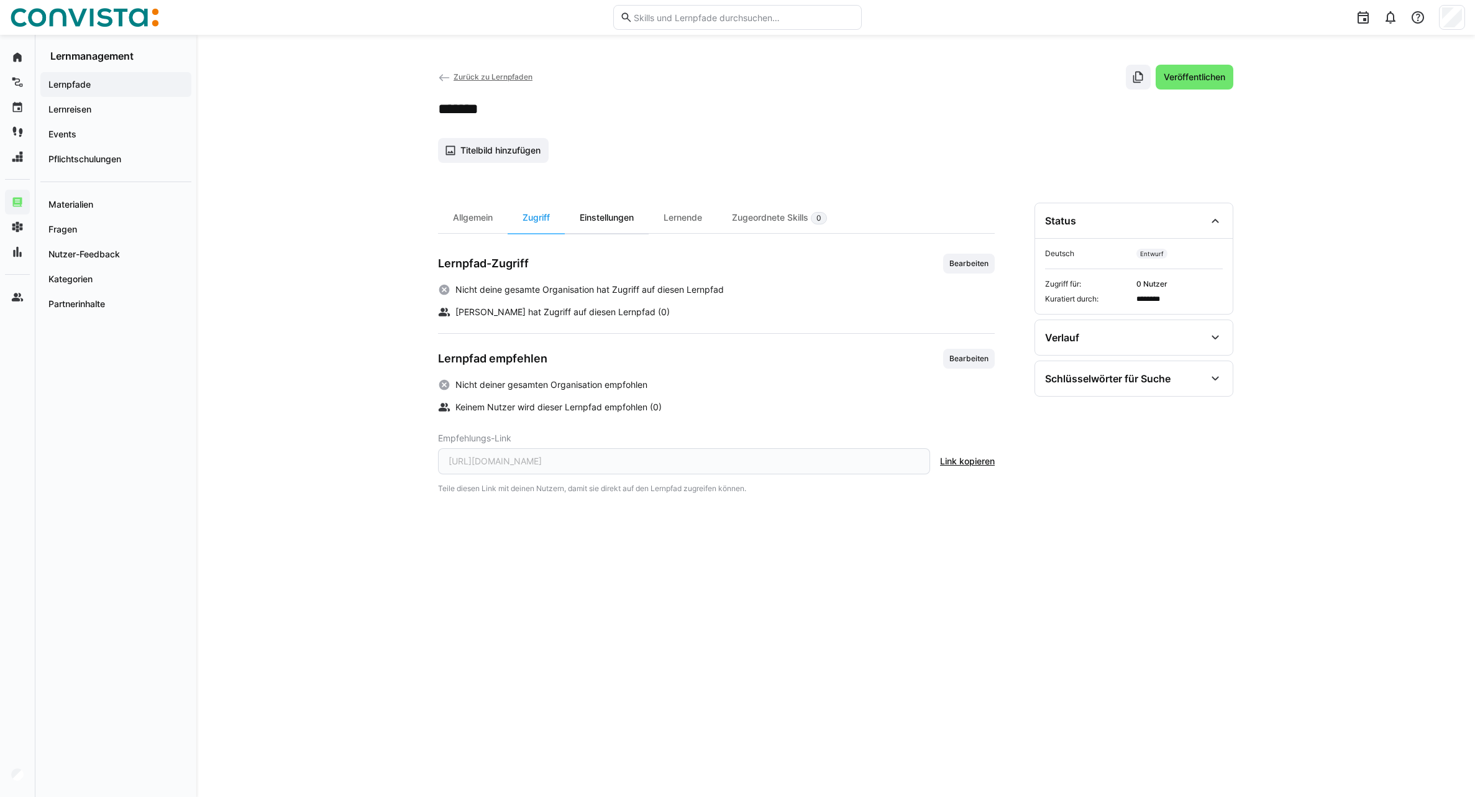
click at [609, 221] on div "Einstellungen" at bounding box center [607, 218] width 84 height 30
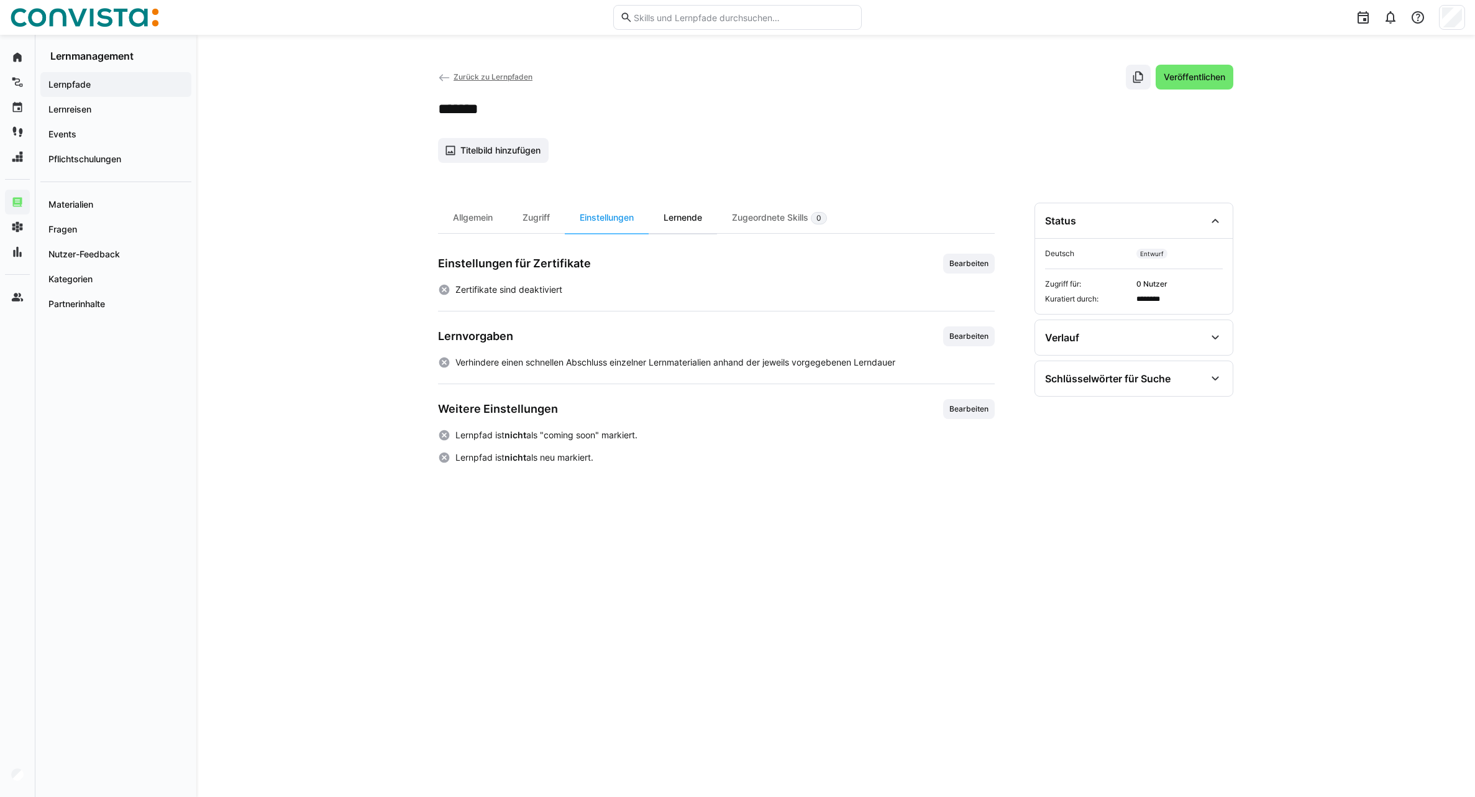
click at [676, 226] on div "Lernende" at bounding box center [683, 218] width 68 height 30
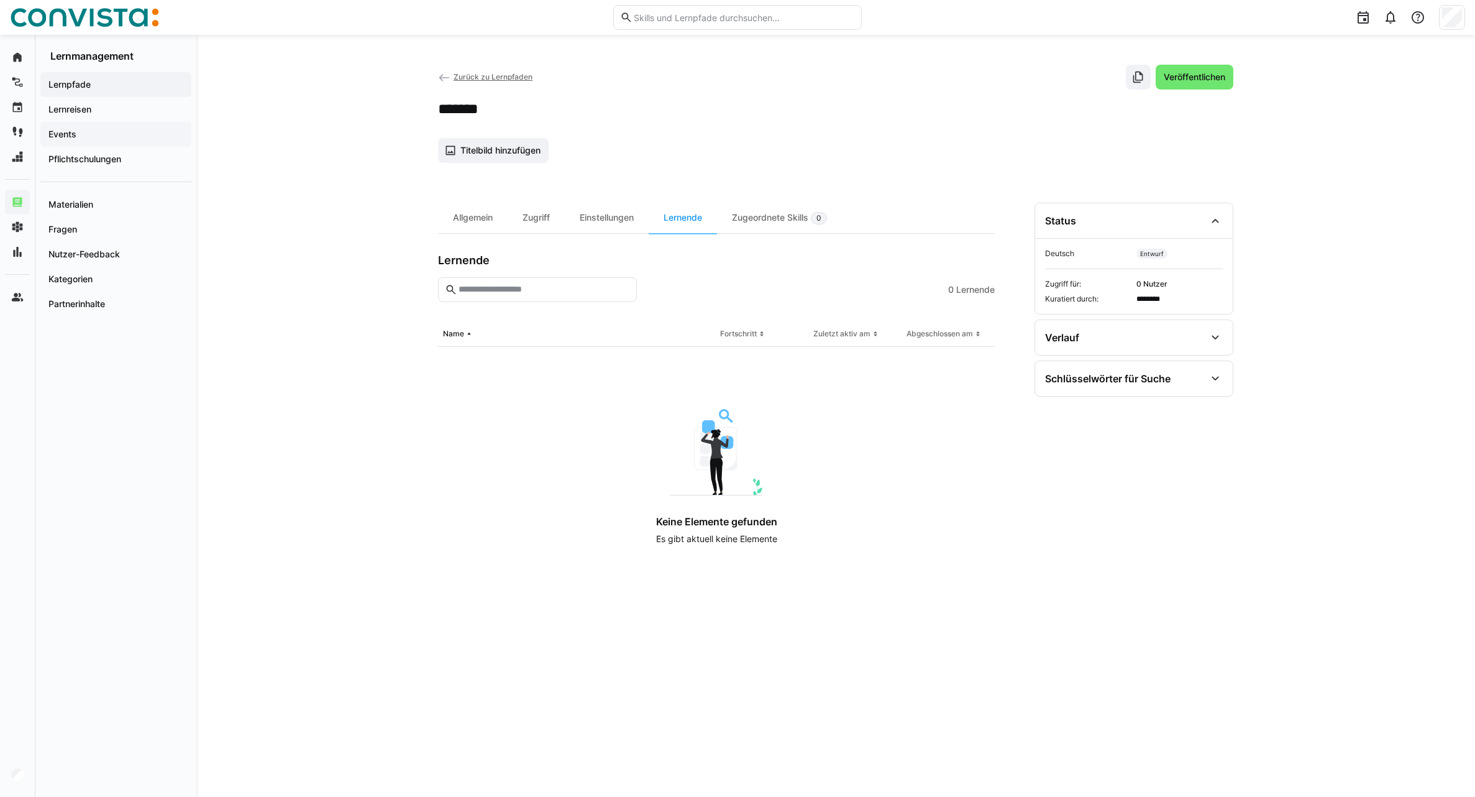
click at [81, 133] on span "Events" at bounding box center [116, 134] width 139 height 12
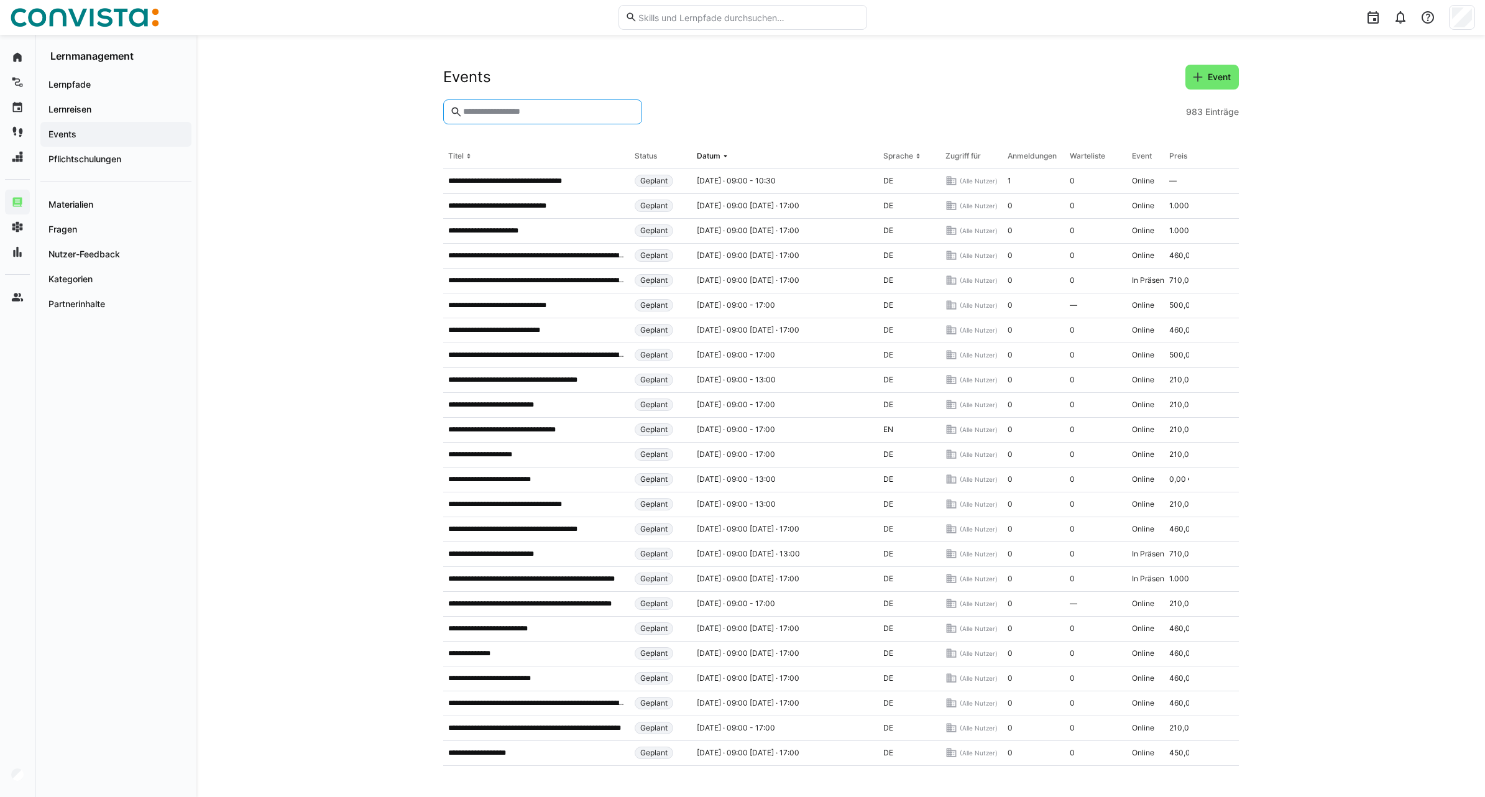
click at [495, 115] on input "text" at bounding box center [548, 111] width 173 height 11
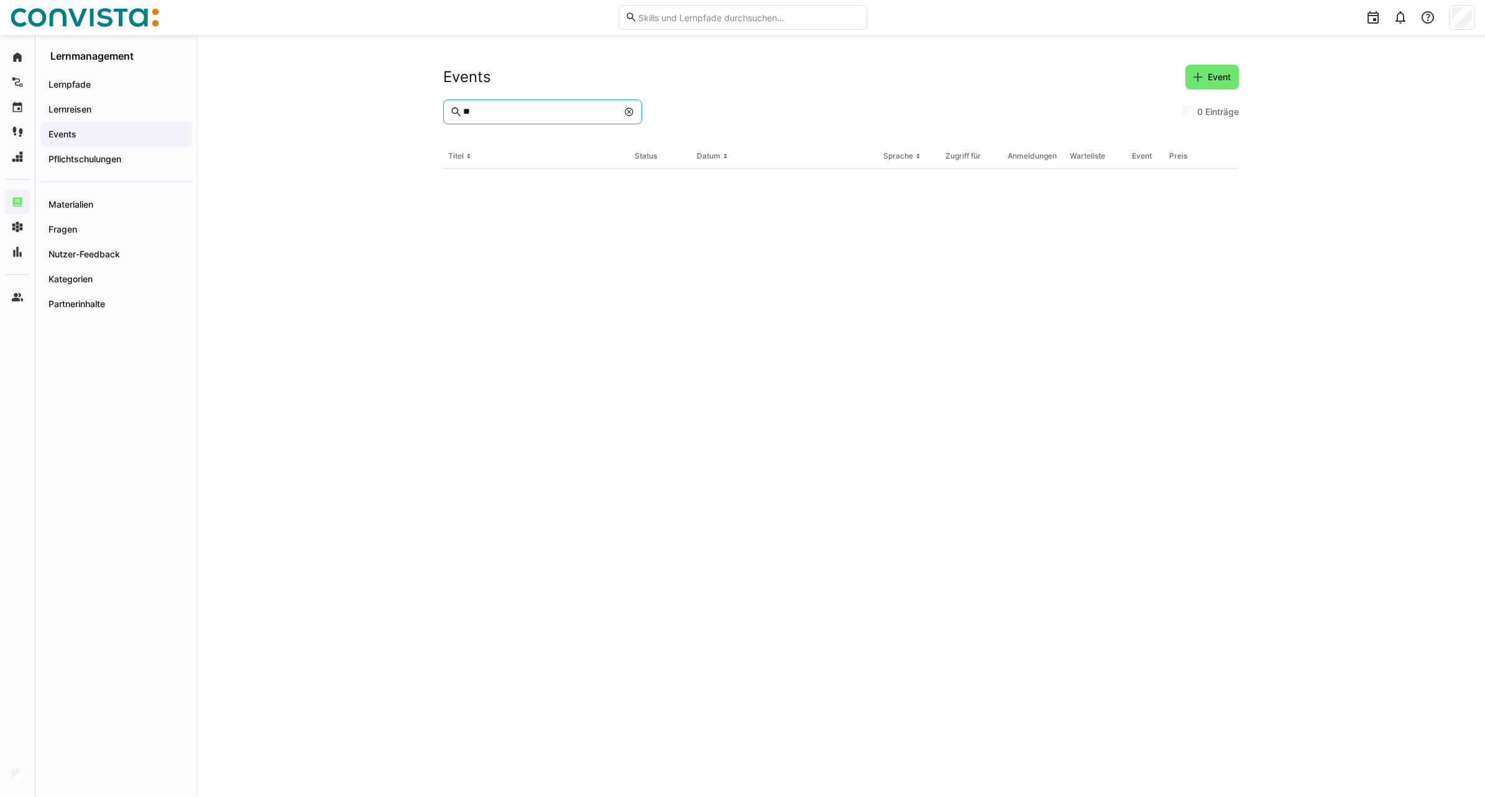
type input "*"
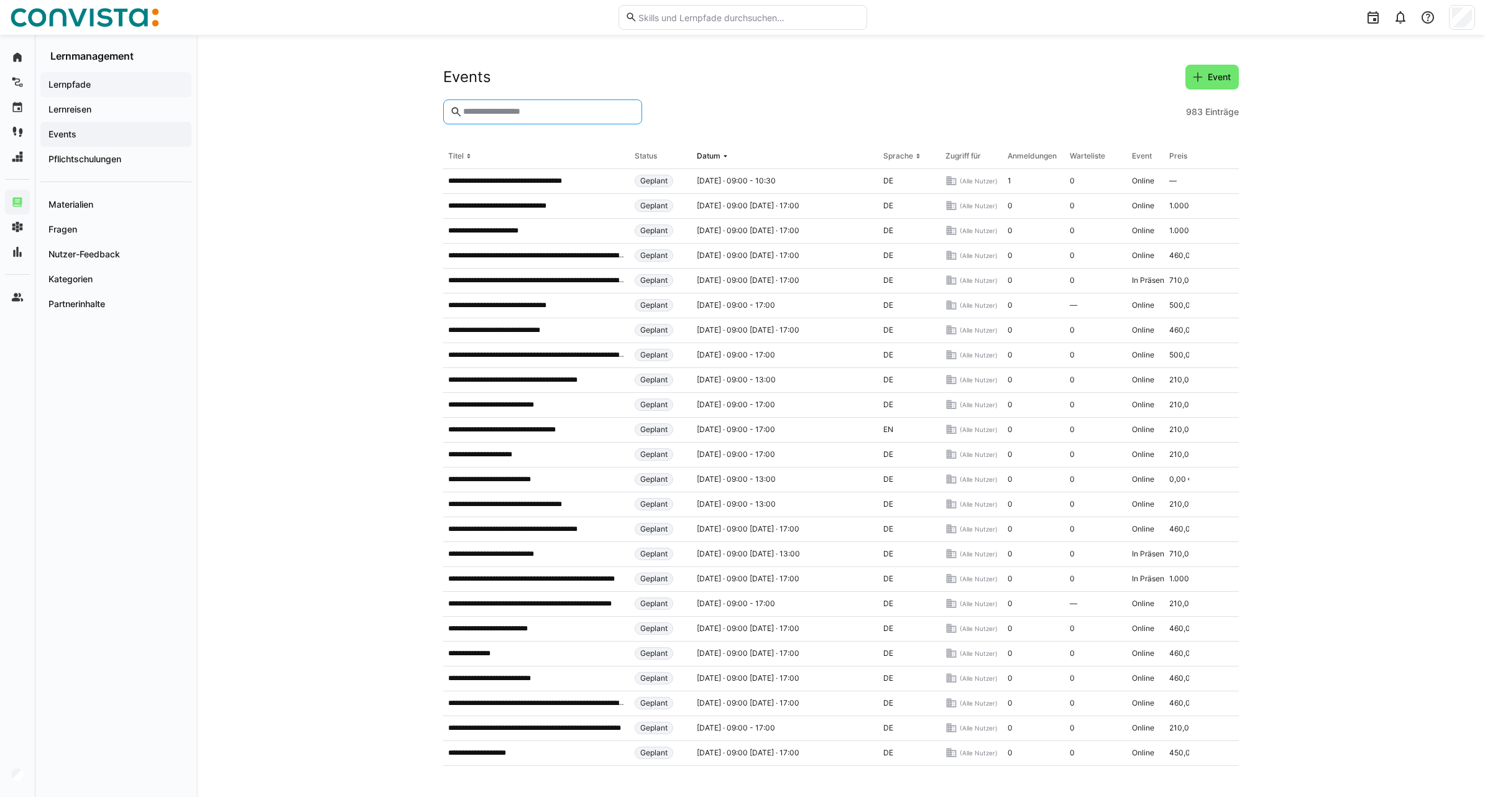
click at [96, 87] on span "Lernpfade" at bounding box center [116, 84] width 139 height 12
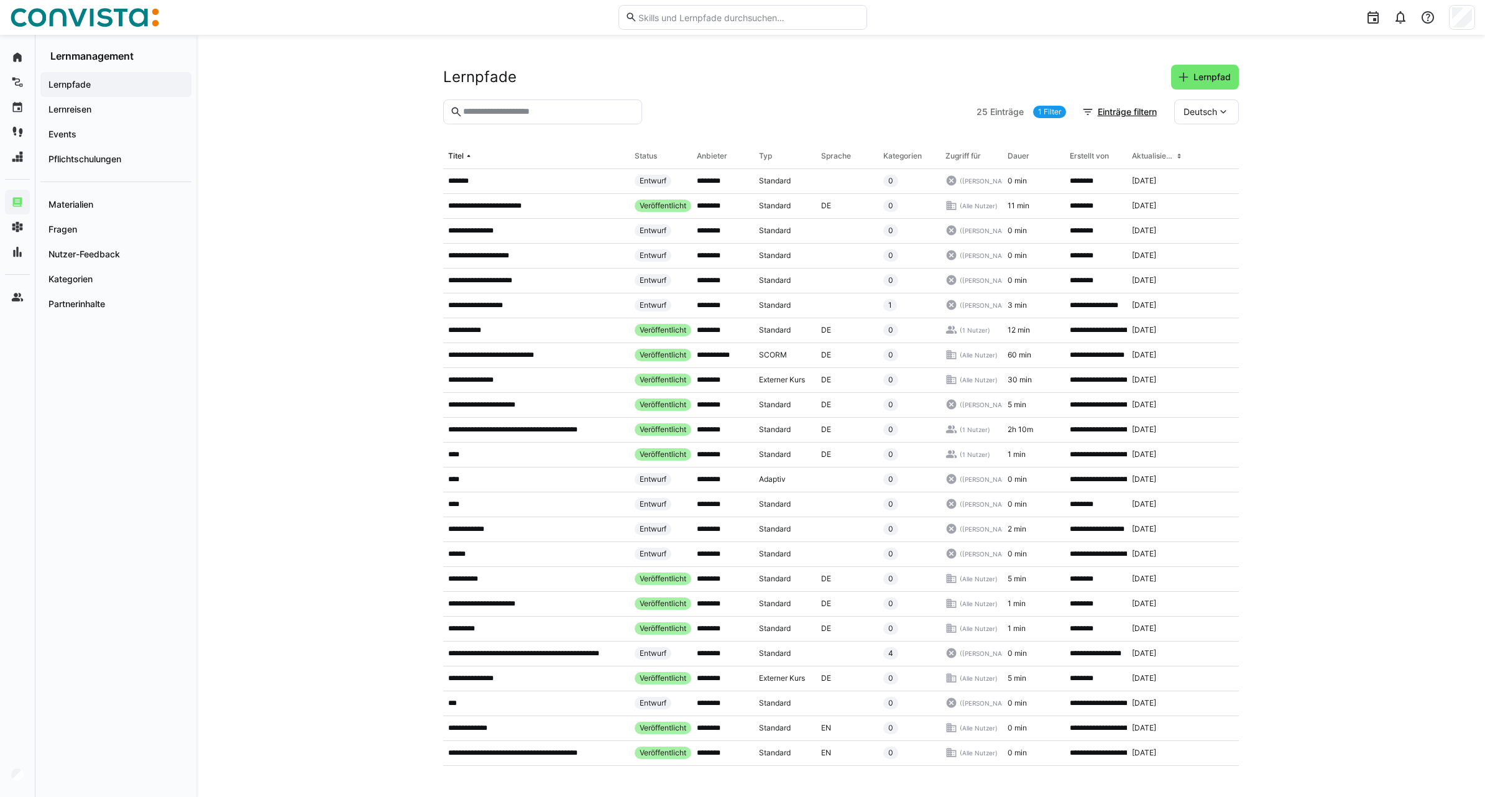
click at [486, 110] on input "text" at bounding box center [548, 111] width 173 height 11
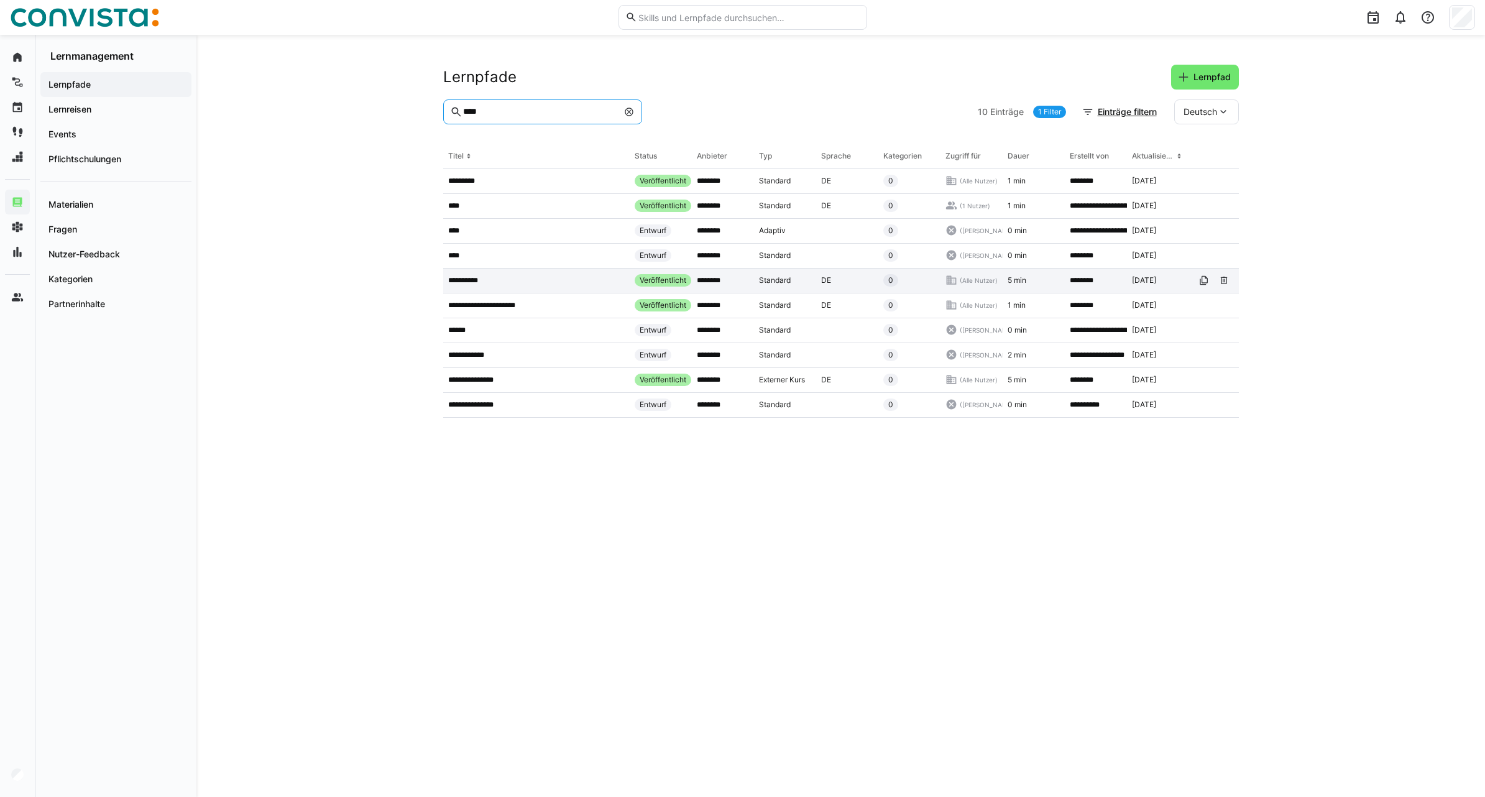
type input "****"
click at [496, 283] on app-table-first-column "**********" at bounding box center [536, 280] width 176 height 10
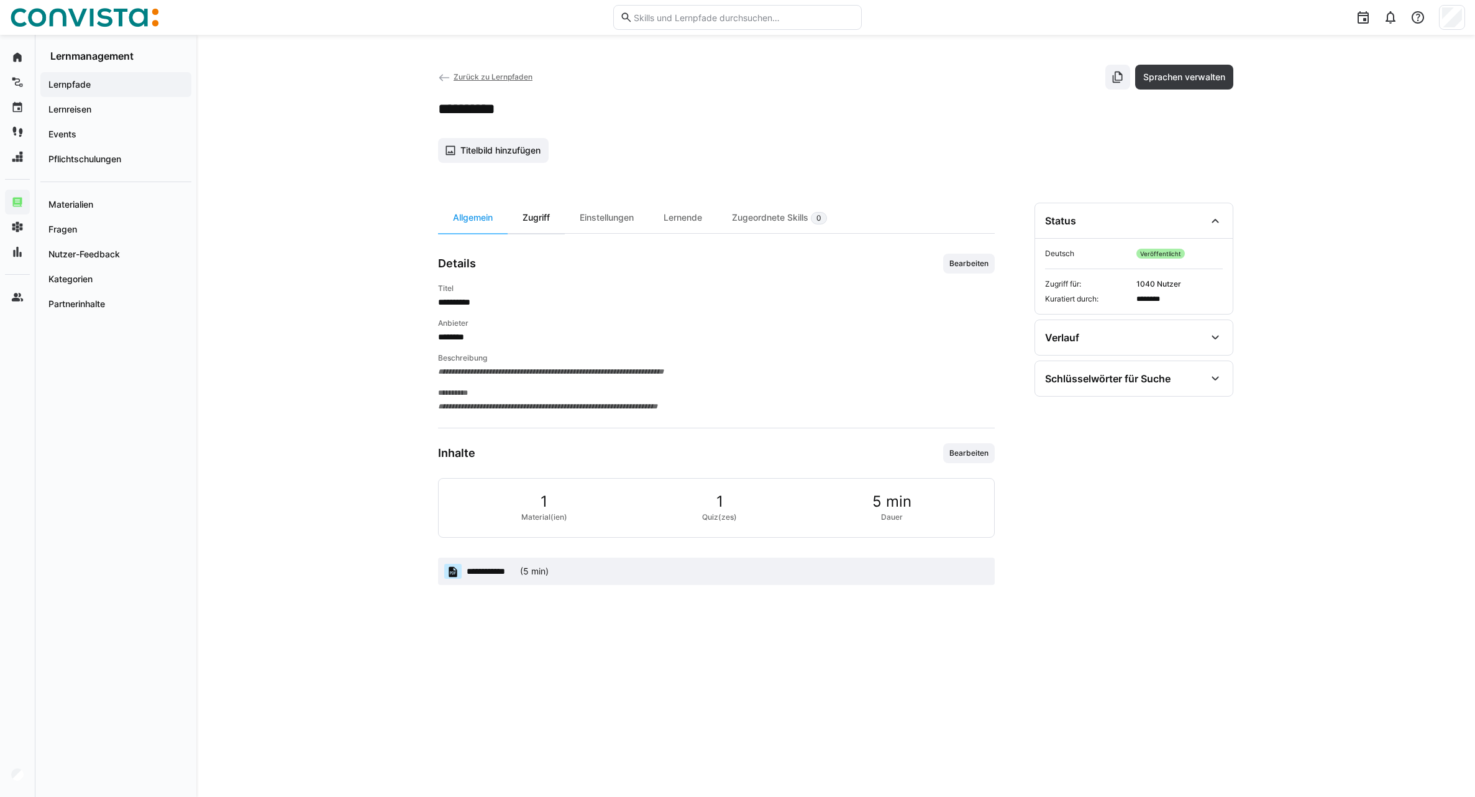
click at [536, 224] on div "Zugriff" at bounding box center [536, 218] width 57 height 30
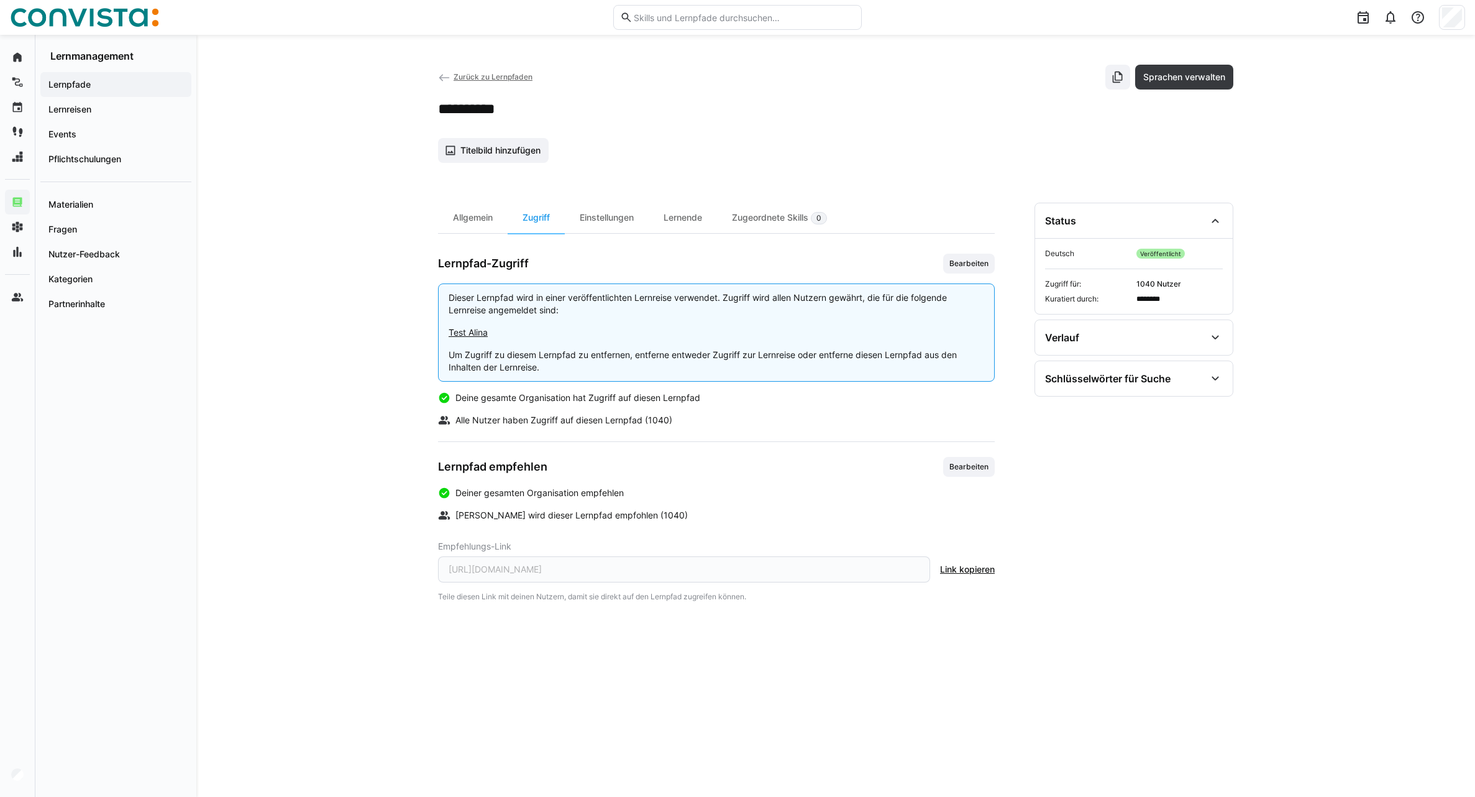
drag, startPoint x: 439, startPoint y: 466, endPoint x: 555, endPoint y: 470, distance: 115.7
click at [555, 470] on div "Lernpfad empfehlen Bearbeiten" at bounding box center [716, 467] width 557 height 20
click at [968, 463] on span "Bearbeiten" at bounding box center [969, 467] width 42 height 10
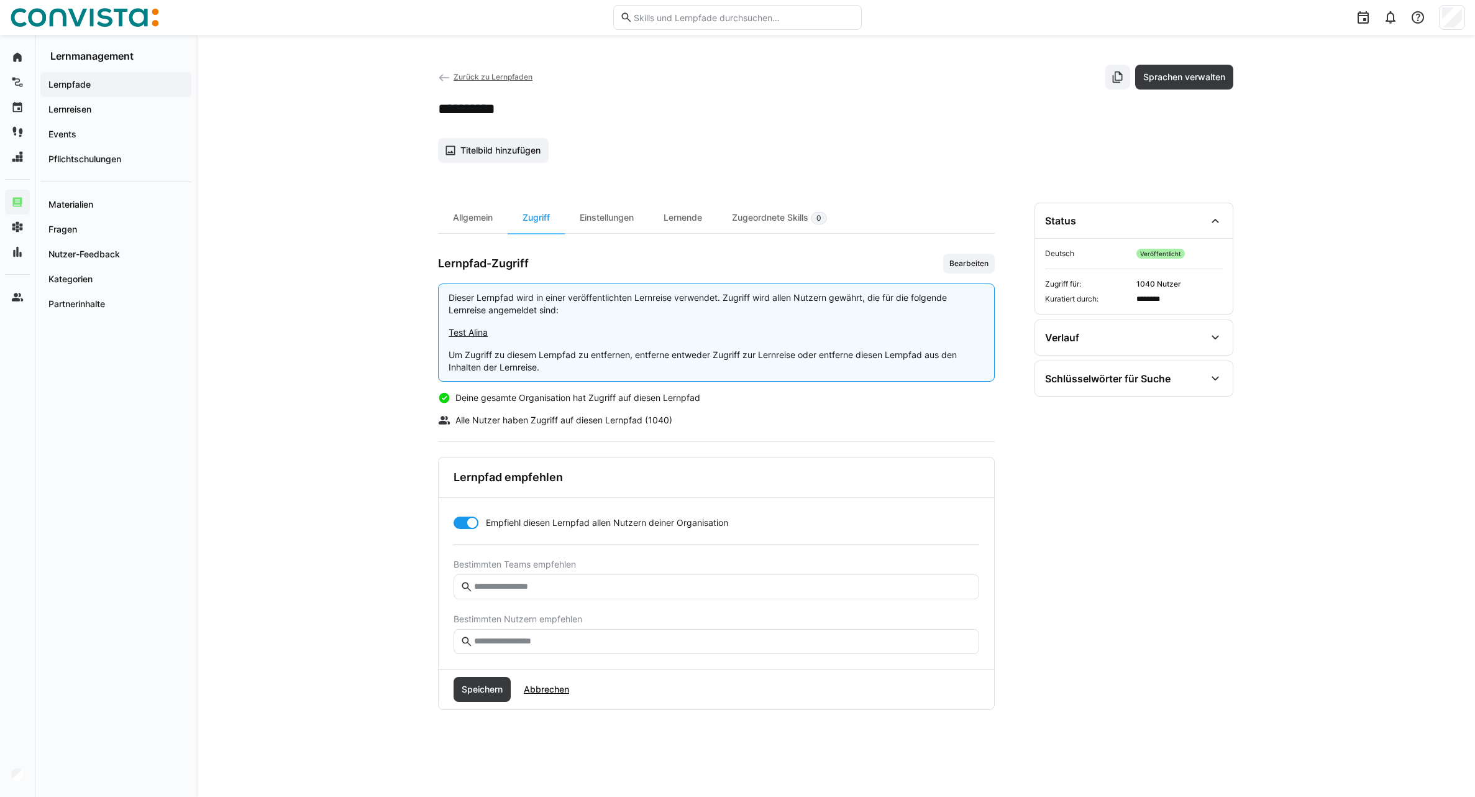
click at [467, 520] on div at bounding box center [472, 522] width 12 height 12
click at [472, 521] on div at bounding box center [466, 522] width 25 height 12
click at [477, 695] on span "Speichern" at bounding box center [482, 689] width 45 height 12
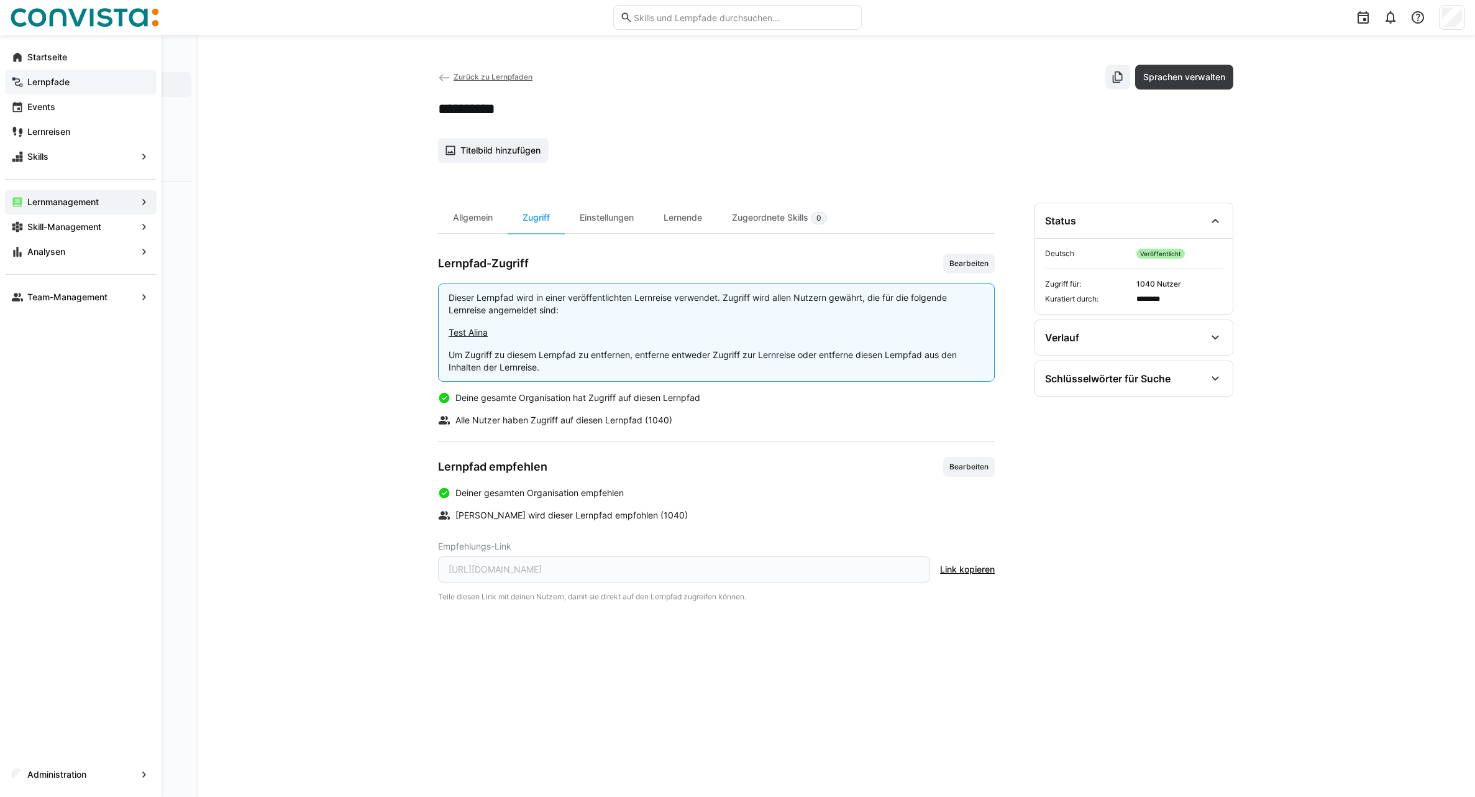
drag, startPoint x: 70, startPoint y: 64, endPoint x: 73, endPoint y: 80, distance: 15.7
click at [70, 63] on div "Startseite" at bounding box center [81, 57] width 152 height 25
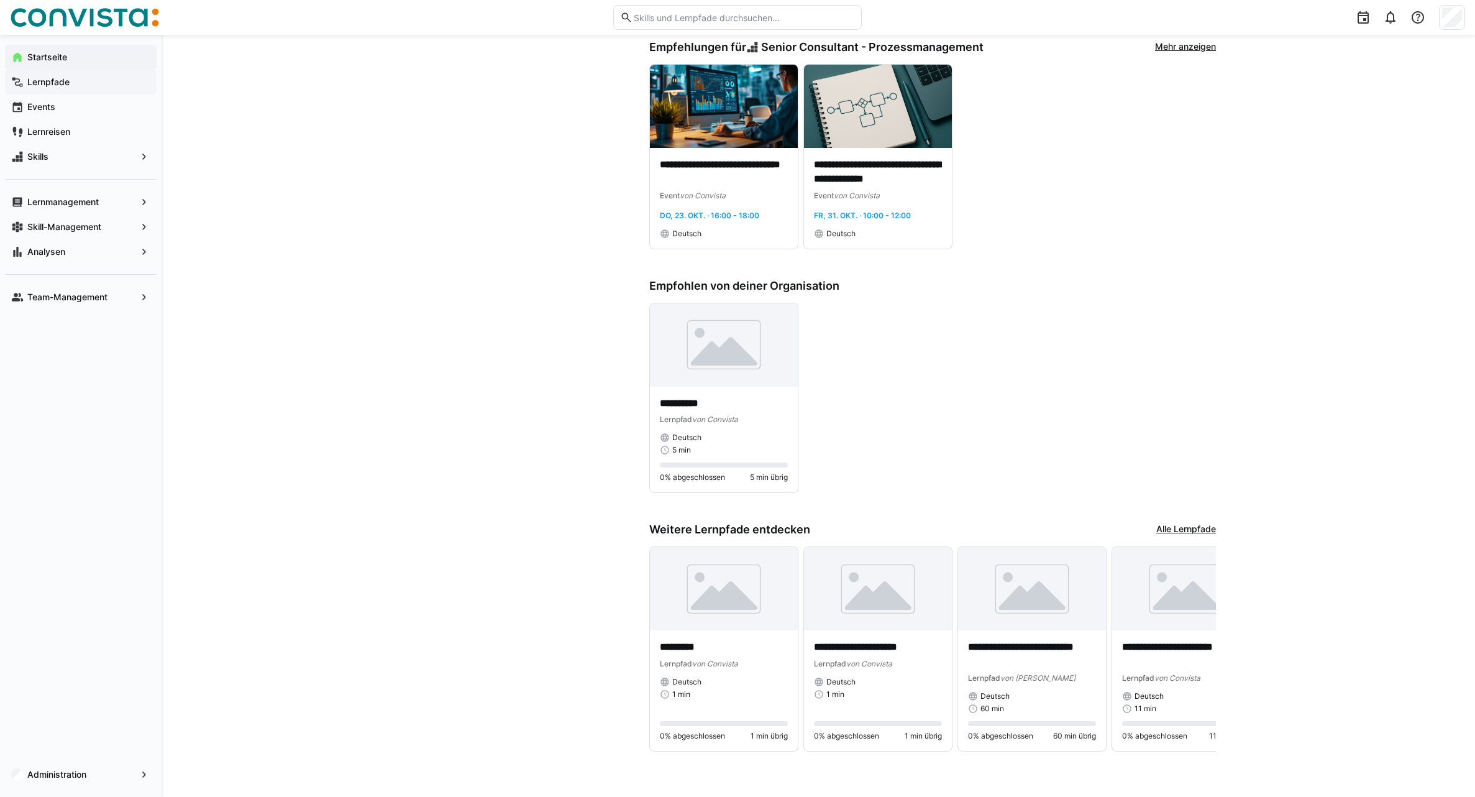
scroll to position [672, 0]
drag, startPoint x: 48, startPoint y: 109, endPoint x: 52, endPoint y: 170, distance: 61.0
click at [0, 0] on app-navigation-label "Events" at bounding box center [0, 0] width 0 height 0
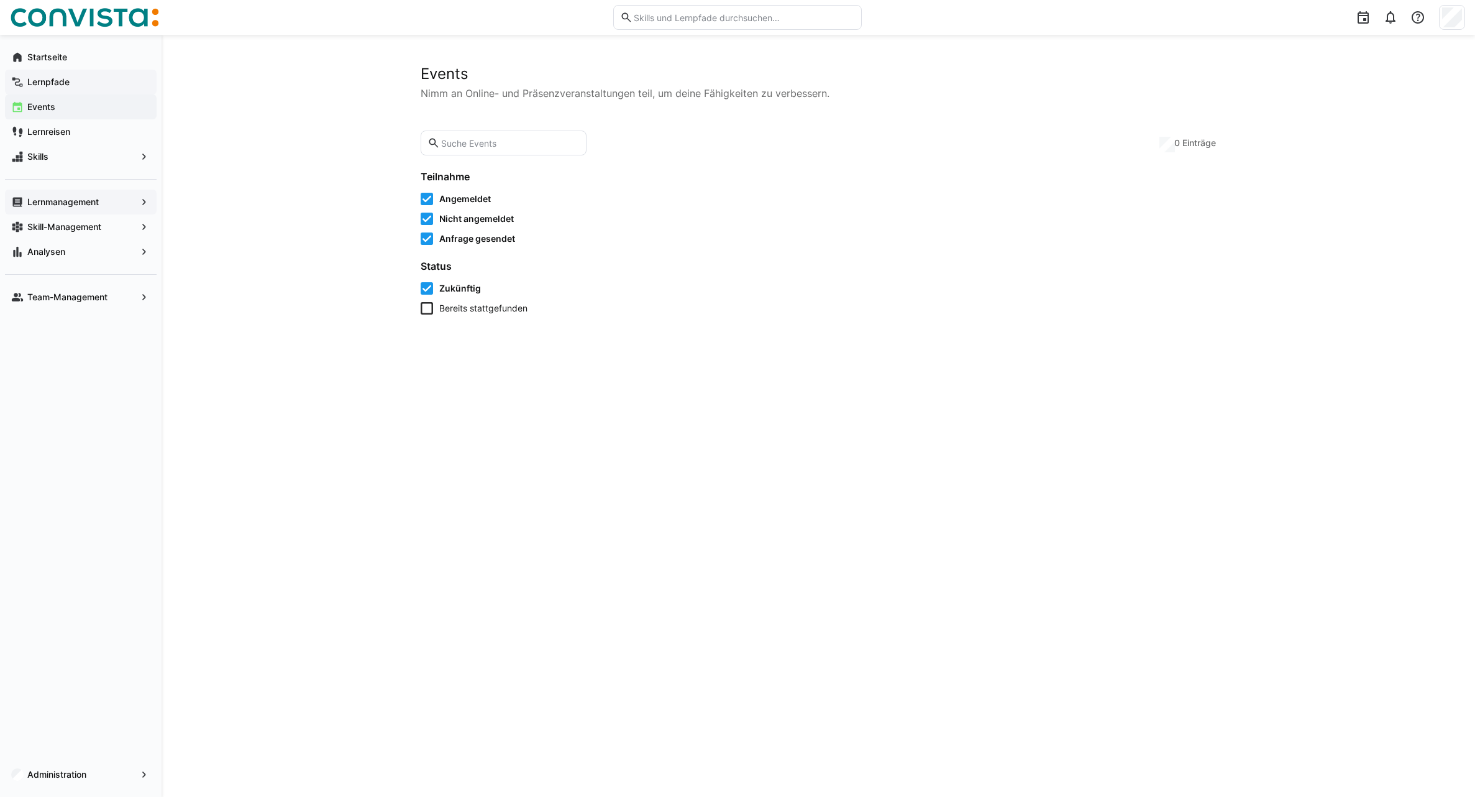
click at [0, 0] on app-navigation-label "Lernmanagement" at bounding box center [0, 0] width 0 height 0
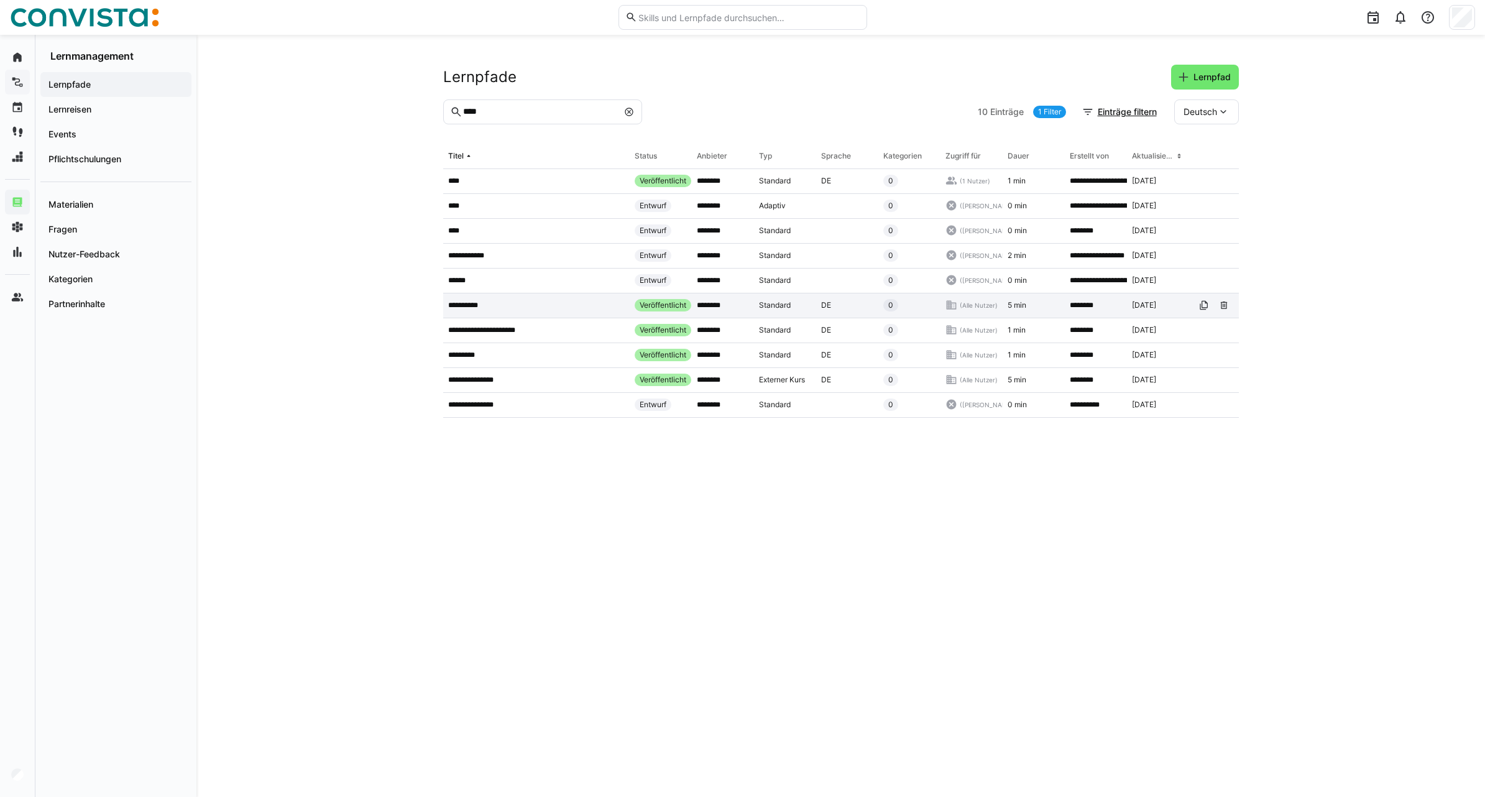
click at [497, 309] on app-table-first-column "**********" at bounding box center [536, 305] width 176 height 10
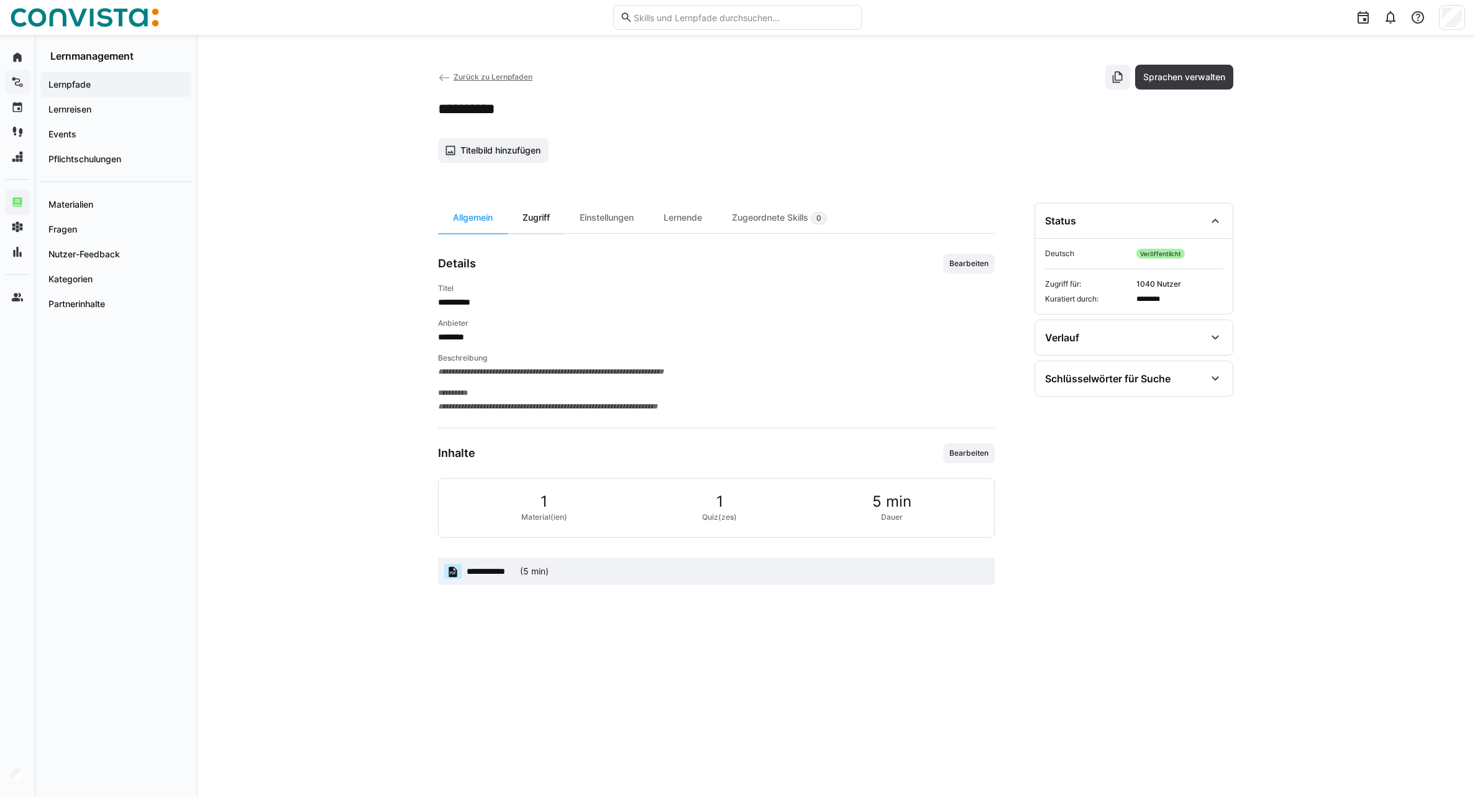
click at [544, 219] on div "Zugriff" at bounding box center [536, 218] width 57 height 30
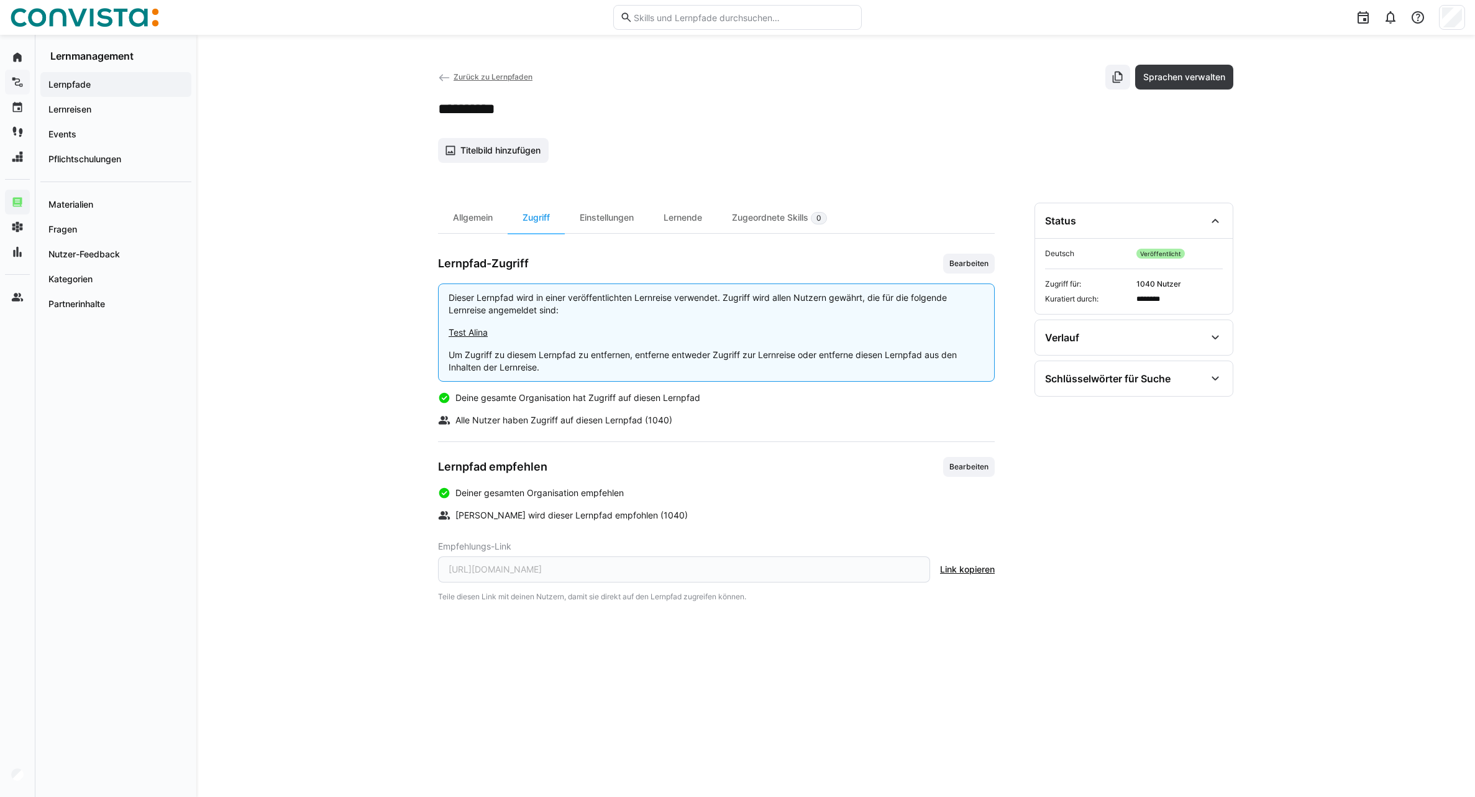
click at [979, 474] on span "Bearbeiten" at bounding box center [969, 467] width 52 height 20
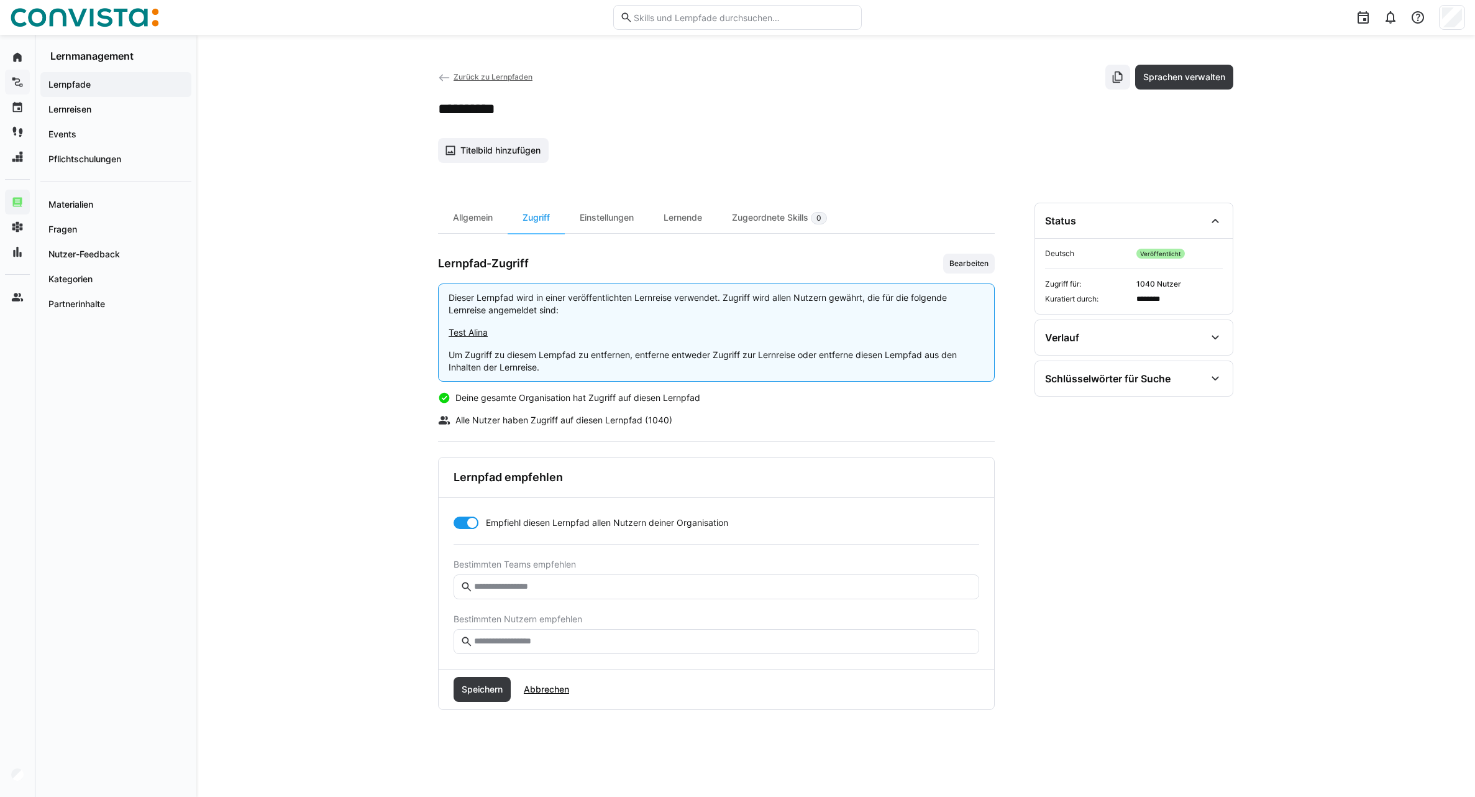
click at [458, 519] on div at bounding box center [466, 522] width 25 height 12
click at [483, 692] on span "Speichern" at bounding box center [482, 689] width 45 height 12
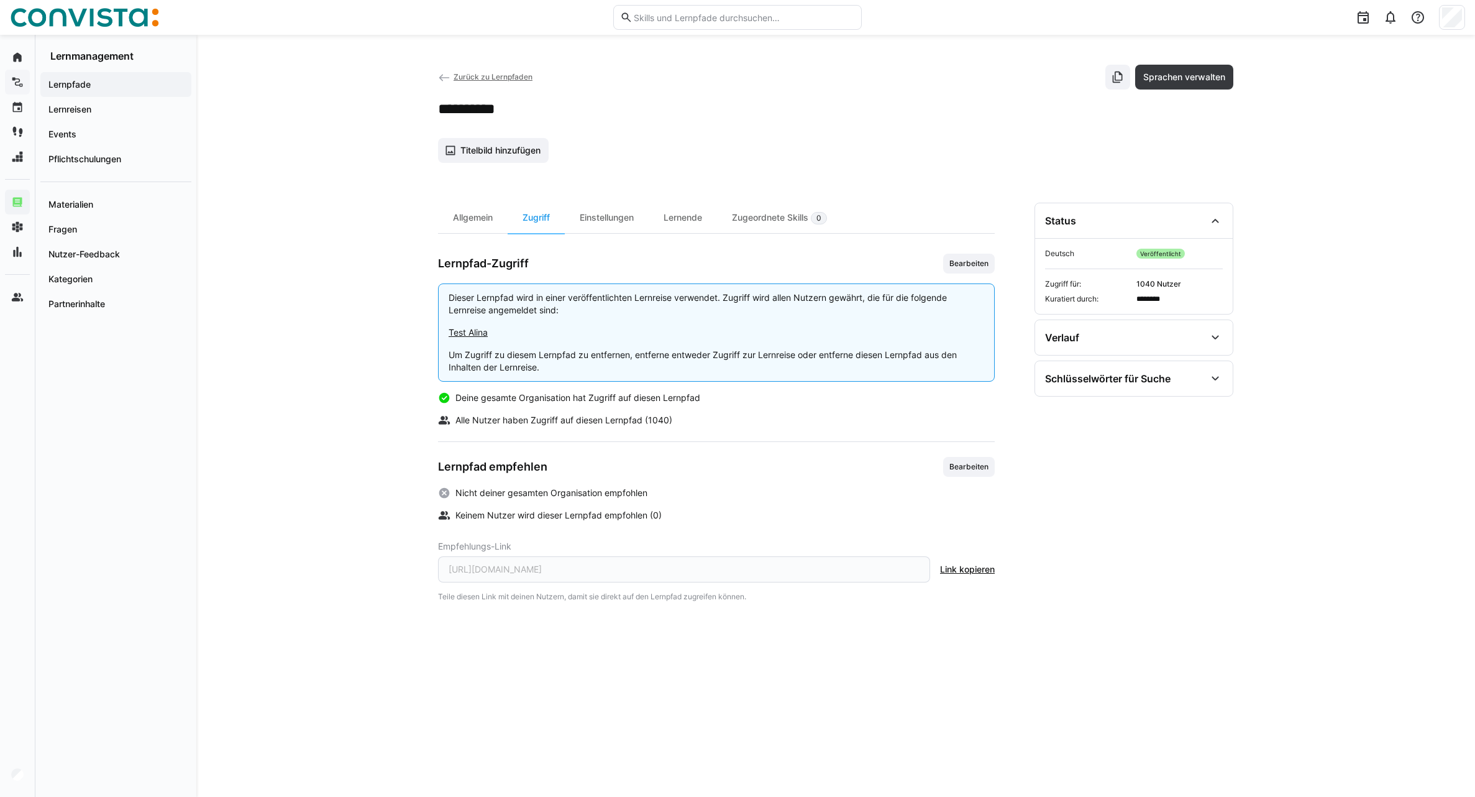
click at [464, 76] on span "Zurück zu Lernpfaden" at bounding box center [493, 76] width 79 height 9
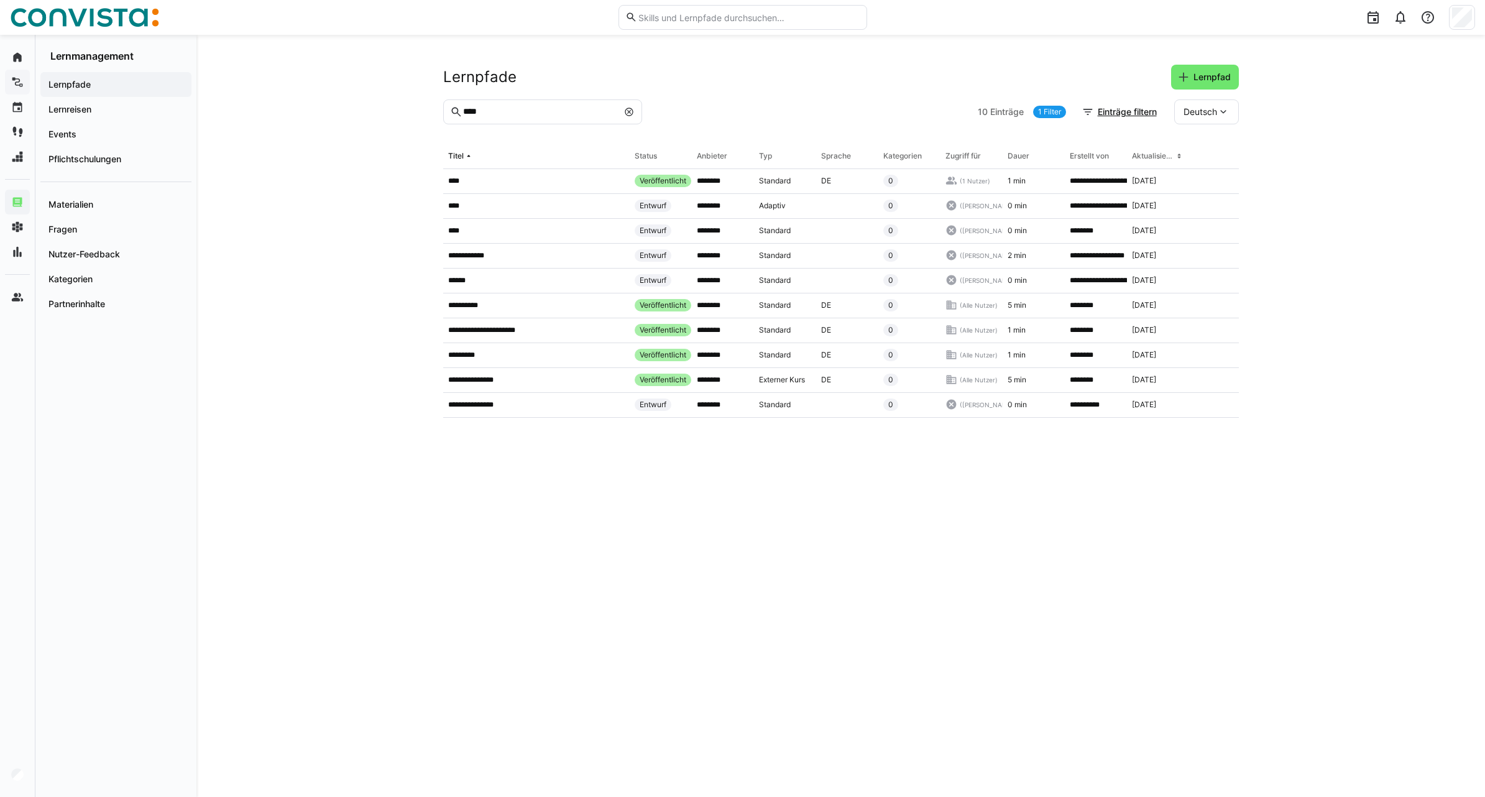
click at [628, 111] on eds-icon at bounding box center [629, 112] width 10 height 10
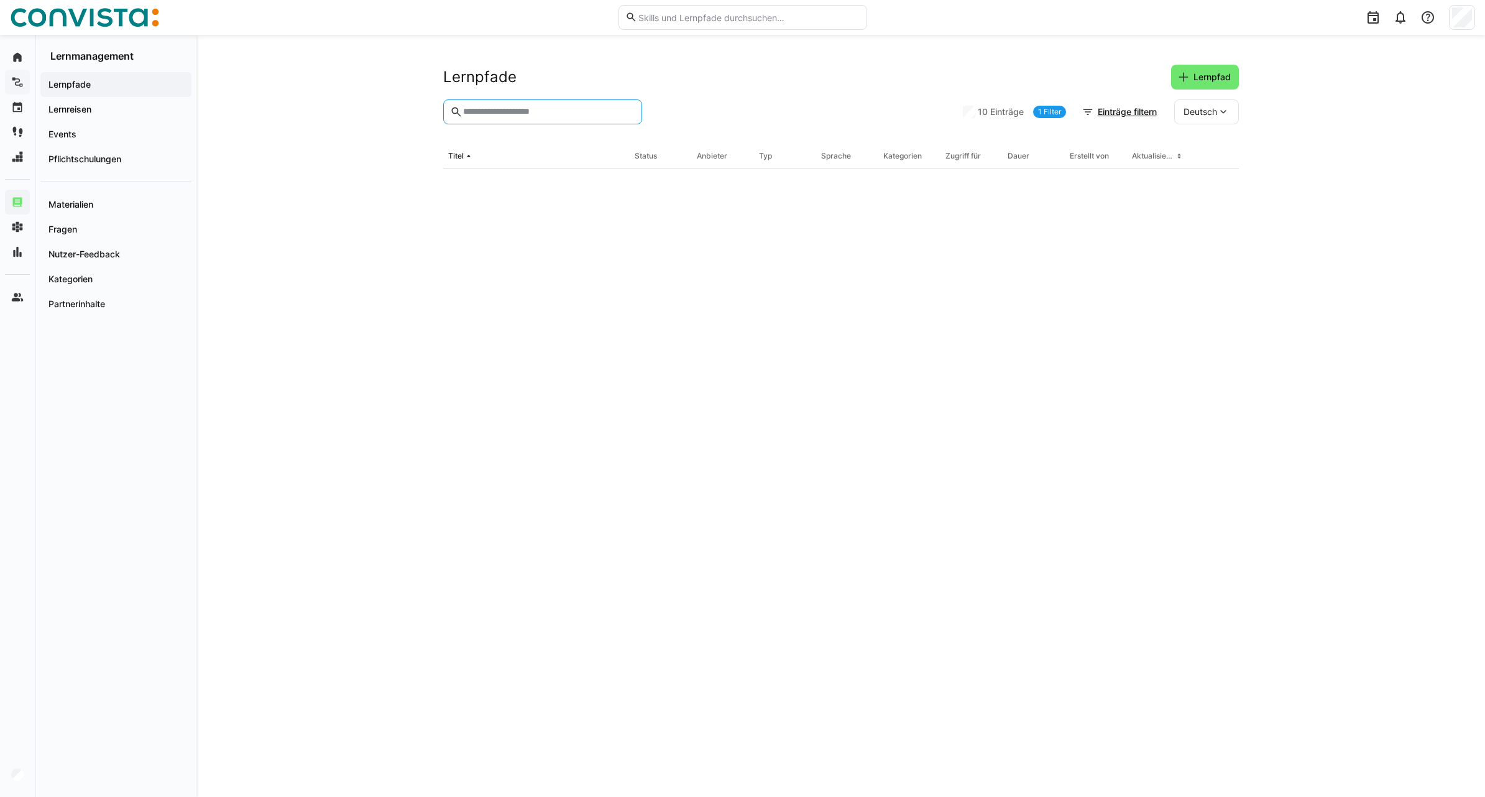
click at [510, 118] on eds-input at bounding box center [542, 111] width 199 height 25
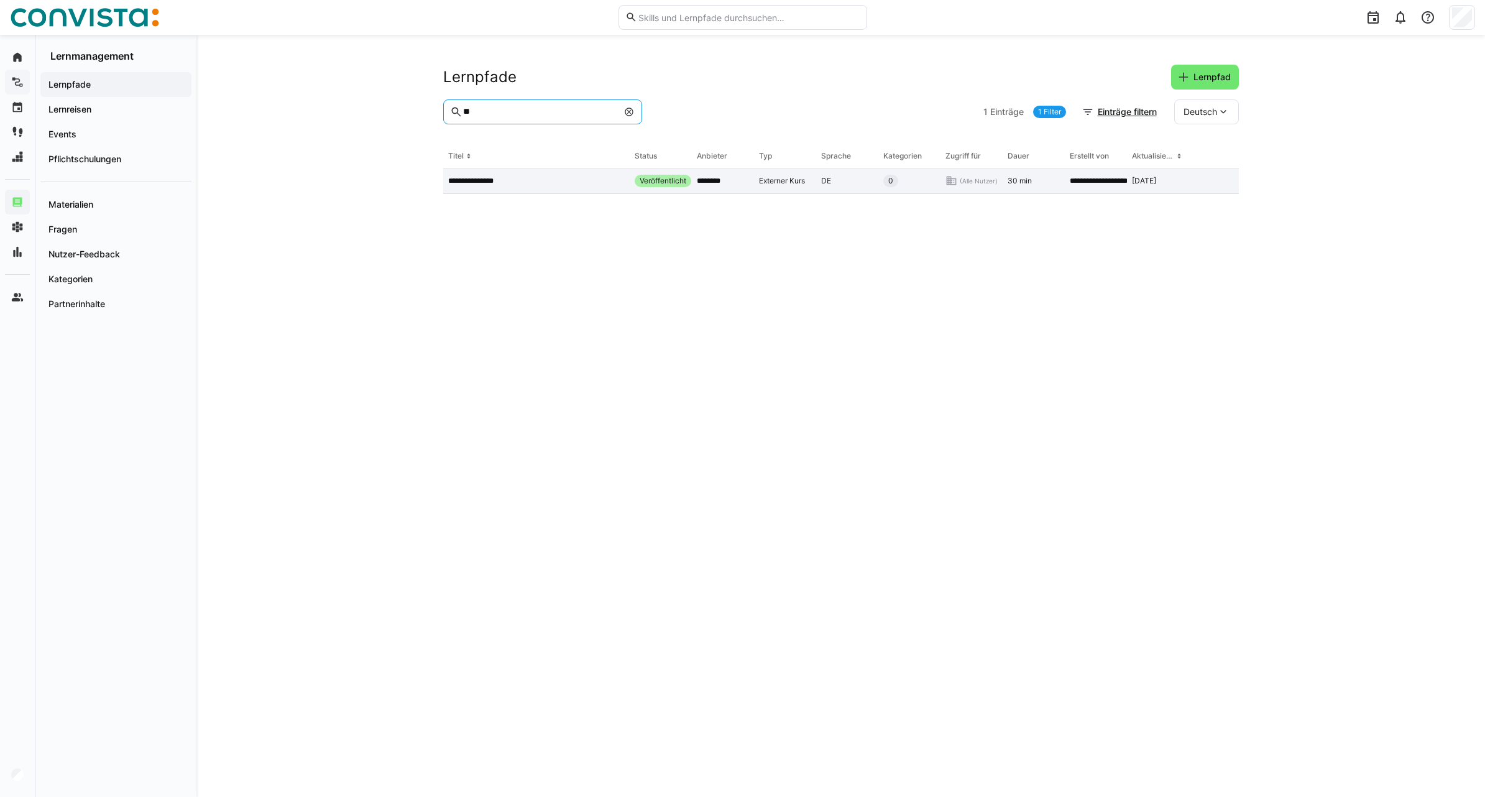
type input "**"
click at [526, 185] on app-table-first-column "**********" at bounding box center [536, 181] width 176 height 10
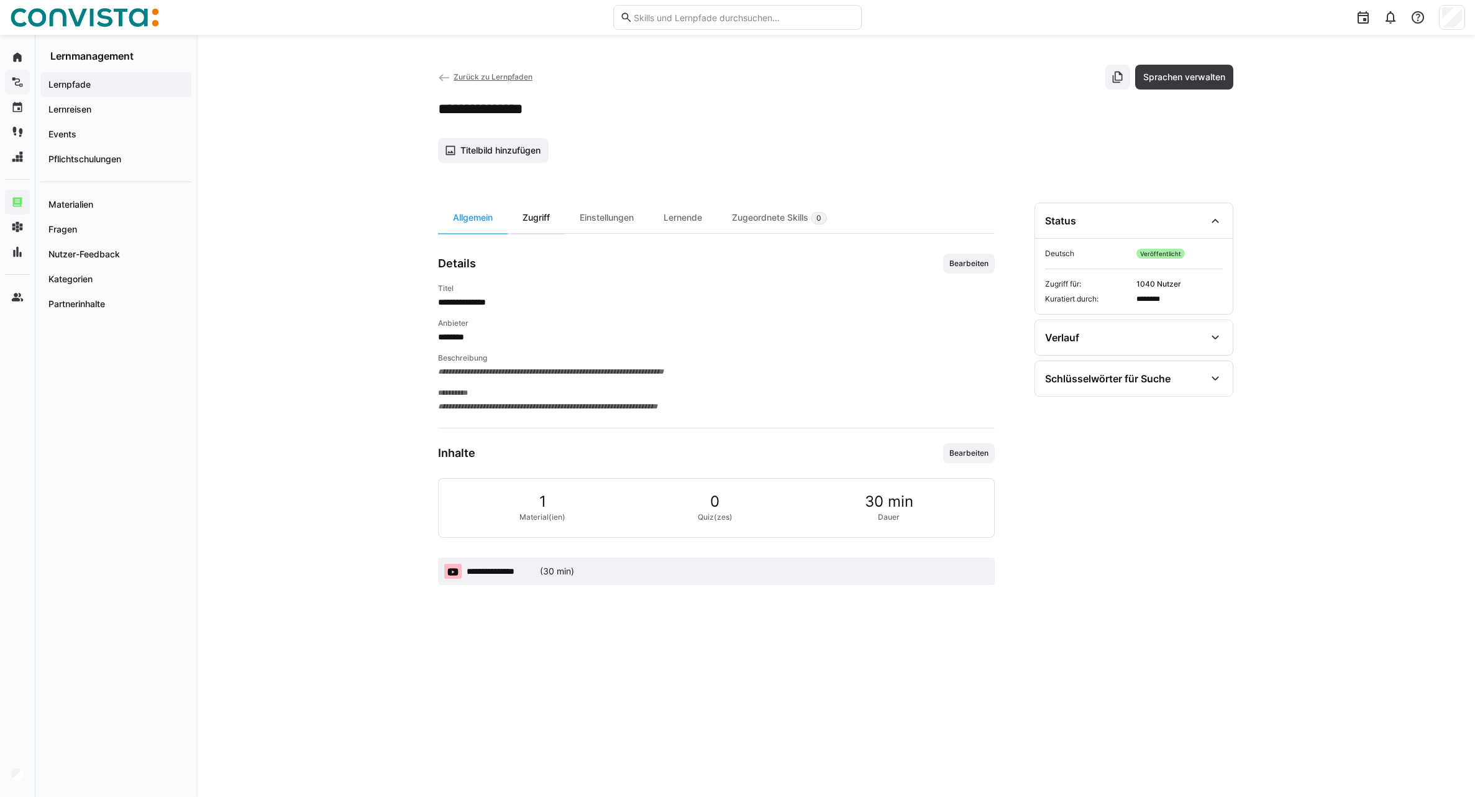
click at [533, 213] on div "Zugriff" at bounding box center [536, 218] width 57 height 30
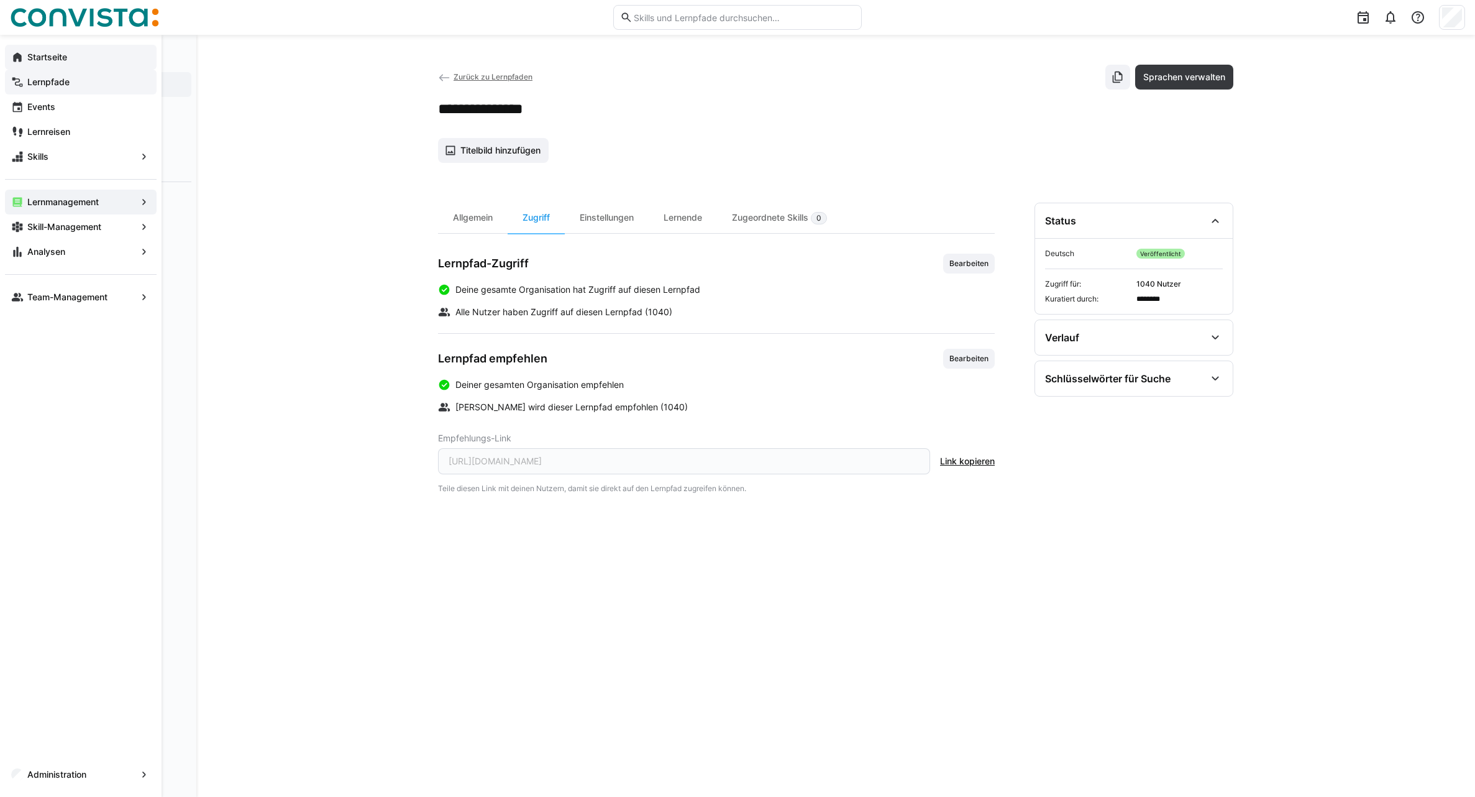
click at [12, 54] on eds-icon at bounding box center [17, 57] width 12 height 12
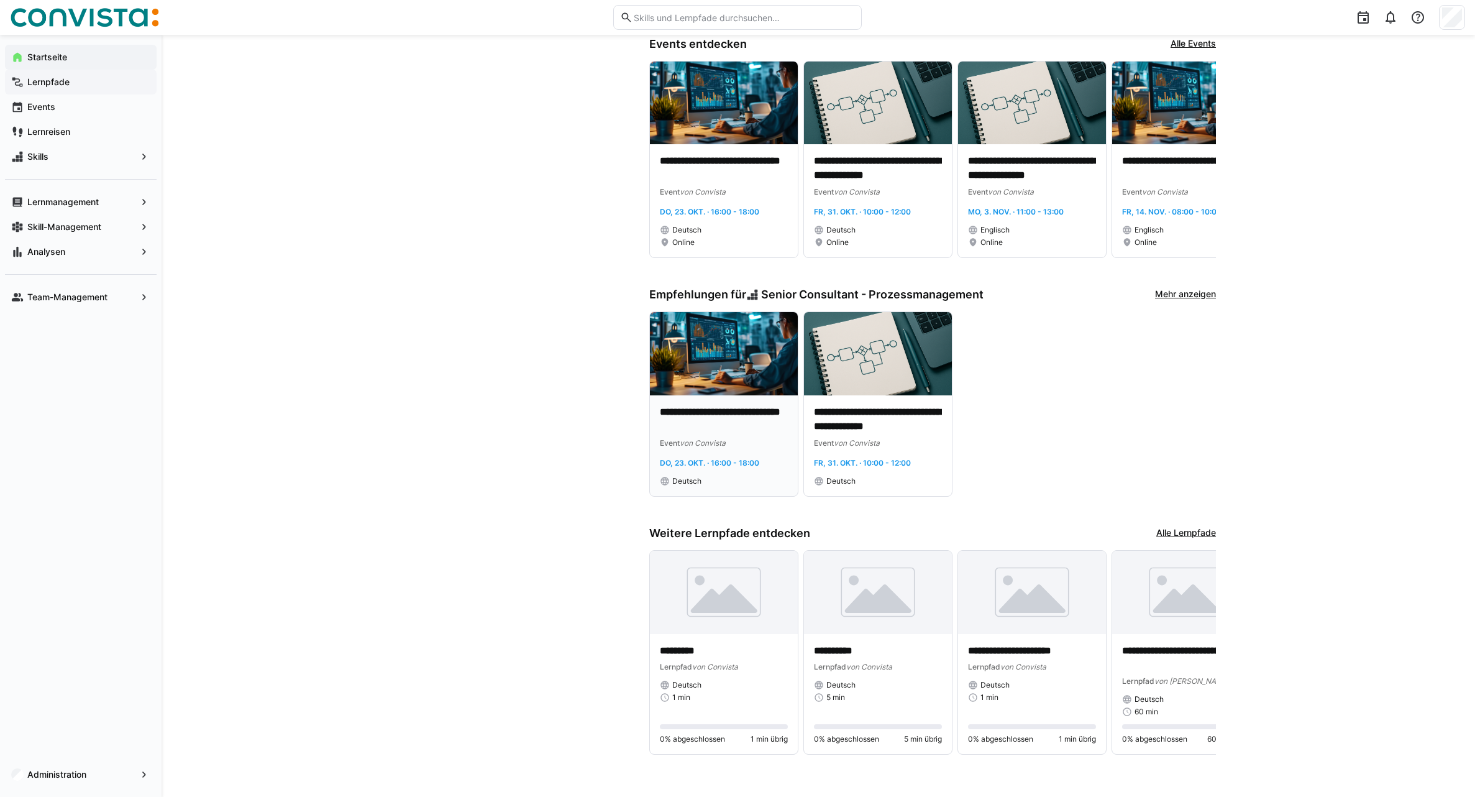
scroll to position [428, 0]
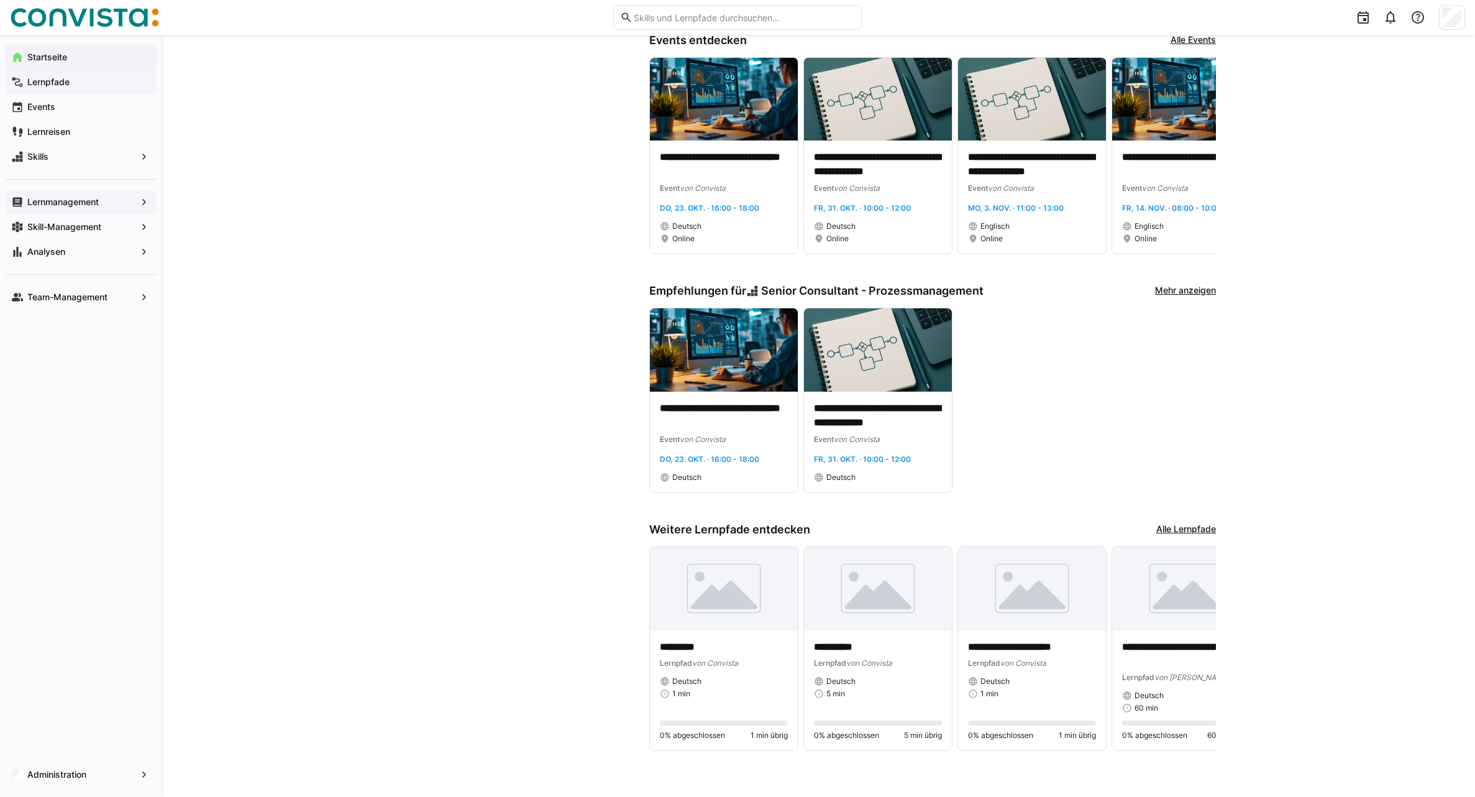
click at [0, 0] on app-navigation-label "Lernmanagement" at bounding box center [0, 0] width 0 height 0
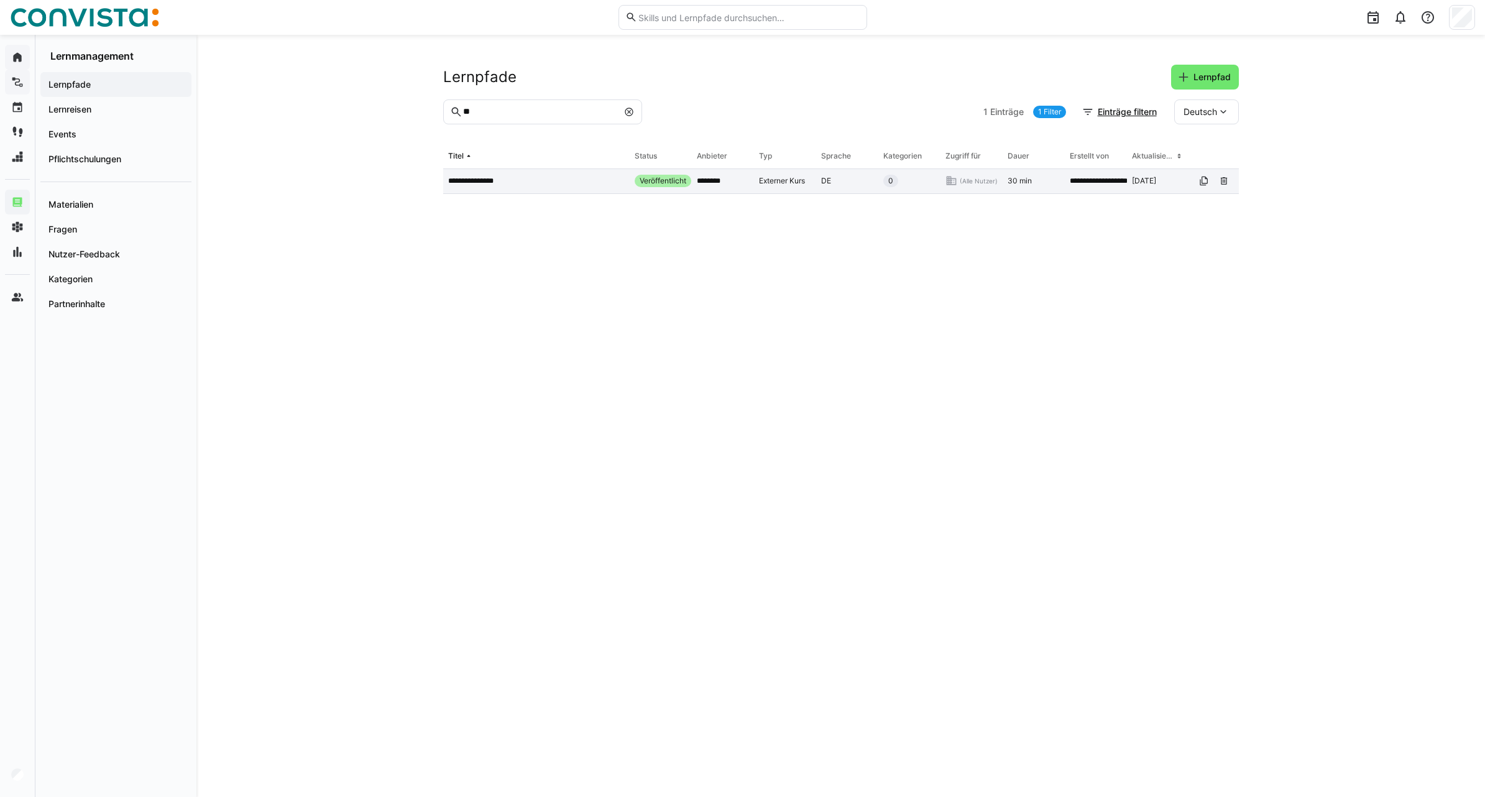
click at [535, 180] on app-table-first-column "**********" at bounding box center [536, 181] width 176 height 10
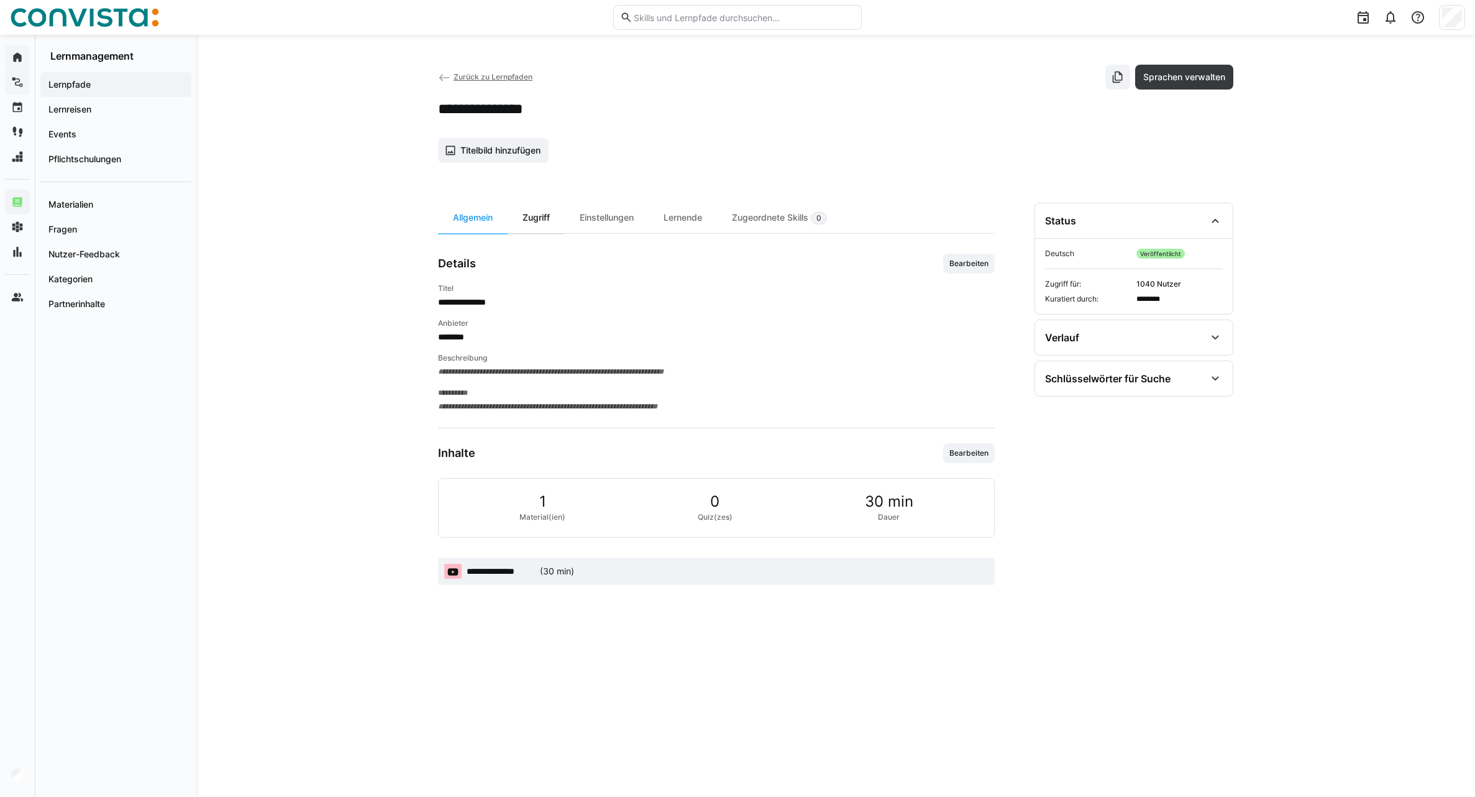
click at [536, 229] on div "Zugriff" at bounding box center [536, 218] width 57 height 30
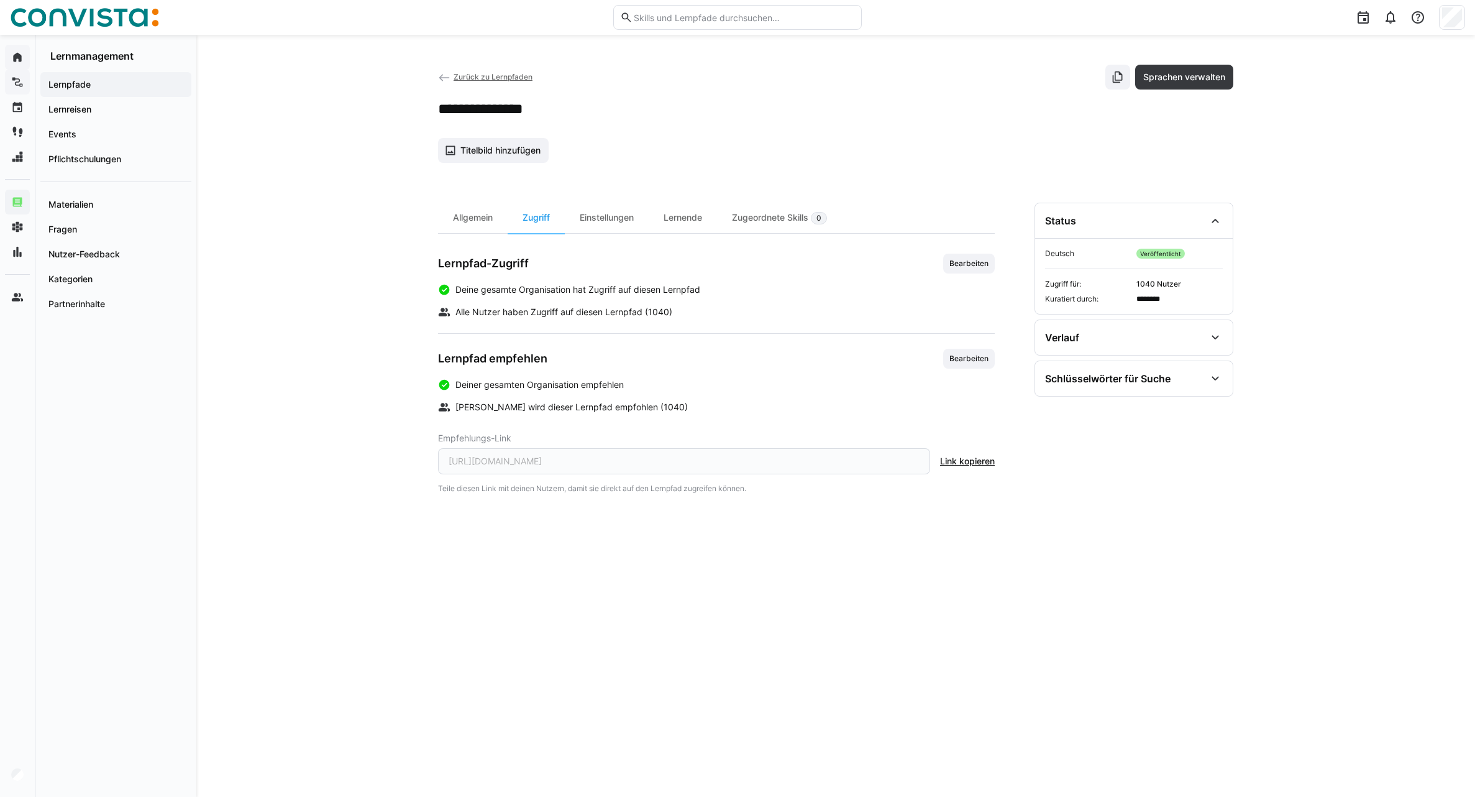
click at [460, 75] on span "Zurück zu Lernpfaden" at bounding box center [493, 76] width 79 height 9
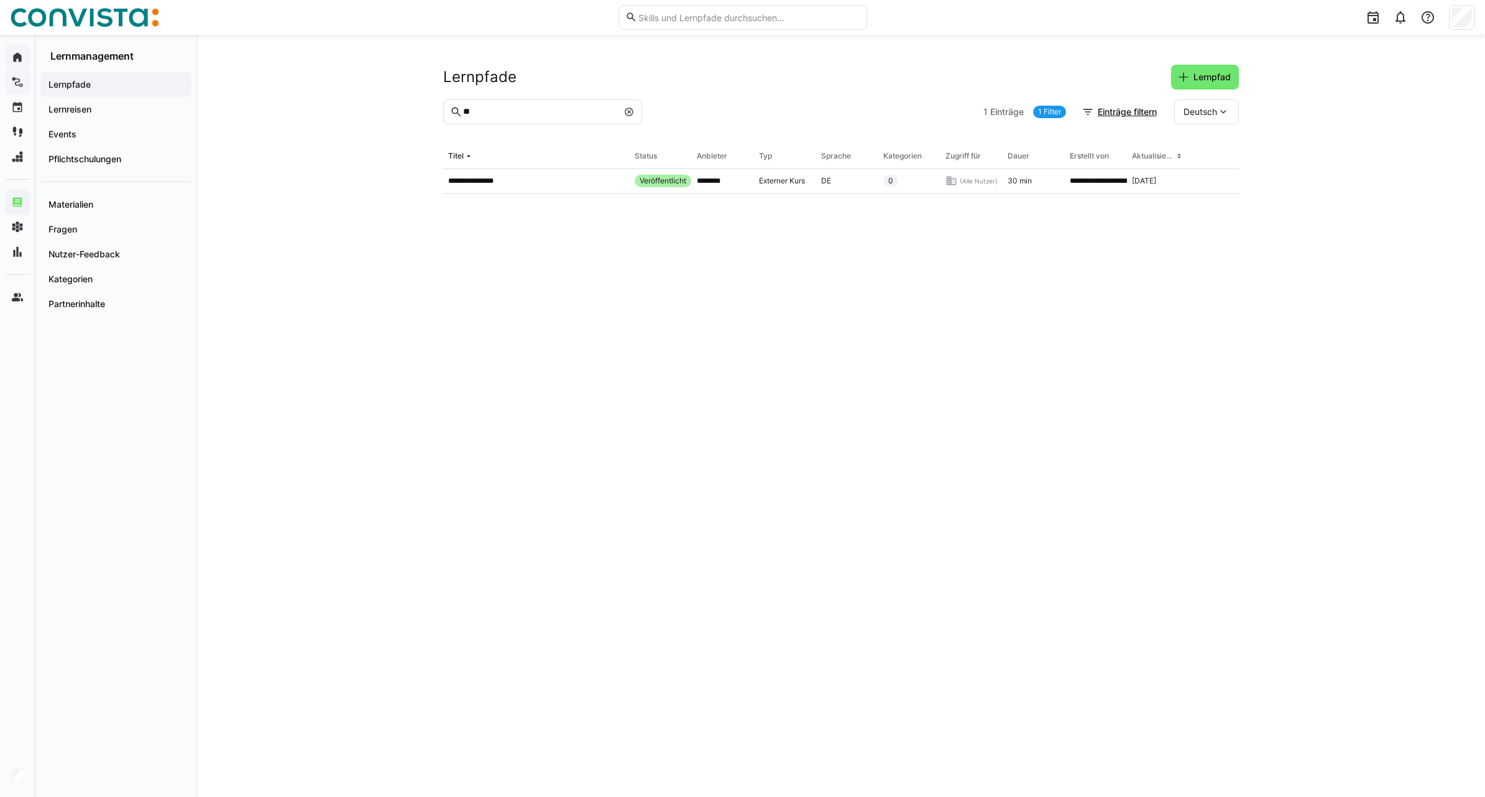
click at [628, 113] on eds-icon at bounding box center [629, 112] width 10 height 10
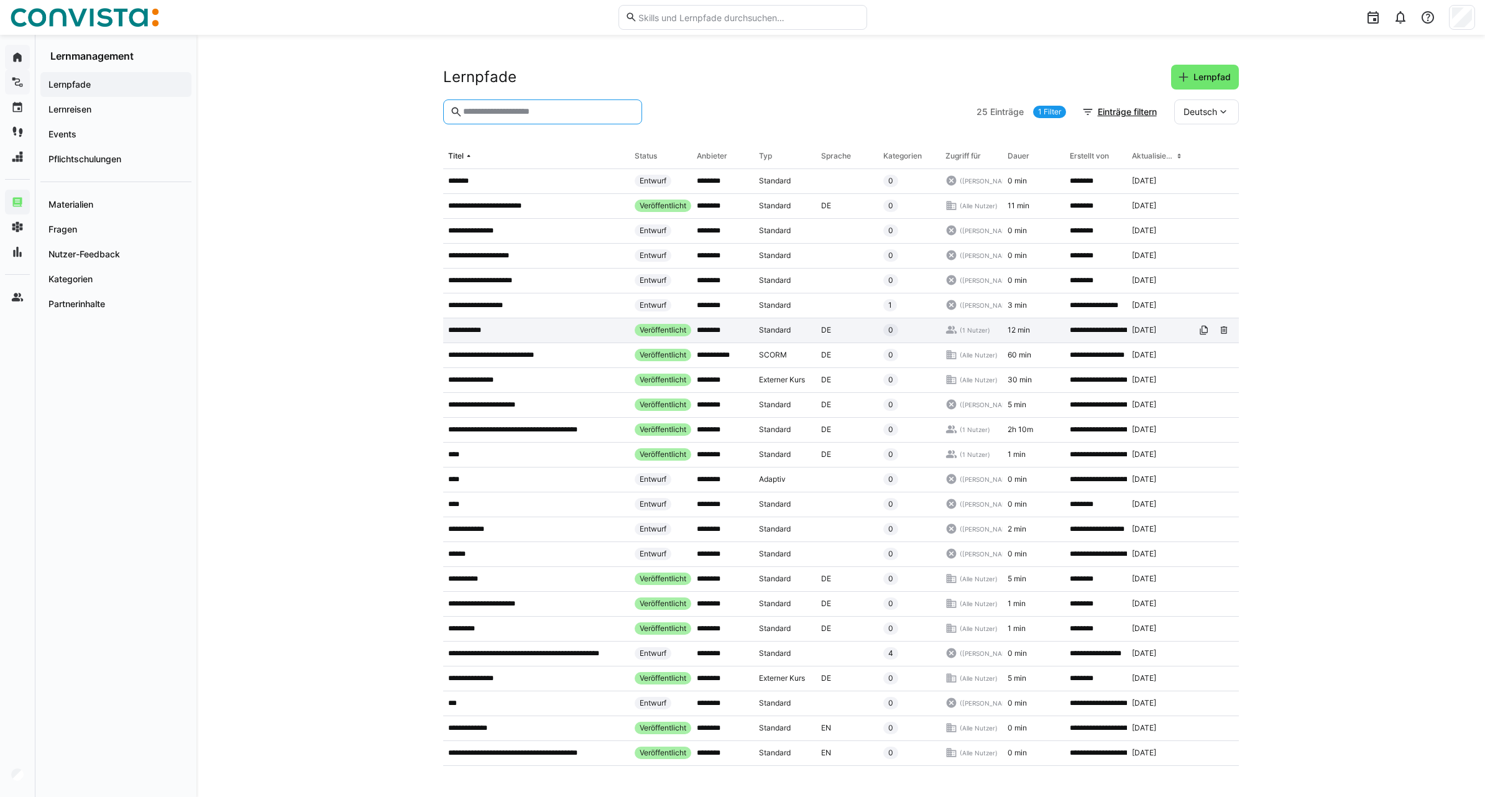
click at [526, 335] on app-table-first-column "**********" at bounding box center [536, 330] width 176 height 10
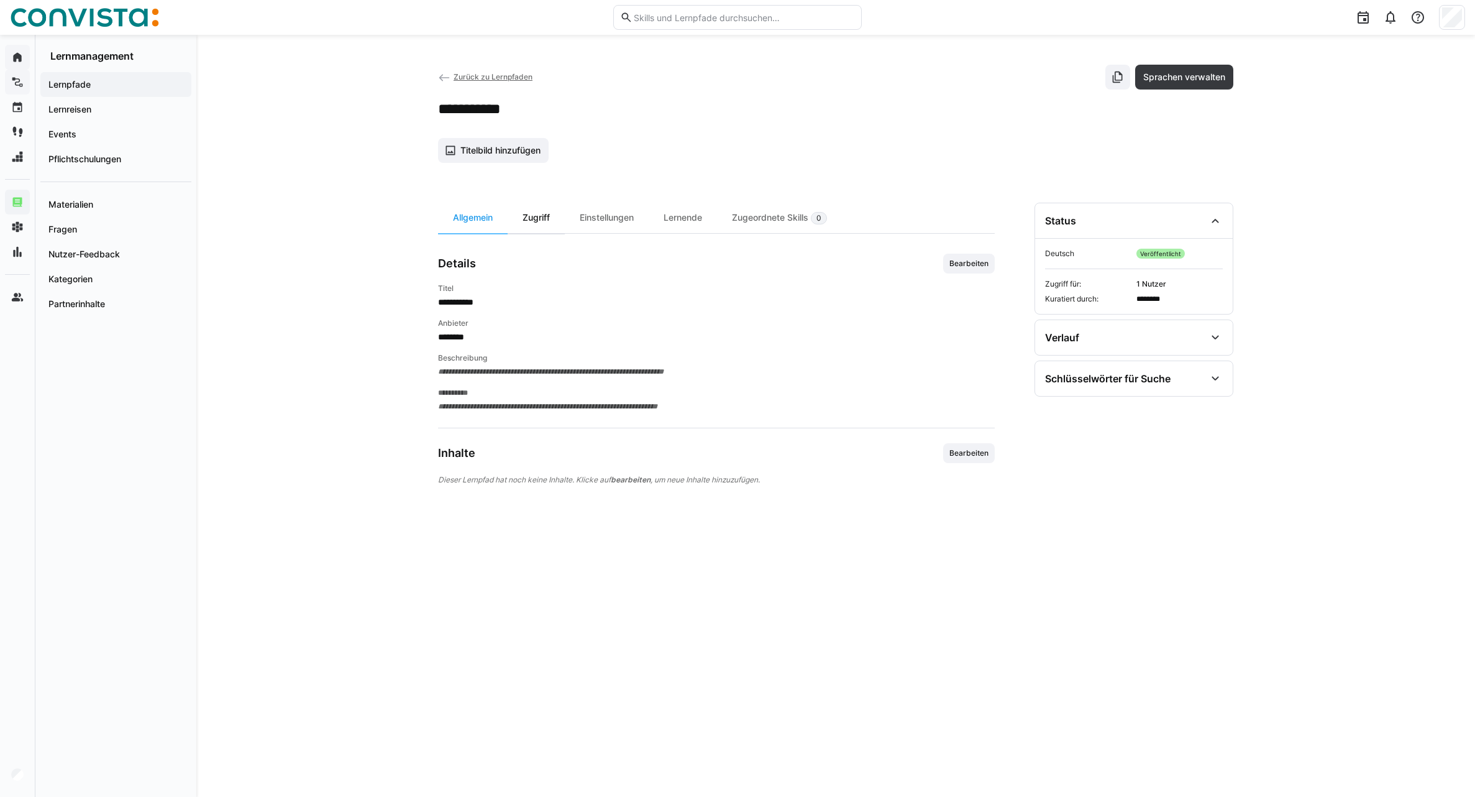
click at [531, 218] on div "Zugriff" at bounding box center [536, 218] width 57 height 30
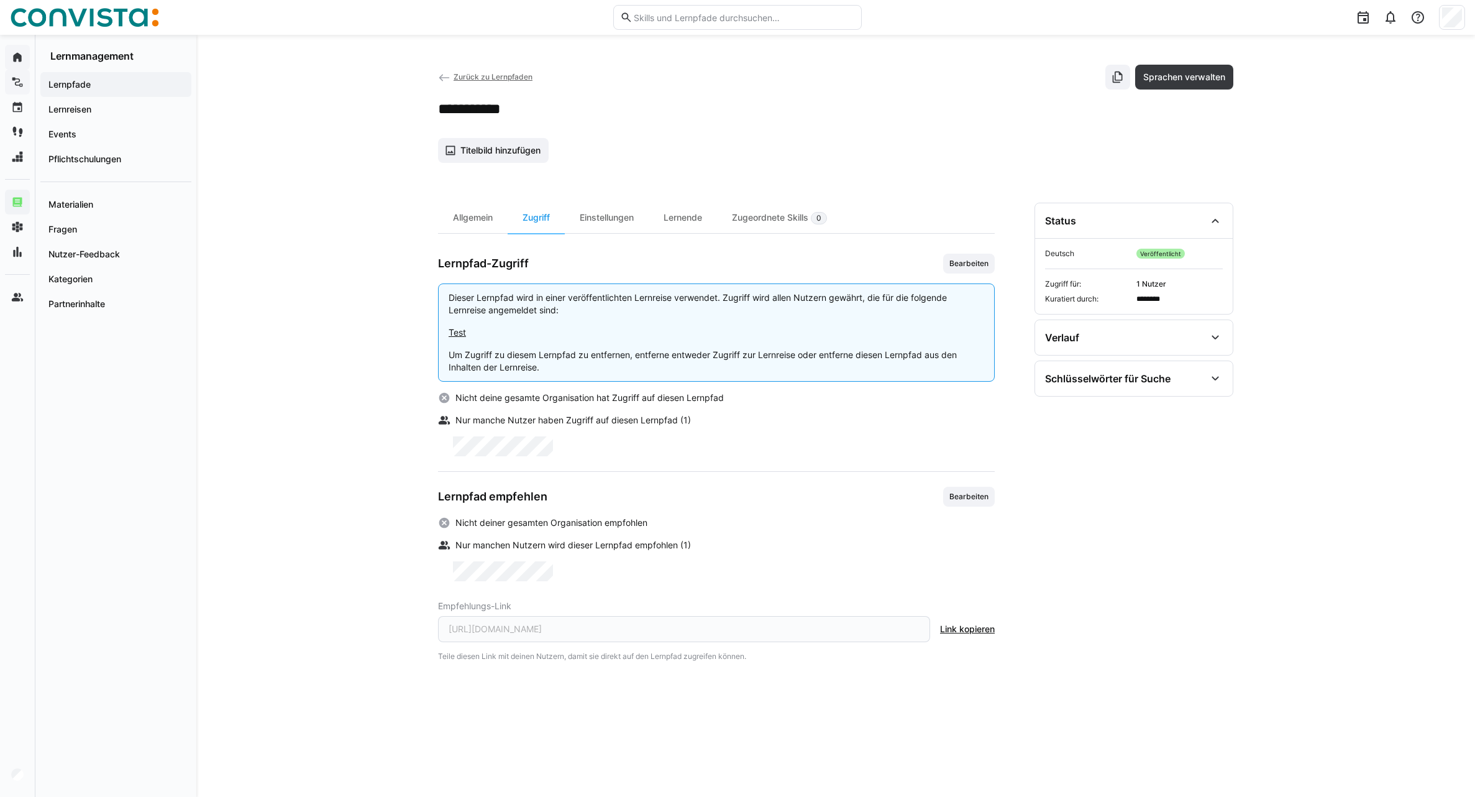
click at [463, 76] on span "Zurück zu Lernpfaden" at bounding box center [493, 76] width 79 height 9
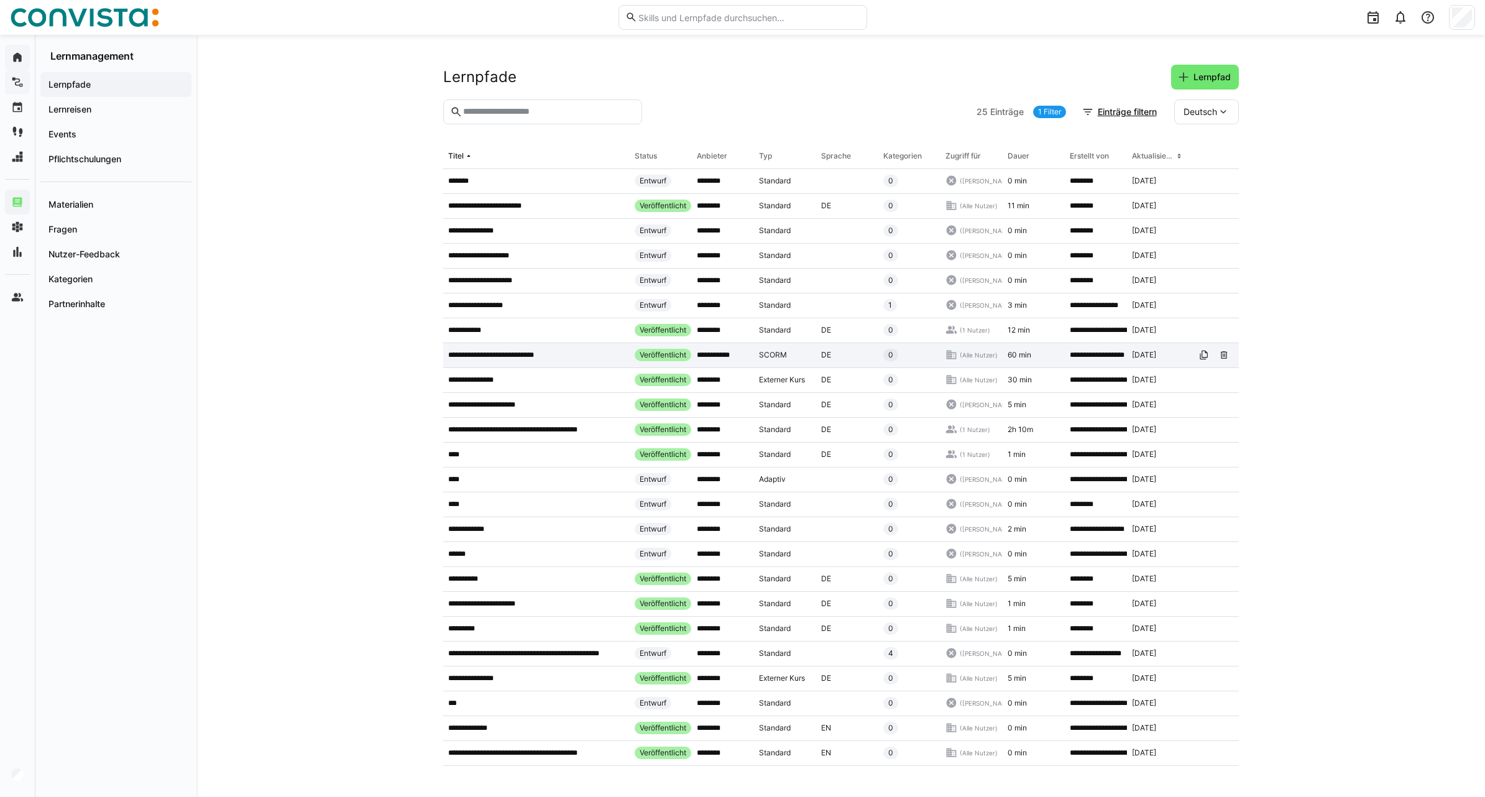
click at [534, 360] on p "**********" at bounding box center [500, 355] width 104 height 10
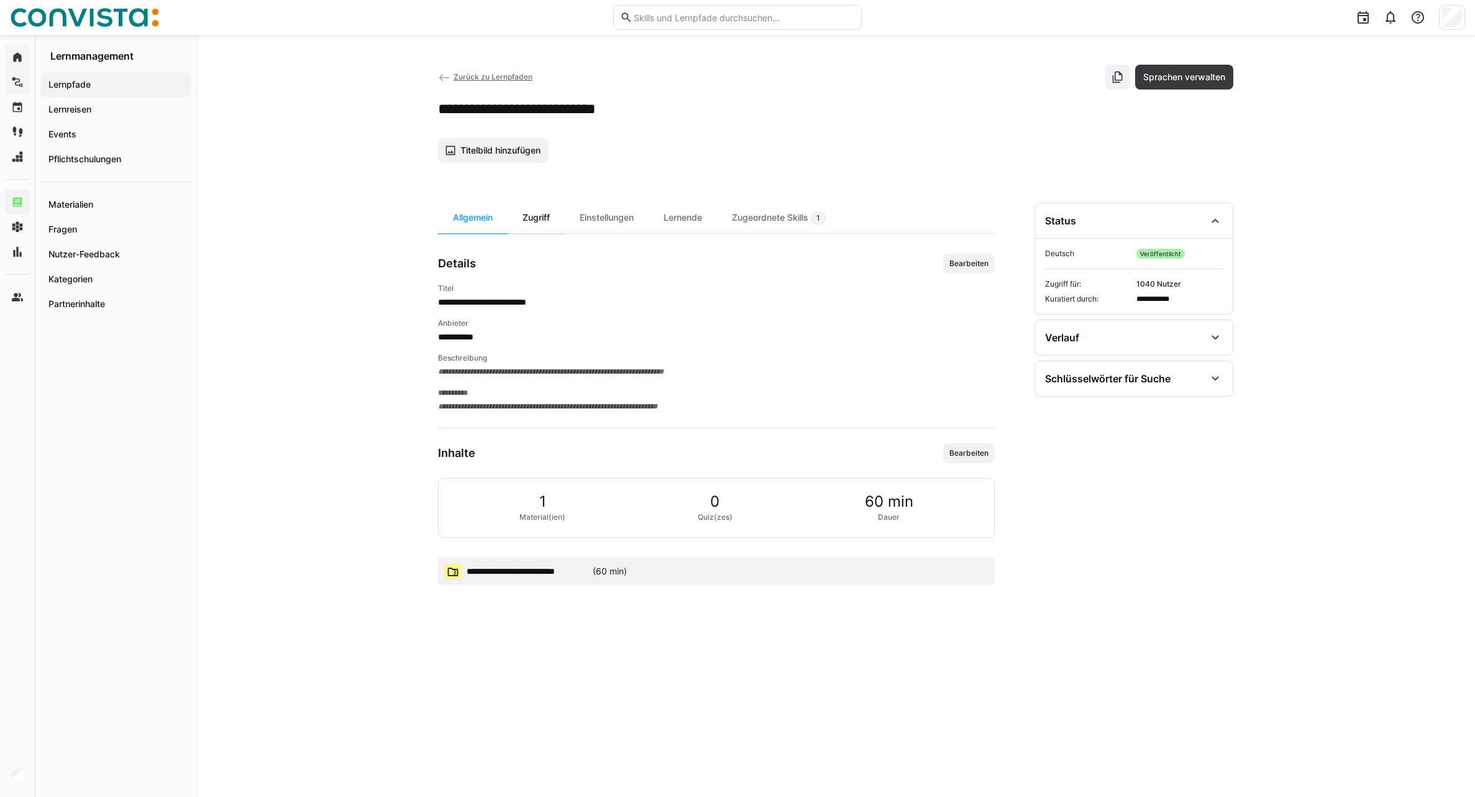
click at [531, 206] on div "Zugriff" at bounding box center [536, 218] width 57 height 30
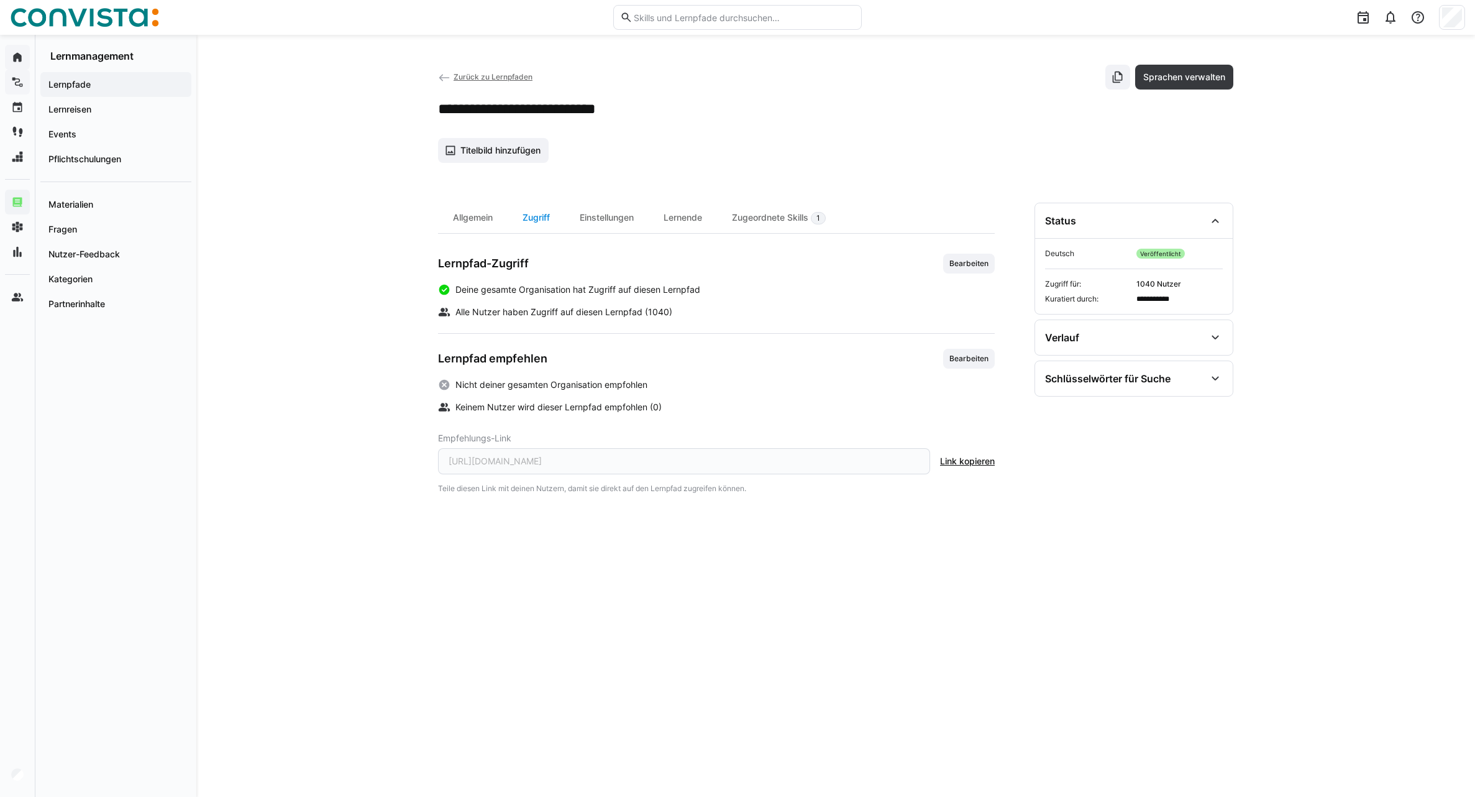
click at [545, 224] on div "Zugriff" at bounding box center [536, 218] width 57 height 30
click at [470, 76] on span "Zurück zu Lernpfaden" at bounding box center [493, 76] width 79 height 9
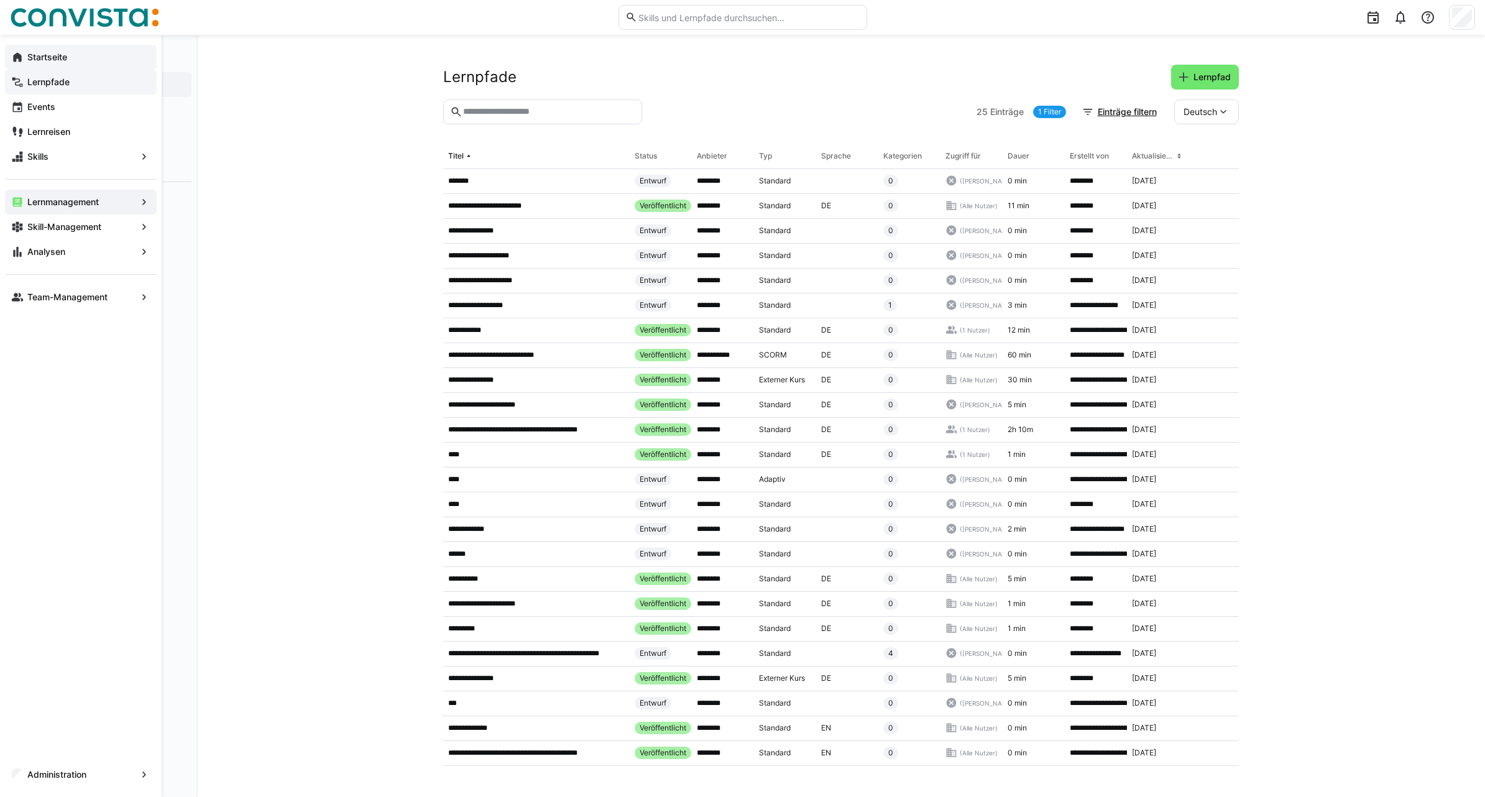
click at [75, 62] on span "Startseite" at bounding box center [87, 57] width 125 height 12
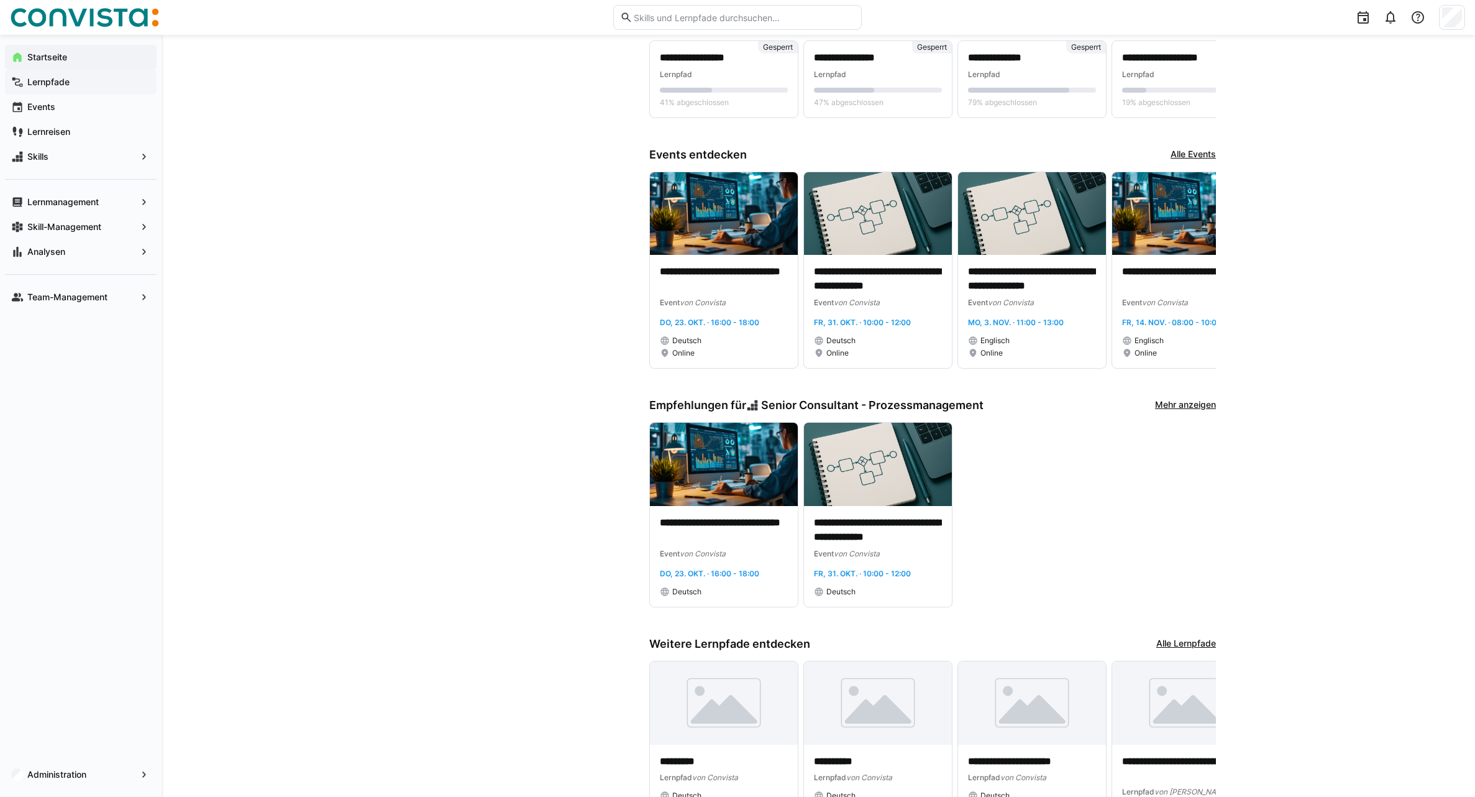
scroll to position [373, 0]
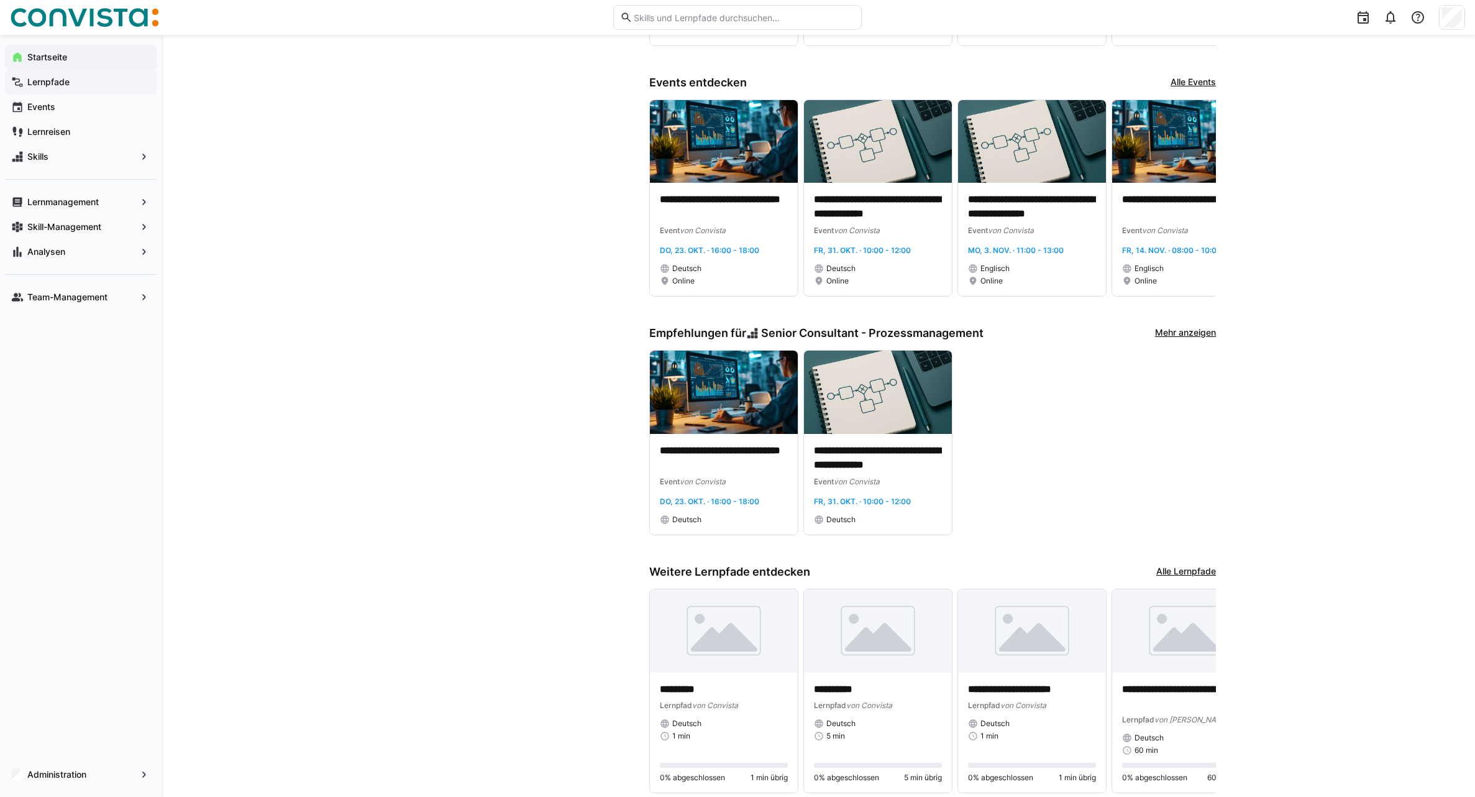
drag, startPoint x: 652, startPoint y: 346, endPoint x: 997, endPoint y: 346, distance: 345.5
click at [997, 340] on div "Empfehlungen für Senior Consultant - Prozessmanagement Mehr anzeigen" at bounding box center [932, 333] width 567 height 14
drag, startPoint x: 997, startPoint y: 346, endPoint x: 999, endPoint y: 398, distance: 51.6
click at [999, 388] on div "**********" at bounding box center [932, 442] width 567 height 185
drag, startPoint x: 646, startPoint y: 347, endPoint x: 990, endPoint y: 344, distance: 344.3
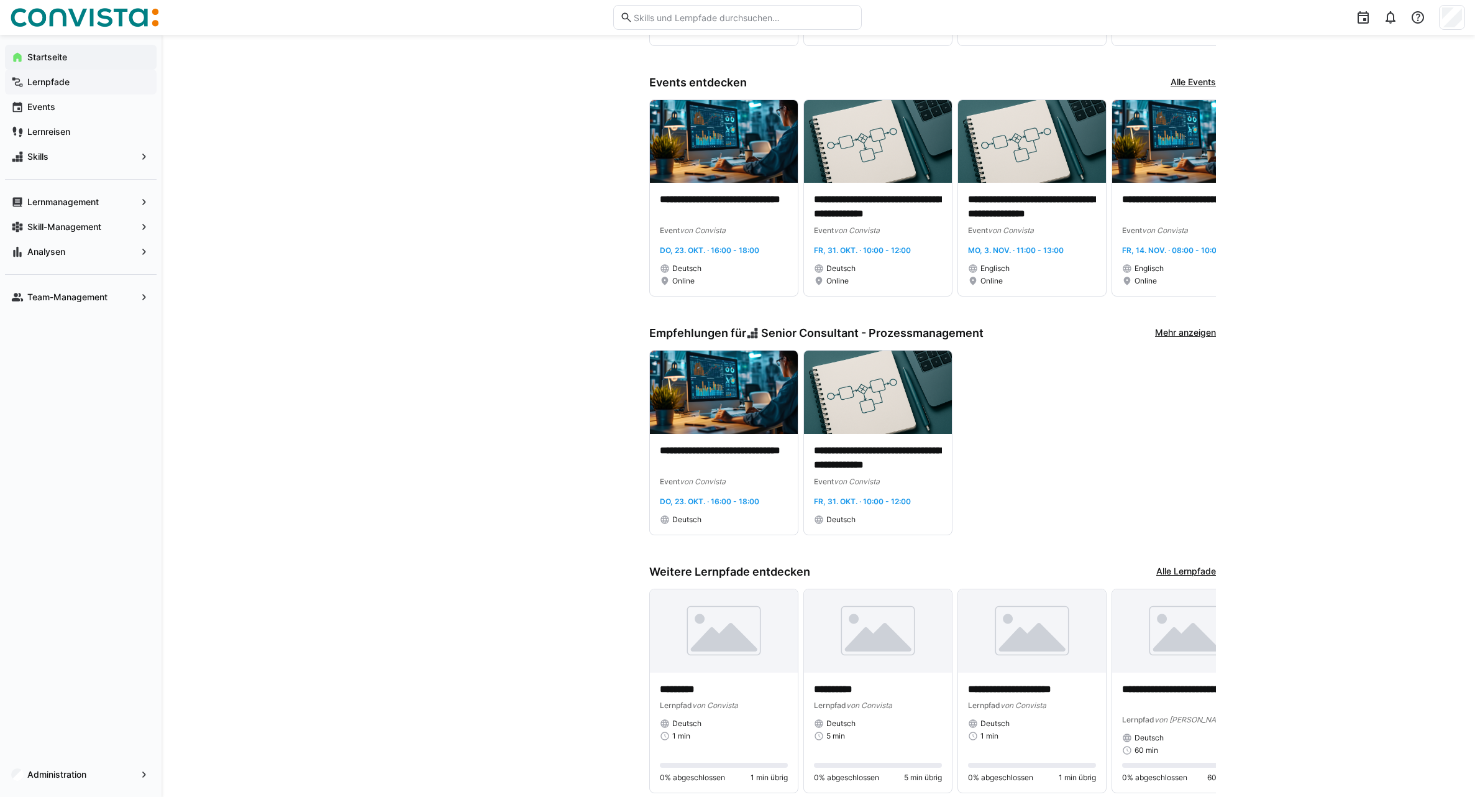
click at [990, 344] on app-home-component "**********" at bounding box center [818, 253] width 795 height 1114
drag, startPoint x: 990, startPoint y: 344, endPoint x: 1003, endPoint y: 377, distance: 35.4
click at [1003, 377] on div "**********" at bounding box center [932, 442] width 567 height 185
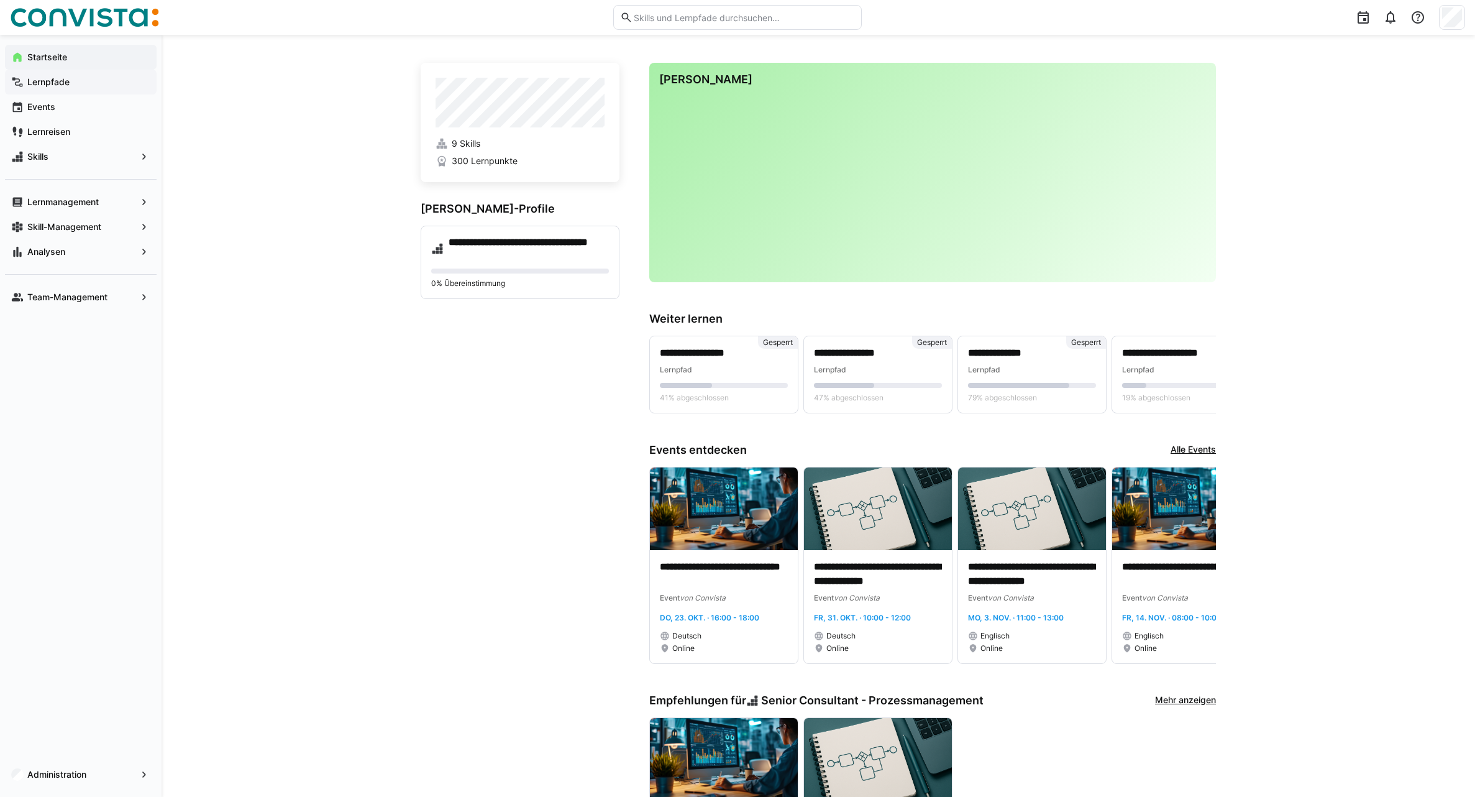
scroll to position [0, 0]
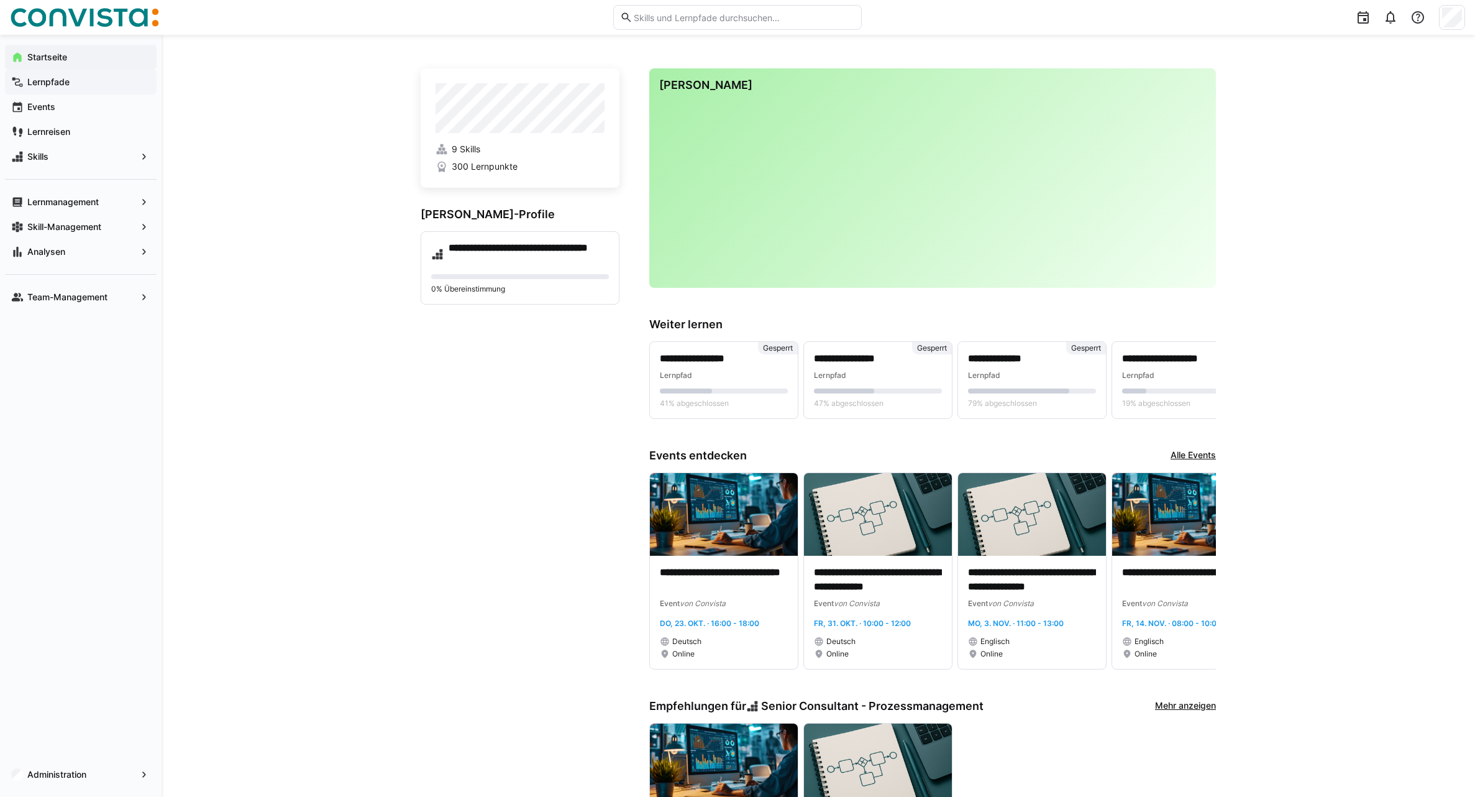
drag, startPoint x: 640, startPoint y: 316, endPoint x: 1228, endPoint y: 401, distance: 594.0
click at [1228, 401] on div "**********" at bounding box center [819, 623] width 1314 height 1177
drag, startPoint x: 1228, startPoint y: 401, endPoint x: 1264, endPoint y: 418, distance: 39.8
click at [1264, 418] on div "**********" at bounding box center [819, 623] width 1314 height 1177
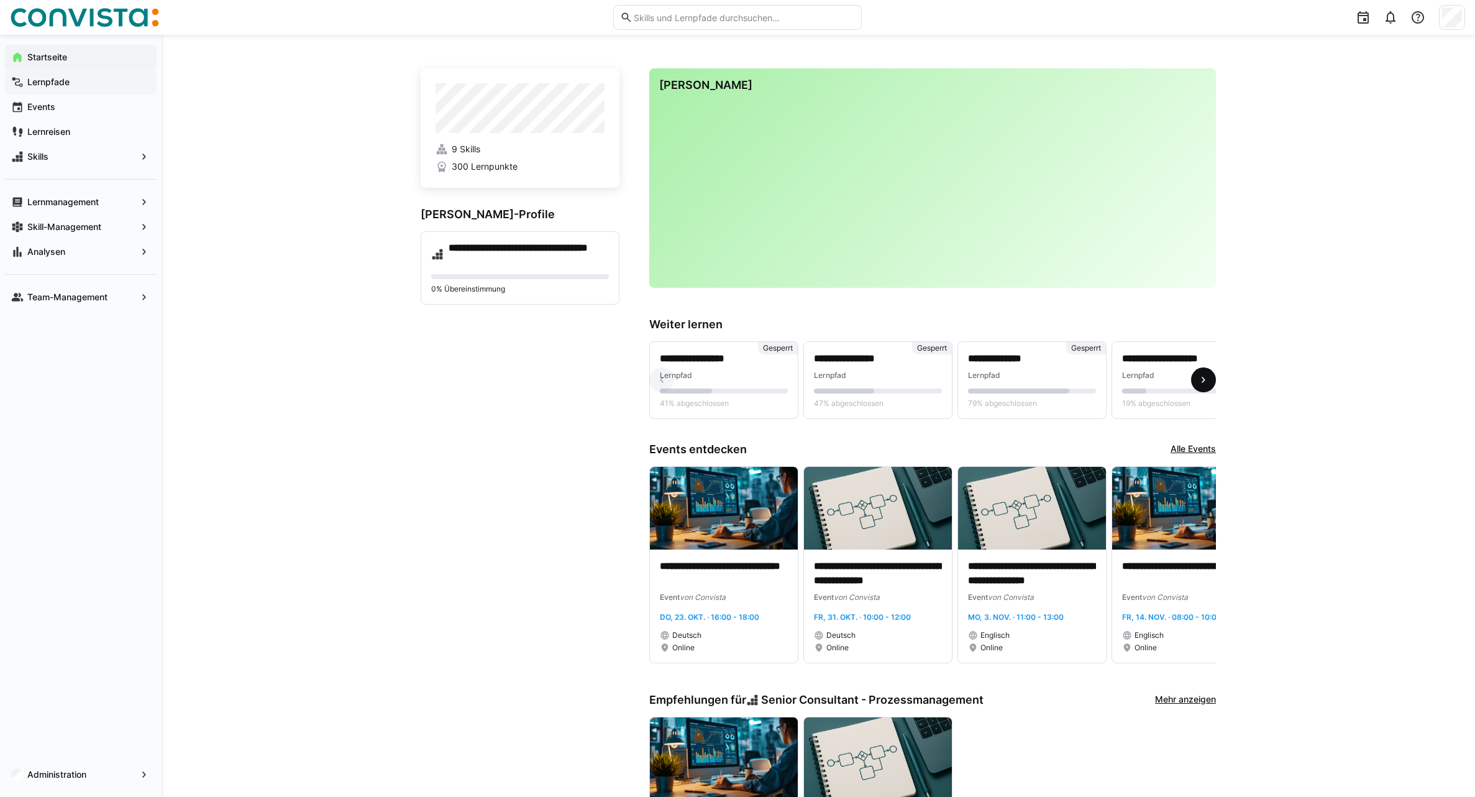
click at [1206, 383] on eds-icon at bounding box center [1203, 379] width 12 height 12
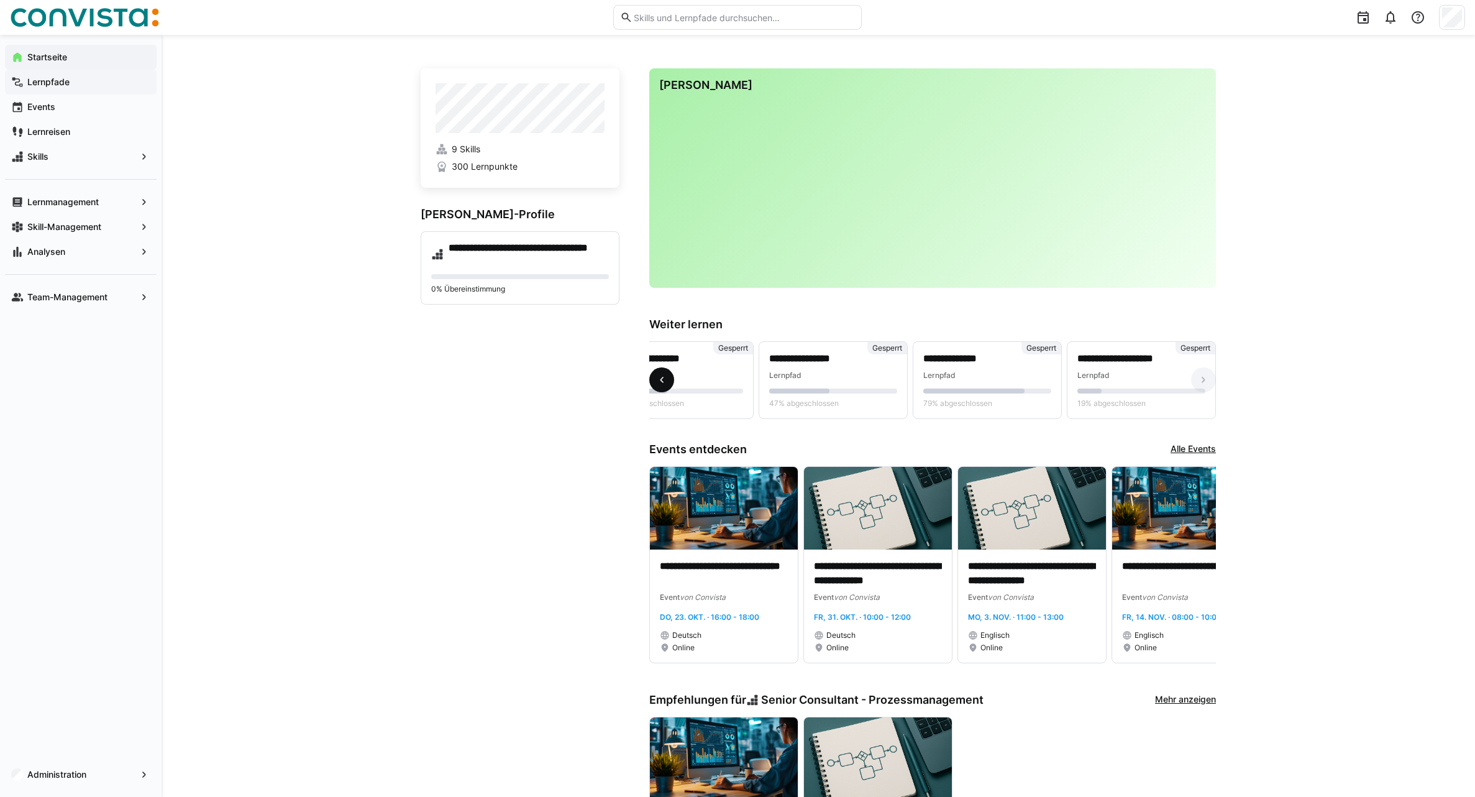
click at [662, 385] on eds-icon at bounding box center [662, 379] width 12 height 12
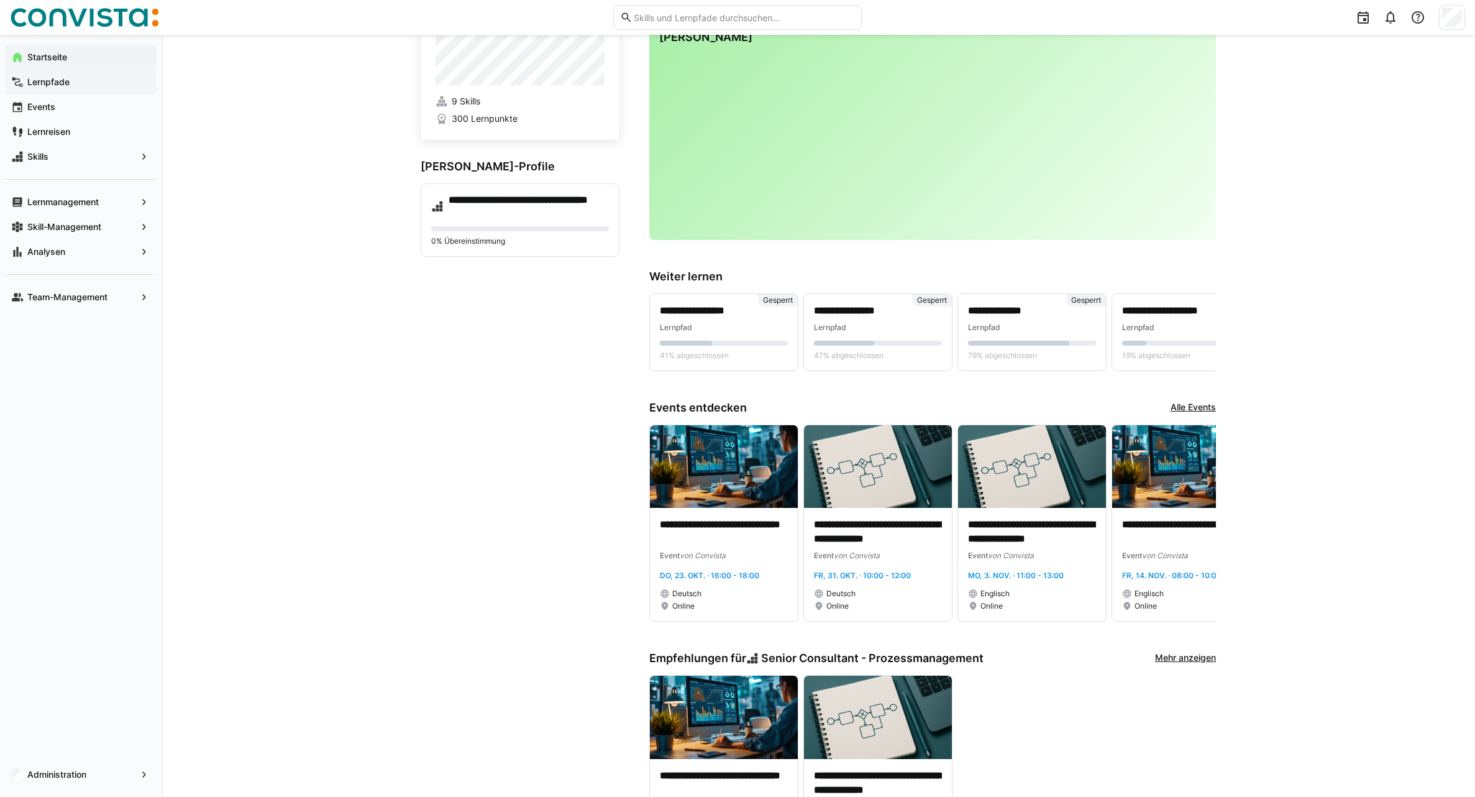
scroll to position [0, 0]
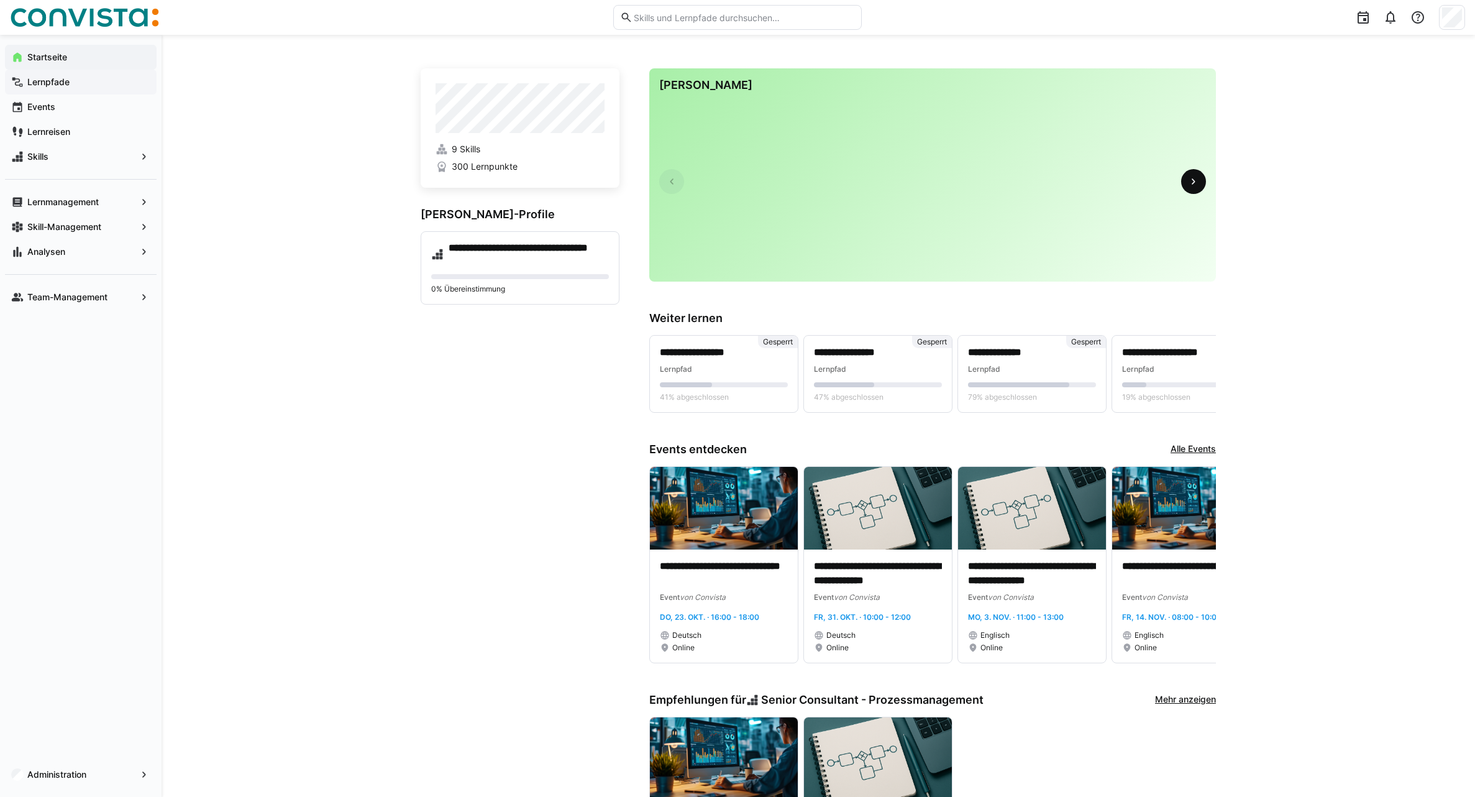
click at [1196, 187] on eds-icon at bounding box center [1193, 181] width 12 height 12
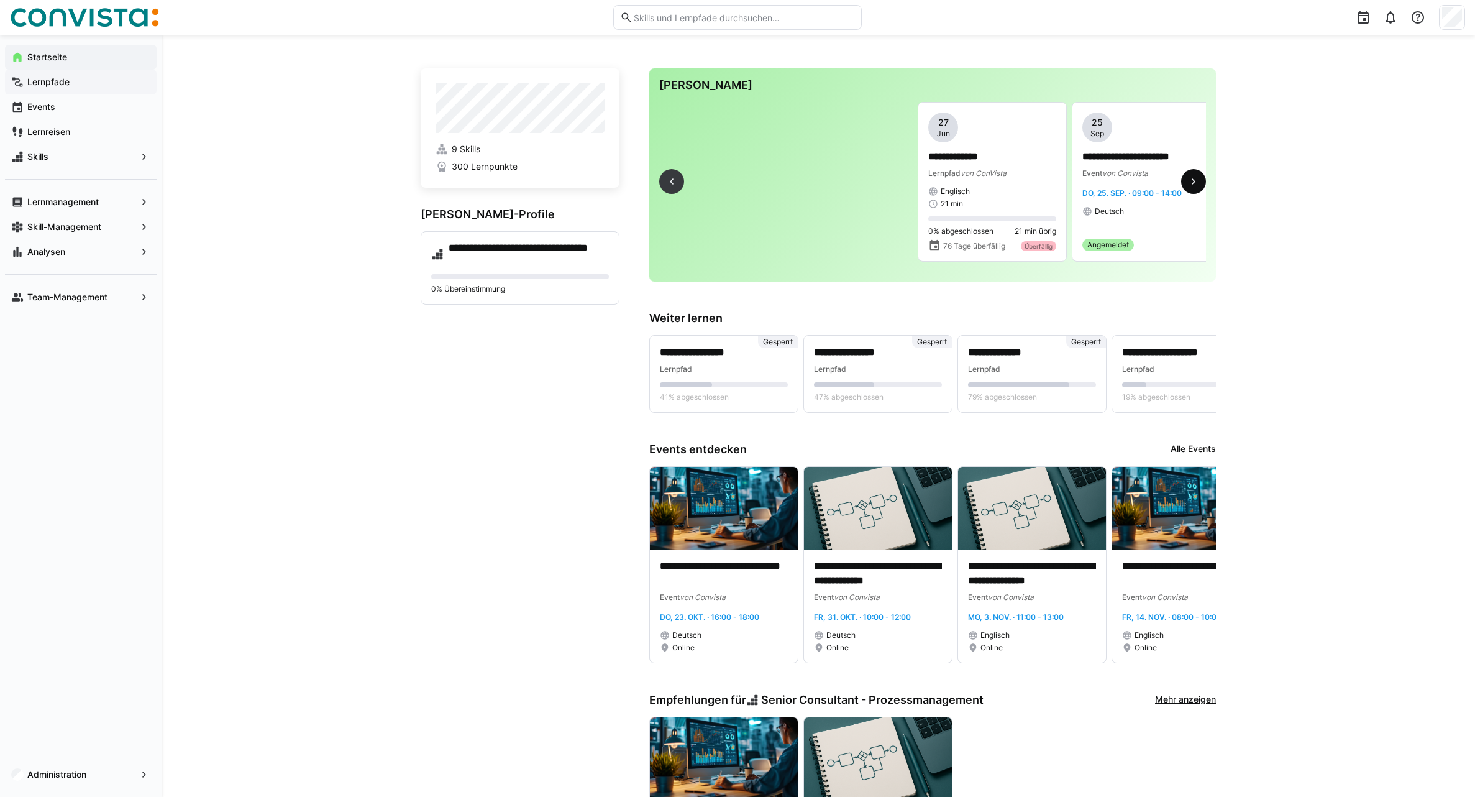
scroll to position [0, 373]
